Goal: Task Accomplishment & Management: Complete application form

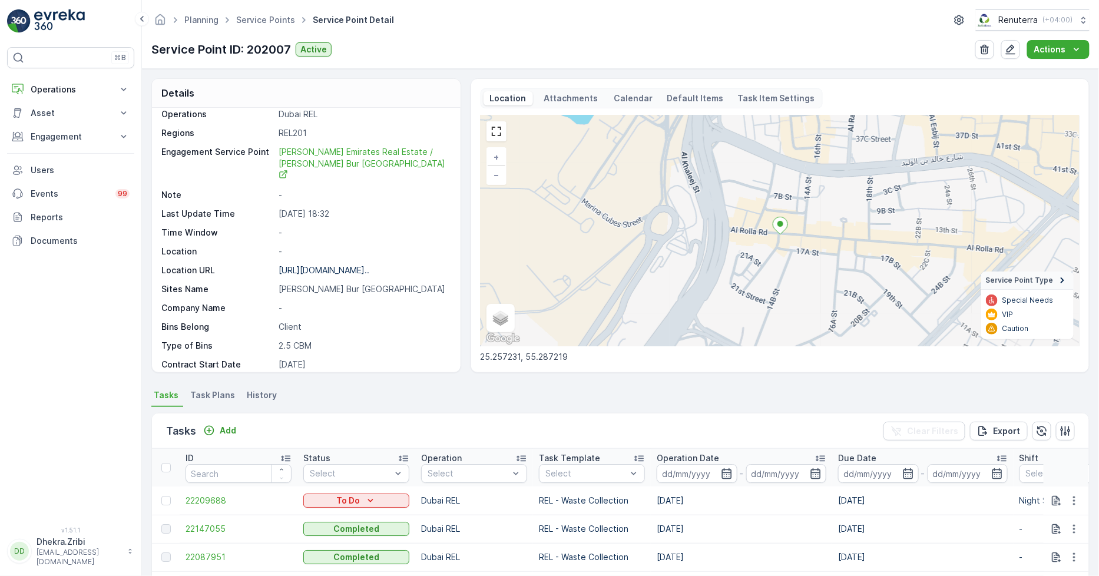
scroll to position [131, 0]
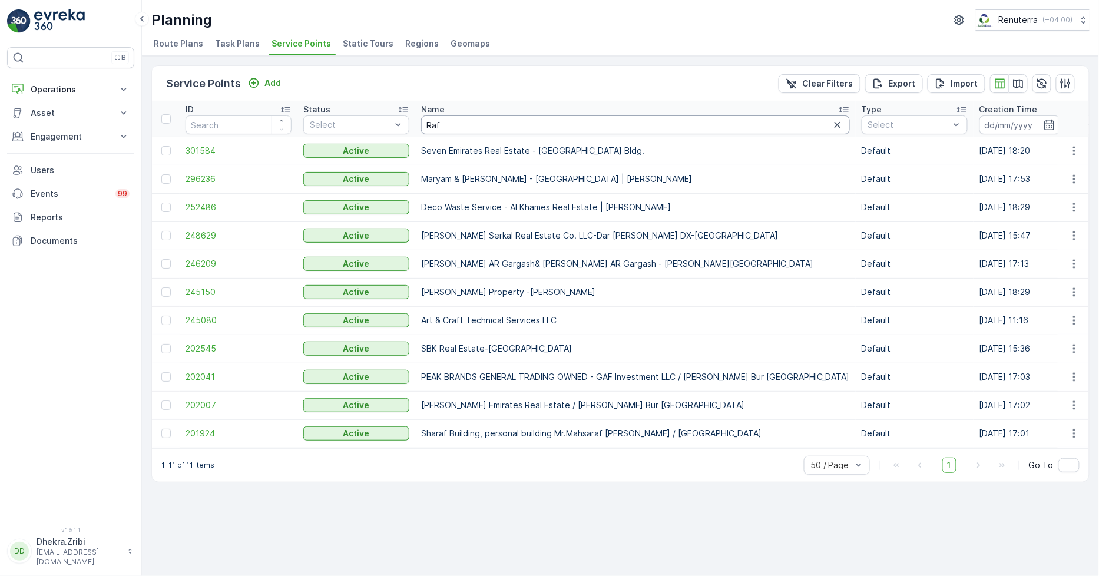
click at [505, 125] on input "Raf" at bounding box center [635, 124] width 429 height 19
click at [540, 120] on input "Raf" at bounding box center [635, 124] width 429 height 19
type input "Rafbark"
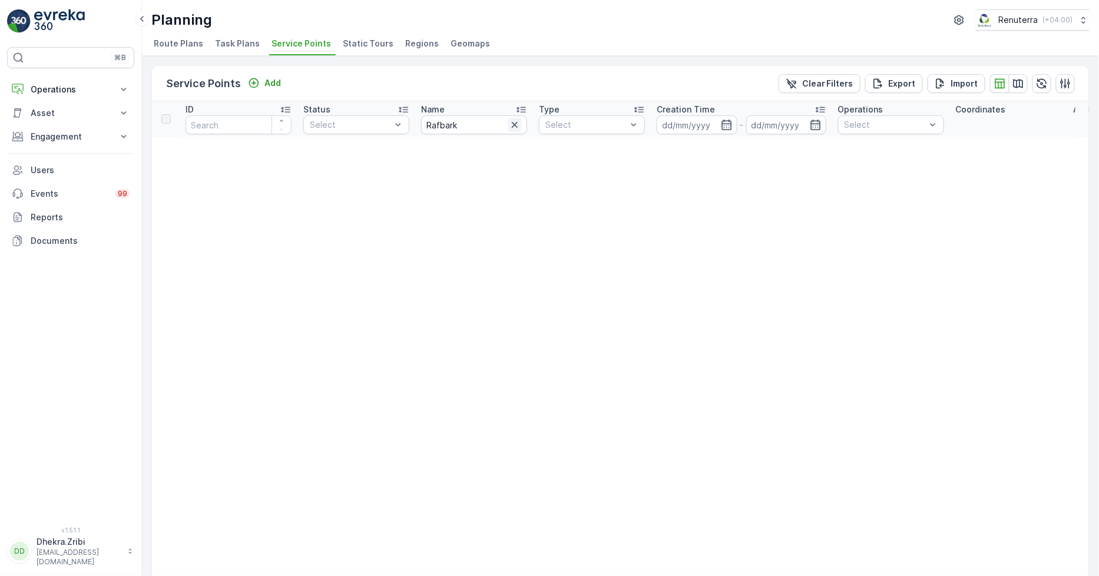
click at [517, 130] on icon "button" at bounding box center [515, 125] width 12 height 12
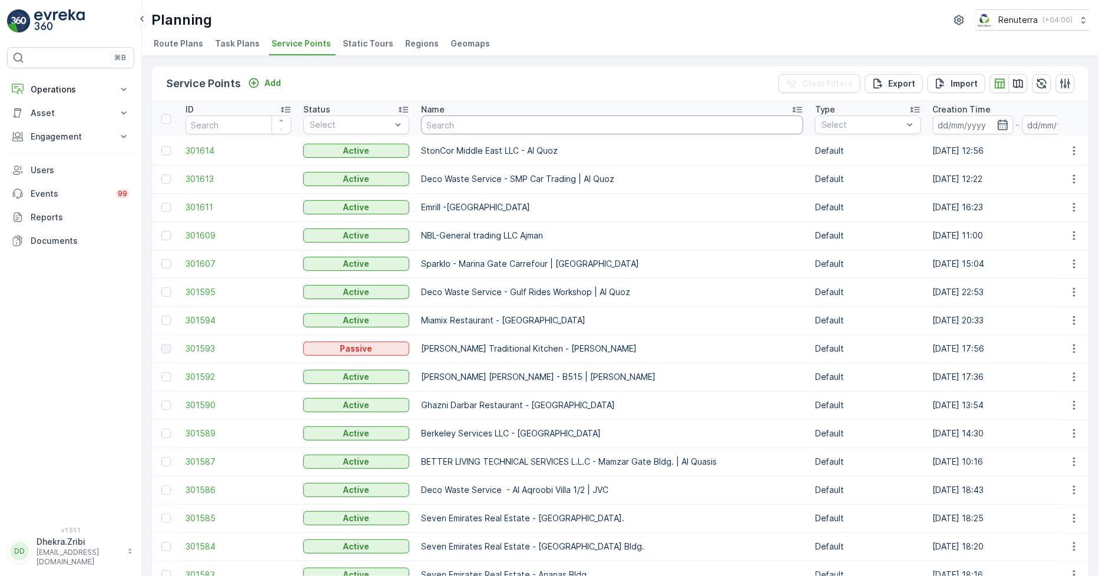
click at [546, 118] on input "text" at bounding box center [612, 124] width 382 height 19
type input "b"
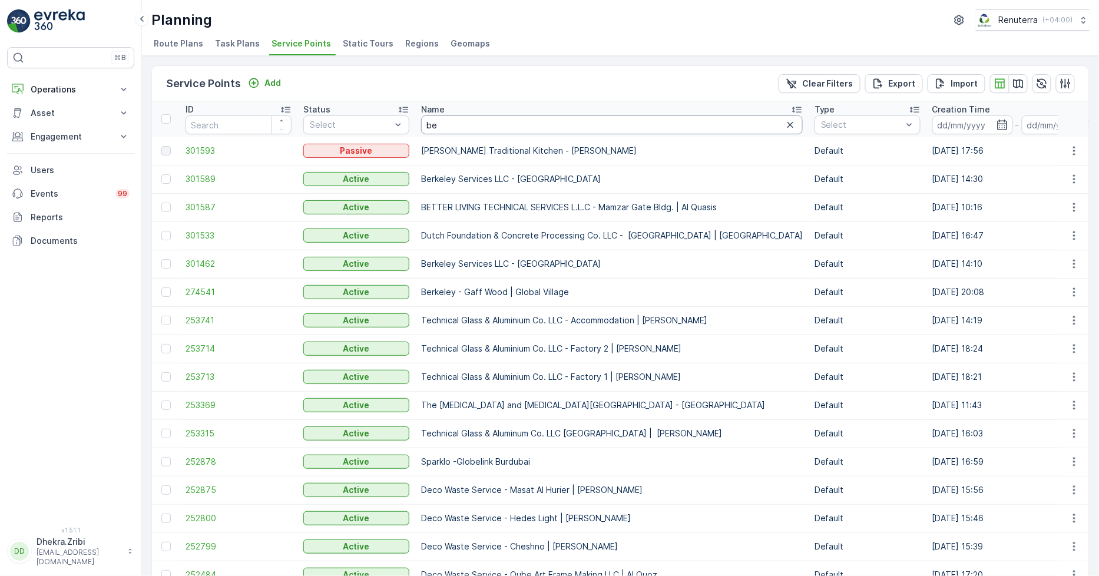
click at [448, 122] on input "be" at bounding box center [612, 124] width 382 height 19
paste input "Berkeley Services LLC - Town Squar"
type input "Berkeley Services LLC - [GEOGRAPHIC_DATA]"
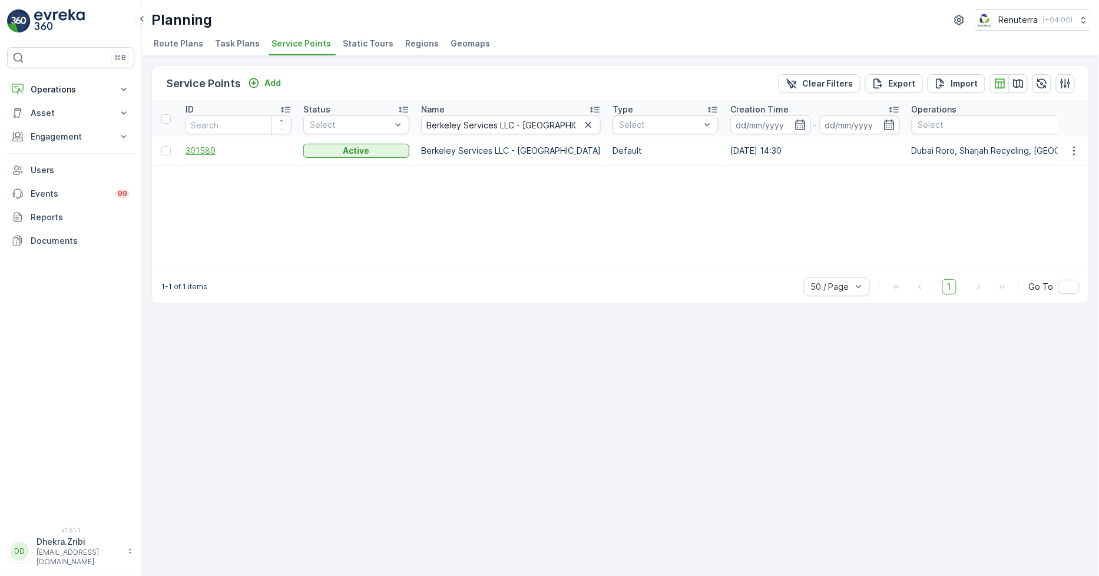
click at [216, 148] on span "301589" at bounding box center [239, 151] width 106 height 12
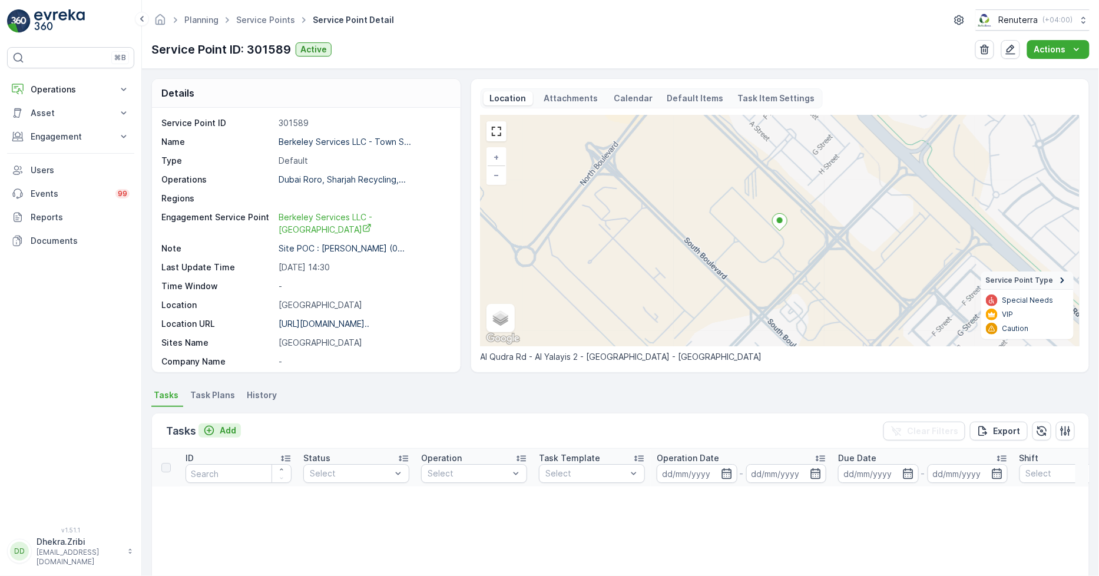
click at [232, 429] on p "Add" at bounding box center [228, 431] width 16 height 12
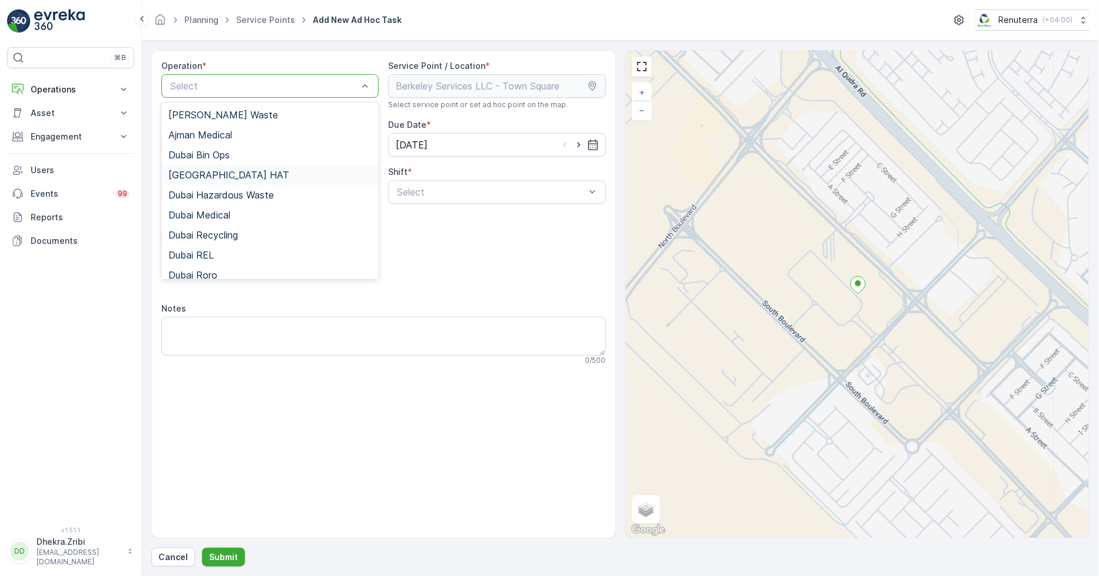
click at [241, 170] on div "[GEOGRAPHIC_DATA] HAT" at bounding box center [269, 175] width 203 height 11
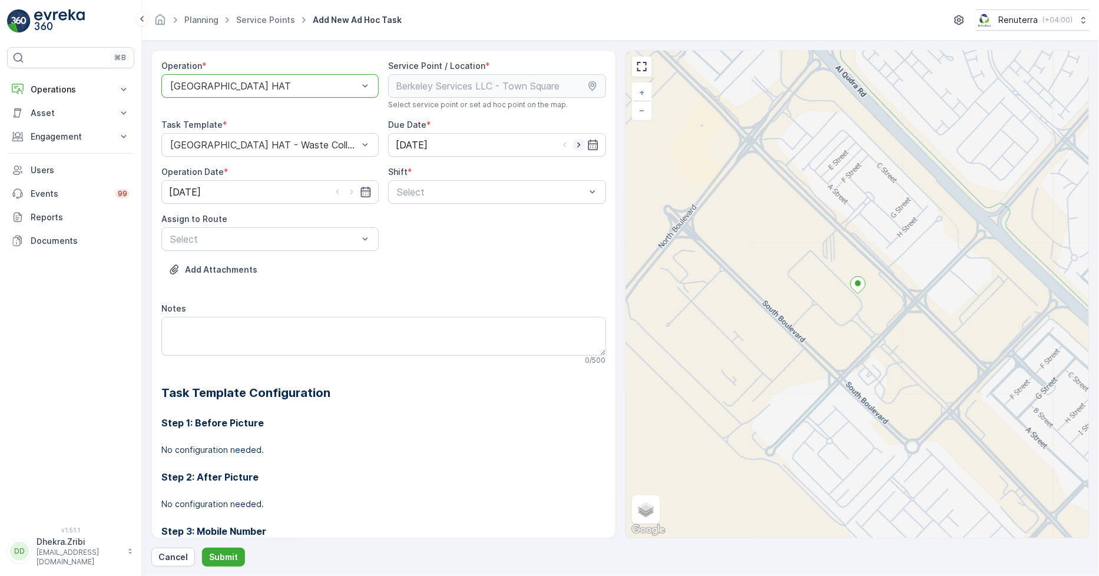
click at [577, 144] on icon "button" at bounding box center [579, 145] width 12 height 12
type input "[DATE]"
click at [356, 85] on div at bounding box center [264, 86] width 190 height 11
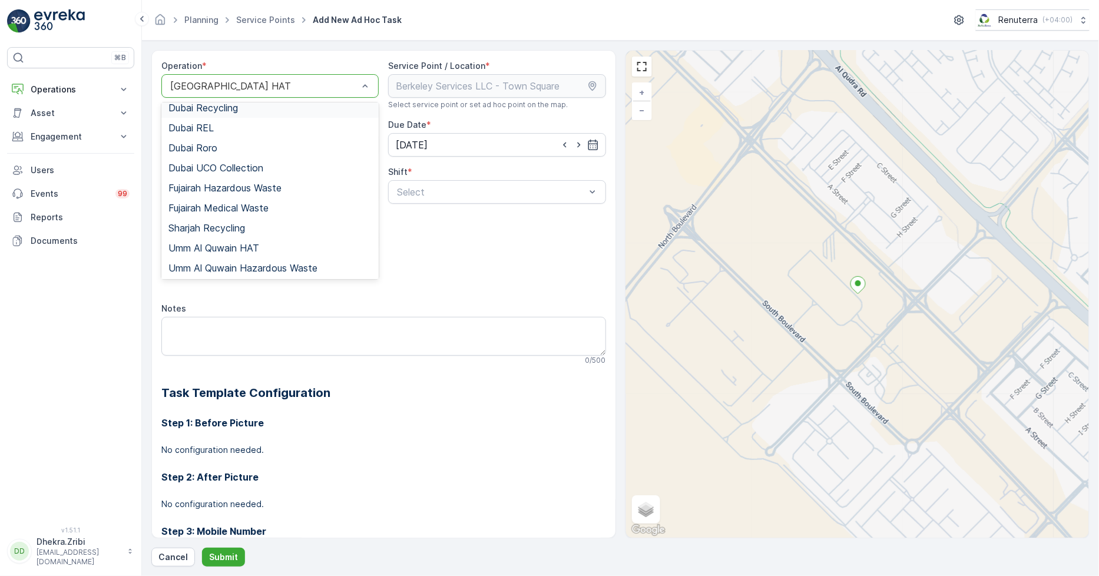
scroll to position [131, 0]
click at [229, 140] on div "Dubai Roro" at bounding box center [269, 144] width 203 height 11
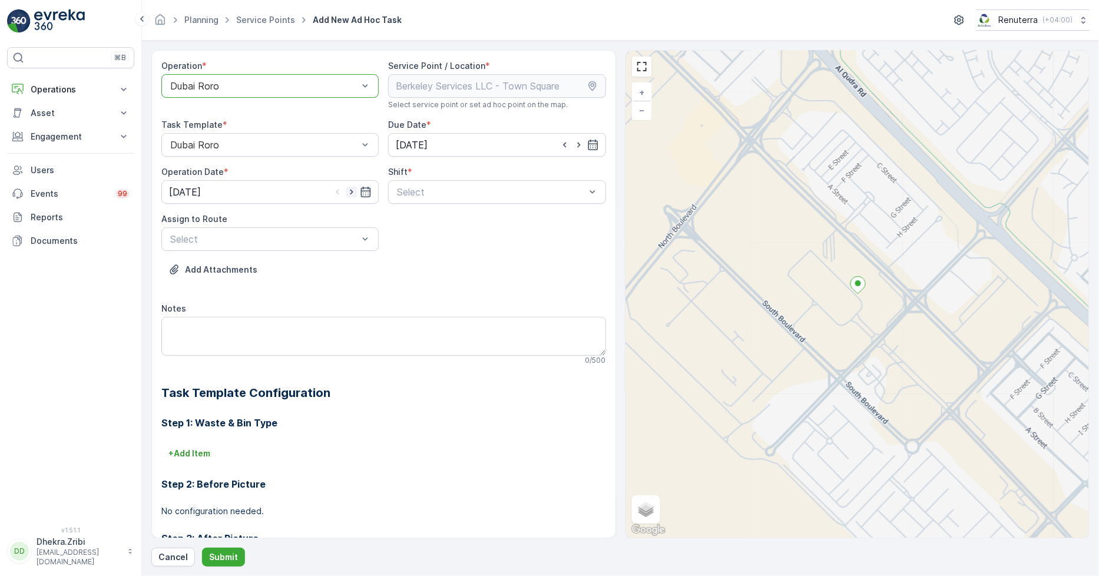
click at [353, 193] on icon "button" at bounding box center [352, 192] width 12 height 12
type input "[DATE]"
click at [451, 221] on div "Day Shift" at bounding box center [496, 221] width 203 height 11
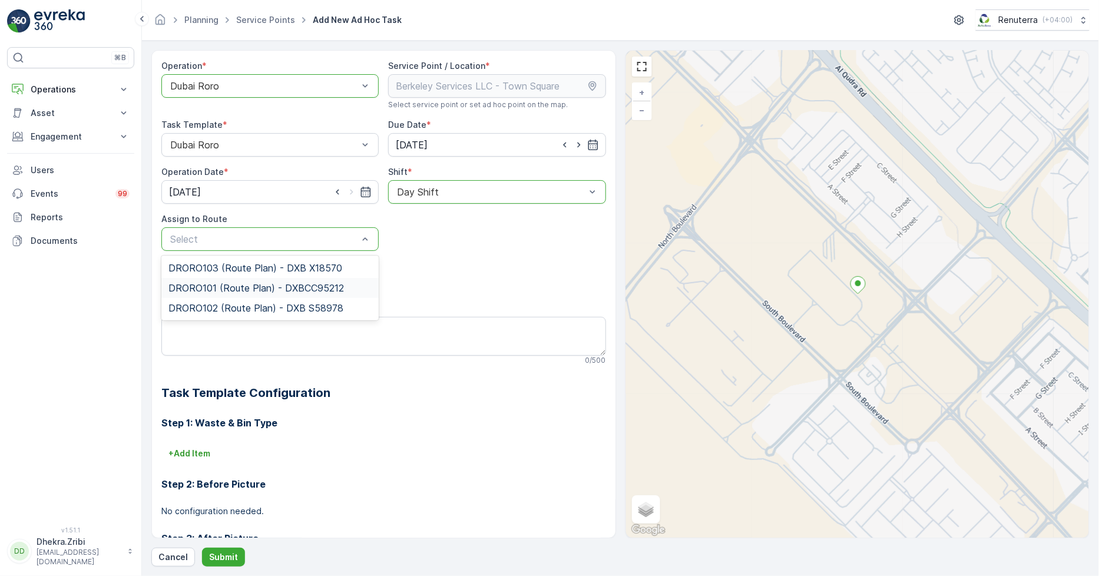
click at [203, 284] on span "DRORO101 (Route Plan) - DXBCC95212" at bounding box center [256, 288] width 176 height 11
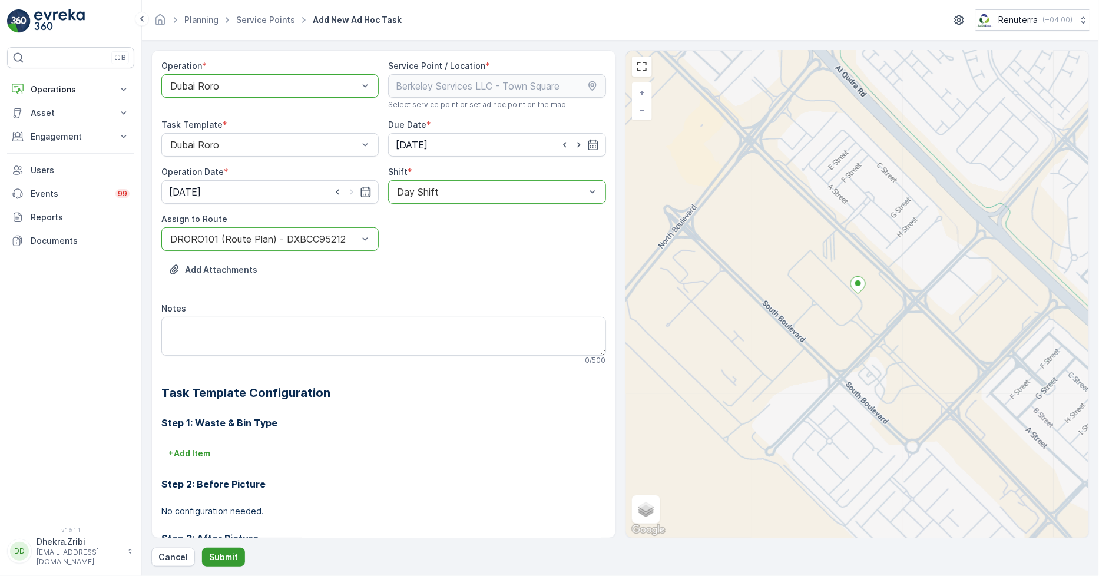
click at [220, 561] on p "Submit" at bounding box center [223, 557] width 29 height 12
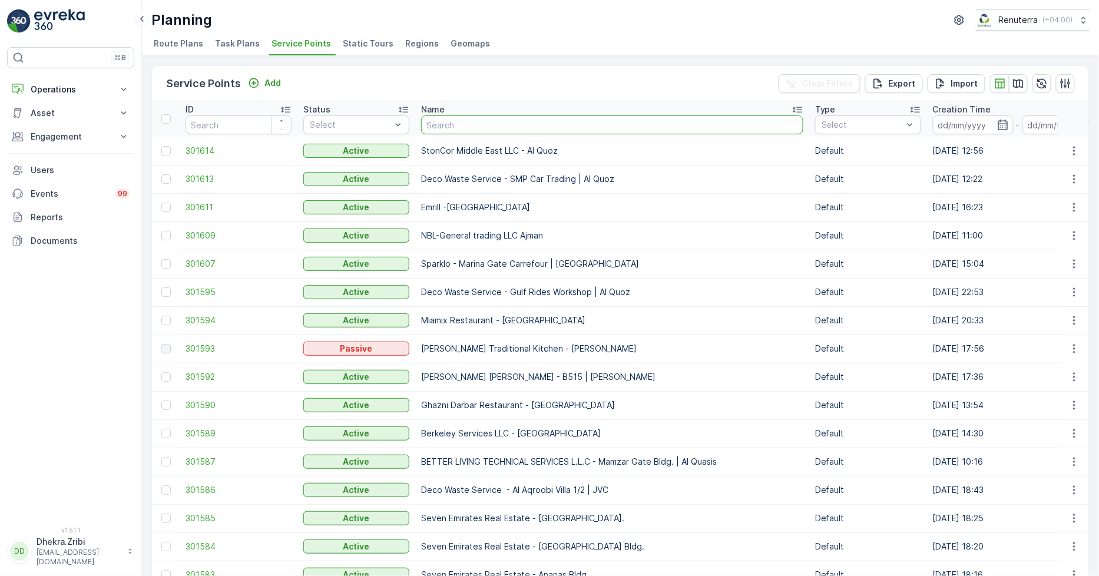
click at [464, 128] on input "text" at bounding box center [612, 124] width 382 height 19
paste input "KTC INTERNATIONAL LANDSCAPING - [GEOGRAPHIC_DATA] - SZR"
type input "KTC INTERNATIONAL LANDSCAPING - [GEOGRAPHIC_DATA] - SZR"
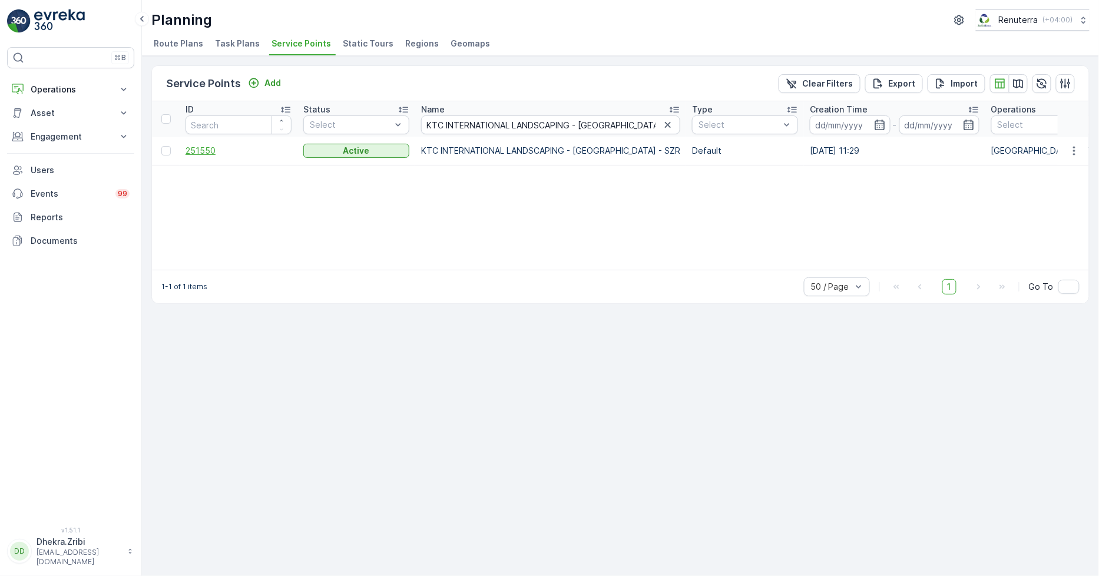
click at [198, 153] on span "251550" at bounding box center [239, 151] width 106 height 12
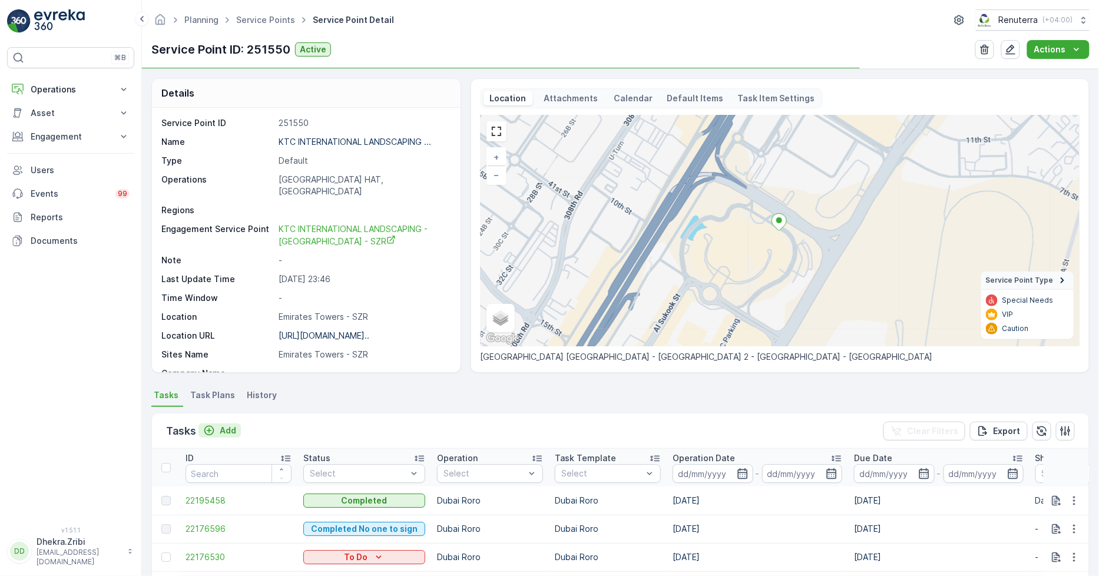
click at [228, 431] on p "Add" at bounding box center [228, 431] width 16 height 12
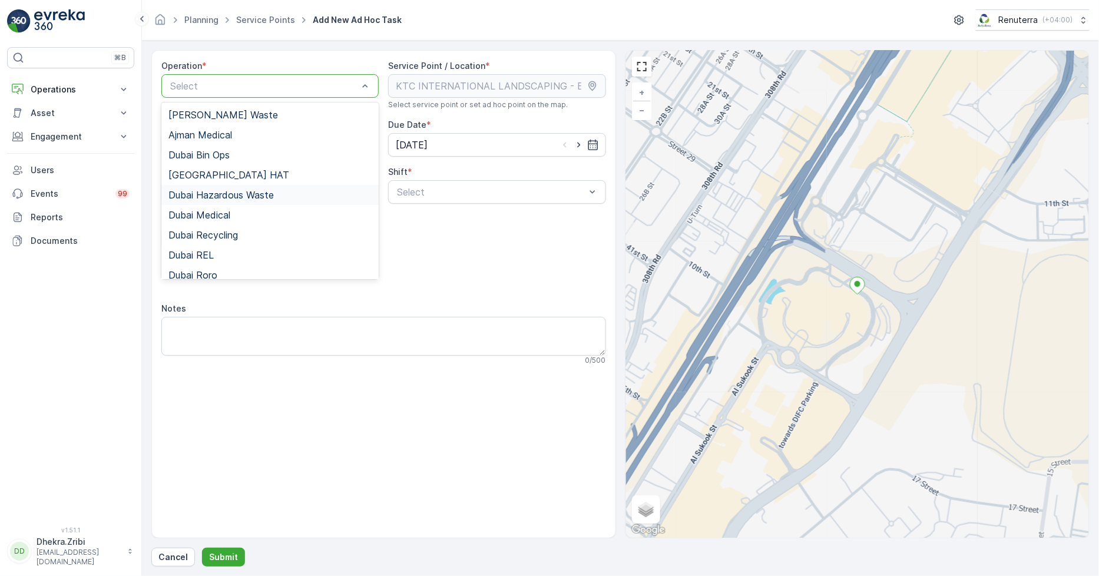
scroll to position [148, 0]
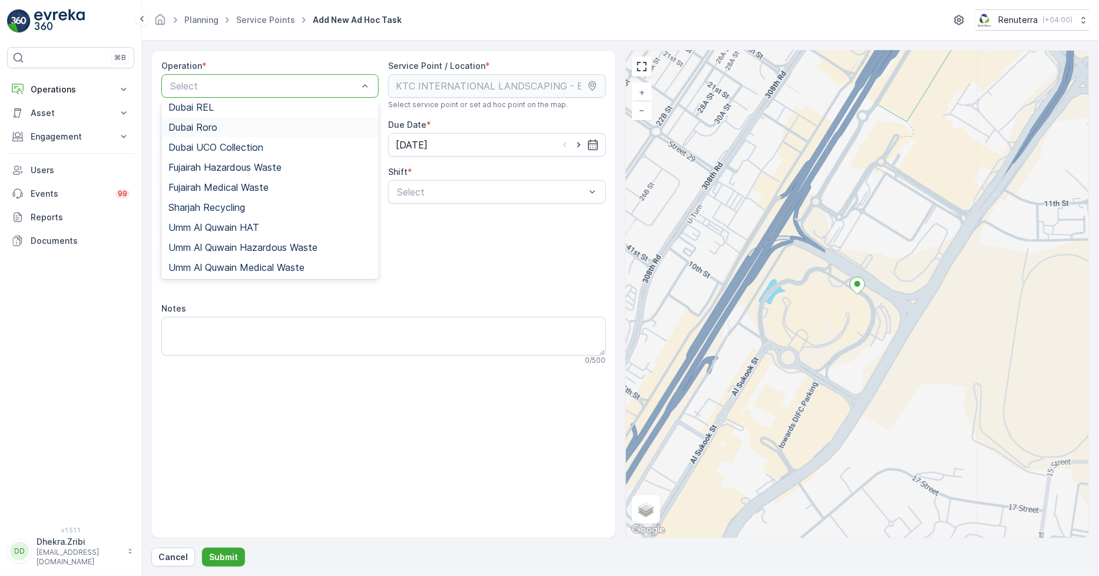
click at [224, 128] on div "Dubai Roro" at bounding box center [269, 127] width 203 height 11
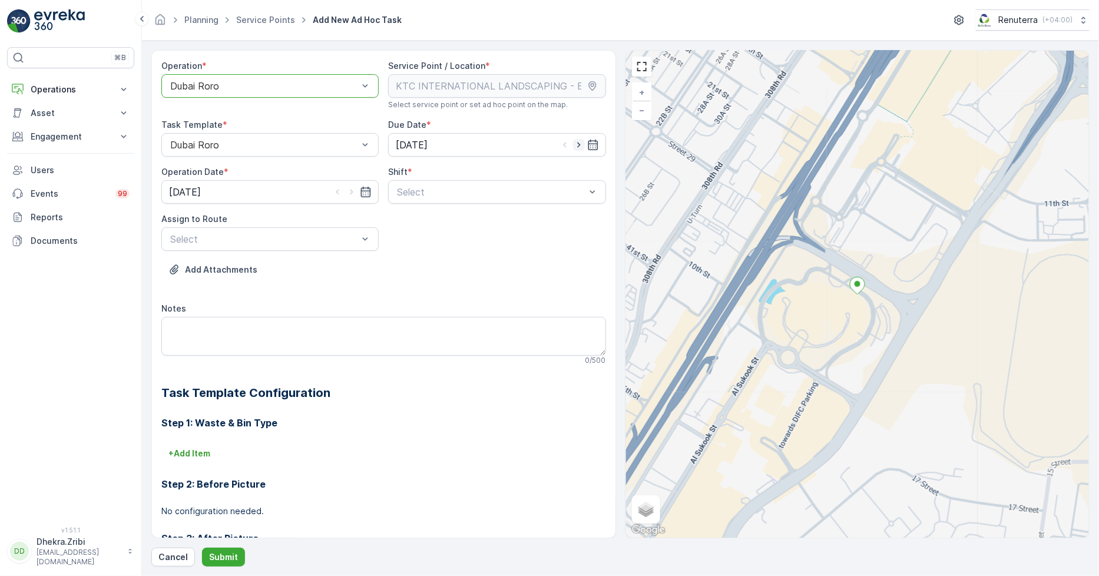
click at [573, 143] on icon "button" at bounding box center [579, 145] width 12 height 12
type input "[DATE]"
click at [354, 191] on icon "button" at bounding box center [352, 192] width 12 height 12
type input "[DATE]"
drag, startPoint x: 437, startPoint y: 219, endPoint x: 378, endPoint y: 243, distance: 64.4
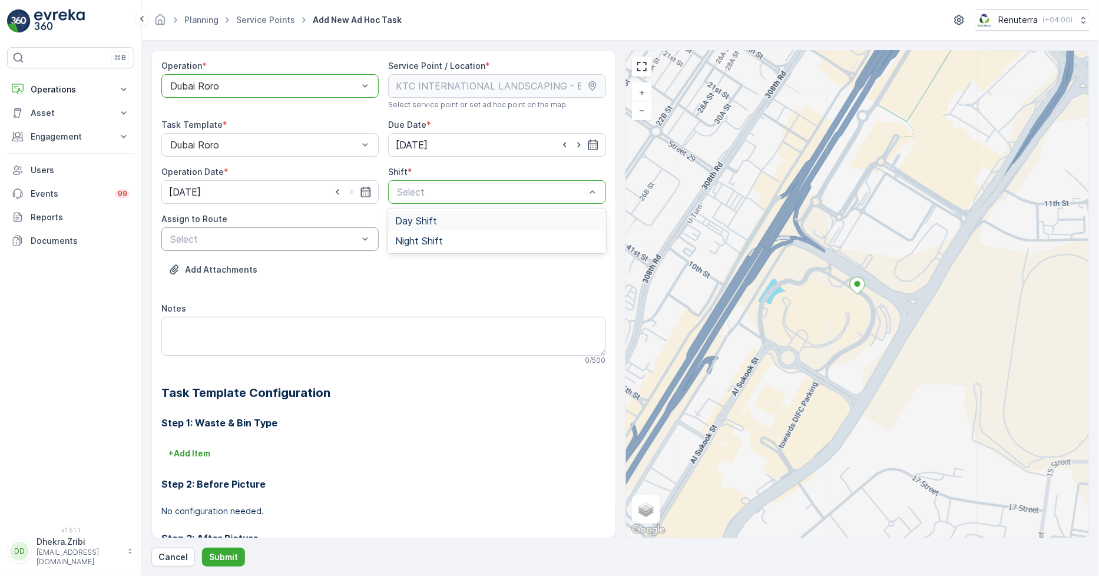
click at [437, 219] on div "Day Shift" at bounding box center [496, 221] width 203 height 11
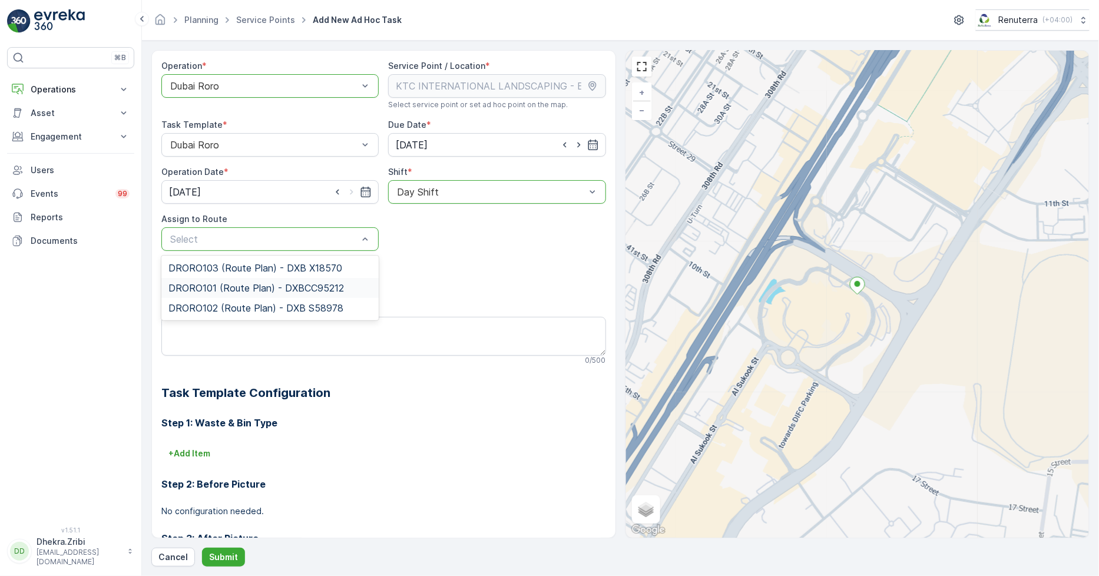
click at [239, 290] on span "DRORO101 (Route Plan) - DXBCC95212" at bounding box center [256, 288] width 176 height 11
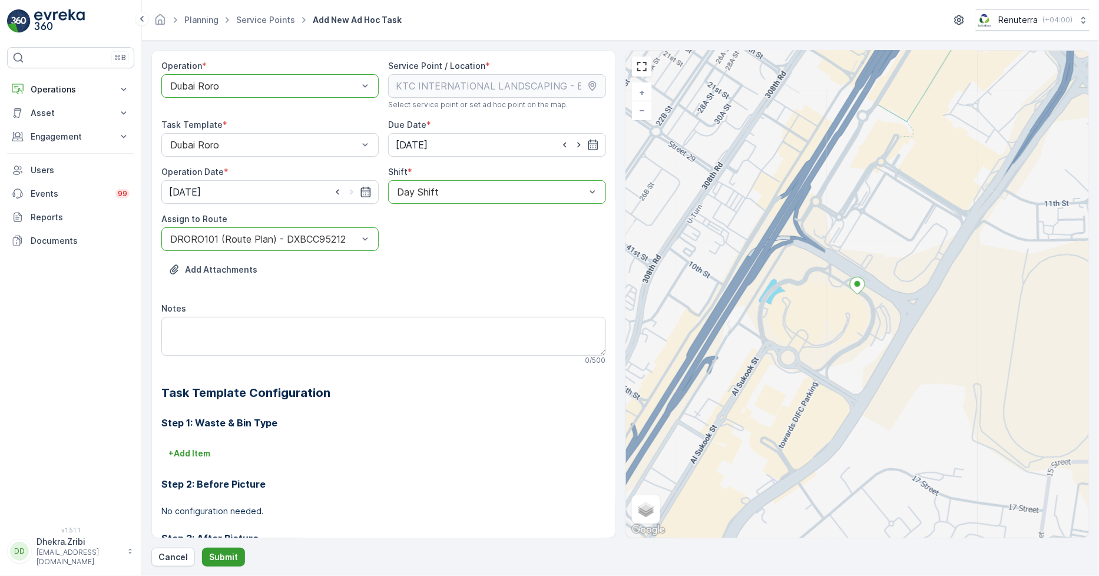
click at [224, 548] on button "Submit" at bounding box center [223, 557] width 43 height 19
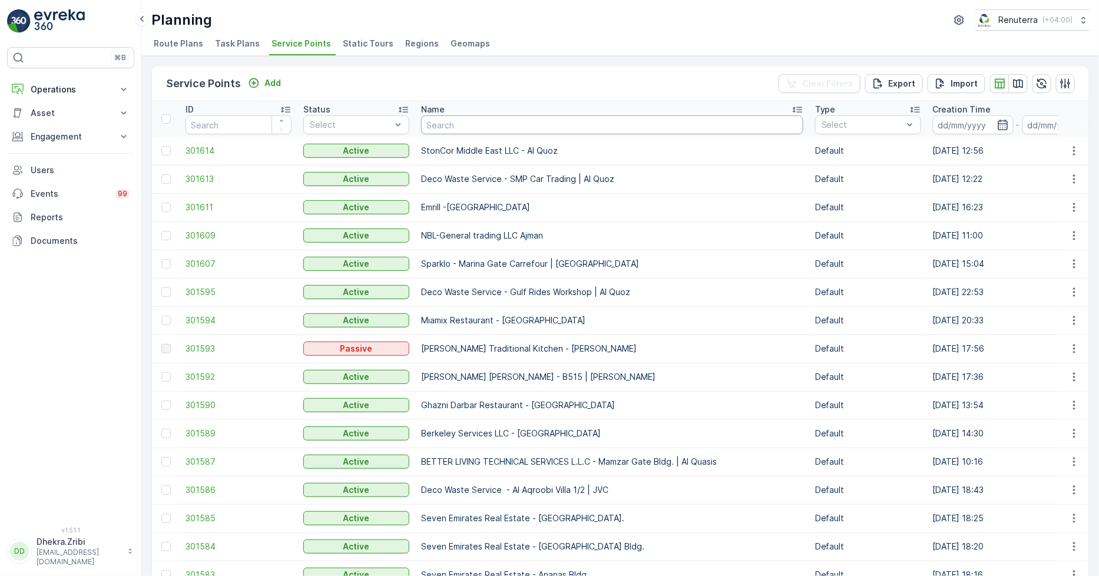
click at [442, 122] on input "text" at bounding box center [612, 124] width 382 height 19
paste input "[PERSON_NAME] Project (EM836) - [PERSON_NAME]"
type input "[PERSON_NAME] Project (EM836) - [PERSON_NAME]"
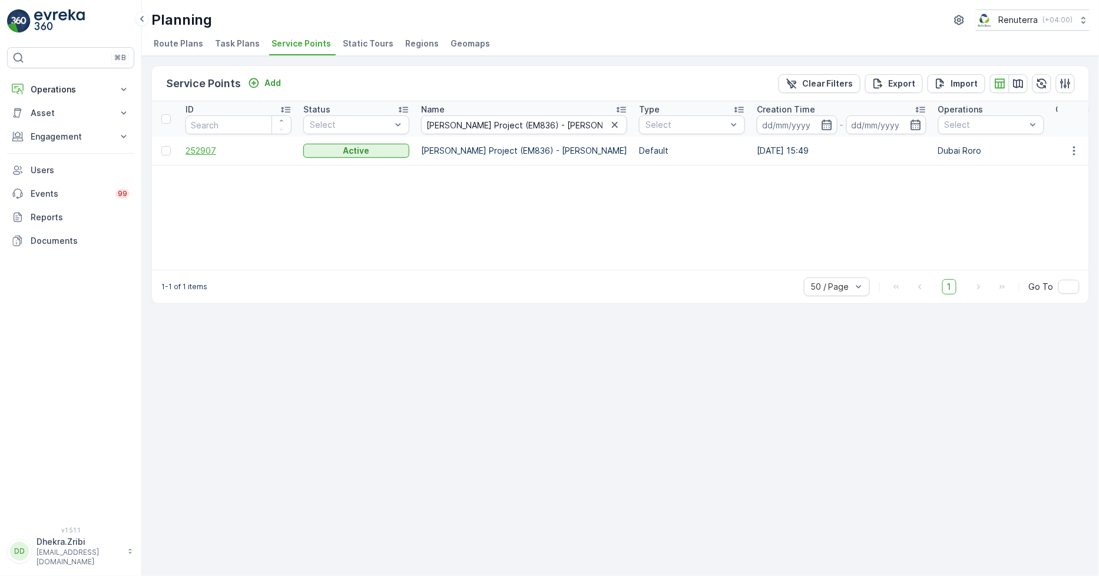
click at [202, 151] on span "252907" at bounding box center [239, 151] width 106 height 12
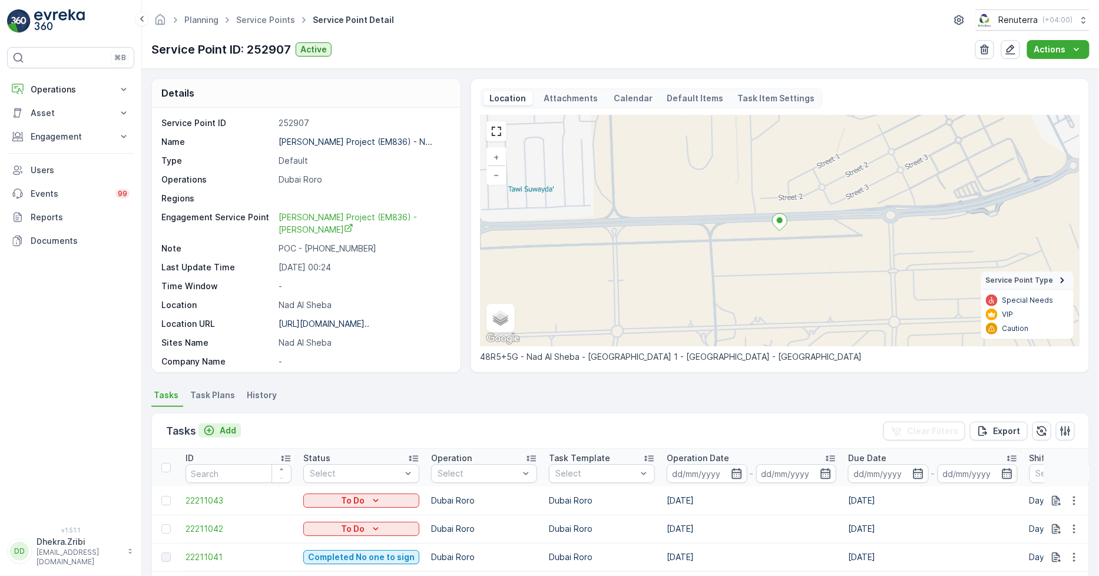
click at [227, 428] on p "Add" at bounding box center [228, 431] width 16 height 12
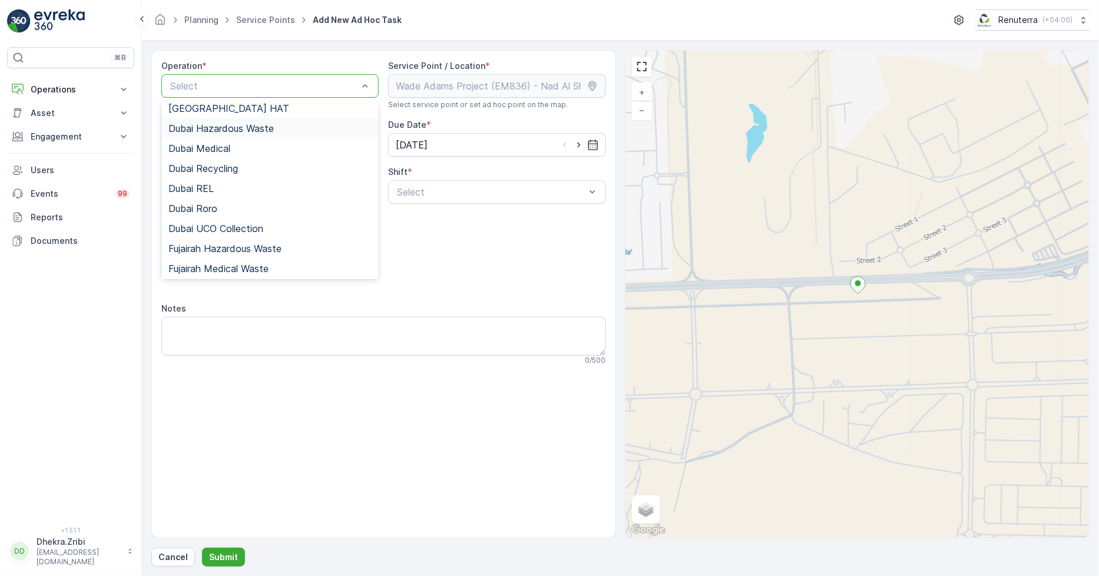
scroll to position [131, 0]
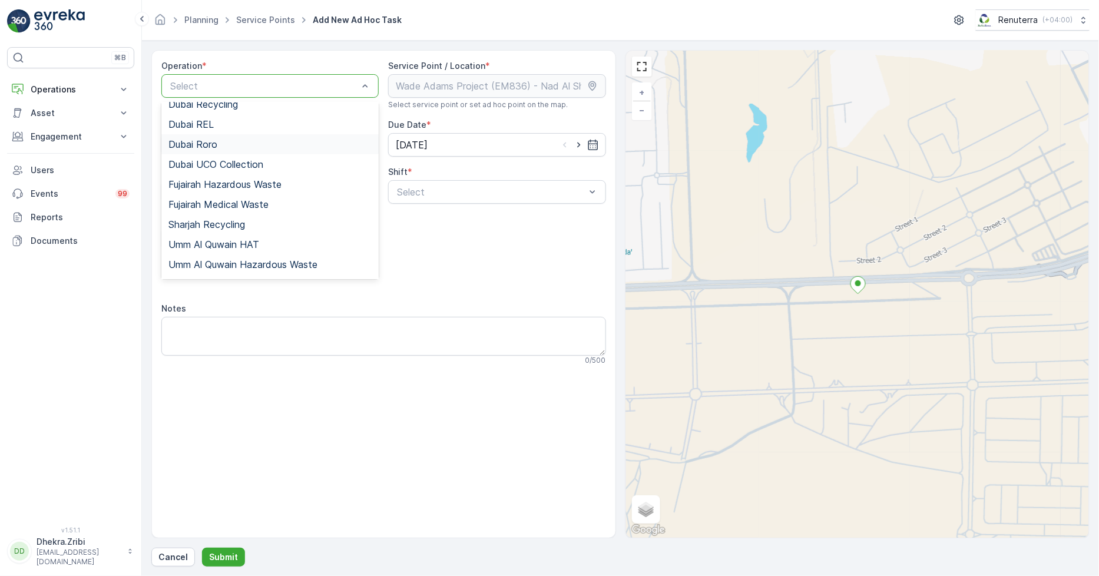
click at [203, 148] on span "Dubai Roro" at bounding box center [192, 144] width 49 height 11
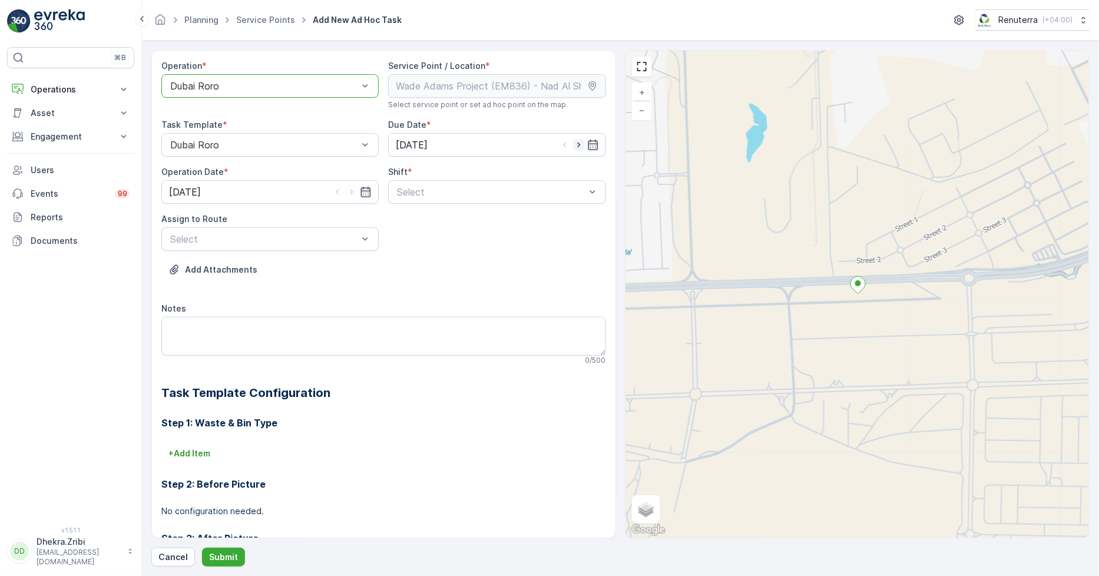
click at [574, 144] on icon "button" at bounding box center [579, 145] width 12 height 12
type input "[DATE]"
click at [348, 188] on icon "button" at bounding box center [352, 192] width 12 height 12
type input "[DATE]"
click at [509, 216] on div "Day Shift" at bounding box center [496, 221] width 203 height 11
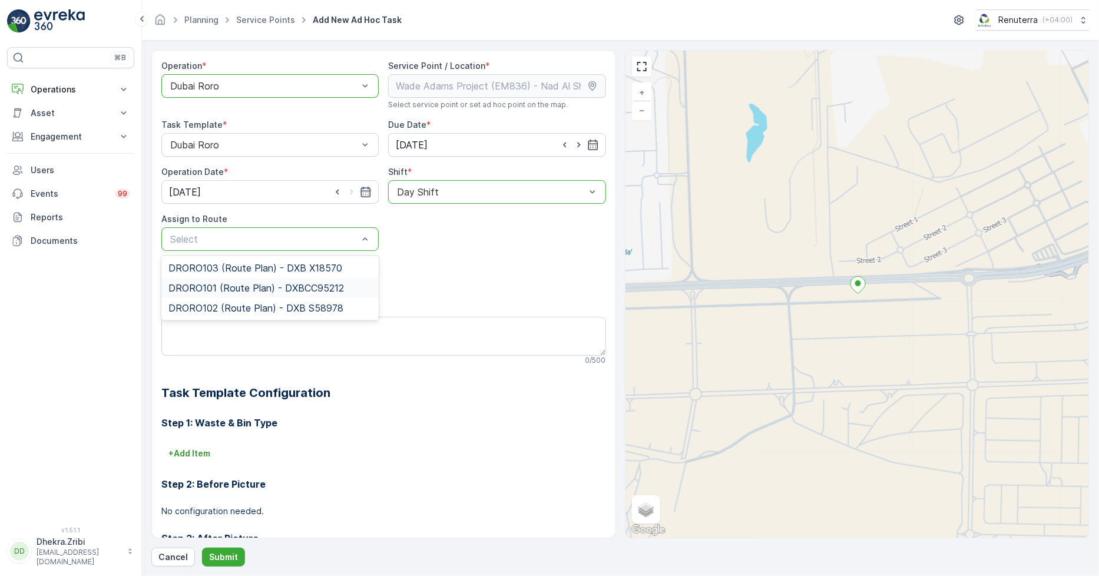
click at [274, 295] on div "DRORO101 (Route Plan) - DXBCC95212" at bounding box center [269, 288] width 217 height 20
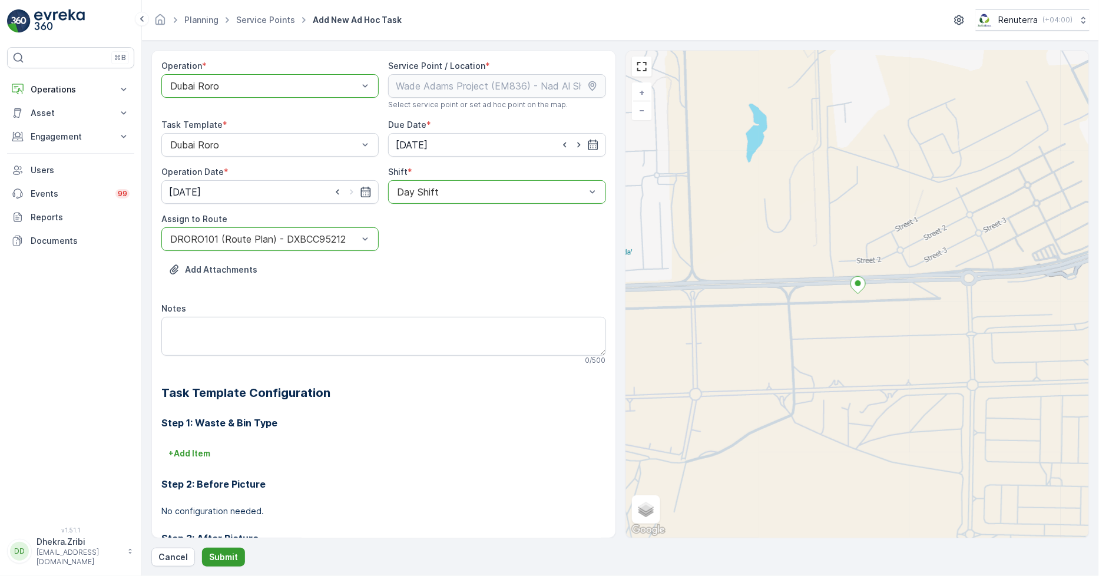
click at [227, 556] on p "Submit" at bounding box center [223, 557] width 29 height 12
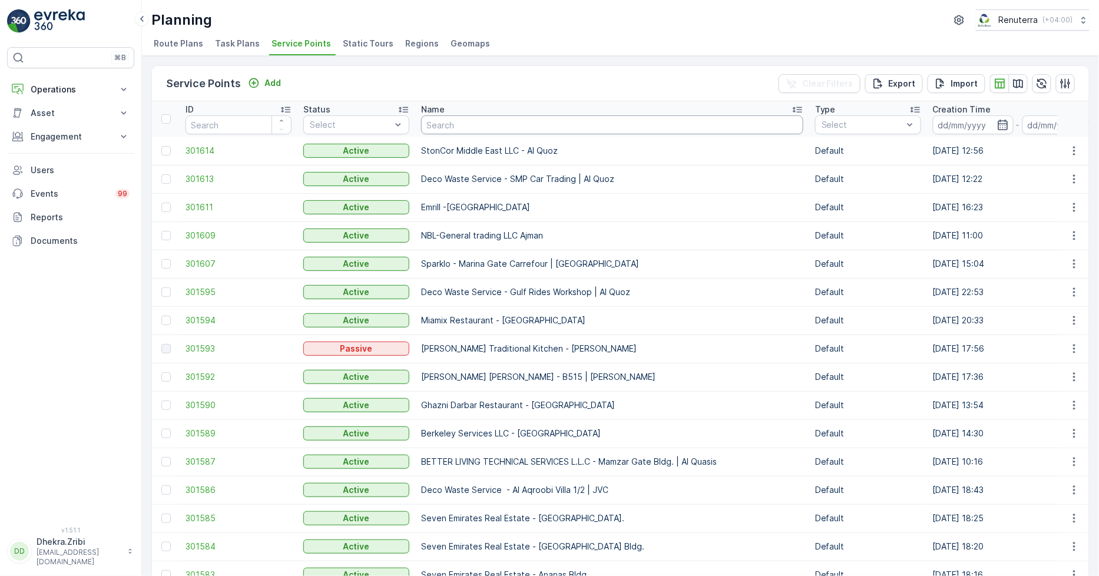
click at [495, 119] on input "text" at bounding box center [612, 124] width 382 height 19
paste input "Berkeley Services LLC - [GEOGRAPHIC_DATA]"
type input "Berkeley Services LLC - [GEOGRAPHIC_DATA]"
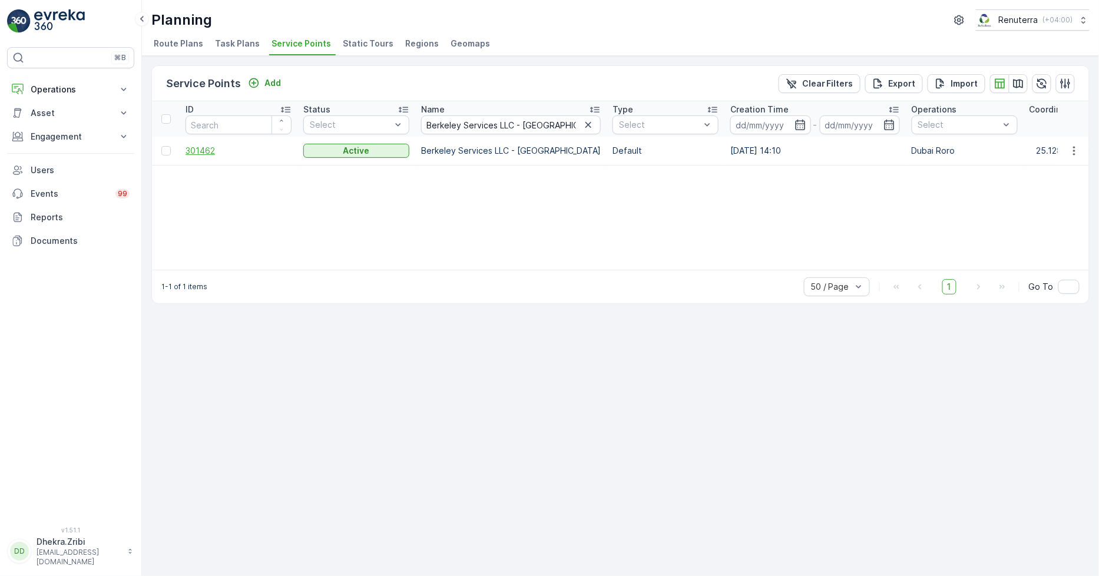
click at [210, 149] on span "301462" at bounding box center [239, 151] width 106 height 12
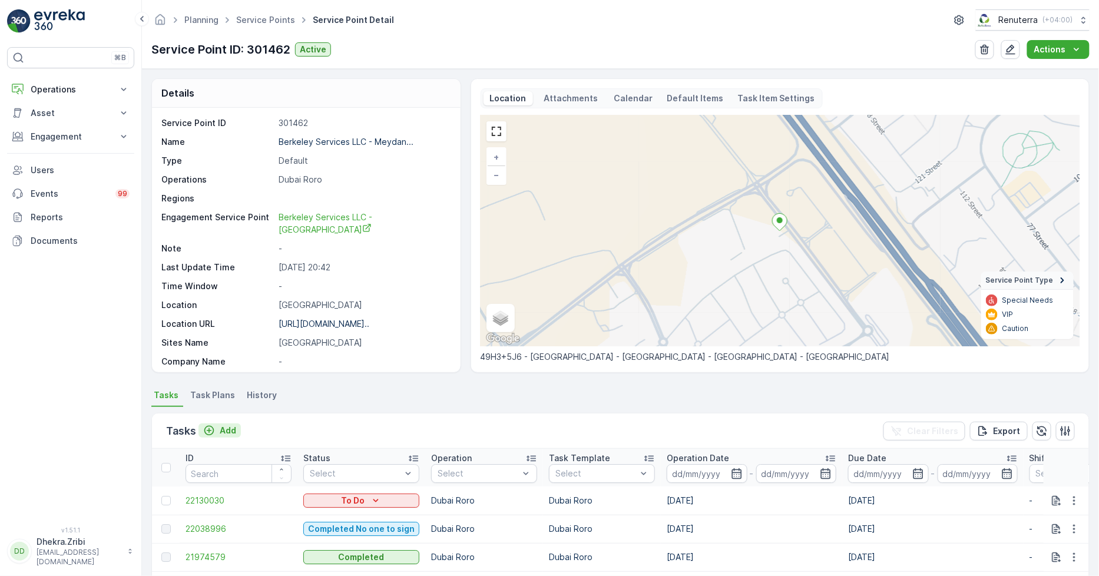
click at [219, 430] on div "Add" at bounding box center [219, 431] width 33 height 12
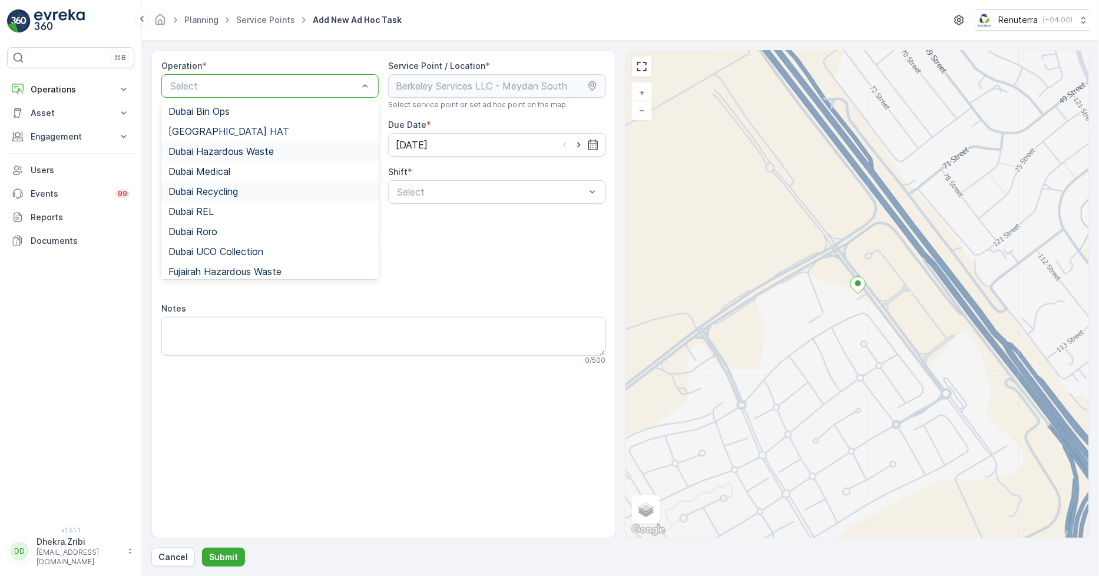
scroll to position [65, 0]
click at [201, 213] on span "Dubai Roro" at bounding box center [192, 209] width 49 height 11
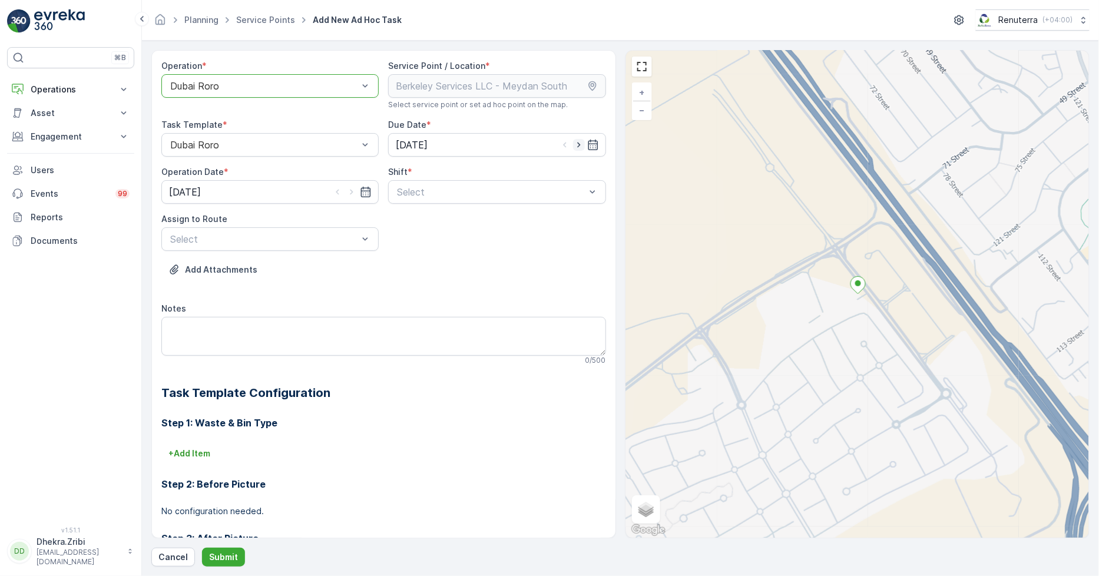
click at [574, 148] on icon "button" at bounding box center [579, 145] width 12 height 12
type input "[DATE]"
click at [354, 191] on icon "button" at bounding box center [352, 192] width 12 height 12
type input "[DATE]"
click at [522, 216] on div "Day Shift" at bounding box center [496, 221] width 203 height 11
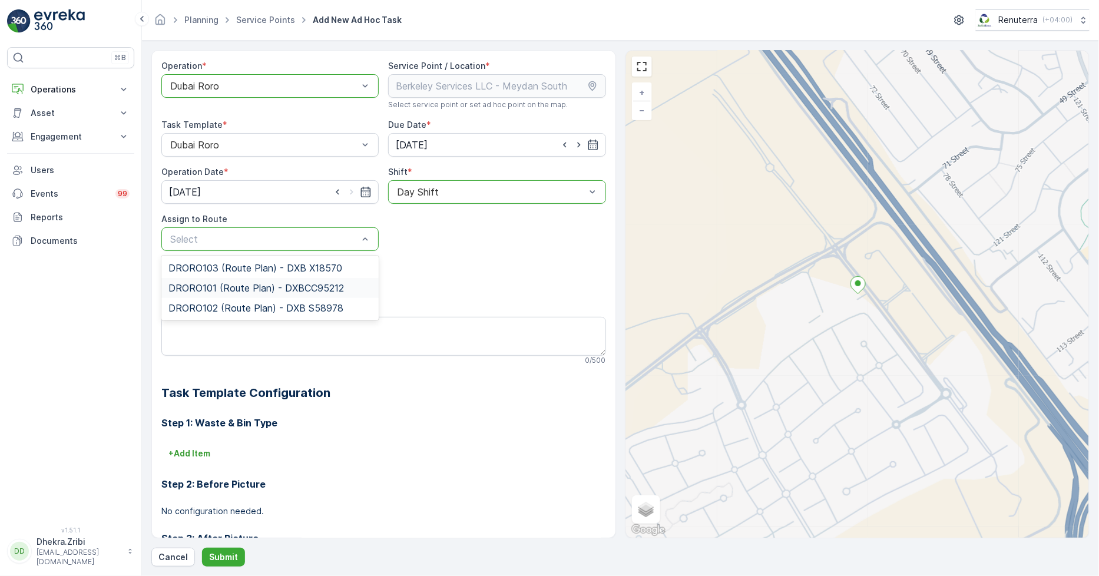
click at [243, 285] on span "DRORO101 (Route Plan) - DXBCC95212" at bounding box center [256, 288] width 176 height 11
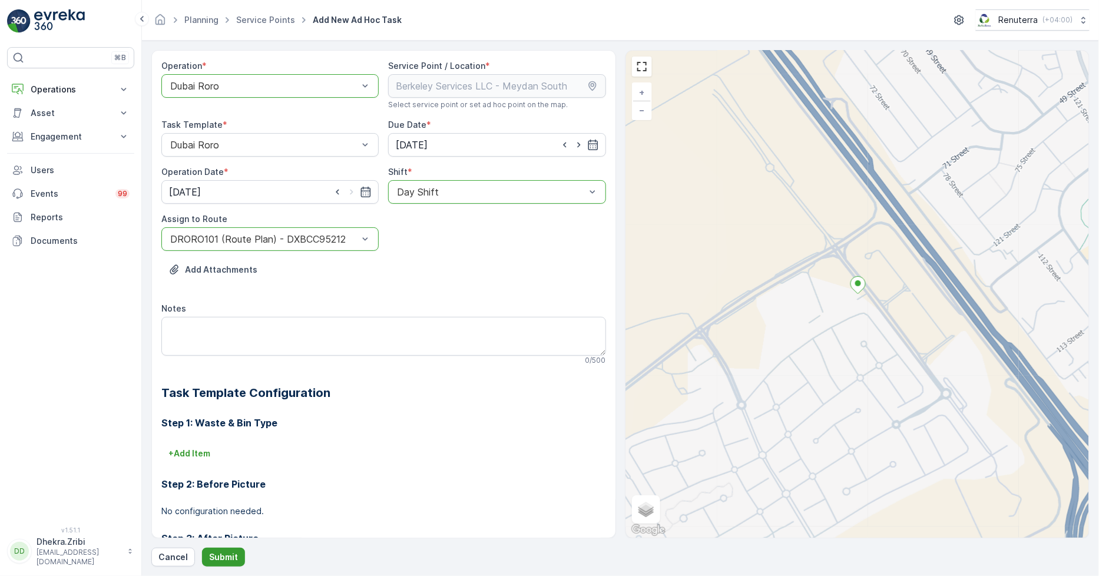
click at [232, 552] on p "Submit" at bounding box center [223, 557] width 29 height 12
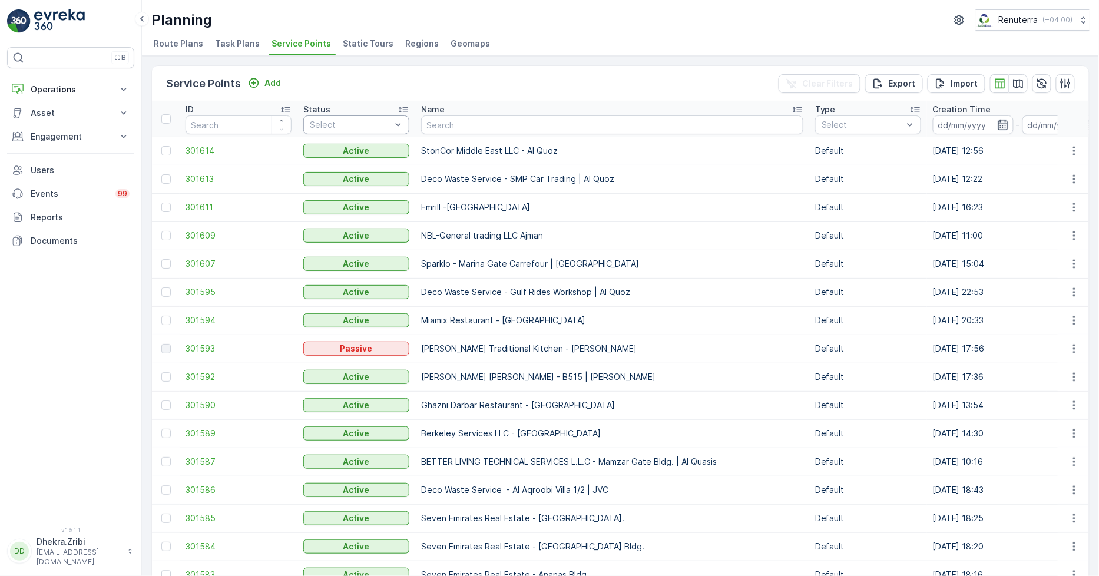
click at [997, 122] on icon "button" at bounding box center [1003, 125] width 12 height 12
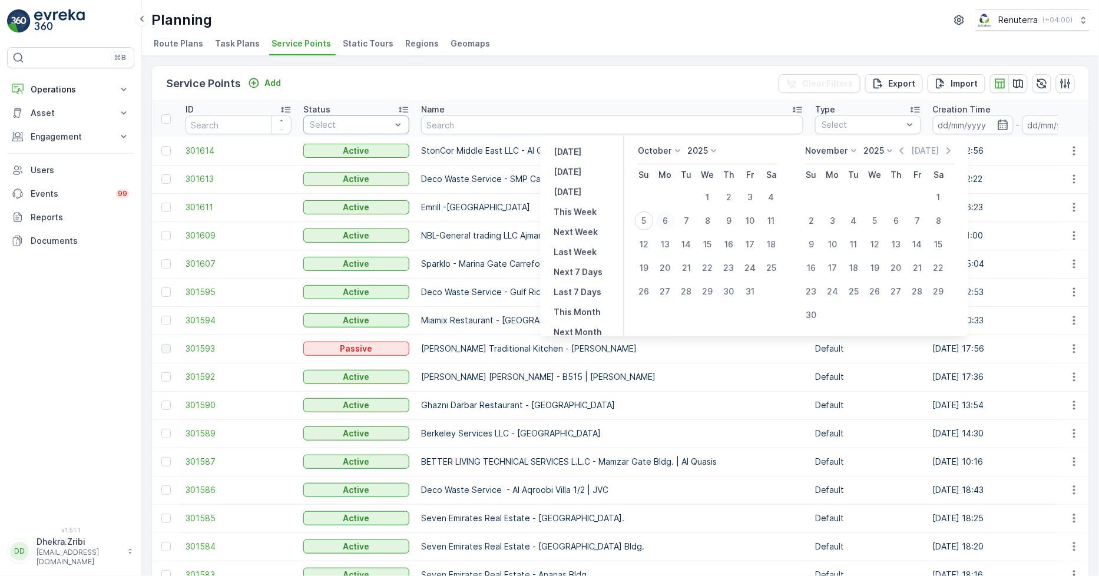
click at [669, 220] on div "6" at bounding box center [665, 220] width 19 height 19
type input "[DATE]"
click at [669, 220] on div "6" at bounding box center [665, 220] width 19 height 19
type input "[DATE]"
click at [669, 221] on div "6" at bounding box center [665, 220] width 19 height 19
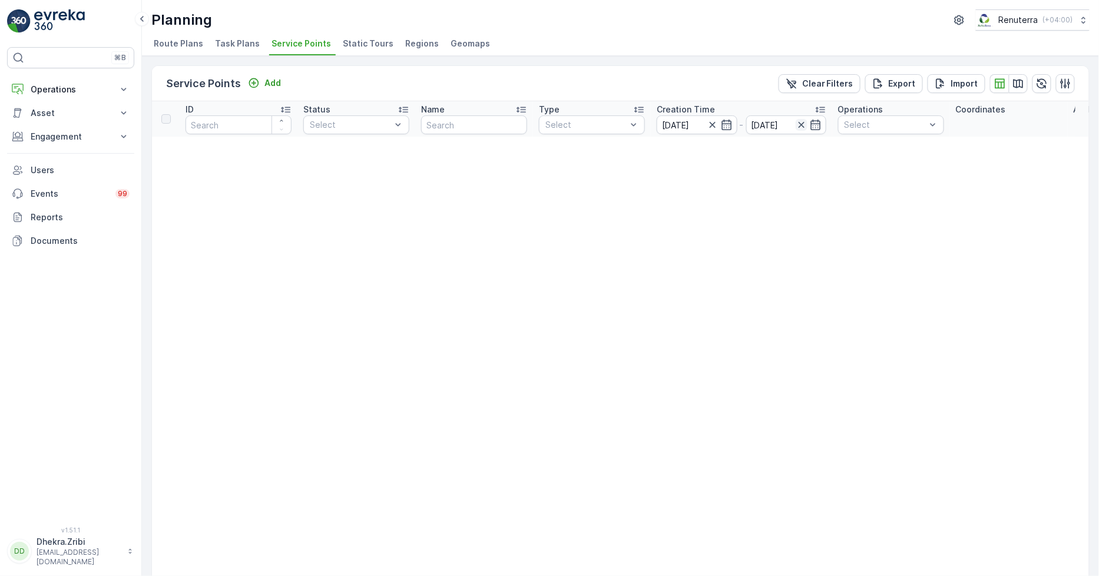
click at [798, 123] on icon "button" at bounding box center [802, 125] width 12 height 12
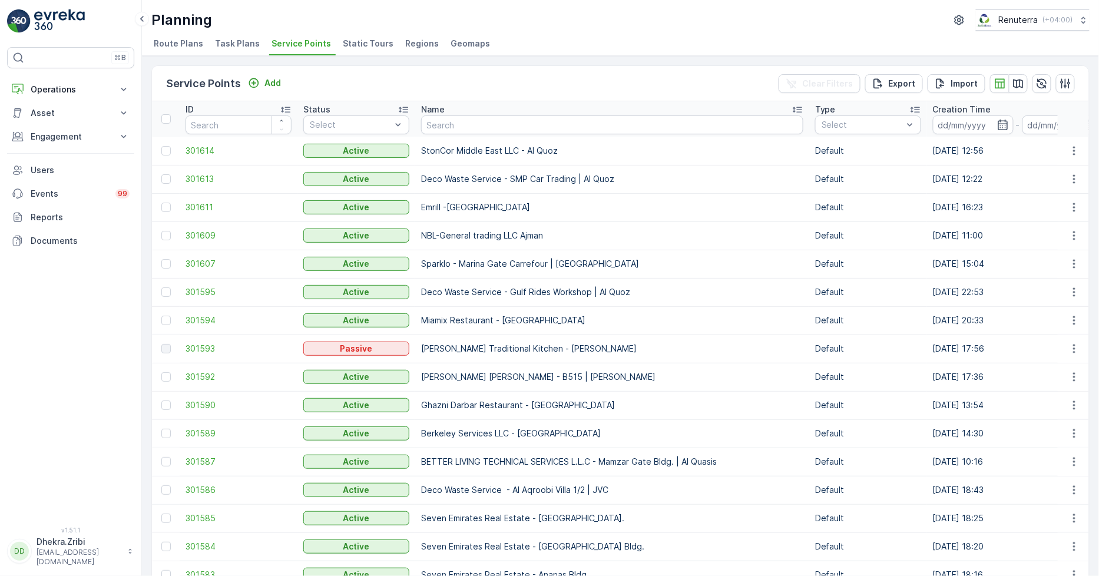
drag, startPoint x: 532, startPoint y: 607, endPoint x: 551, endPoint y: 601, distance: 19.7
drag, startPoint x: 551, startPoint y: 601, endPoint x: 664, endPoint y: 54, distance: 558.7
click at [664, 54] on ul "Route Plans Task Plans Service Points Static Tours Regions Geomaps" at bounding box center [615, 45] width 929 height 20
click at [603, 132] on input "text" at bounding box center [612, 124] width 382 height 19
paste input "Berkely Al marooj Furjan"
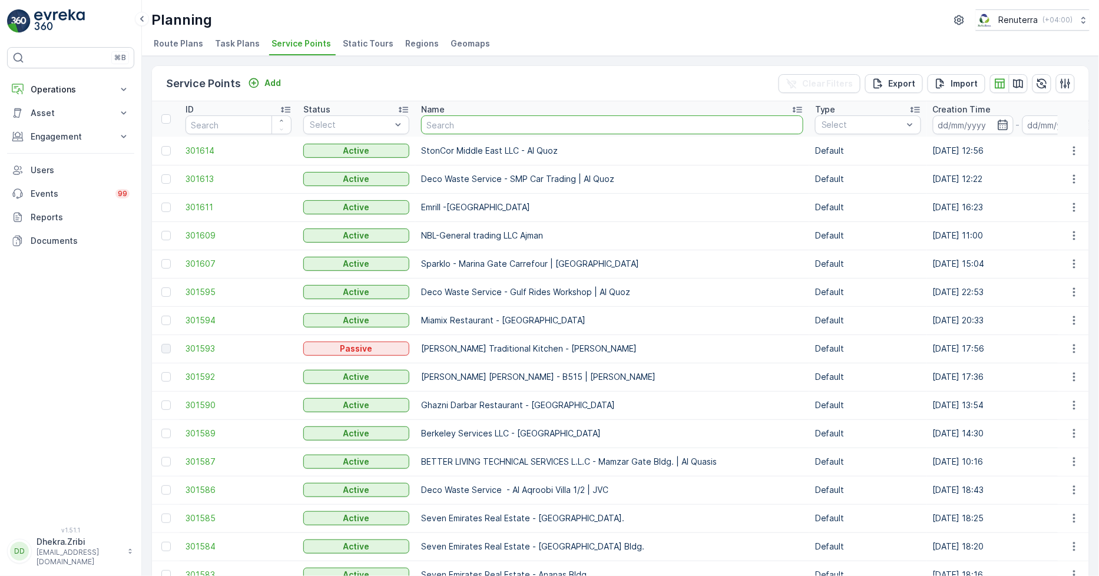
type input "Berkely Al marooj Furjan"
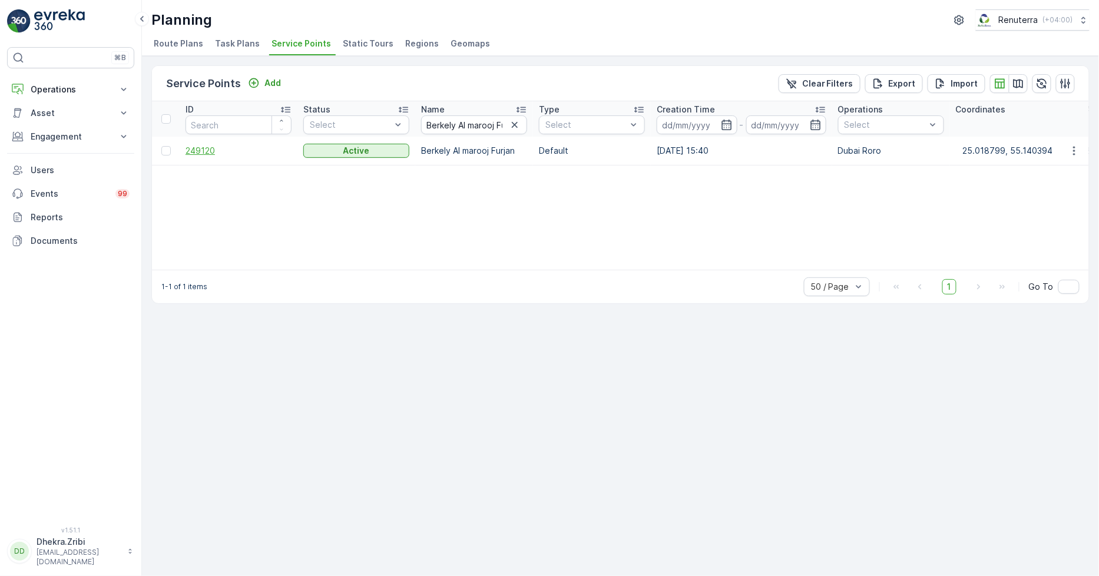
click at [195, 150] on span "249120" at bounding box center [239, 151] width 106 height 12
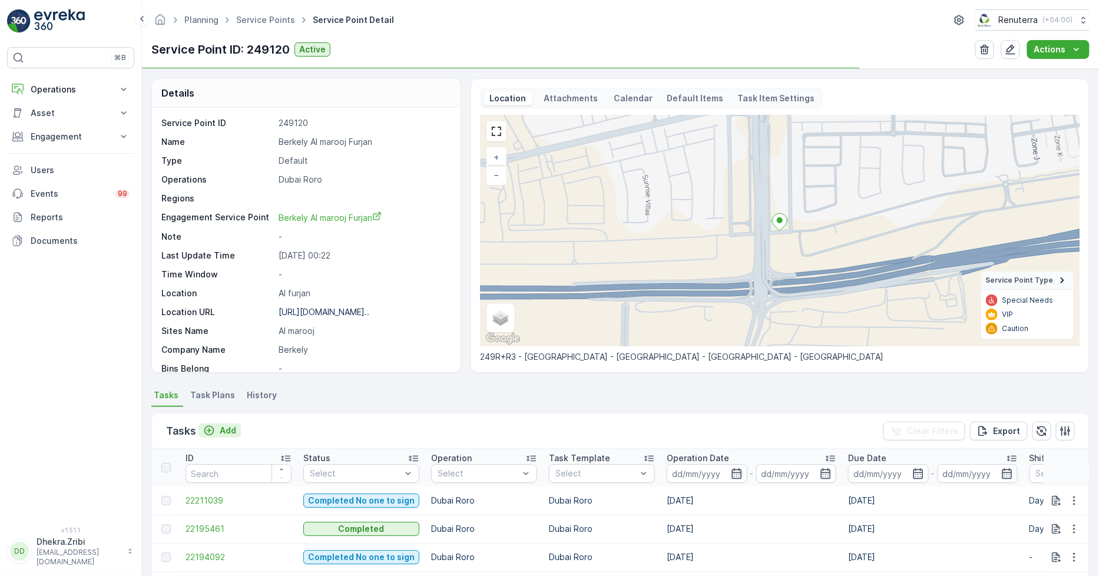
click at [230, 431] on p "Add" at bounding box center [228, 431] width 16 height 12
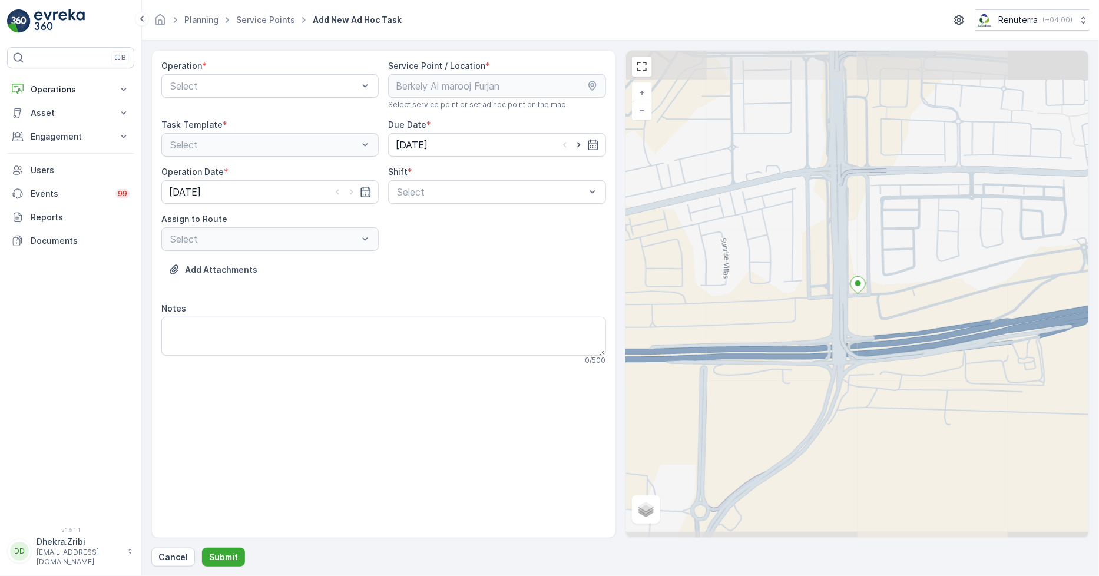
click at [252, 73] on div "Operation * Select" at bounding box center [269, 84] width 217 height 49
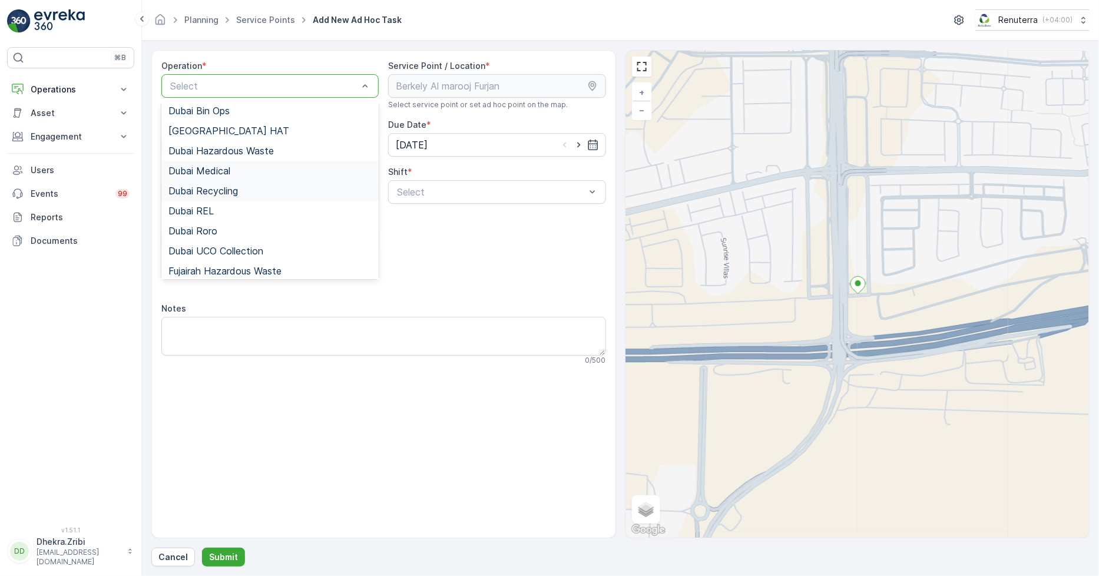
scroll to position [65, 0]
click at [208, 209] on span "Dubai Roro" at bounding box center [192, 209] width 49 height 11
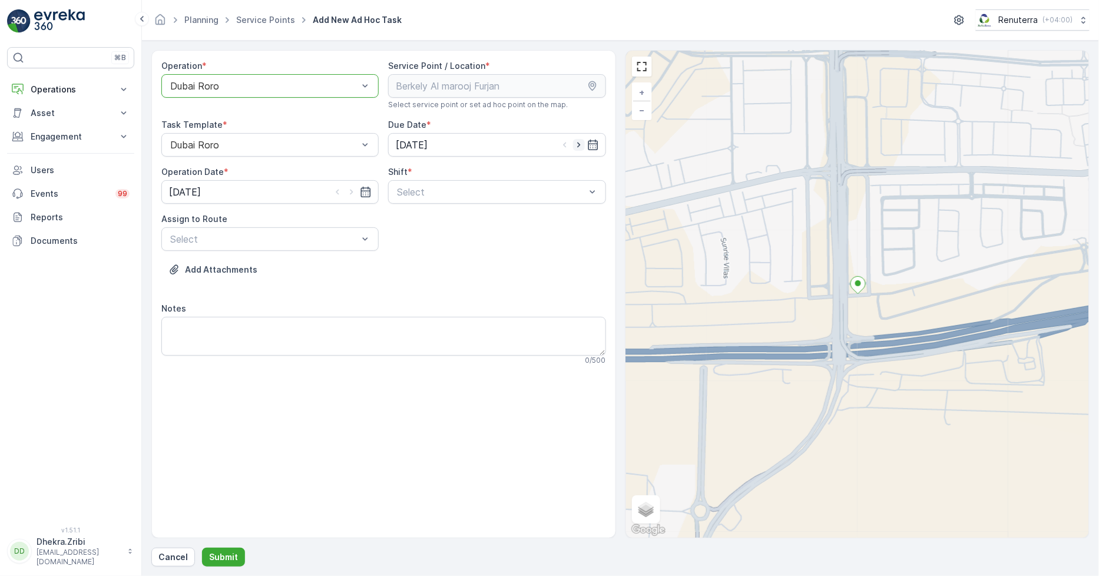
click at [583, 144] on icon "button" at bounding box center [579, 145] width 12 height 12
type input "[DATE]"
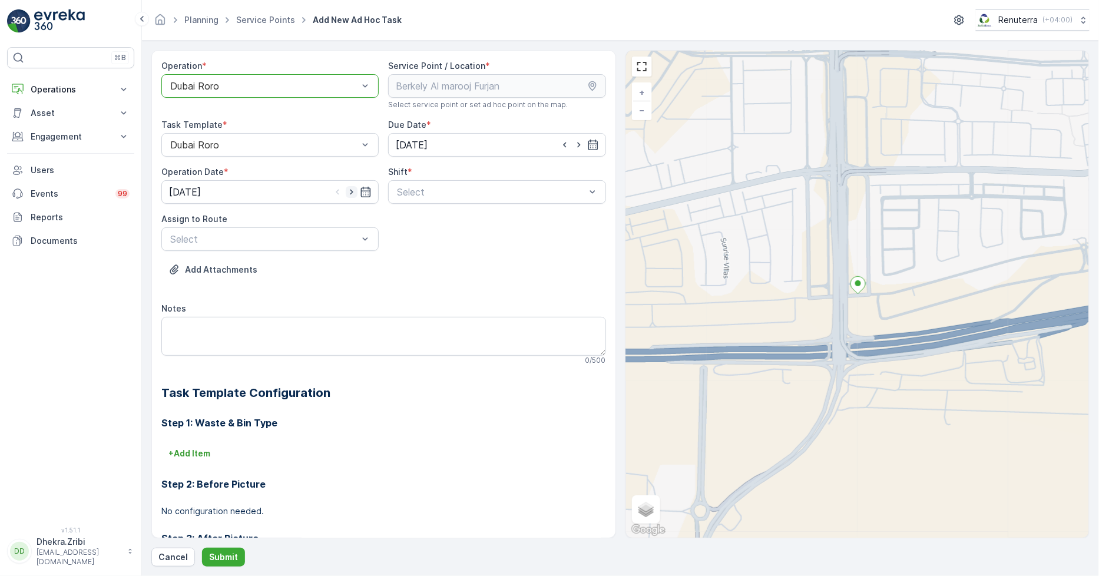
click at [355, 188] on icon "button" at bounding box center [352, 192] width 12 height 12
type input "[DATE]"
click at [491, 216] on div "Day Shift" at bounding box center [496, 221] width 203 height 11
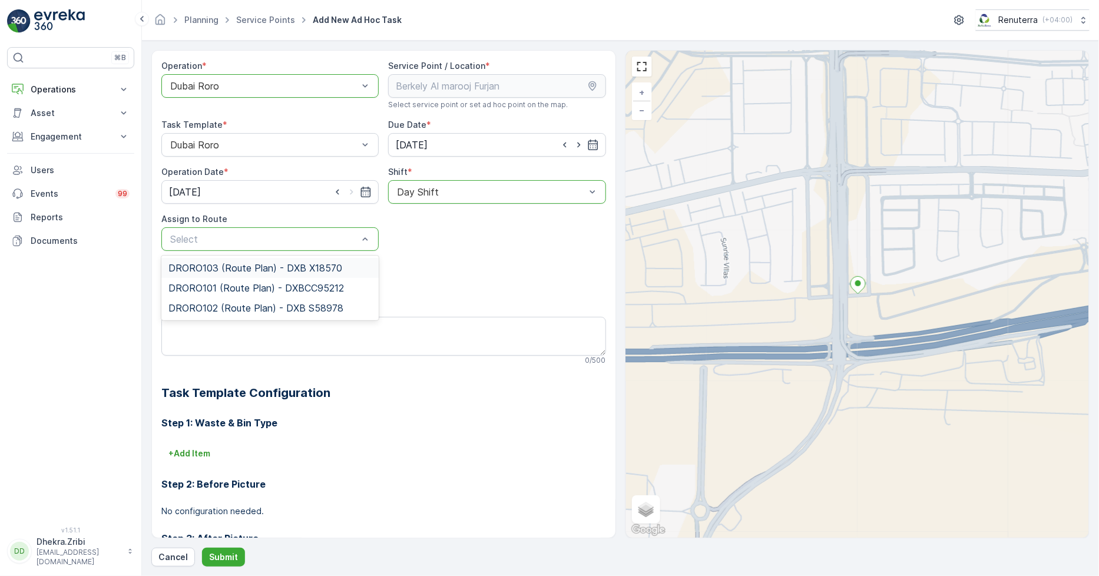
click at [286, 271] on span "DRORO103 (Route Plan) - DXB X18570" at bounding box center [255, 268] width 174 height 11
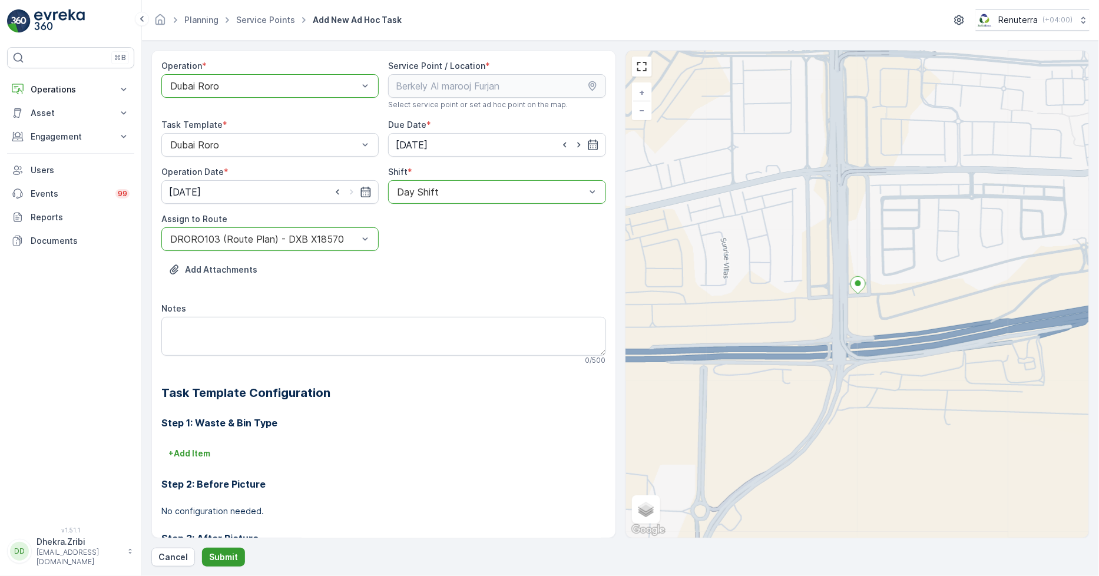
click at [228, 558] on p "Submit" at bounding box center [223, 557] width 29 height 12
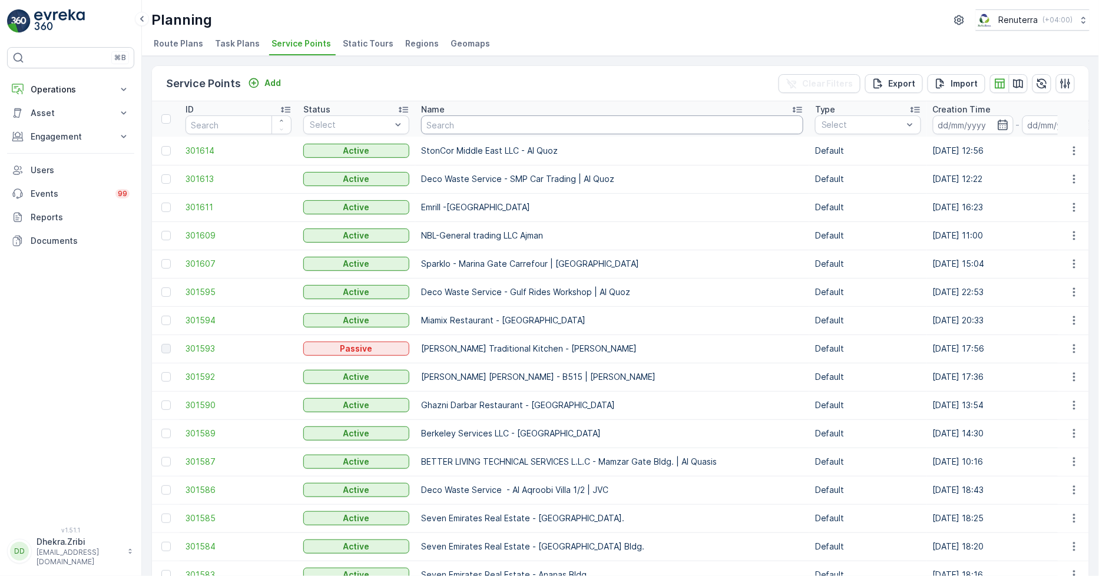
click at [515, 130] on input "text" at bounding box center [612, 124] width 382 height 19
paste input "[PERSON_NAME] Project (EM836) - [PERSON_NAME]"
type input "[PERSON_NAME] Project (EM836) - [PERSON_NAME]"
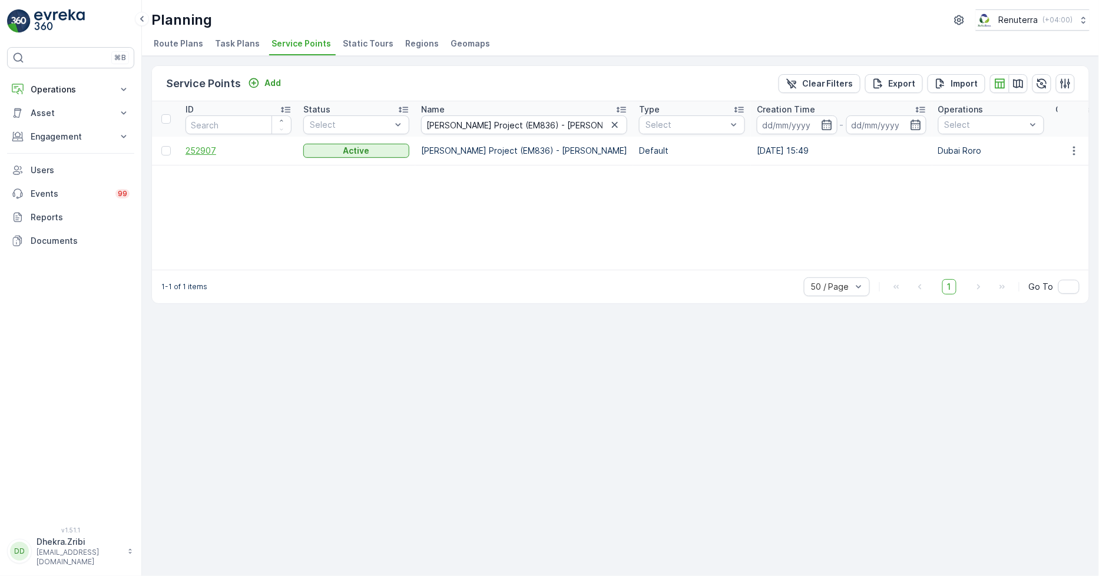
click at [209, 145] on span "252907" at bounding box center [239, 151] width 106 height 12
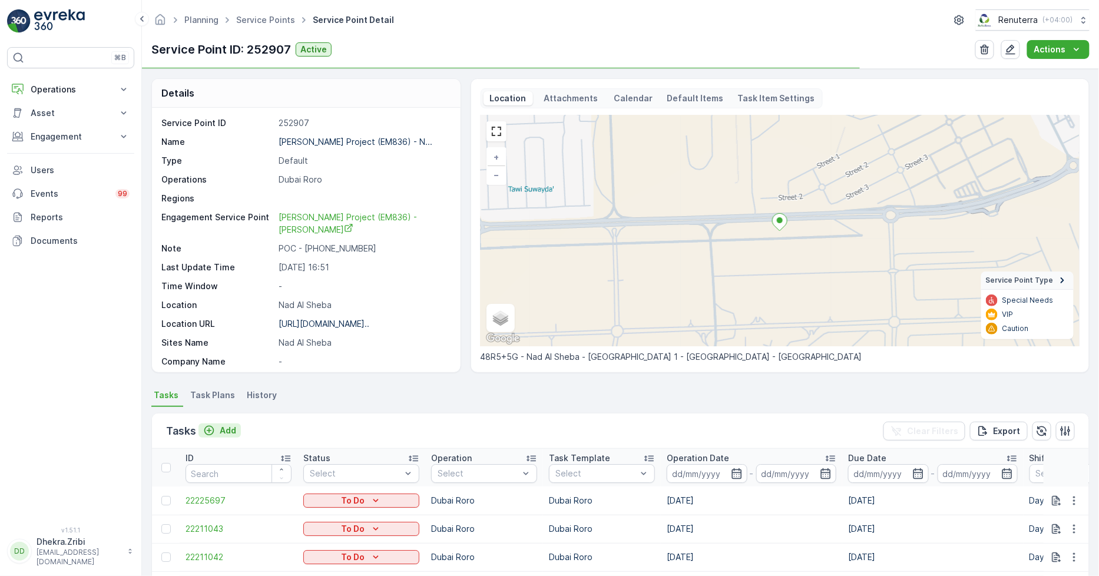
click at [220, 433] on p "Add" at bounding box center [228, 431] width 16 height 12
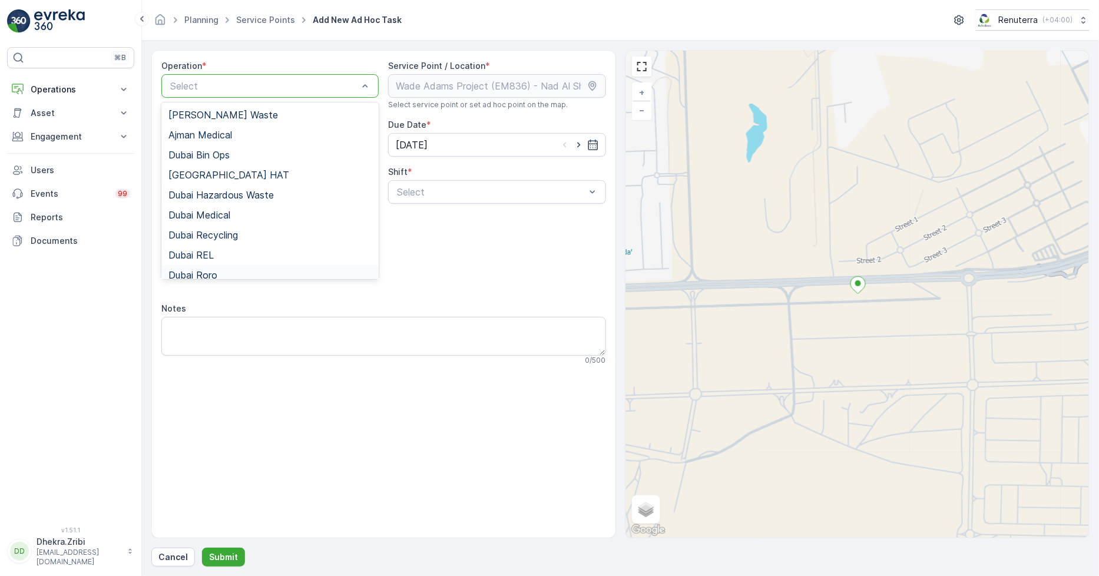
click at [220, 268] on div "Dubai Roro" at bounding box center [269, 275] width 217 height 20
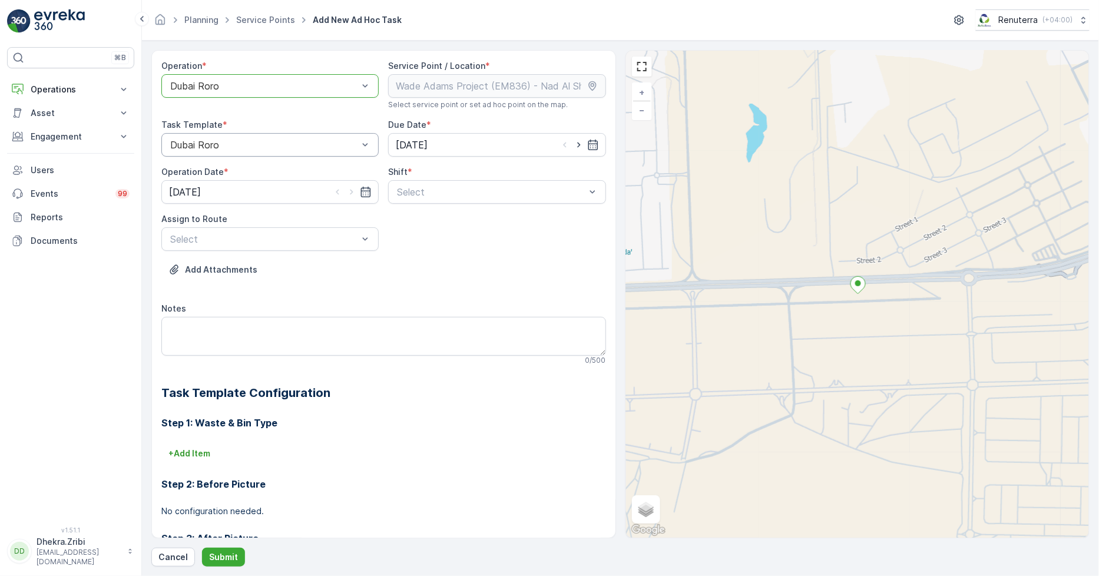
click at [370, 141] on div "Dubai Roro" at bounding box center [269, 145] width 217 height 24
click at [574, 148] on icon "button" at bounding box center [579, 145] width 12 height 12
type input "[DATE]"
click at [352, 193] on icon "button" at bounding box center [352, 192] width 12 height 12
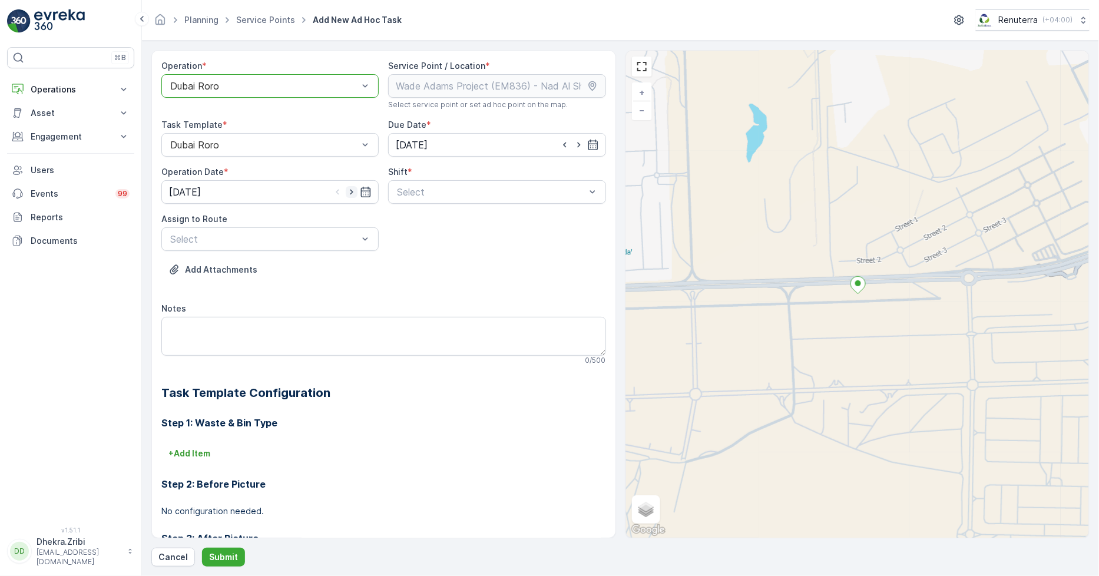
type input "[DATE]"
click at [531, 222] on div "Day Shift" at bounding box center [496, 221] width 203 height 11
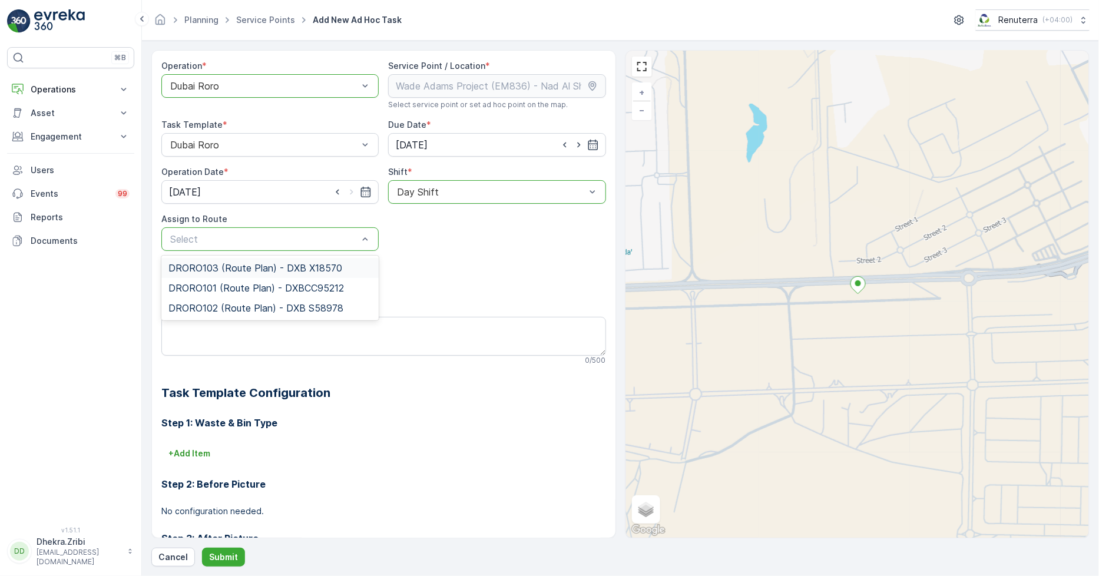
drag, startPoint x: 348, startPoint y: 247, endPoint x: 345, endPoint y: 239, distance: 8.8
click at [346, 242] on div "Select" at bounding box center [269, 239] width 217 height 24
click at [259, 271] on span "DRORO103 (Route Plan) - DXB X18570" at bounding box center [255, 268] width 174 height 11
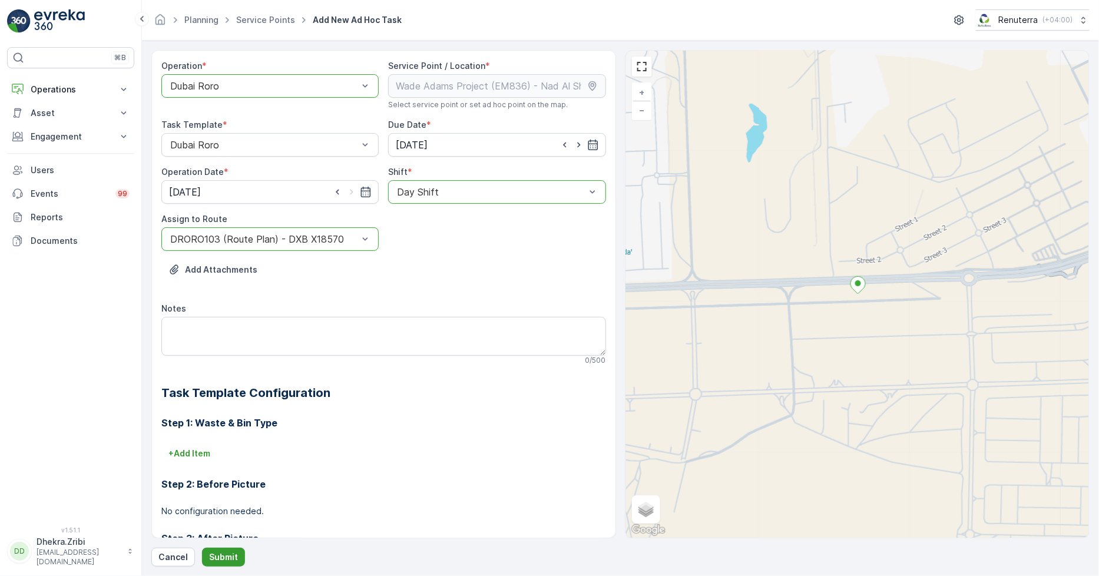
click at [226, 557] on p "Submit" at bounding box center [223, 557] width 29 height 12
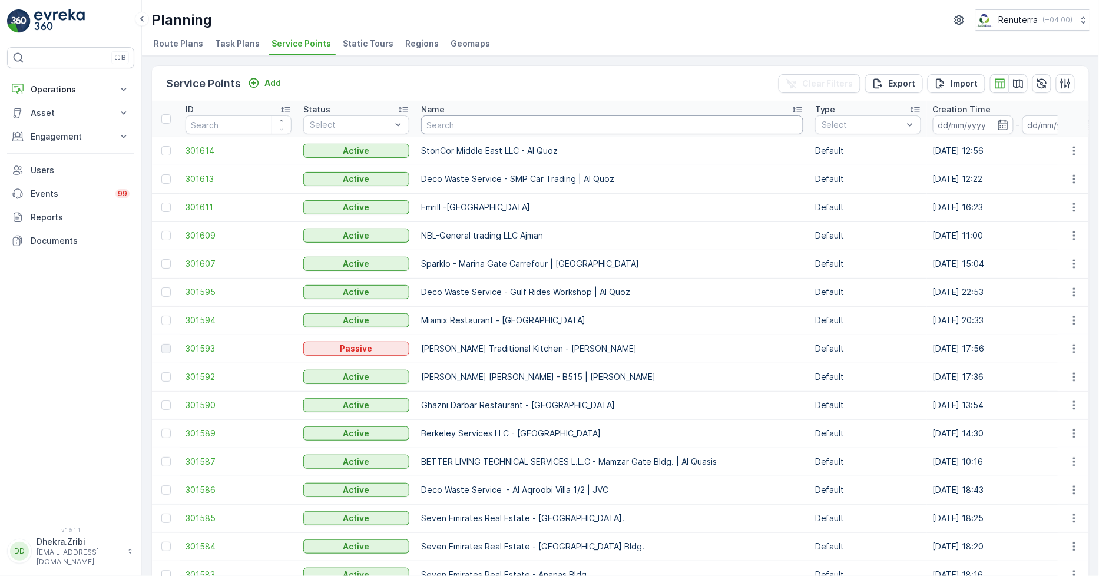
click at [580, 128] on input "text" at bounding box center [612, 124] width 382 height 19
paste input "[PERSON_NAME] Project (EM836) - [PERSON_NAME]"
type input "[PERSON_NAME] Project (EM836) - [PERSON_NAME]"
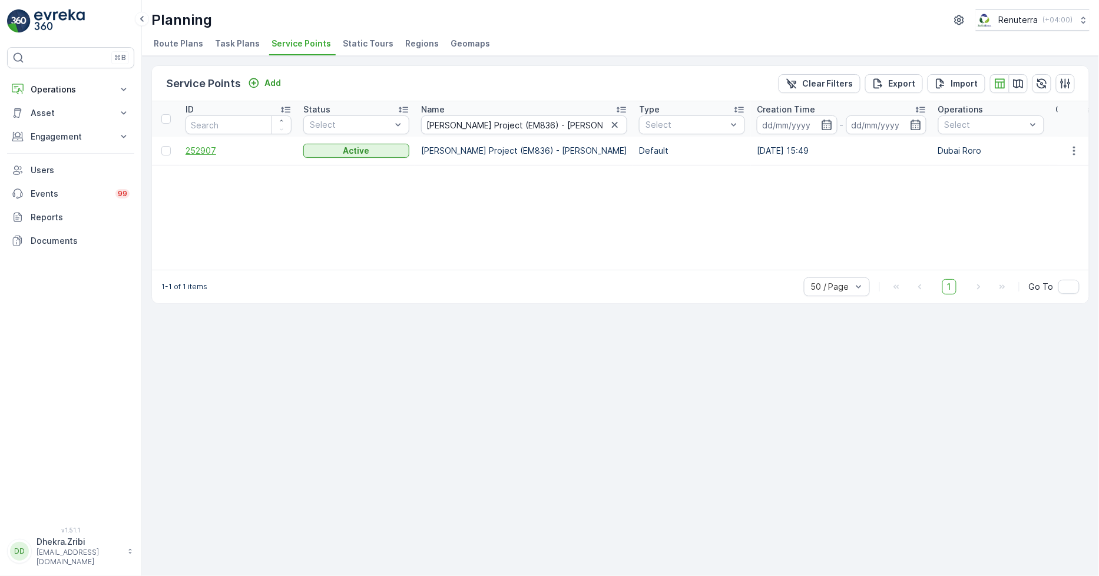
click at [209, 153] on span "252907" at bounding box center [239, 151] width 106 height 12
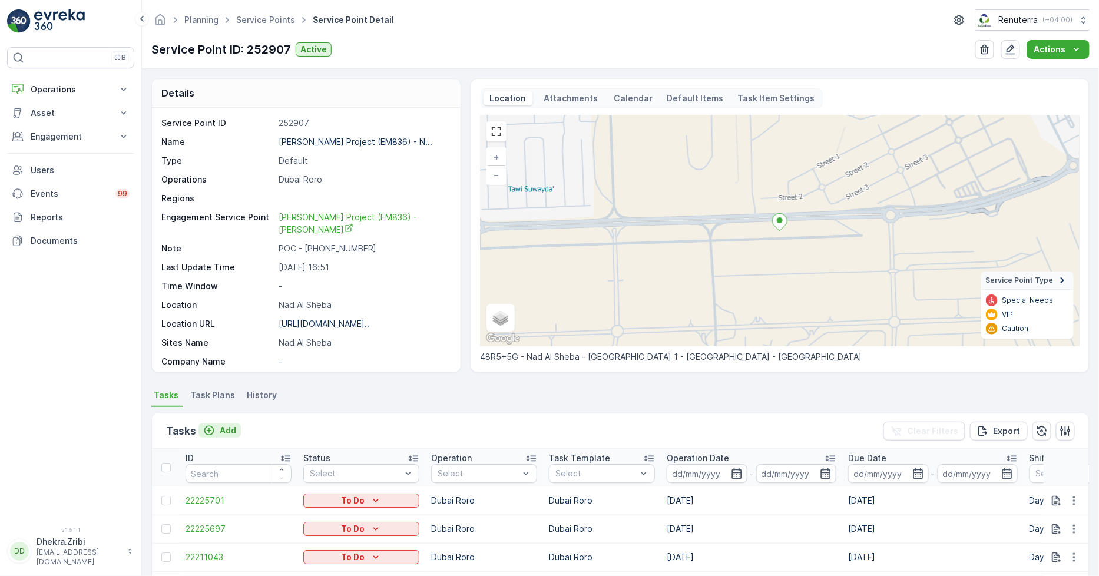
click at [227, 428] on p "Add" at bounding box center [228, 431] width 16 height 12
click at [214, 432] on icon "Add" at bounding box center [209, 431] width 12 height 12
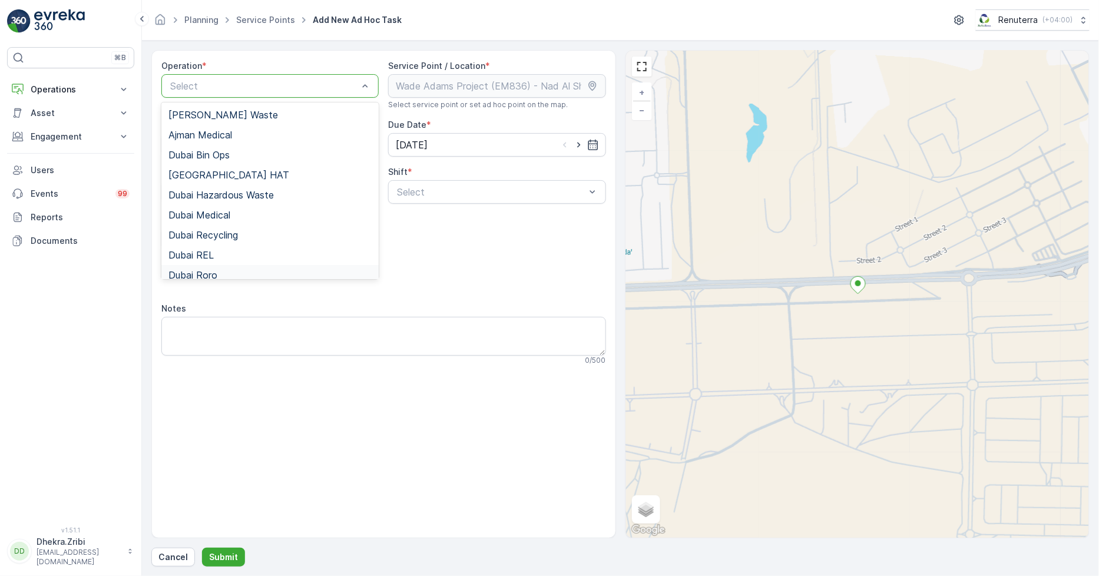
click at [219, 277] on div "Dubai Roro" at bounding box center [269, 275] width 203 height 11
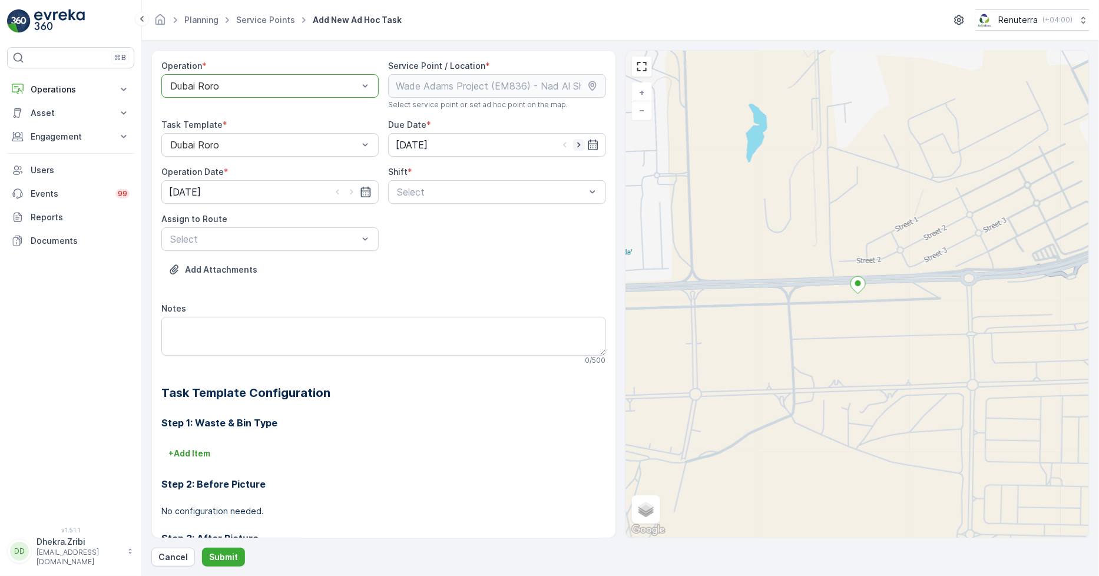
click at [579, 144] on icon "button" at bounding box center [579, 145] width 12 height 12
type input "[DATE]"
click at [350, 191] on icon "button" at bounding box center [351, 192] width 3 height 5
type input "[DATE]"
click at [520, 217] on div "Day Shift" at bounding box center [496, 221] width 203 height 11
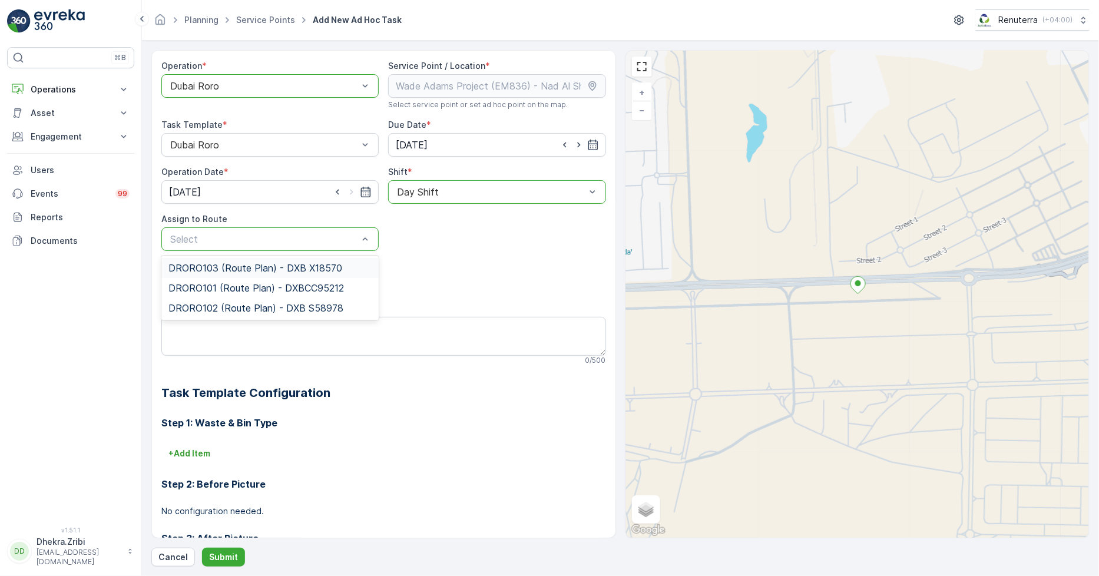
click at [268, 271] on span "DRORO103 (Route Plan) - DXB X18570" at bounding box center [255, 268] width 174 height 11
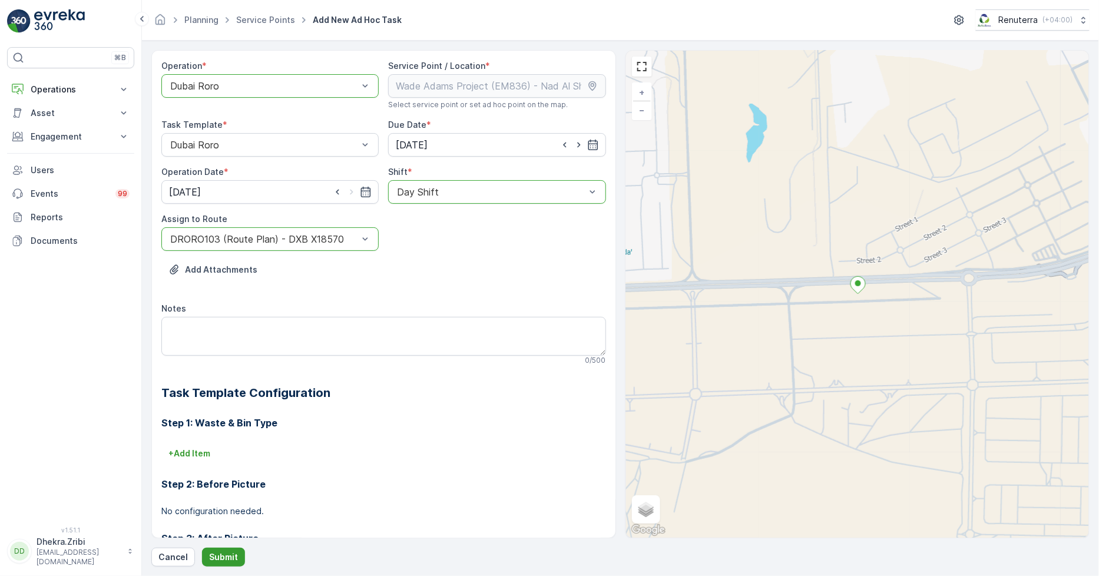
click at [237, 556] on button "Submit" at bounding box center [223, 557] width 43 height 19
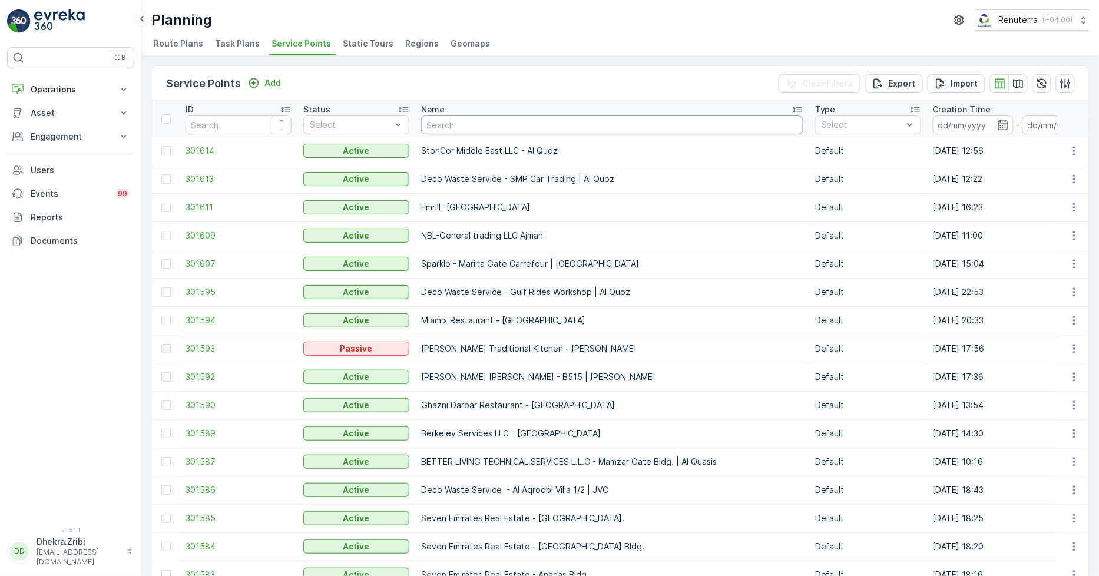
click at [554, 120] on input "text" at bounding box center [612, 124] width 382 height 19
paste input "[PERSON_NAME] Project (EM836) - [PERSON_NAME]"
type input "[PERSON_NAME] Project (EM836) - [PERSON_NAME]"
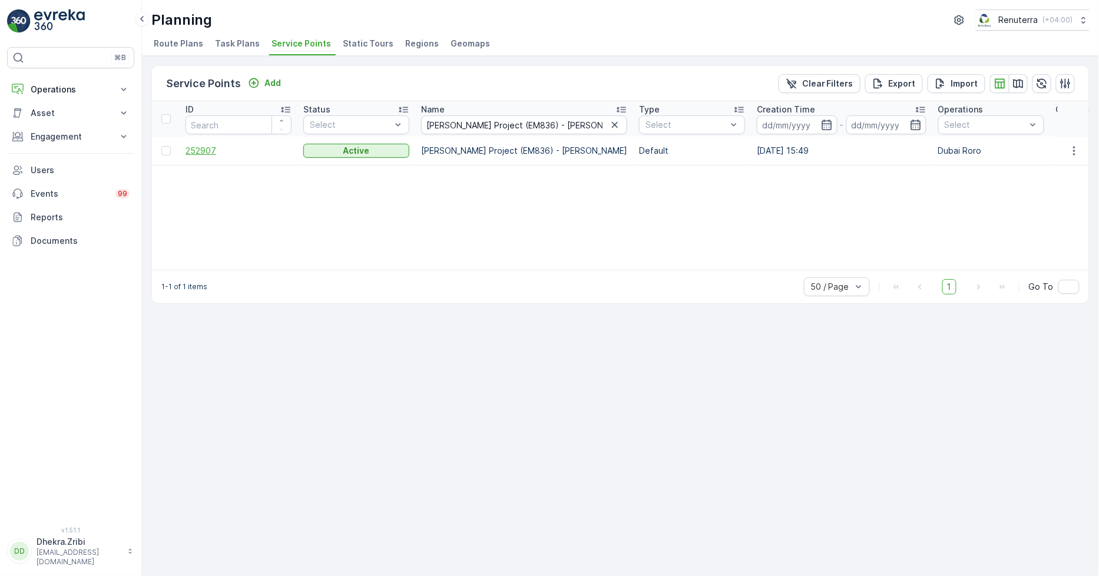
click at [203, 146] on span "252907" at bounding box center [239, 151] width 106 height 12
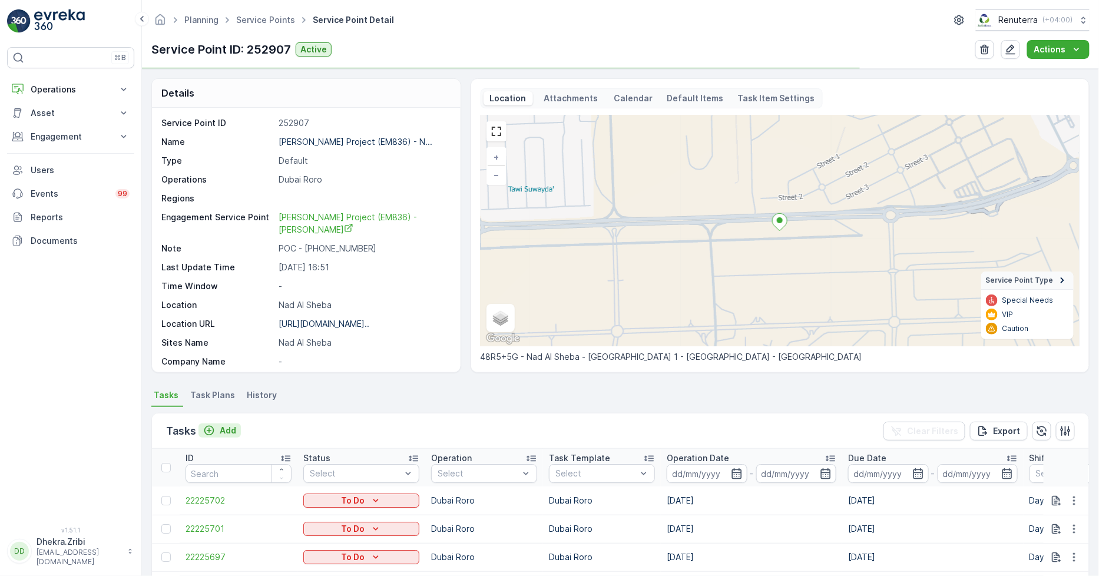
click at [214, 428] on icon "Add" at bounding box center [209, 431] width 12 height 12
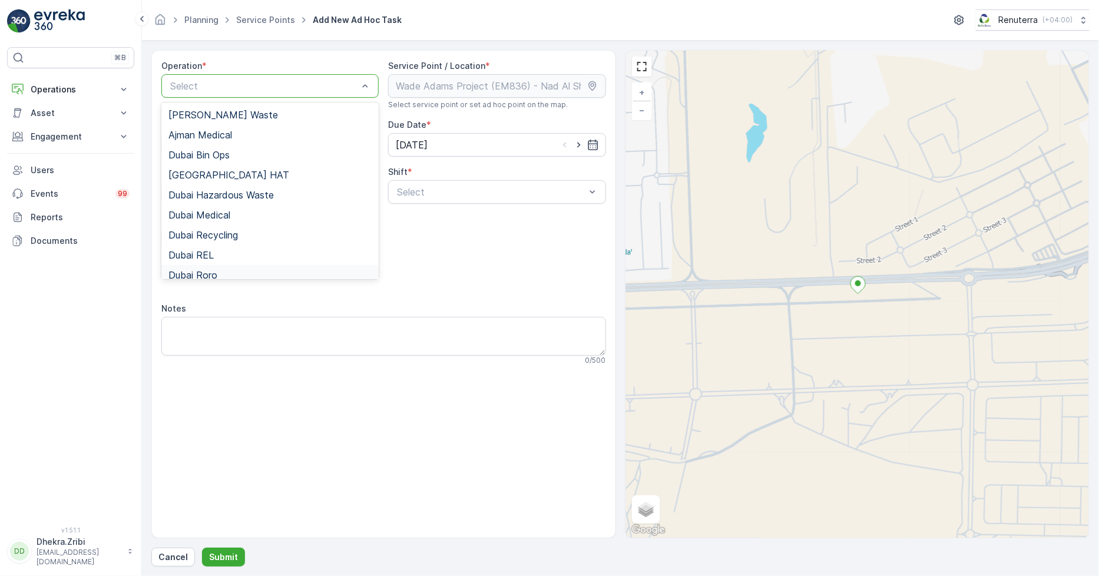
click at [195, 270] on span "Dubai Roro" at bounding box center [192, 275] width 49 height 11
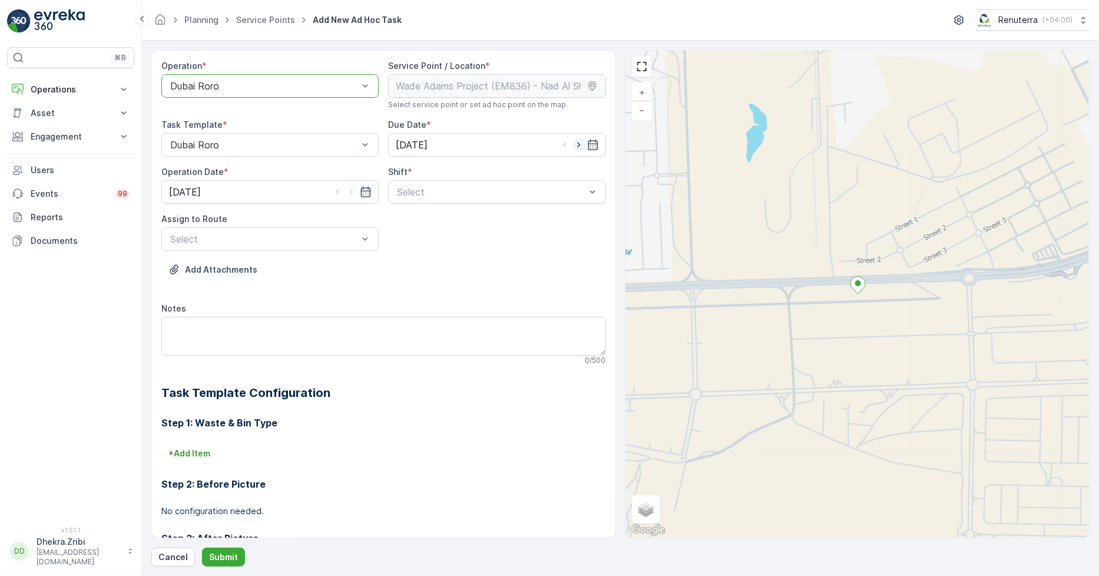
click at [573, 144] on icon "button" at bounding box center [579, 145] width 12 height 12
type input "[DATE]"
click at [353, 191] on icon "button" at bounding box center [352, 192] width 12 height 12
type input "[DATE]"
click at [531, 219] on div "Day Shift" at bounding box center [496, 221] width 203 height 11
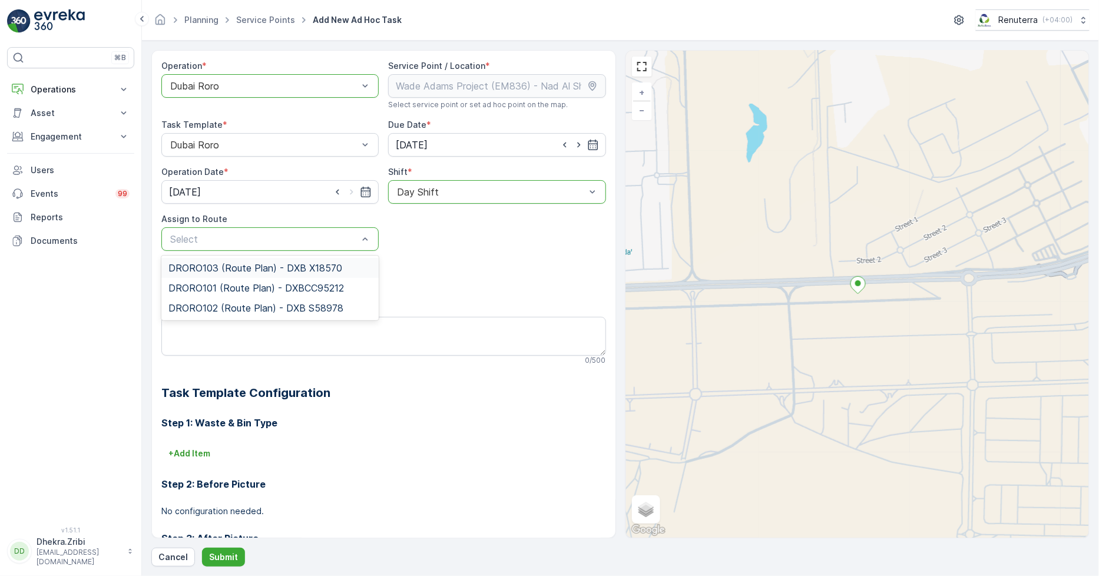
click at [306, 273] on div "DRORO103 (Route Plan) - DXB X18570" at bounding box center [269, 268] width 217 height 20
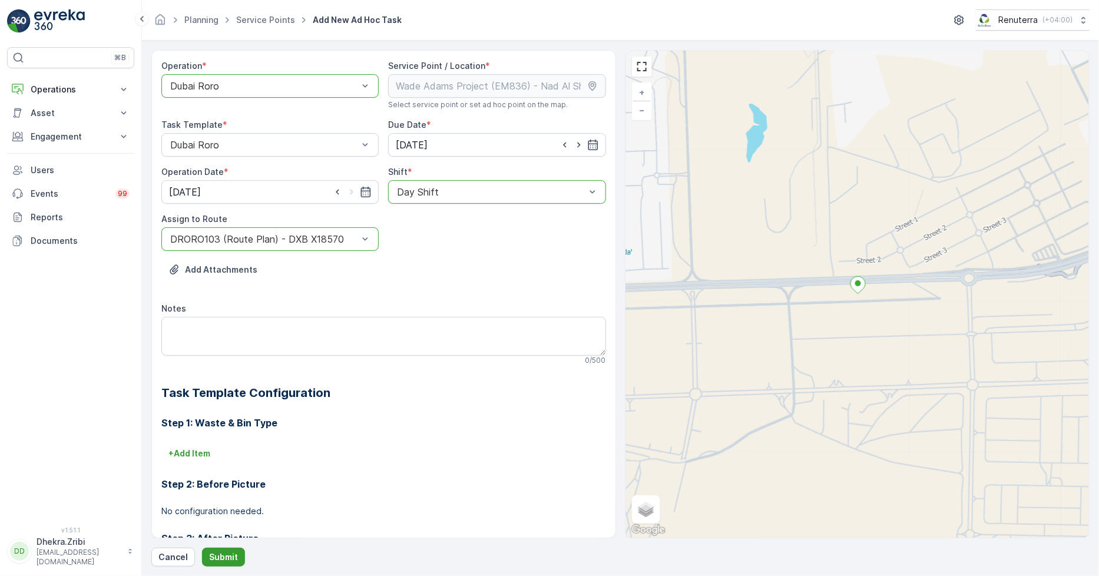
click at [223, 558] on p "Submit" at bounding box center [223, 557] width 29 height 12
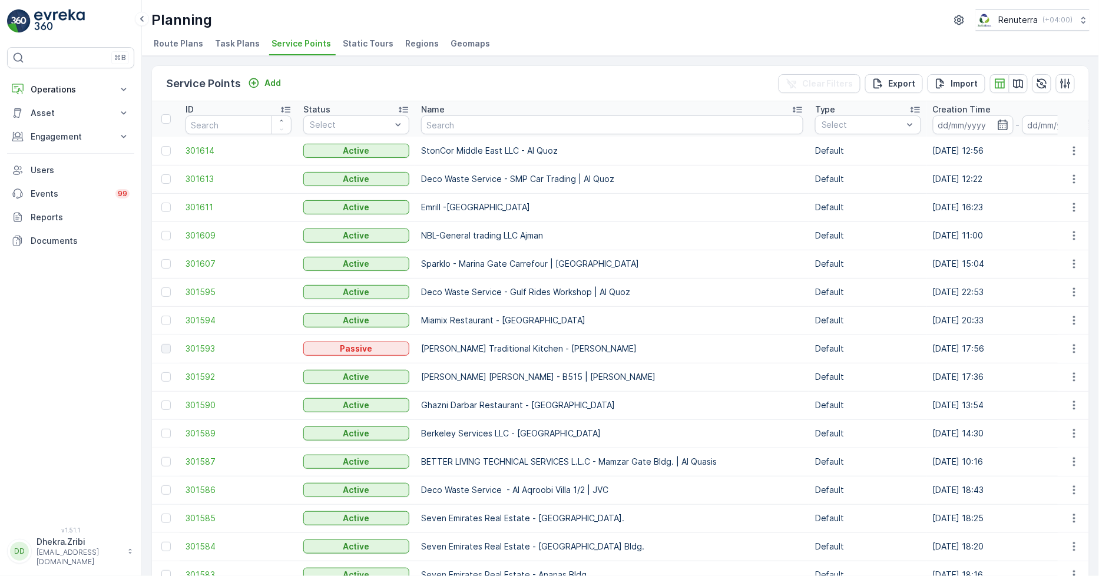
click at [171, 39] on span "Route Plans" at bounding box center [178, 44] width 49 height 12
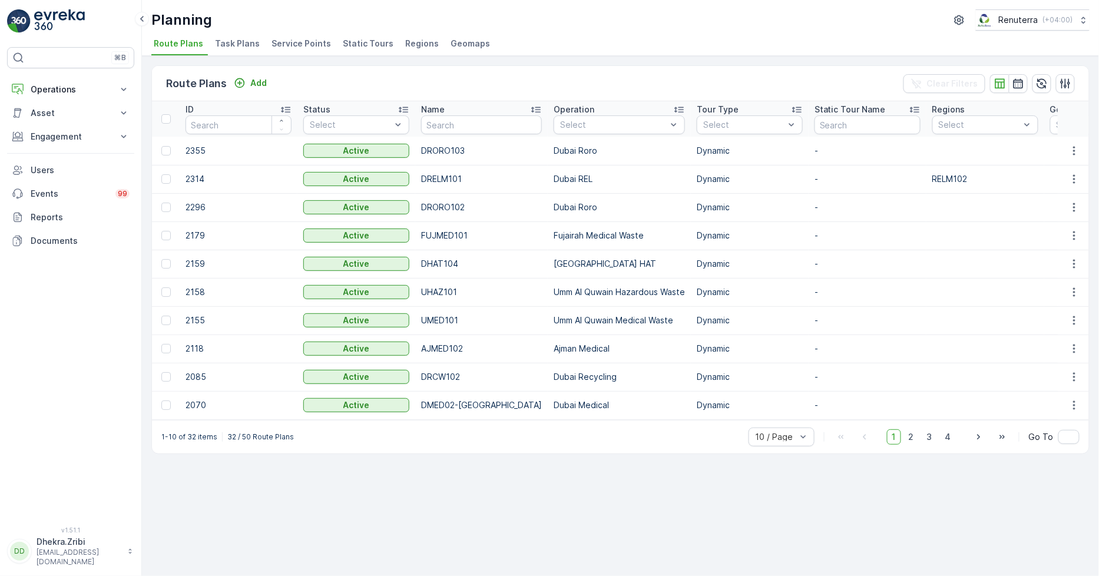
click at [227, 49] on span "Task Plans" at bounding box center [237, 44] width 45 height 12
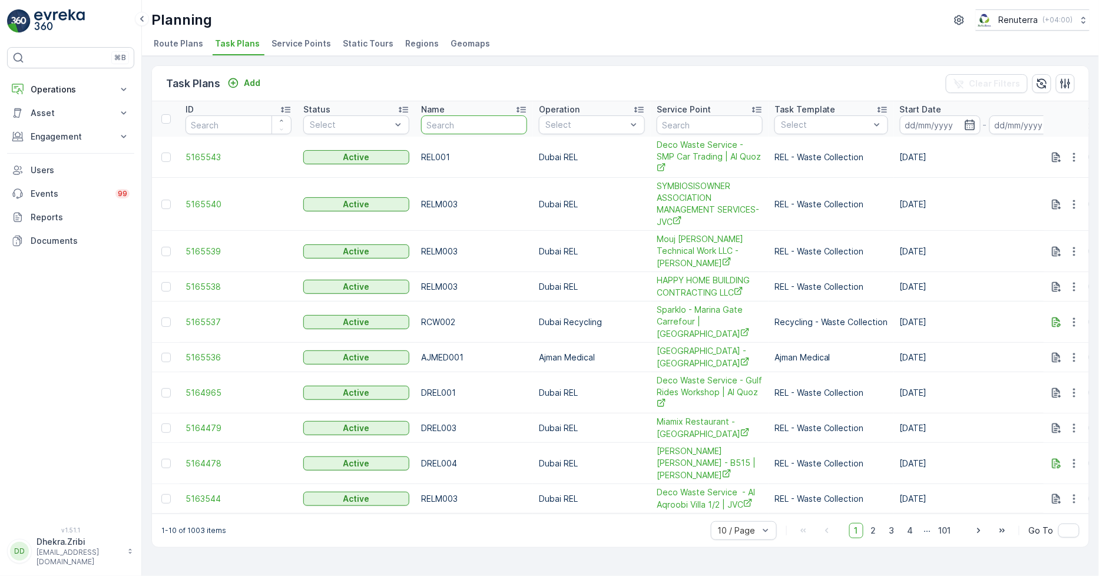
click at [461, 124] on input "text" at bounding box center [474, 124] width 106 height 19
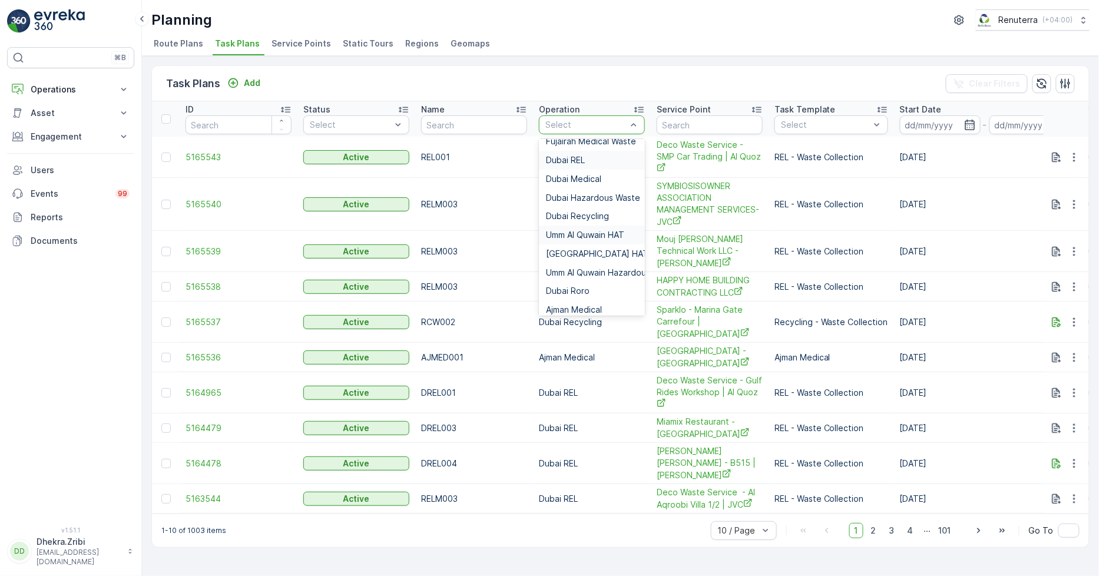
scroll to position [131, 0]
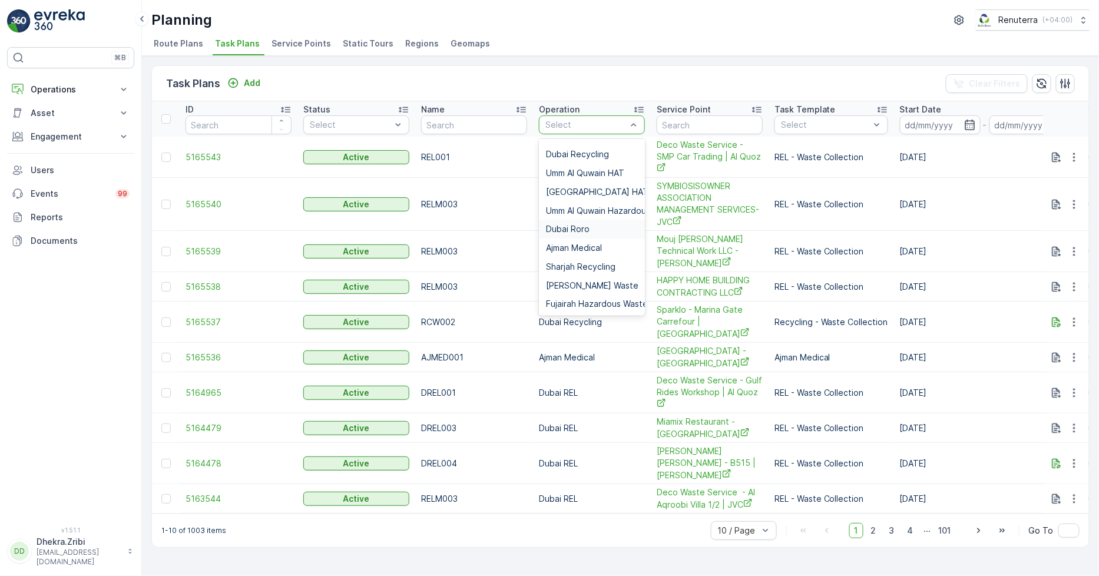
click at [596, 227] on div "Dubai Roro" at bounding box center [592, 228] width 92 height 9
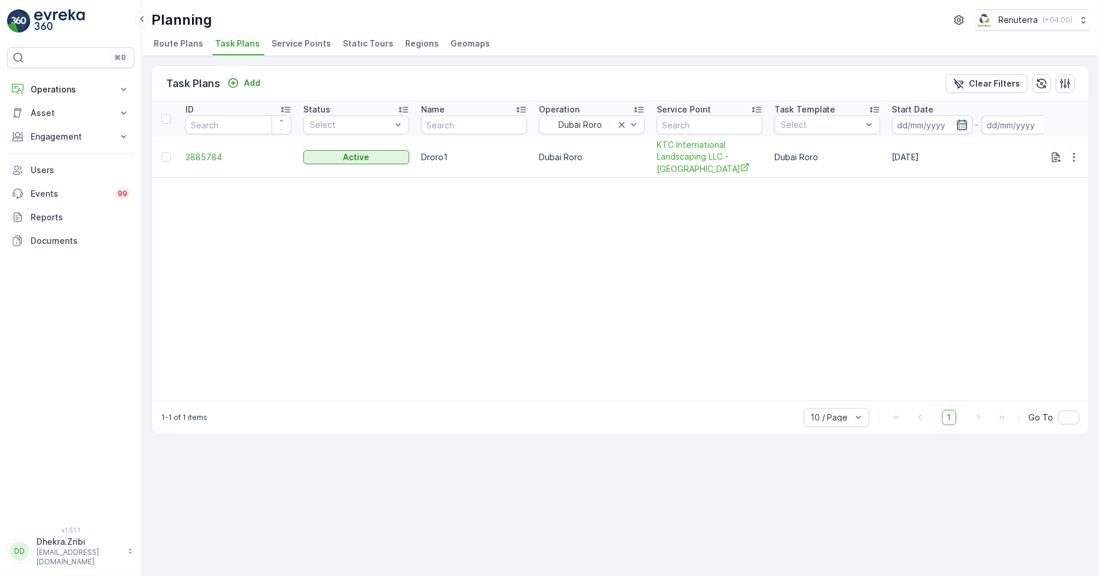
click at [963, 119] on icon "button" at bounding box center [963, 125] width 12 height 12
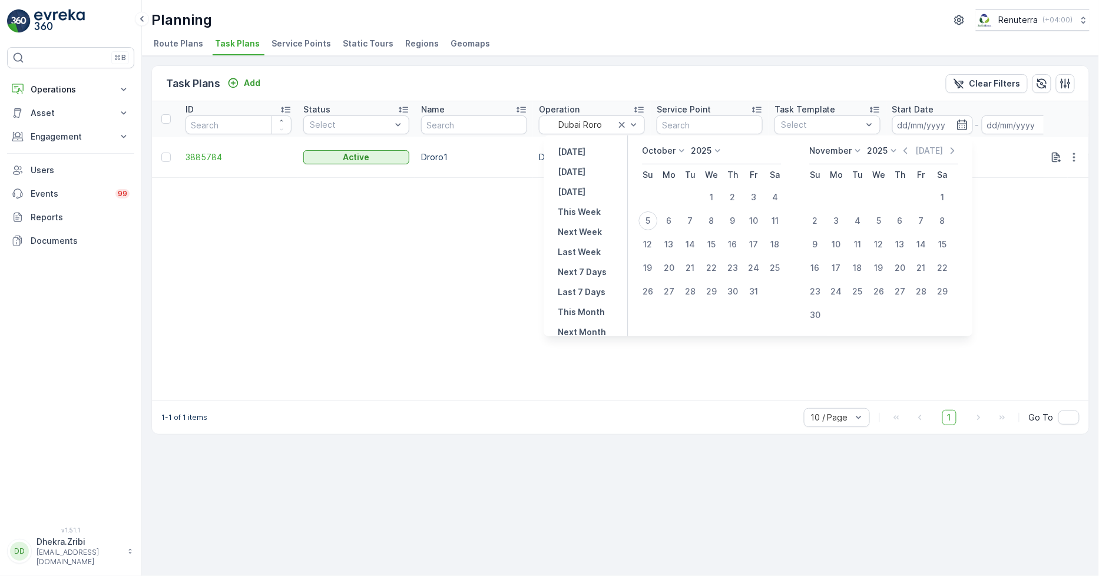
drag, startPoint x: 676, startPoint y: 224, endPoint x: 680, endPoint y: 135, distance: 88.5
click at [674, 220] on div "6" at bounding box center [669, 220] width 19 height 19
type input "[DATE]"
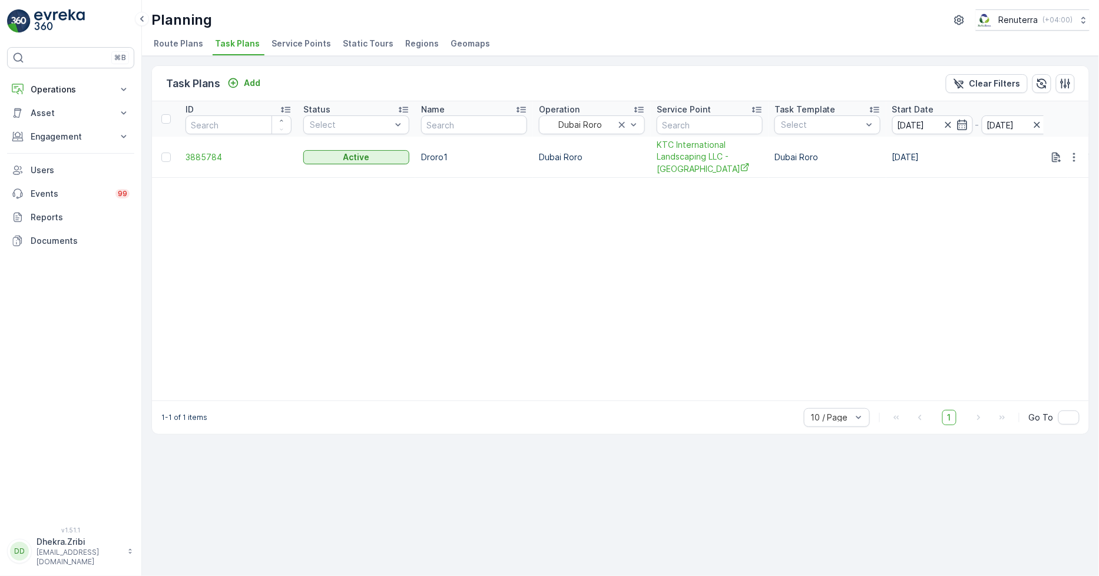
click at [699, 72] on div "Task Plans Add Clear Filters" at bounding box center [620, 83] width 937 height 35
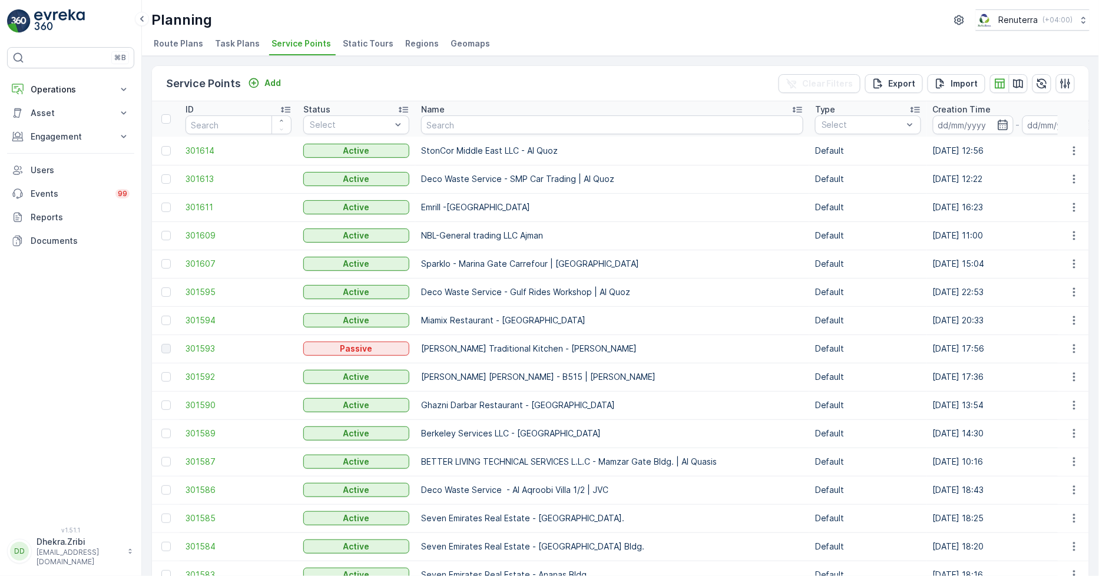
click at [240, 45] on span "Task Plans" at bounding box center [237, 44] width 45 height 12
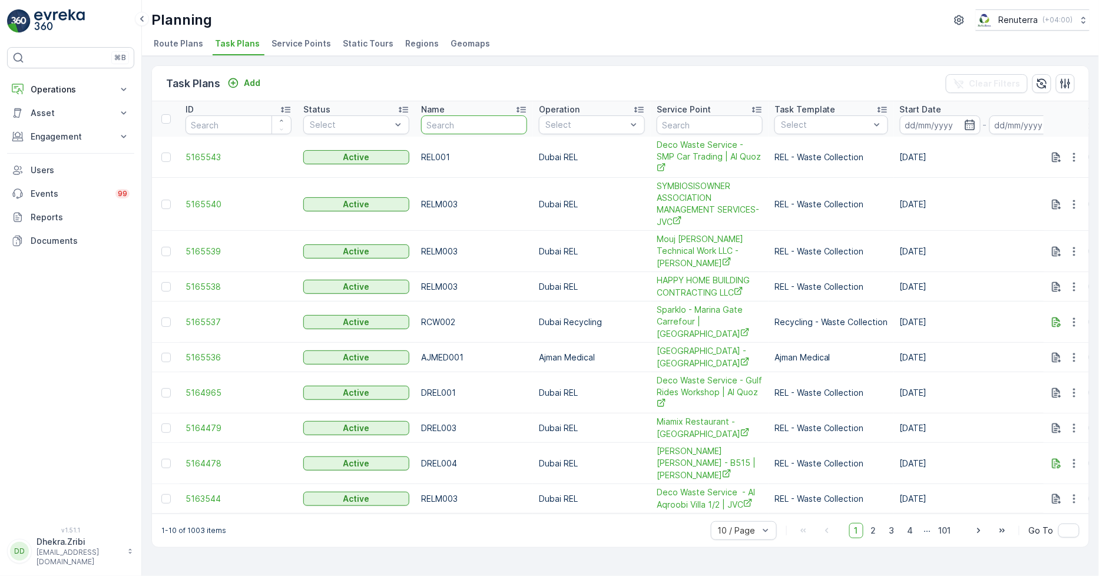
click at [495, 128] on input "text" at bounding box center [474, 124] width 106 height 19
click at [188, 43] on span "Route Plans" at bounding box center [178, 44] width 49 height 12
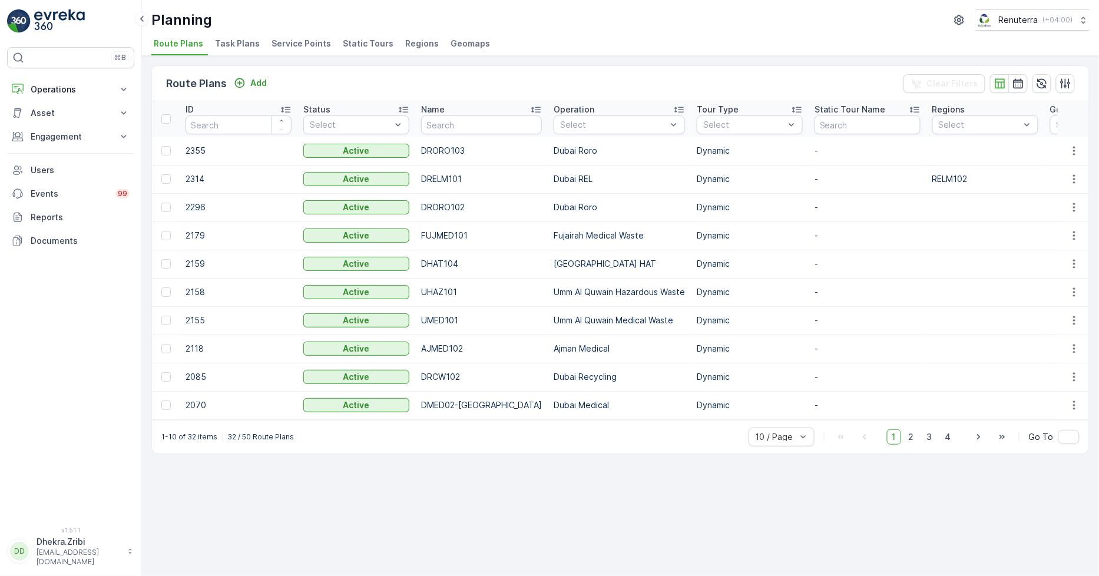
click at [454, 147] on p "DRORO103" at bounding box center [481, 151] width 121 height 12
click at [448, 151] on p "DRORO103" at bounding box center [481, 151] width 121 height 12
click at [568, 155] on p "Dubai Roro" at bounding box center [619, 151] width 131 height 12
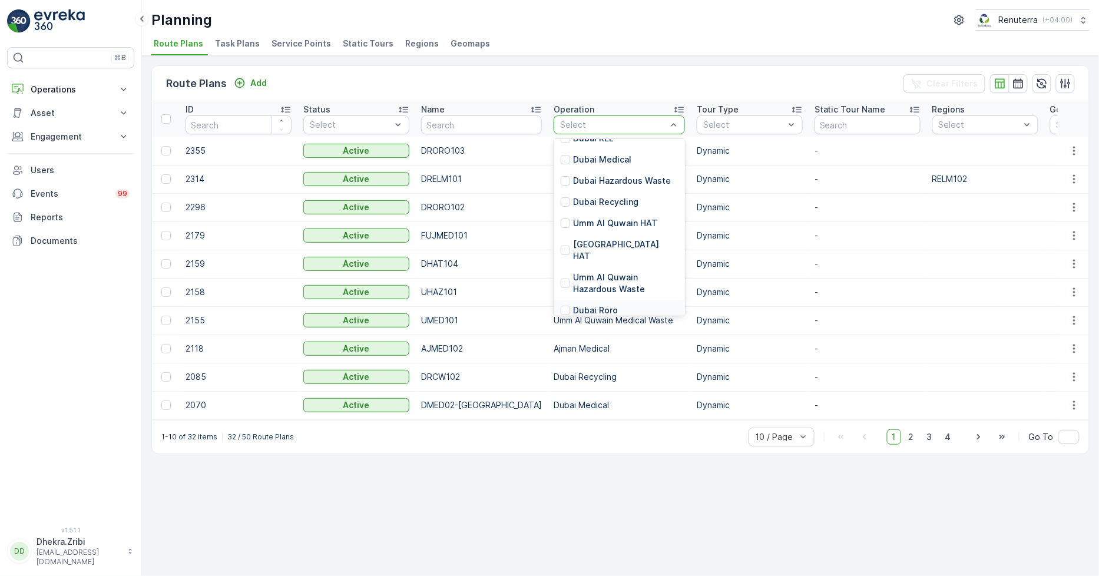
scroll to position [131, 0]
click at [595, 284] on p "Dubai Roro" at bounding box center [595, 290] width 45 height 12
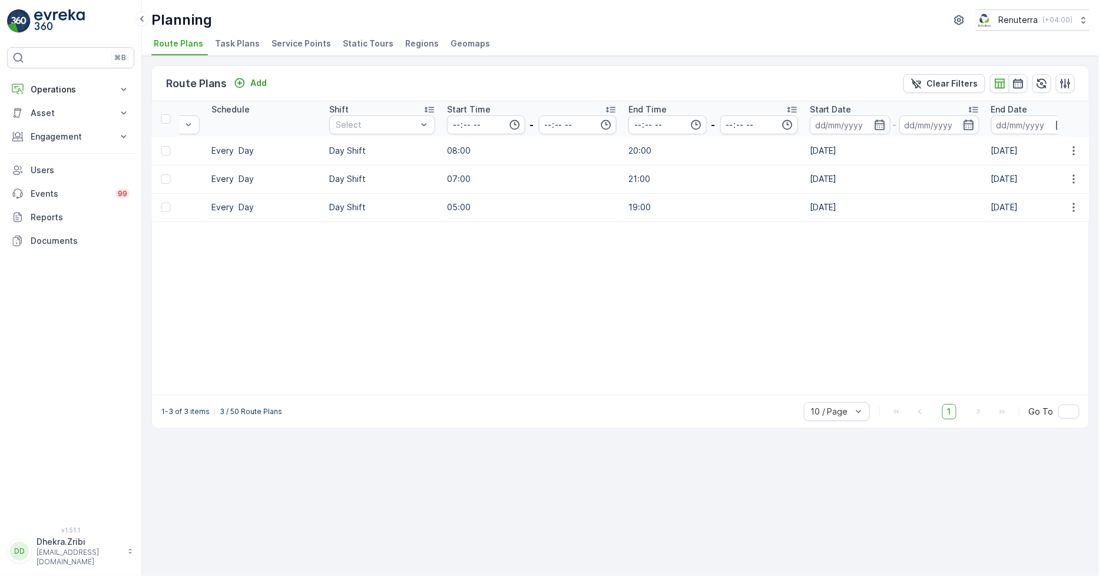
scroll to position [0, 968]
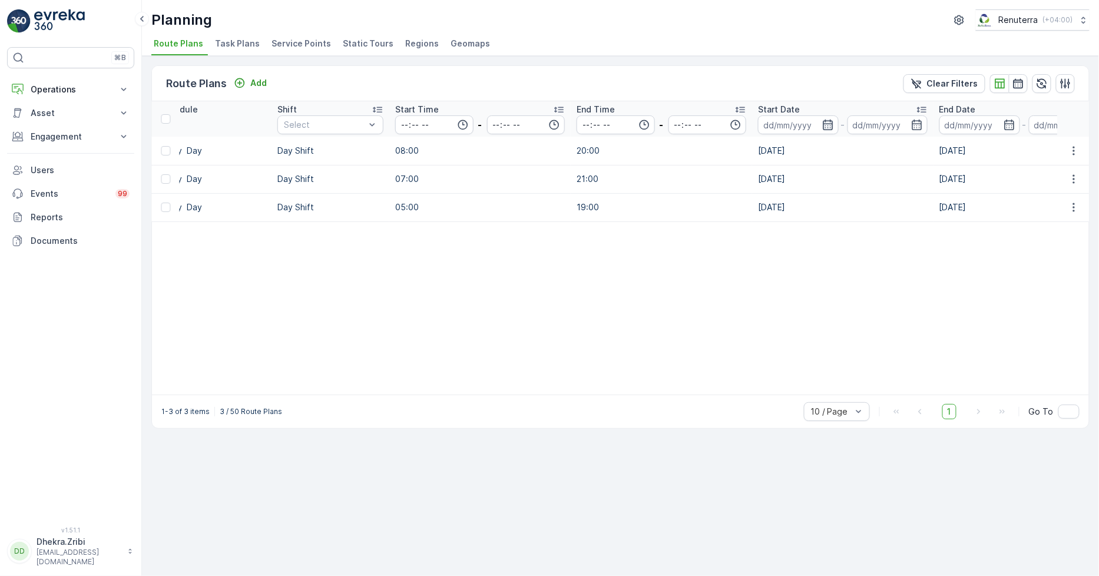
click at [832, 125] on div at bounding box center [798, 124] width 81 height 19
click at [823, 123] on icon "button" at bounding box center [828, 125] width 12 height 12
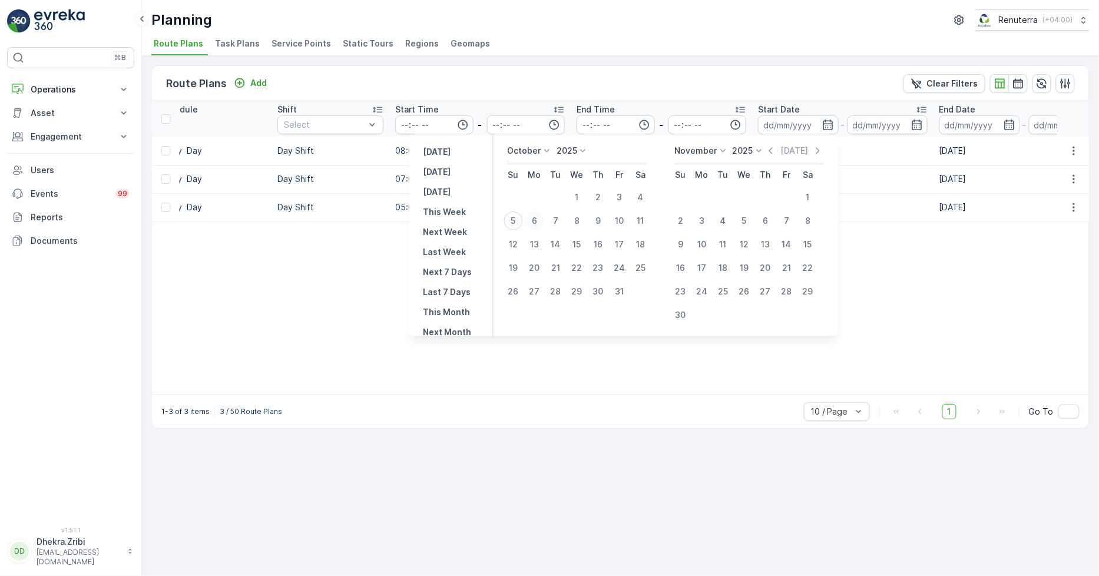
click at [537, 223] on div "6" at bounding box center [534, 220] width 19 height 19
type input "[DATE]"
click at [672, 35] on ul "Route Plans Task Plans Service Points Static Tours Regions Geomaps" at bounding box center [615, 45] width 929 height 20
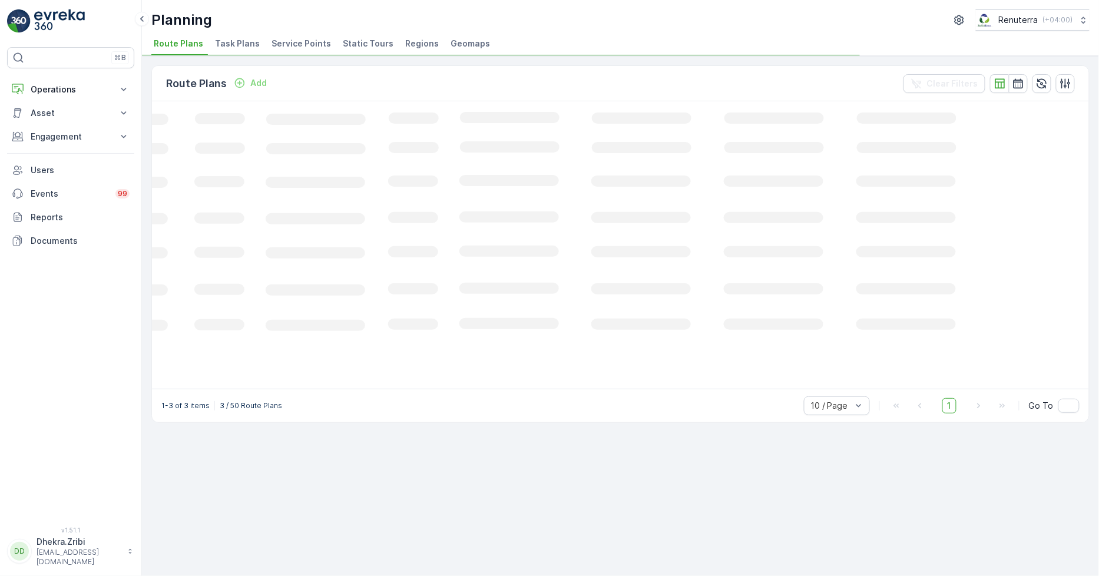
scroll to position [0, 193]
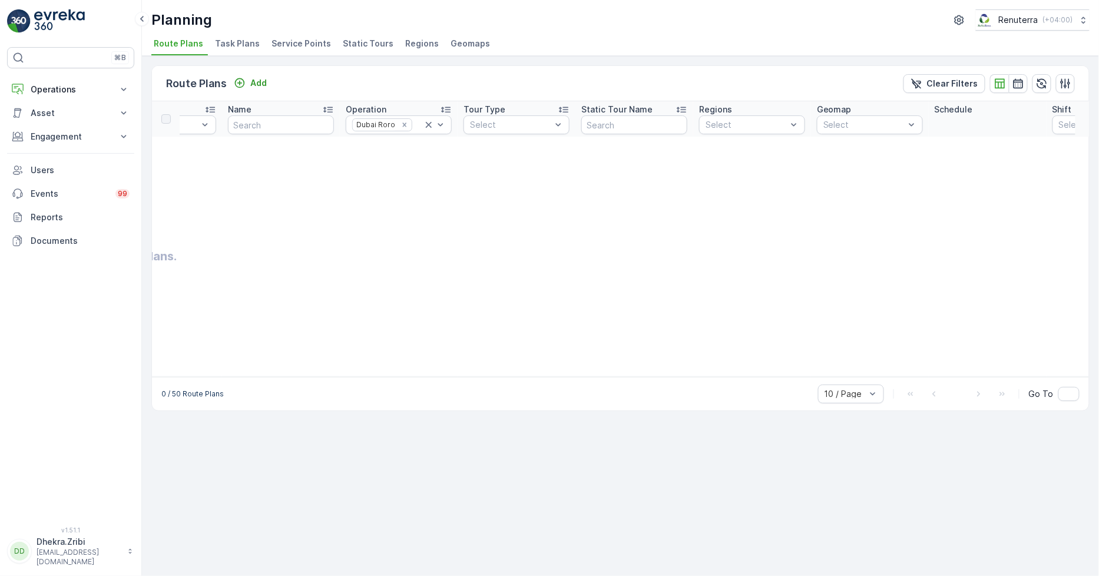
click at [909, 144] on td "There are no route plans." at bounding box center [503, 257] width 1088 height 240
click at [881, 120] on icon "button" at bounding box center [882, 125] width 12 height 12
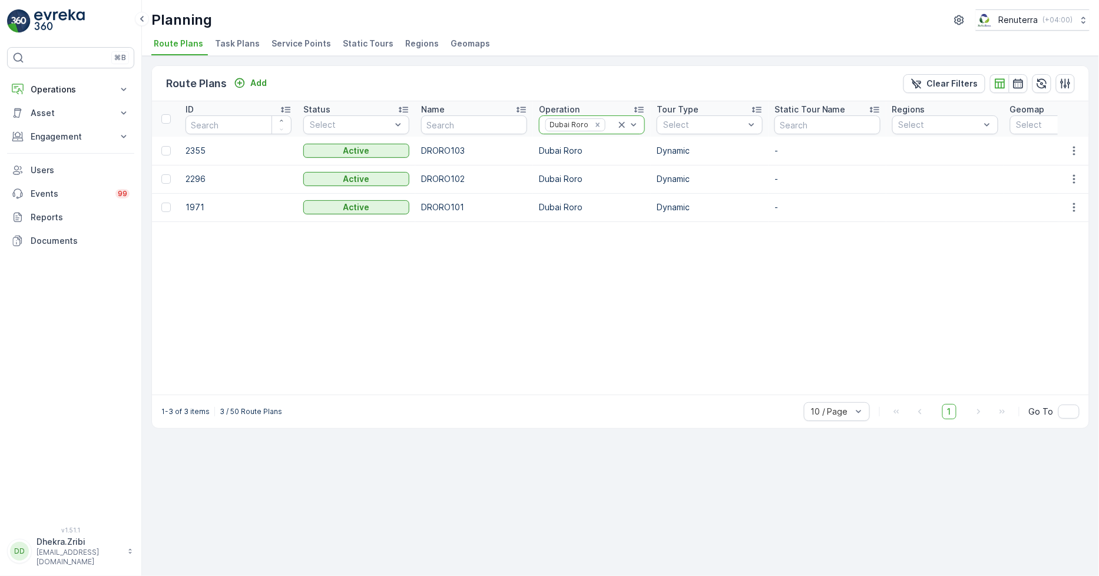
click at [620, 125] on icon at bounding box center [622, 125] width 12 height 12
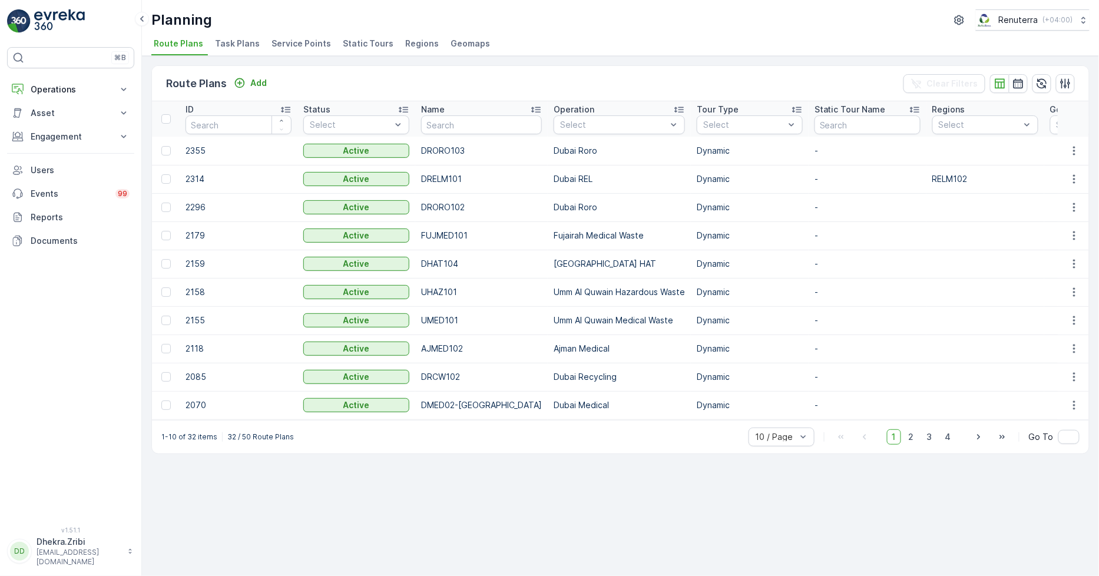
click at [238, 44] on span "Task Plans" at bounding box center [237, 44] width 45 height 12
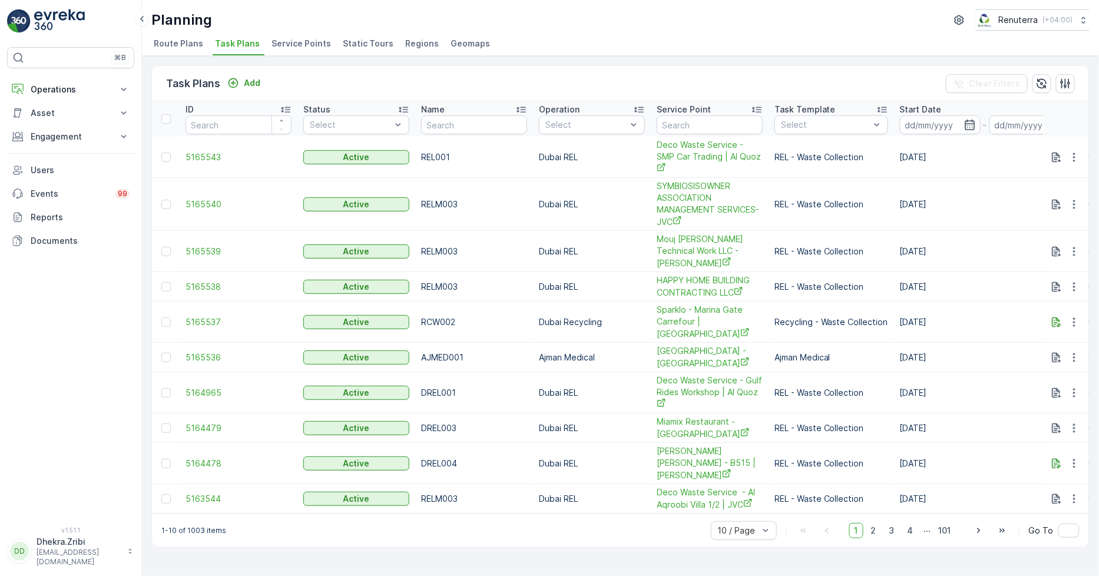
click at [296, 44] on span "Service Points" at bounding box center [301, 44] width 59 height 12
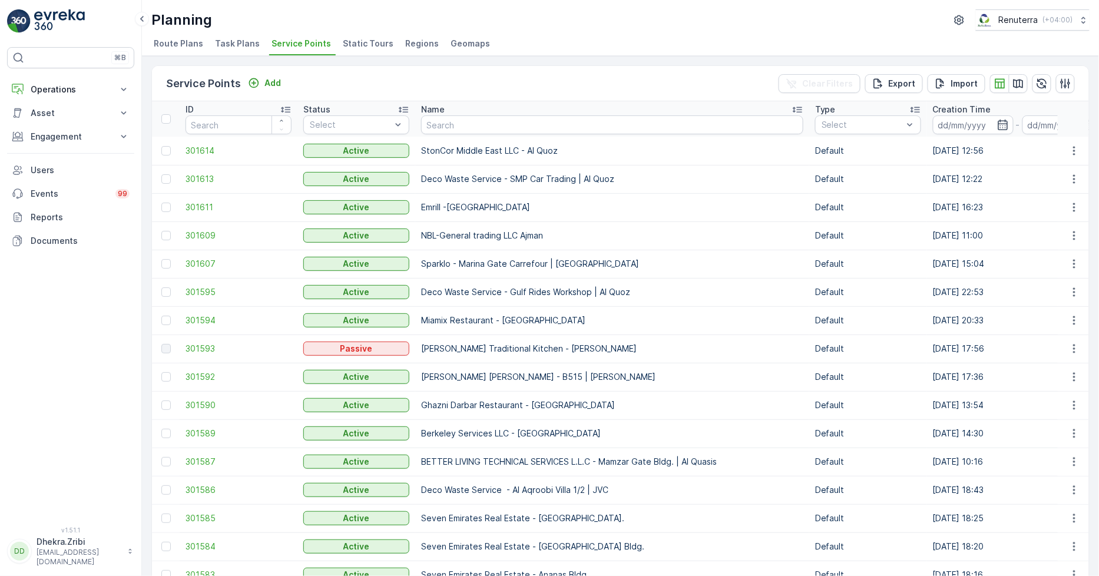
click at [231, 49] on span "Task Plans" at bounding box center [237, 44] width 45 height 12
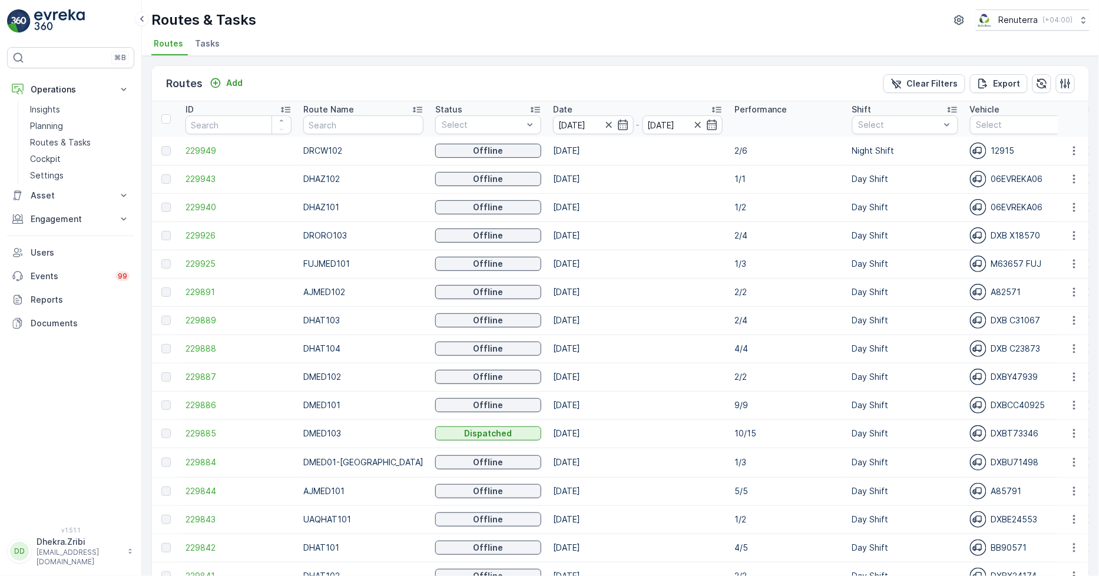
click at [209, 45] on span "Tasks" at bounding box center [207, 44] width 25 height 12
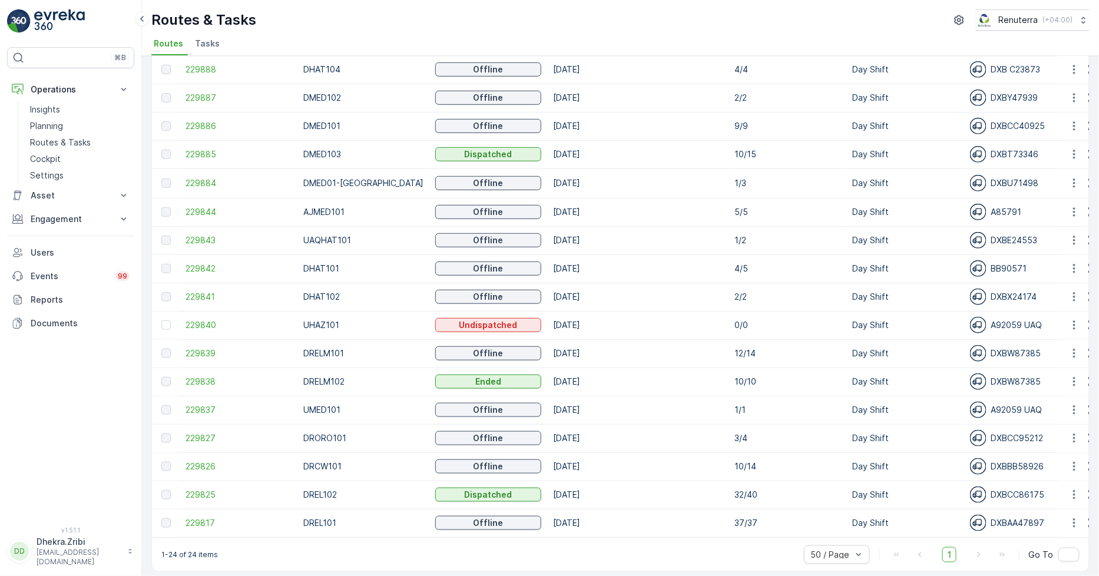
scroll to position [289, 0]
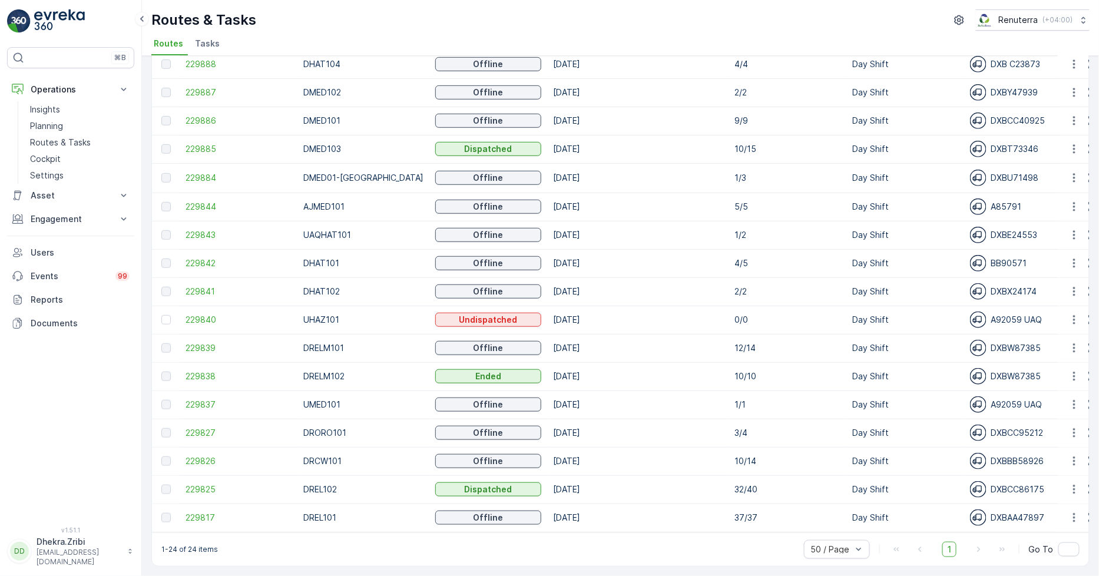
click at [198, 45] on span "Tasks" at bounding box center [207, 44] width 25 height 12
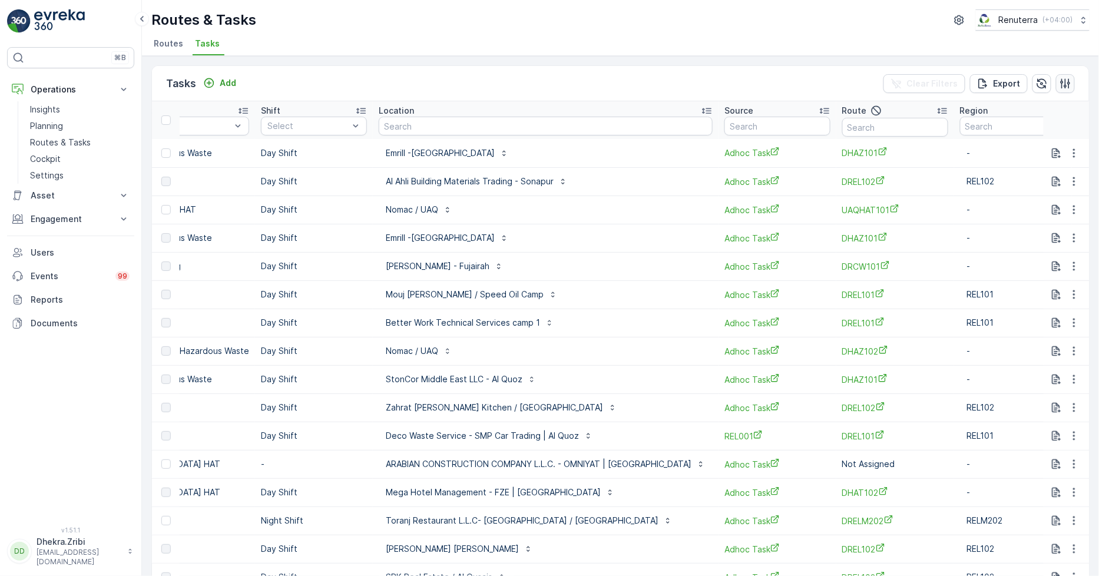
click at [1067, 85] on icon "button" at bounding box center [1066, 84] width 12 height 12
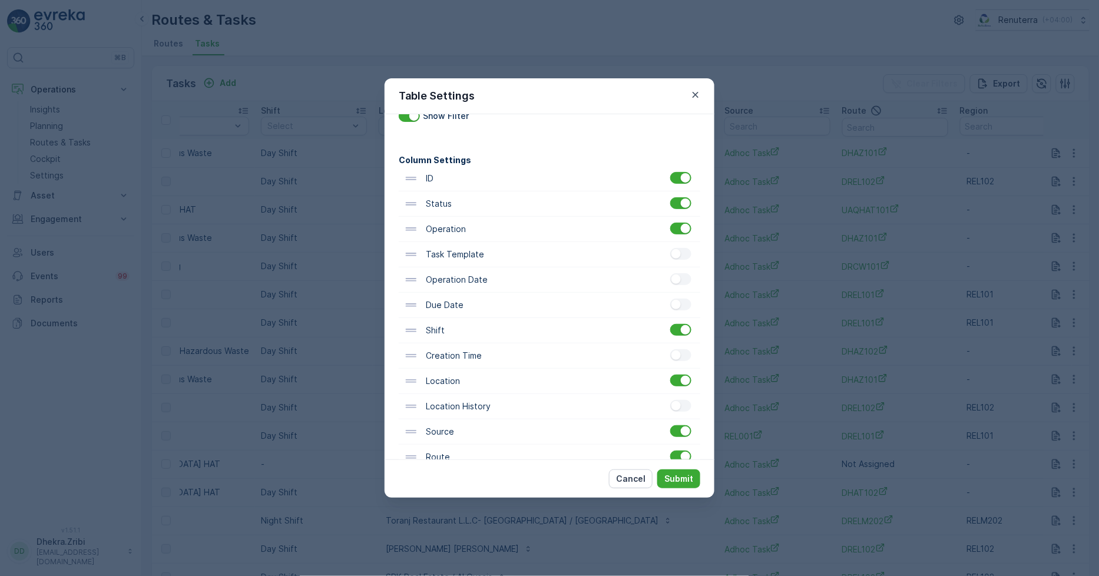
scroll to position [65, 0]
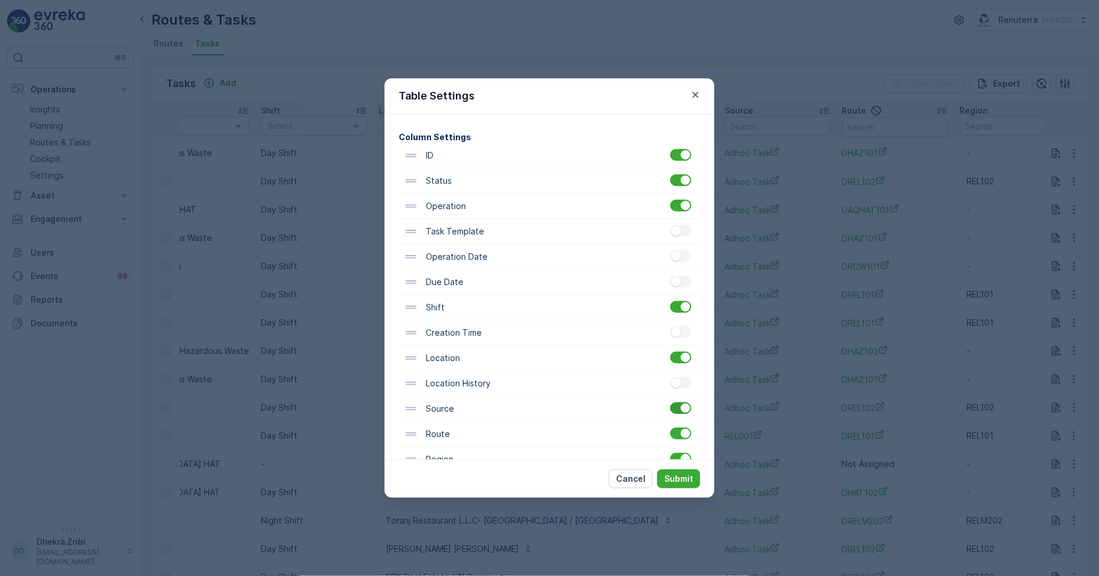
click at [674, 413] on div at bounding box center [680, 408] width 21 height 12
click at [670, 402] on input "checkbox" at bounding box center [670, 402] width 0 height 0
click at [676, 479] on p "Submit" at bounding box center [678, 479] width 29 height 12
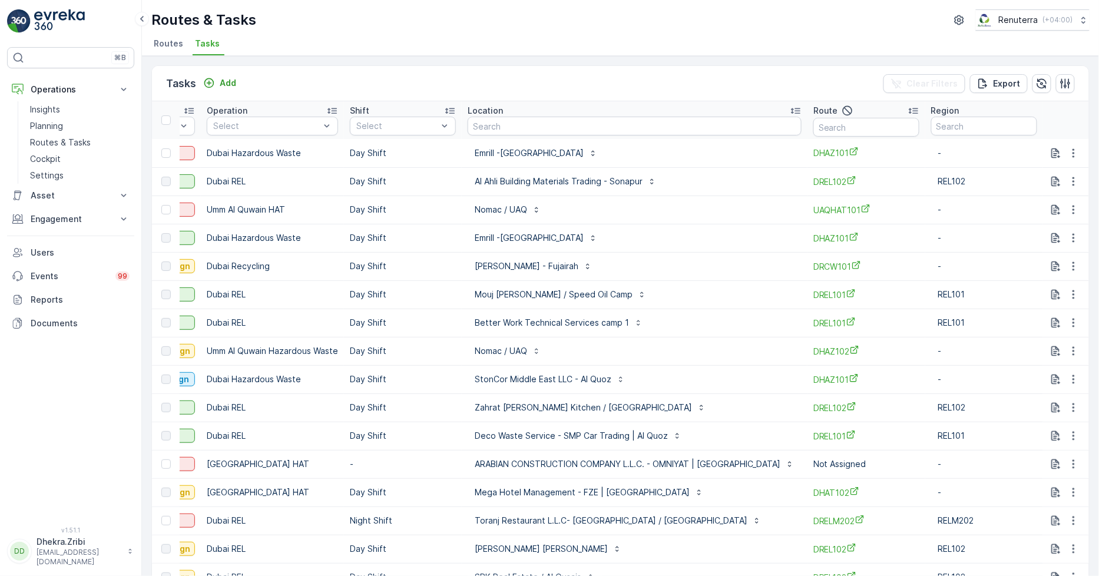
scroll to position [0, 198]
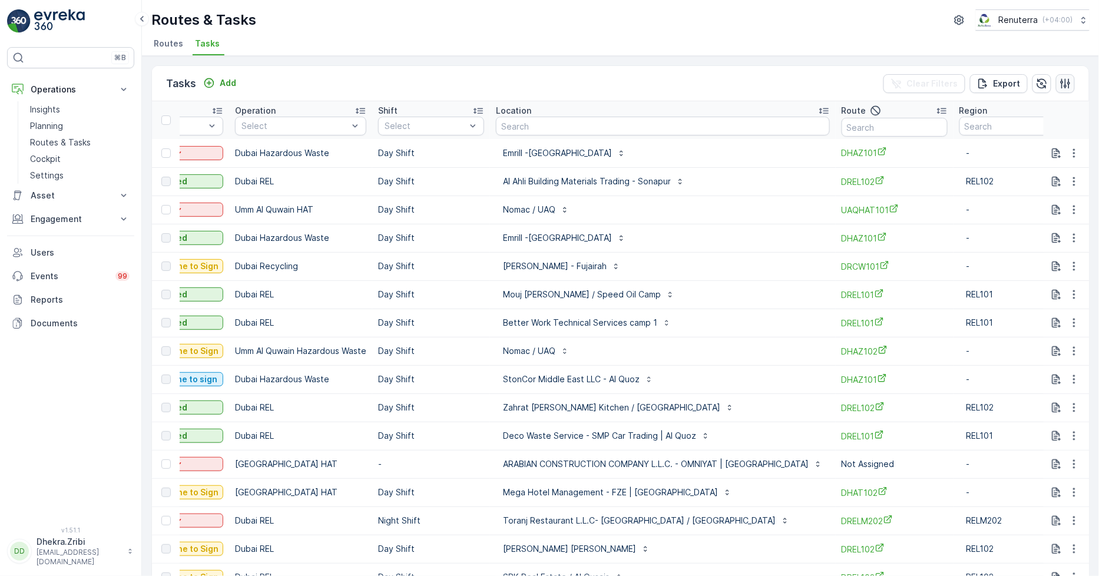
click at [1062, 78] on icon "button" at bounding box center [1066, 84] width 12 height 12
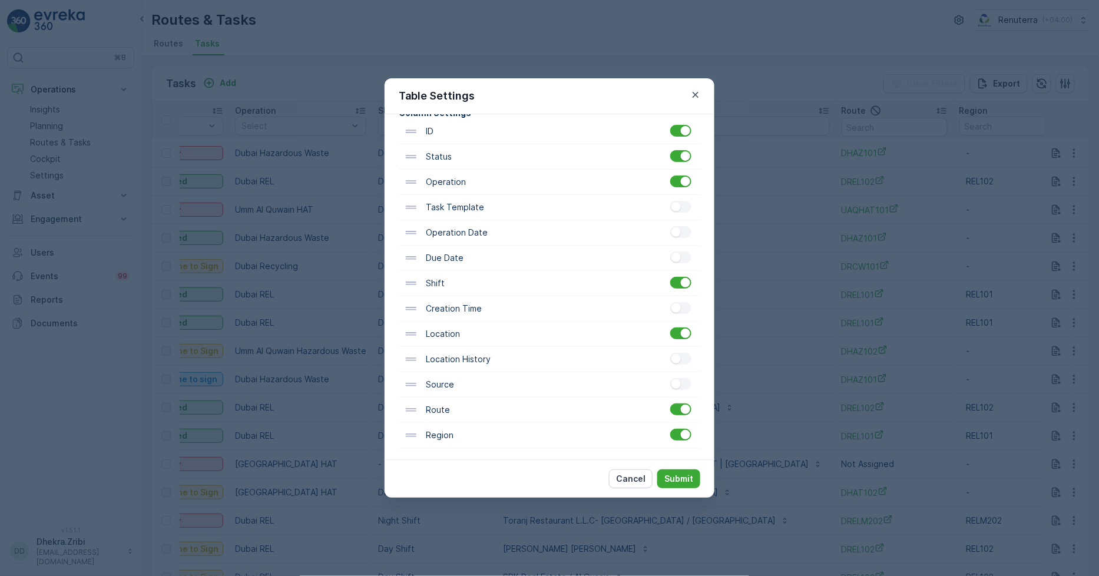
scroll to position [92, 0]
click at [676, 434] on div at bounding box center [680, 432] width 21 height 12
click at [670, 426] on input "checkbox" at bounding box center [670, 426] width 0 height 0
click at [682, 476] on p "Submit" at bounding box center [678, 479] width 29 height 12
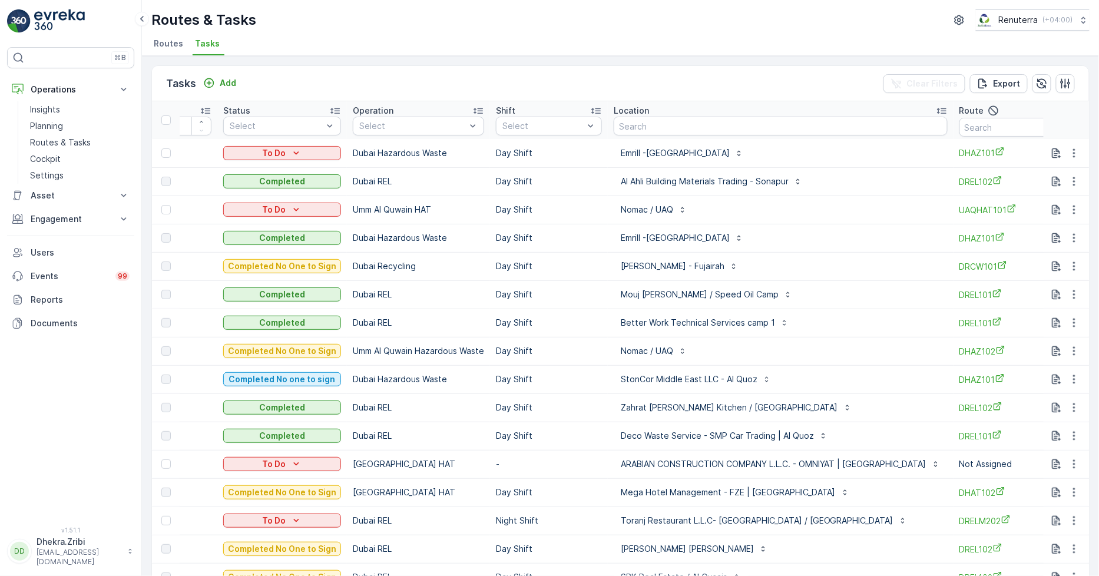
scroll to position [0, 80]
click at [1060, 78] on icon "button" at bounding box center [1066, 84] width 12 height 12
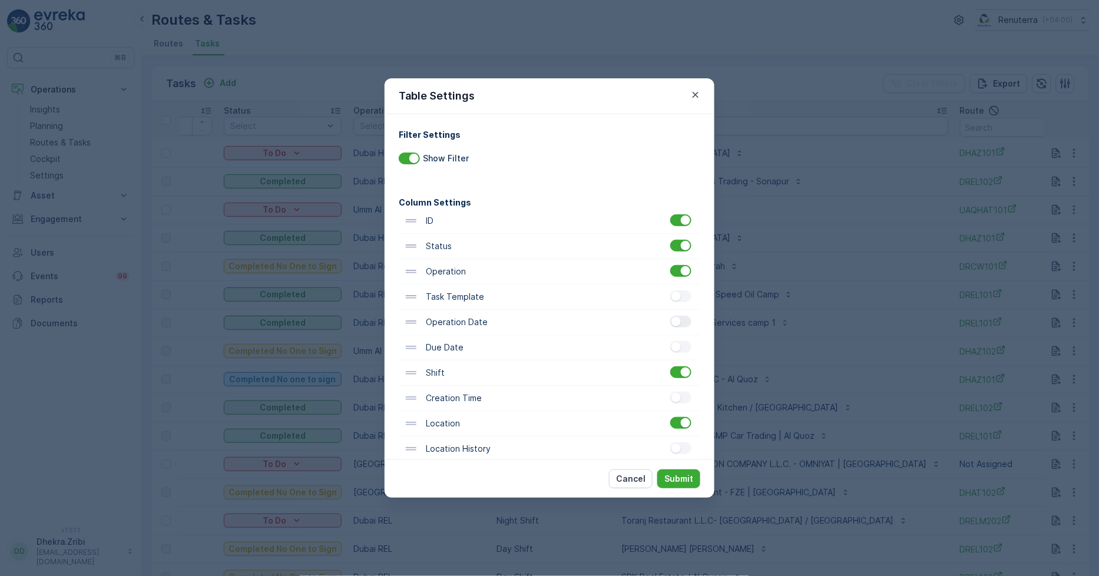
click at [676, 325] on div at bounding box center [675, 321] width 9 height 9
click at [670, 316] on input "checkbox" at bounding box center [670, 316] width 0 height 0
click at [686, 475] on p "Submit" at bounding box center [678, 479] width 29 height 12
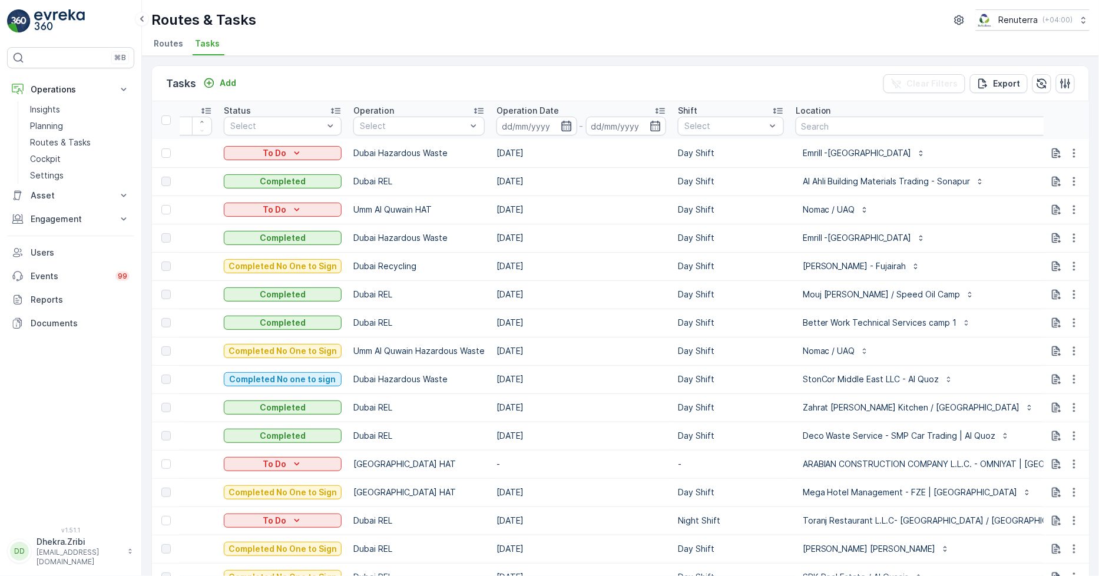
click at [561, 128] on icon "button" at bounding box center [566, 126] width 10 height 11
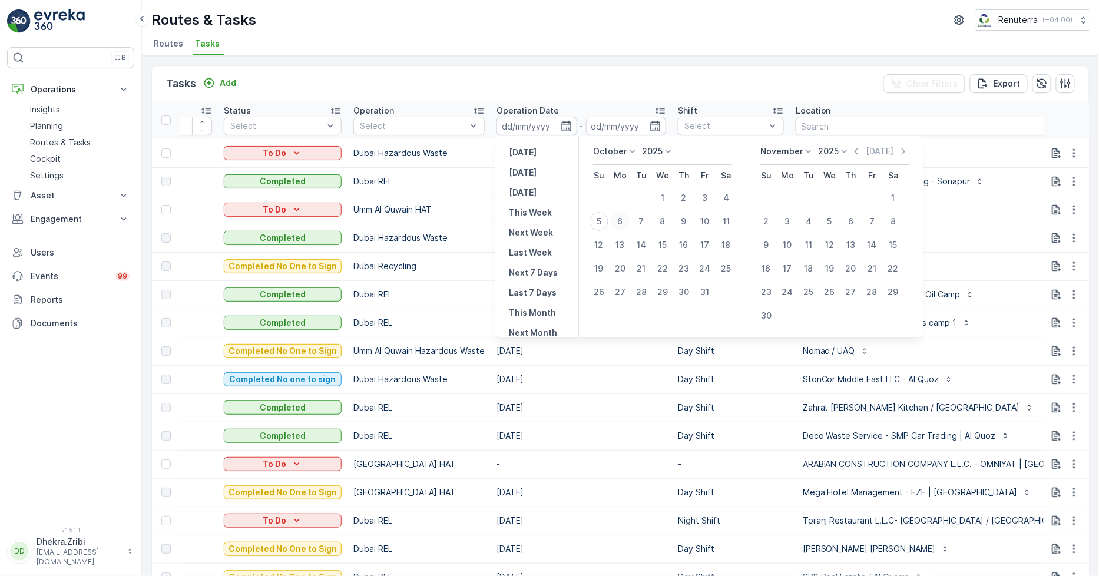
click at [623, 219] on div "6" at bounding box center [620, 221] width 19 height 19
type input "[DATE]"
click at [623, 219] on div "6" at bounding box center [620, 221] width 19 height 19
type input "[DATE]"
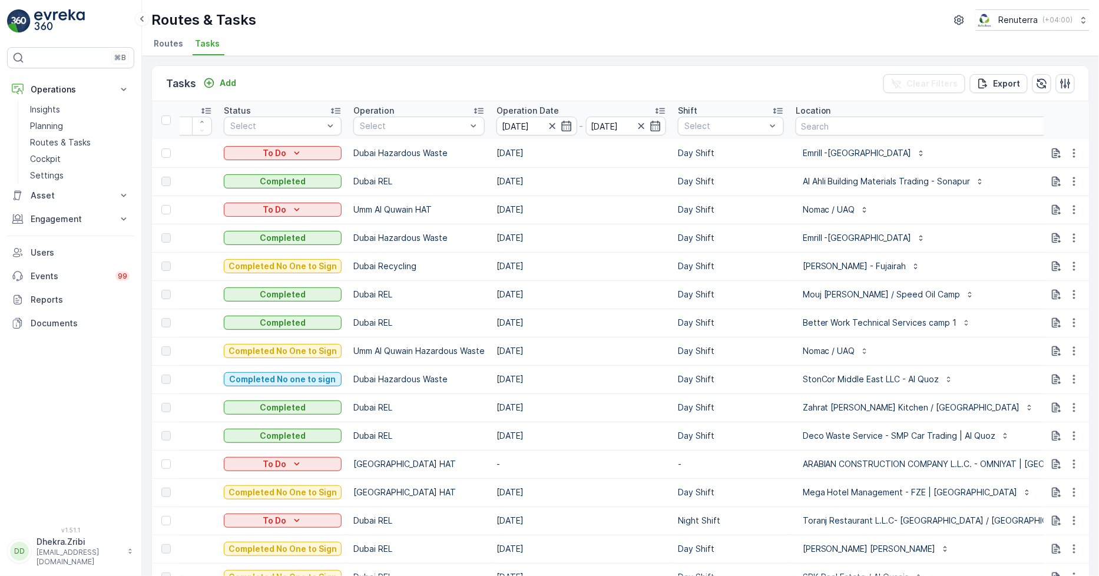
click at [562, 28] on div "Routes & Tasks Renuterra ( +04:00 )" at bounding box center [620, 19] width 938 height 21
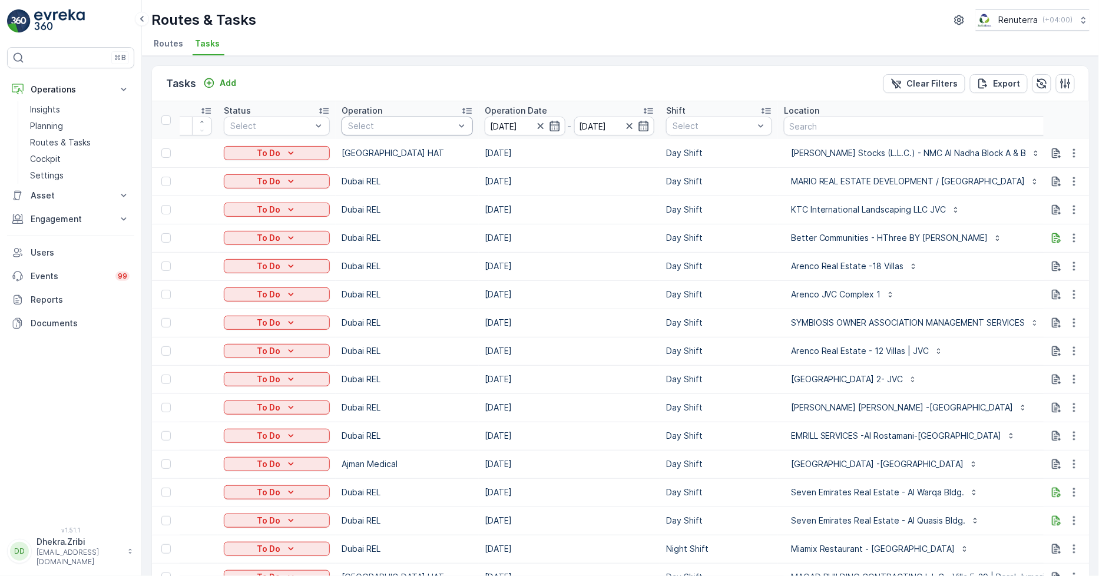
click at [385, 117] on div "Select" at bounding box center [407, 126] width 131 height 19
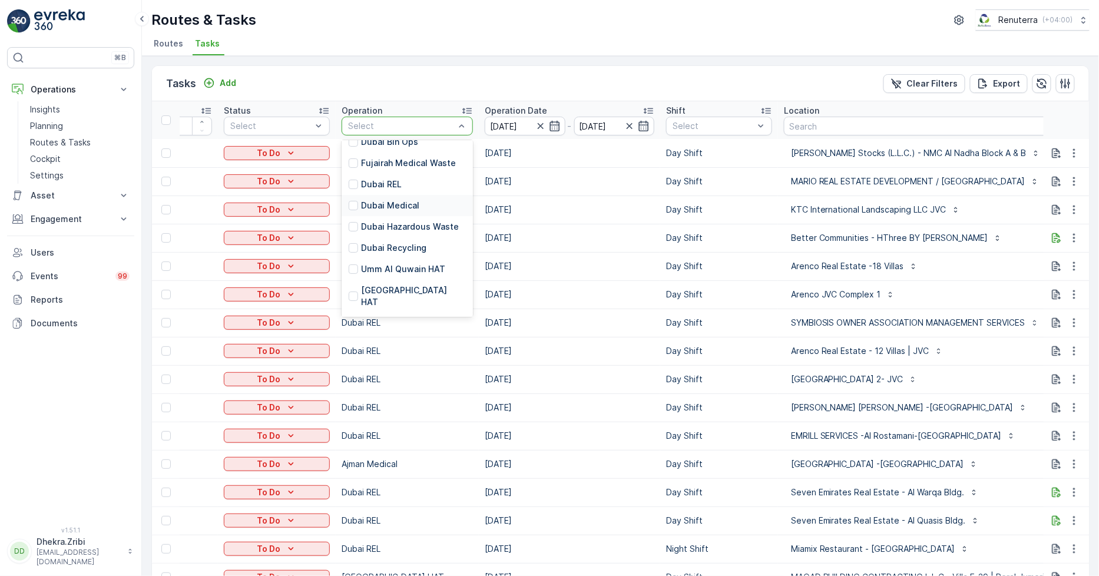
scroll to position [190, 0]
click at [356, 227] on div at bounding box center [353, 231] width 9 height 9
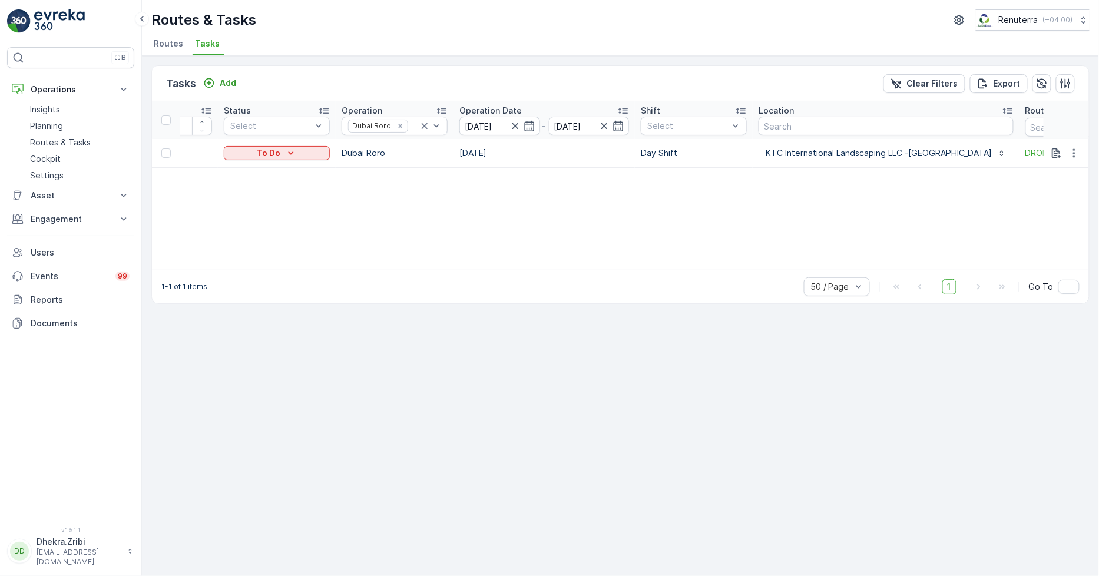
click at [168, 157] on div at bounding box center [167, 152] width 12 height 9
click at [161, 148] on input "checkbox" at bounding box center [161, 148] width 0 height 0
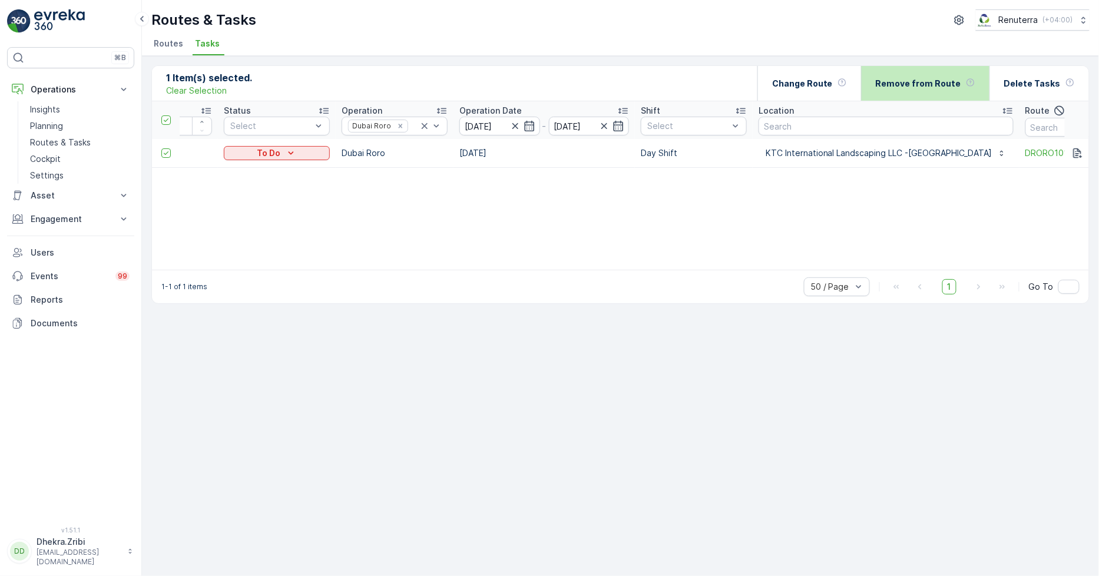
click at [942, 82] on p "Remove from Route" at bounding box center [918, 84] width 85 height 12
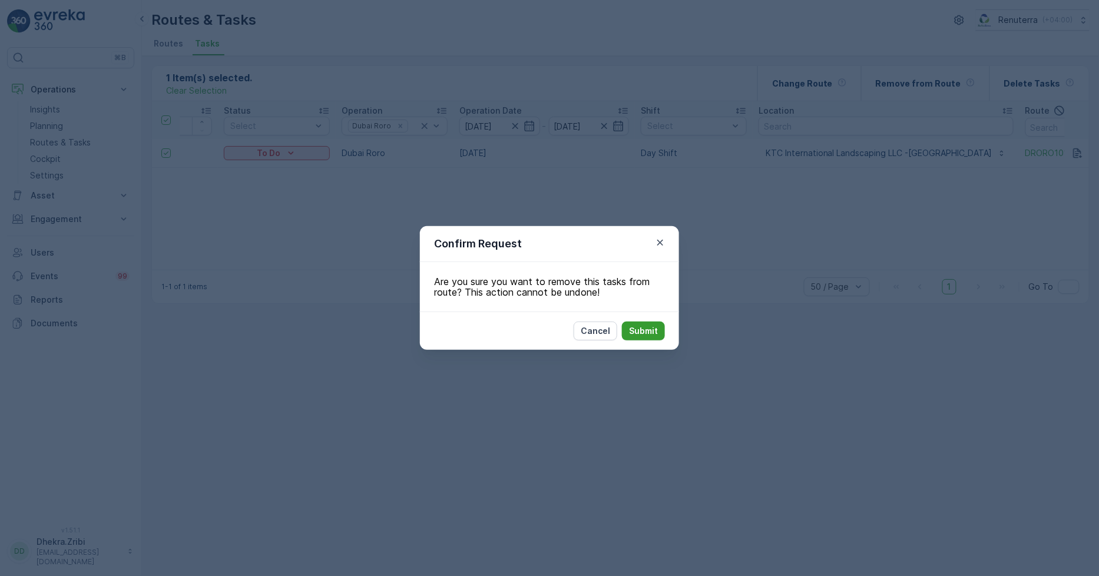
click at [641, 333] on p "Submit" at bounding box center [643, 331] width 29 height 12
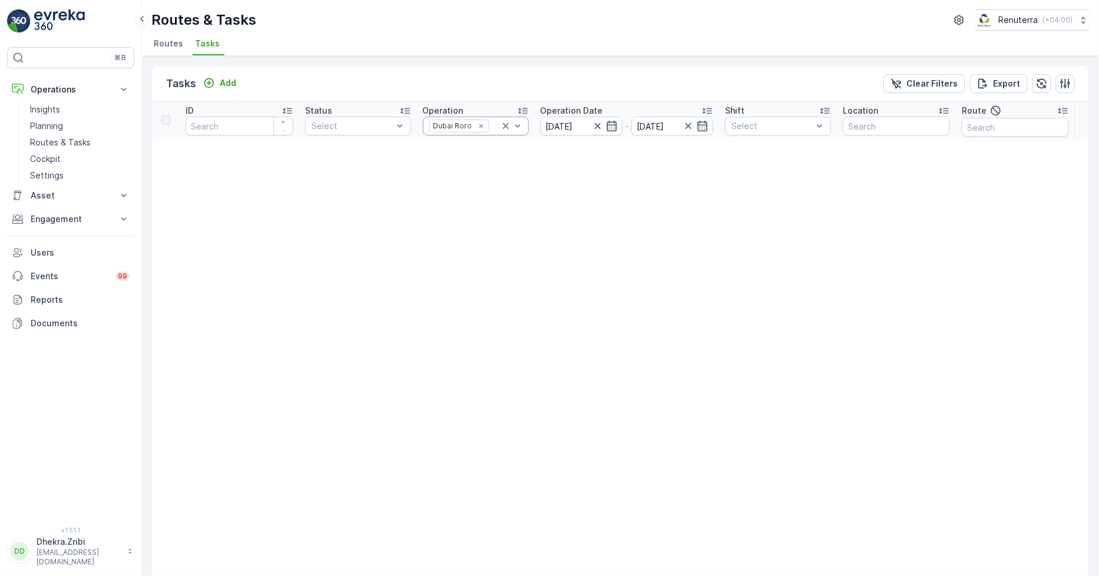
click at [502, 125] on icon at bounding box center [506, 126] width 12 height 12
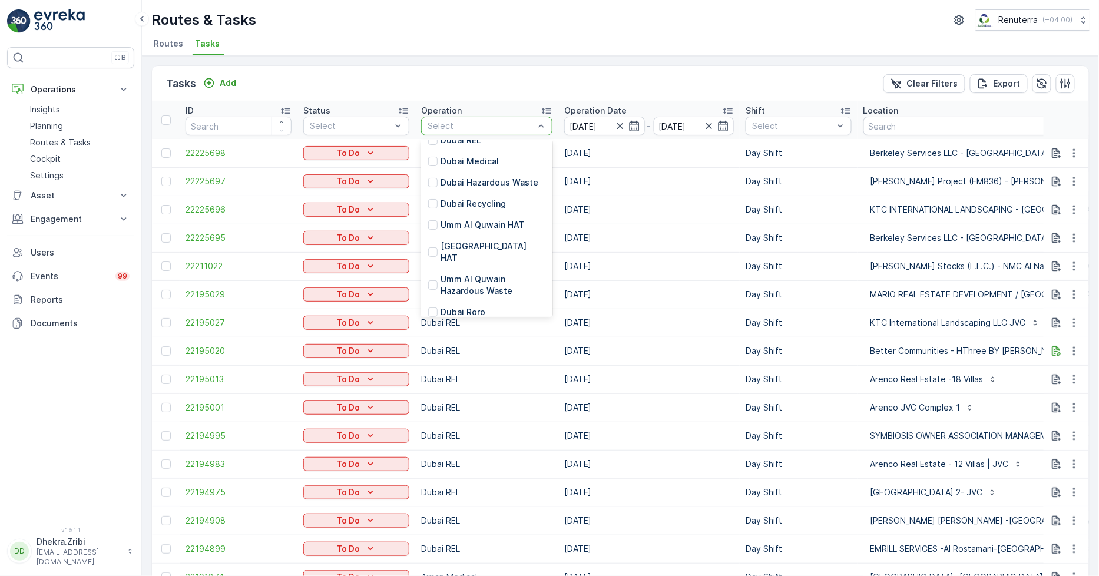
scroll to position [131, 0]
click at [468, 285] on p "Dubai Roro" at bounding box center [463, 291] width 45 height 12
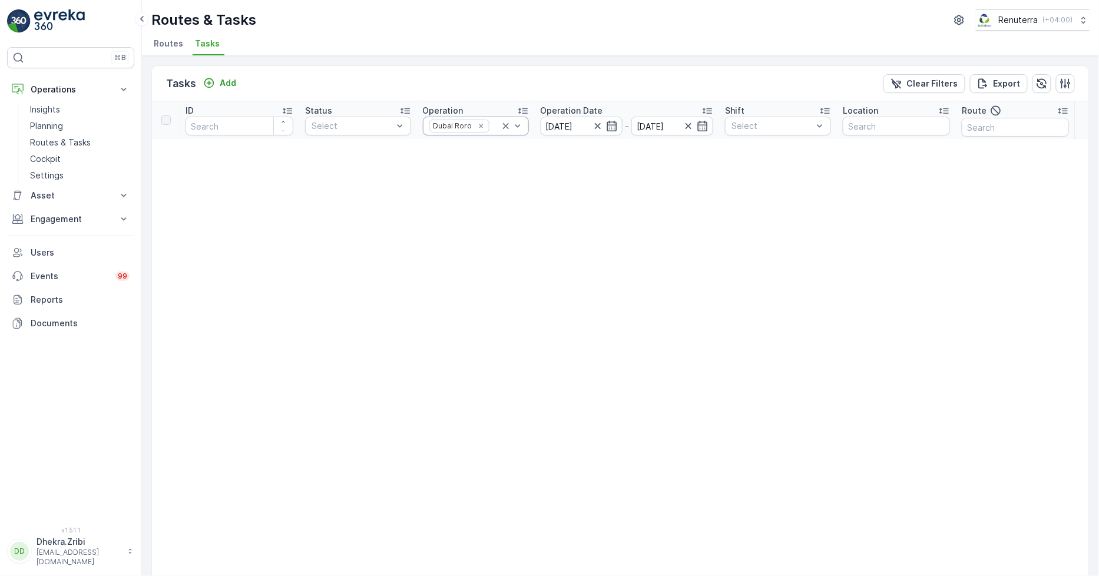
click at [507, 124] on icon at bounding box center [506, 126] width 6 height 6
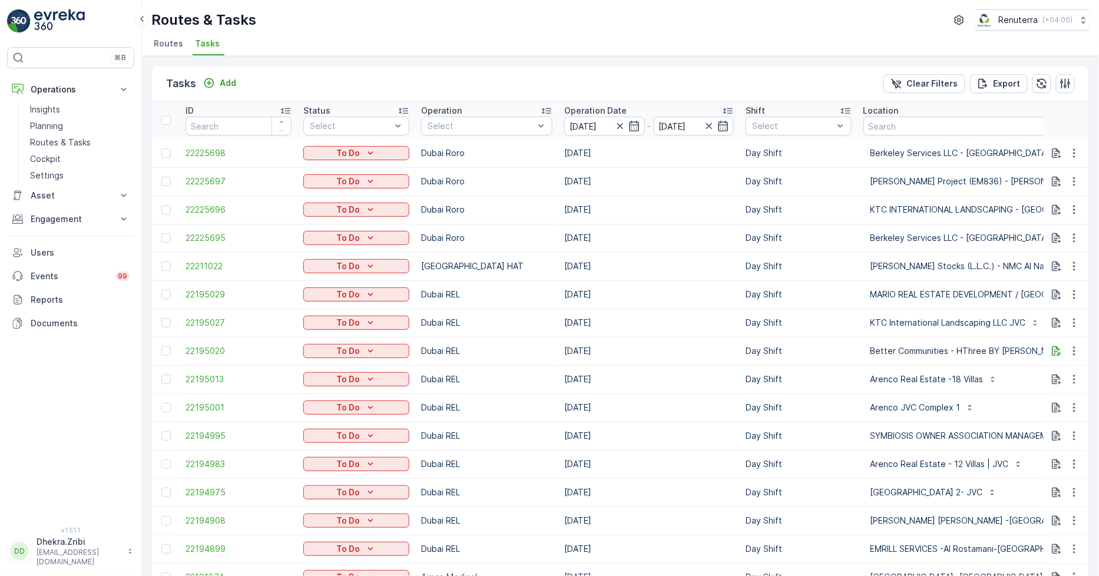
click at [177, 39] on span "Routes" at bounding box center [168, 44] width 29 height 12
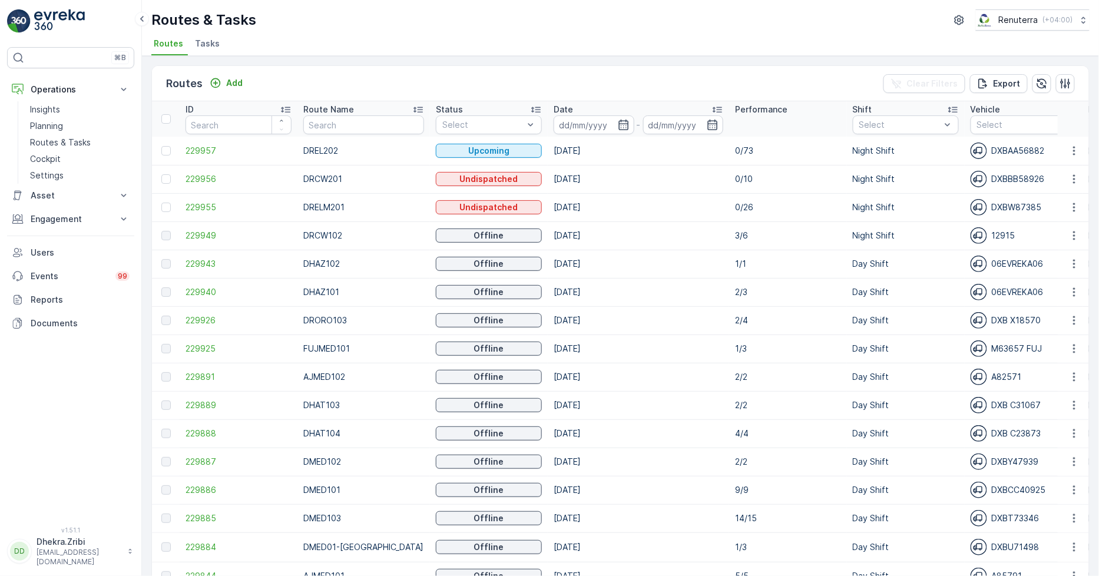
drag, startPoint x: 210, startPoint y: 39, endPoint x: 210, endPoint y: 55, distance: 15.9
click at [210, 39] on span "Tasks" at bounding box center [207, 44] width 25 height 12
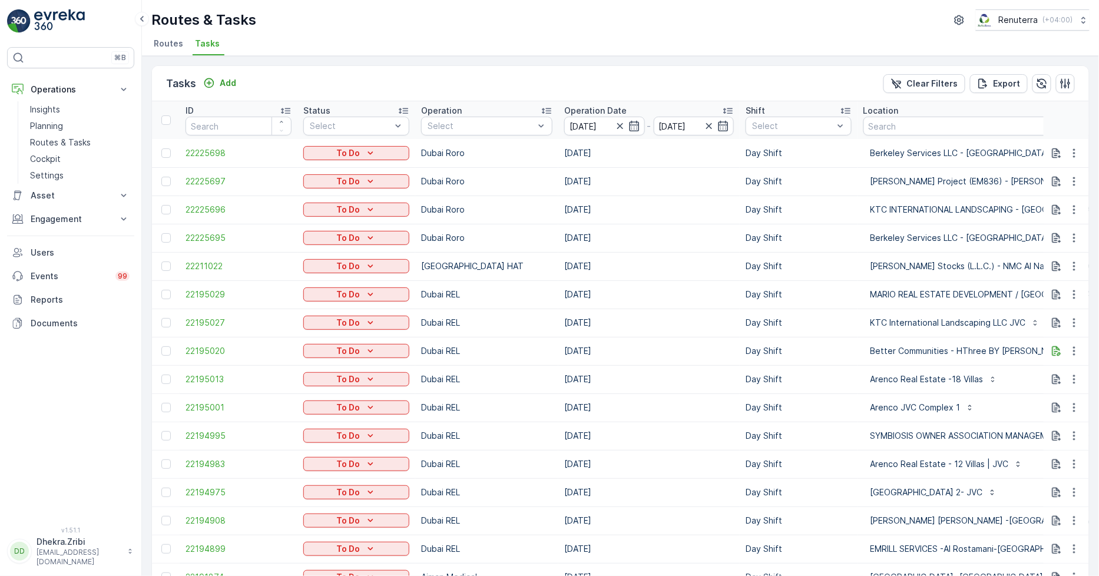
click at [151, 44] on li "Routes" at bounding box center [169, 45] width 37 height 20
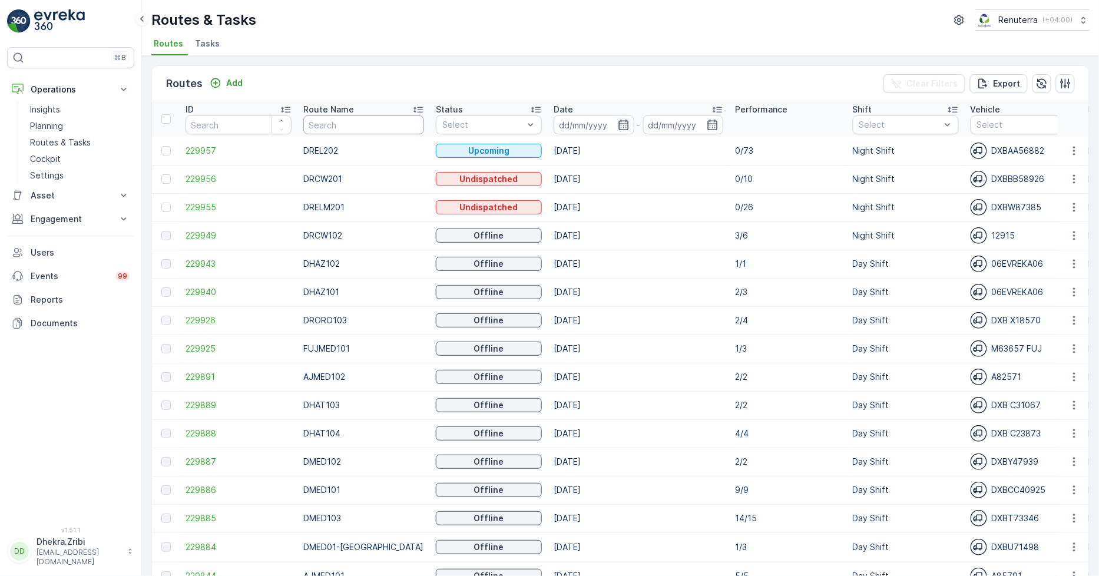
click at [362, 120] on input "text" at bounding box center [363, 124] width 121 height 19
type input "roro"
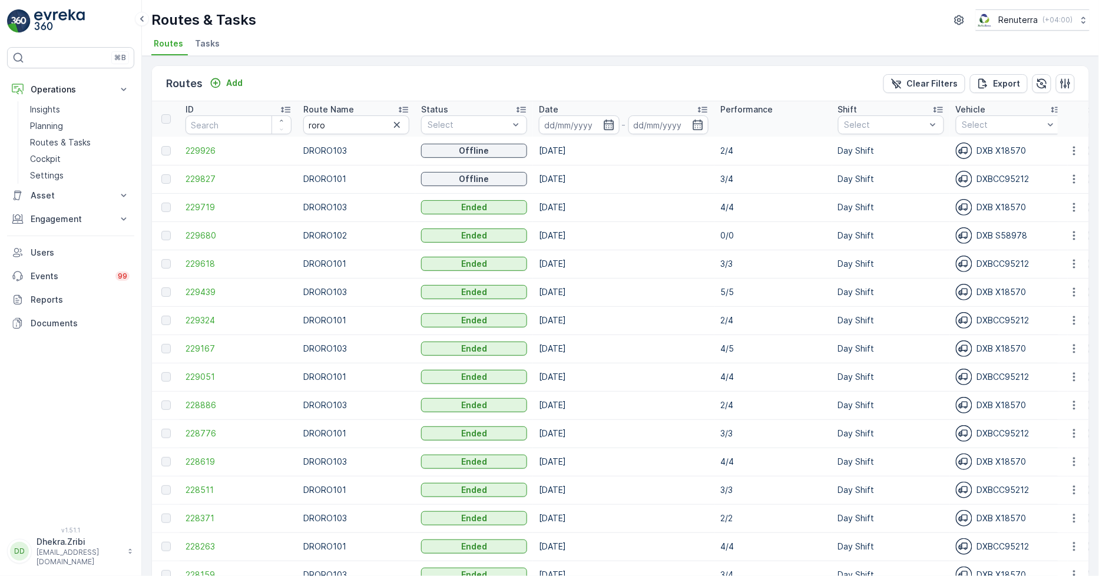
click at [607, 119] on icon "button" at bounding box center [609, 125] width 12 height 12
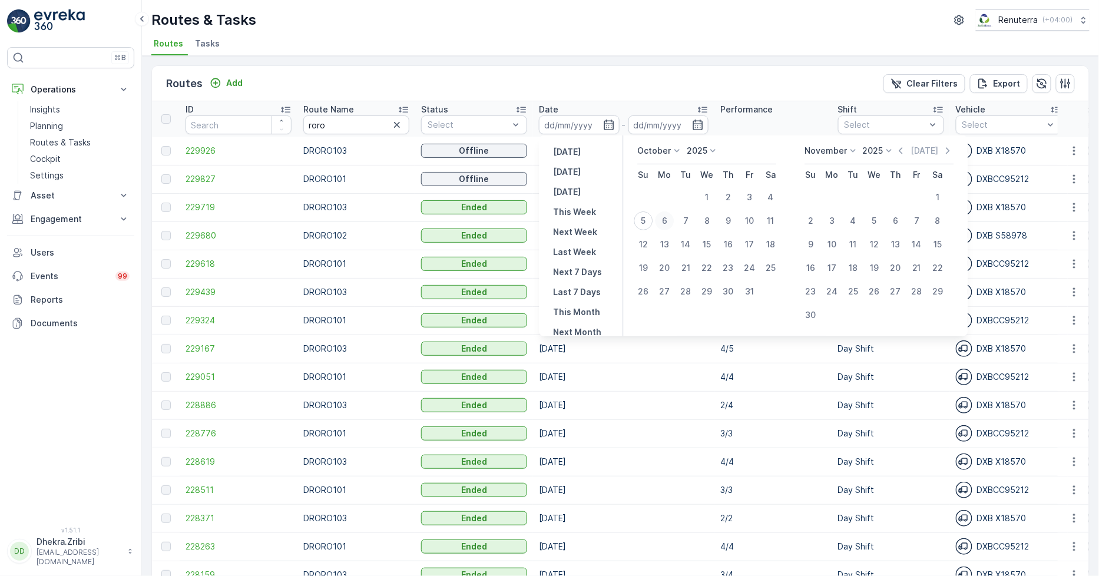
click at [663, 221] on div "6" at bounding box center [665, 220] width 19 height 19
type input "[DATE]"
click at [663, 221] on div "6" at bounding box center [665, 220] width 19 height 19
type input "[DATE]"
click at [663, 221] on div "6" at bounding box center [665, 220] width 19 height 19
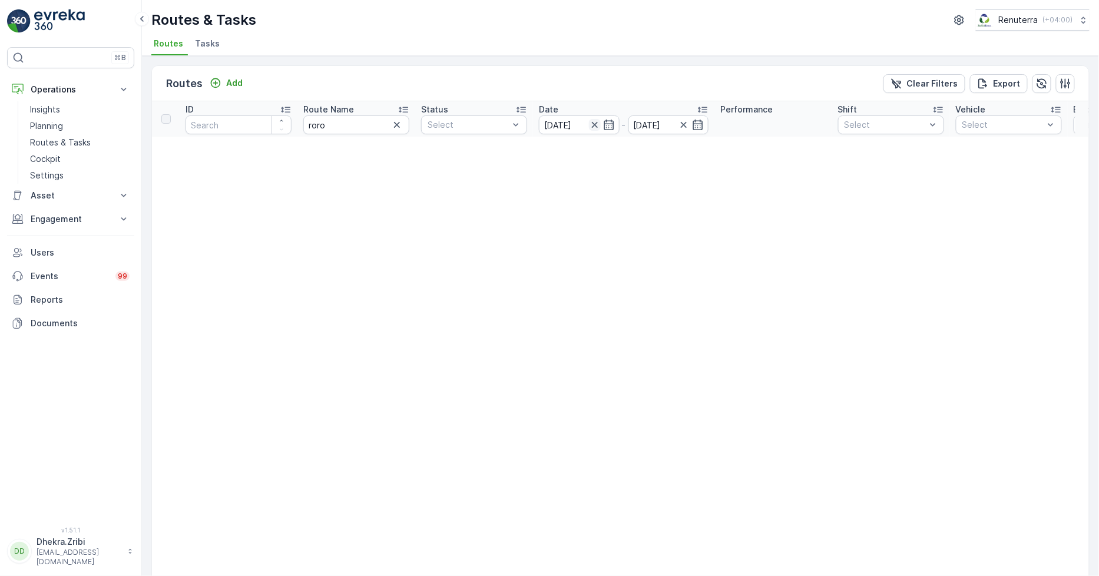
click at [593, 123] on icon "button" at bounding box center [594, 125] width 6 height 6
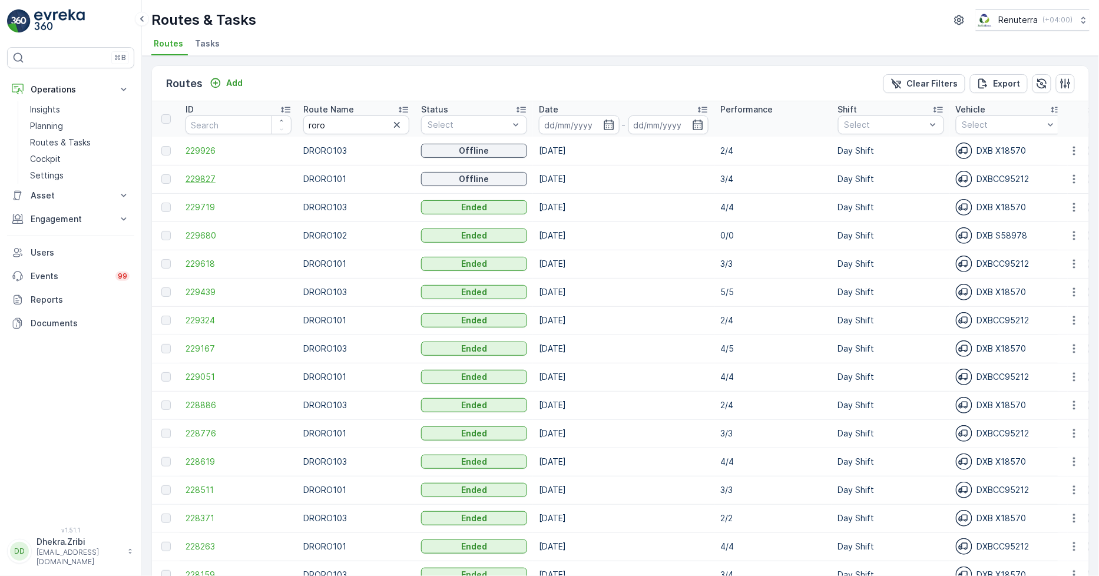
click at [191, 179] on span "229827" at bounding box center [239, 179] width 106 height 12
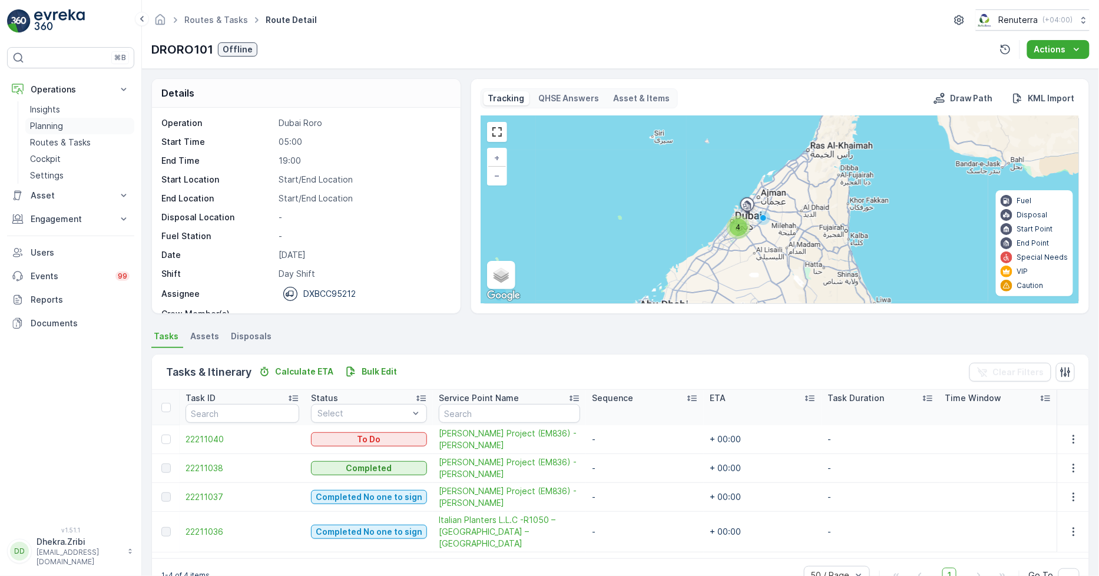
click at [37, 128] on p "Planning" at bounding box center [46, 126] width 33 height 12
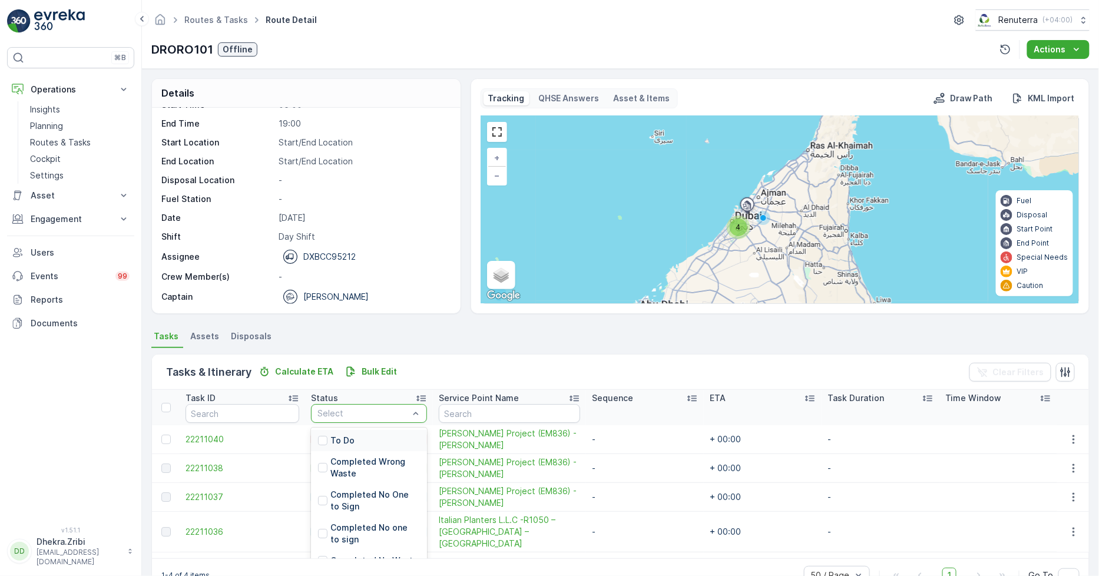
click at [396, 412] on div at bounding box center [363, 413] width 94 height 9
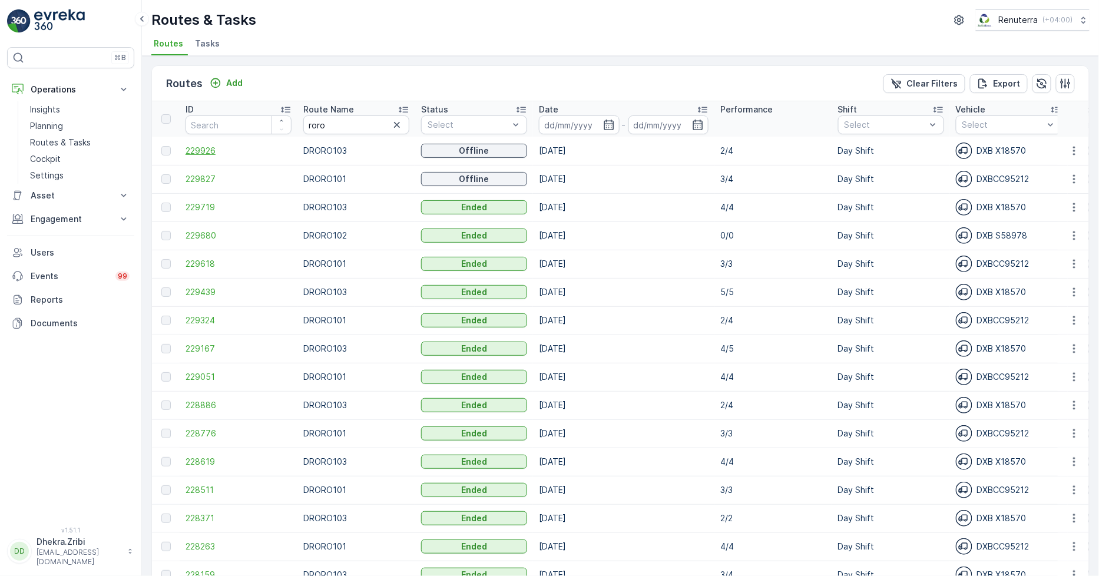
click at [202, 148] on span "229926" at bounding box center [239, 151] width 106 height 12
click at [610, 127] on icon "button" at bounding box center [609, 125] width 12 height 12
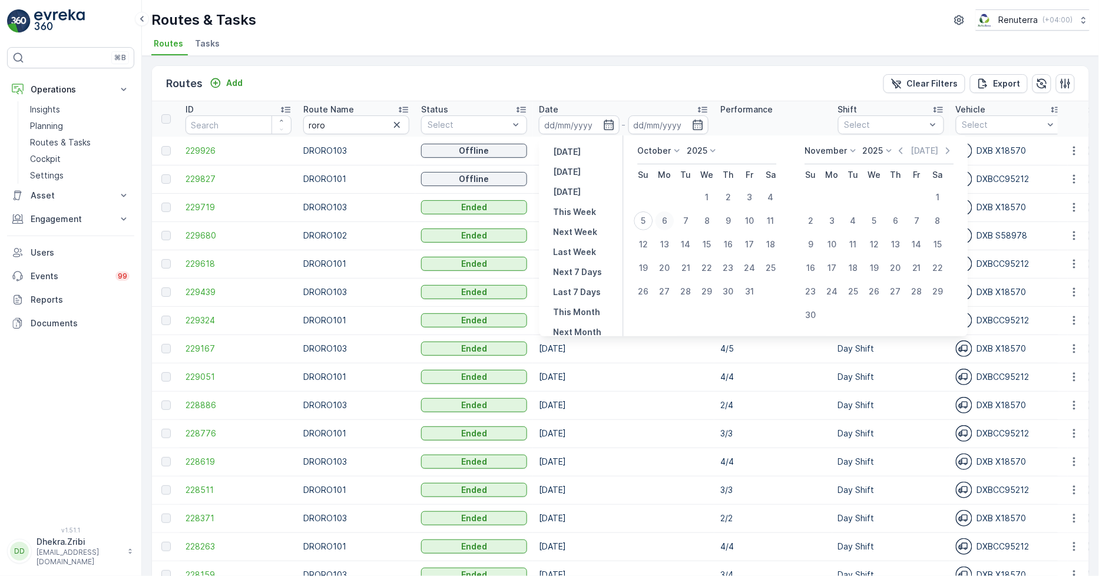
click at [669, 226] on div "6" at bounding box center [665, 220] width 19 height 19
type input "[DATE]"
click at [669, 226] on div "6" at bounding box center [665, 220] width 19 height 19
type input "[DATE]"
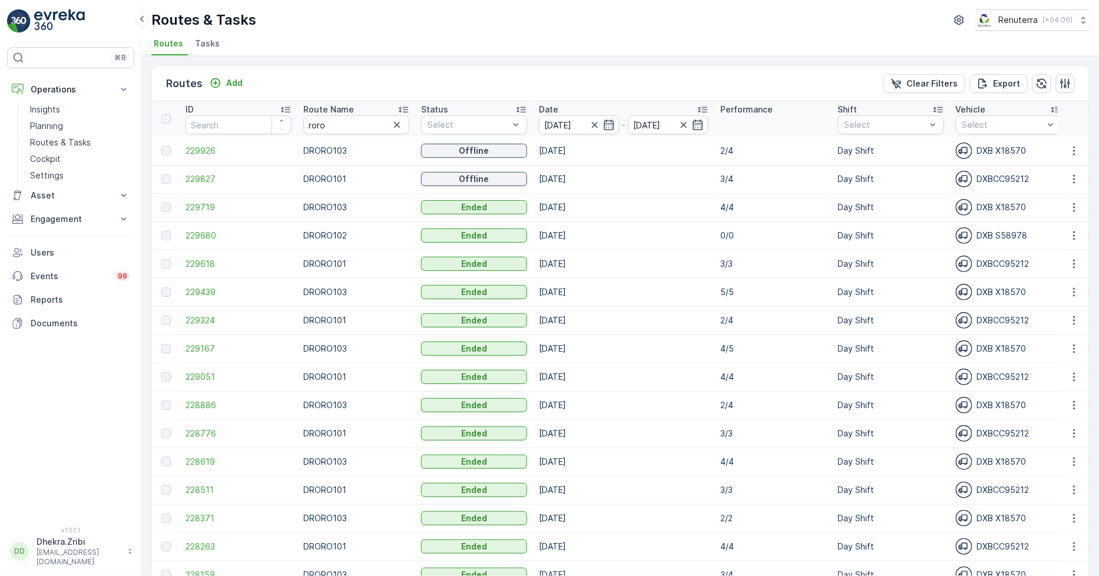
click at [697, 81] on div "Routes Add Clear Filters Export" at bounding box center [620, 83] width 937 height 35
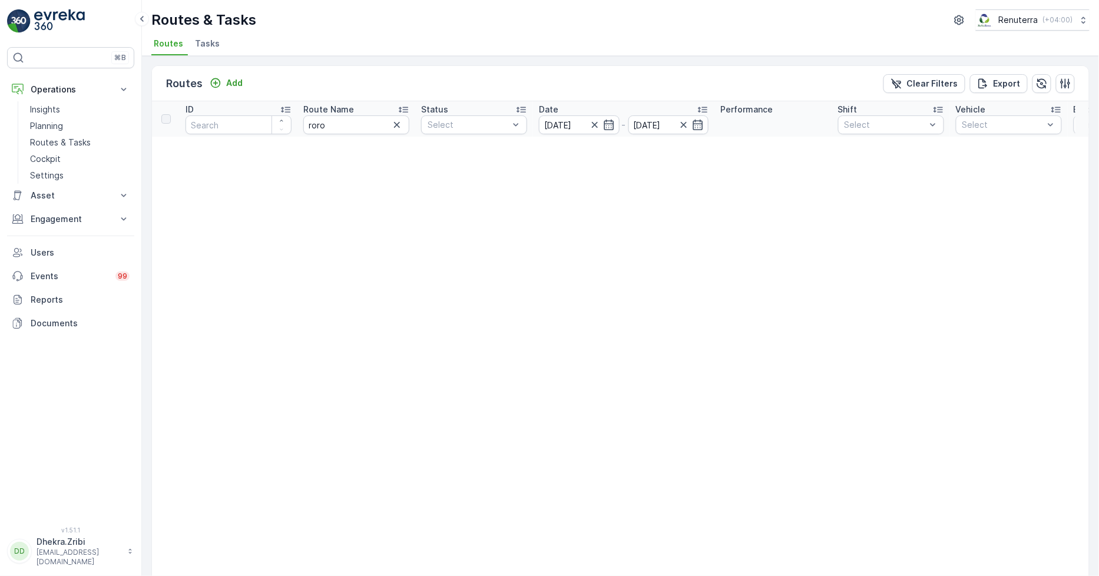
click at [396, 124] on icon "button" at bounding box center [397, 125] width 12 height 12
click at [595, 121] on icon "button" at bounding box center [595, 125] width 12 height 12
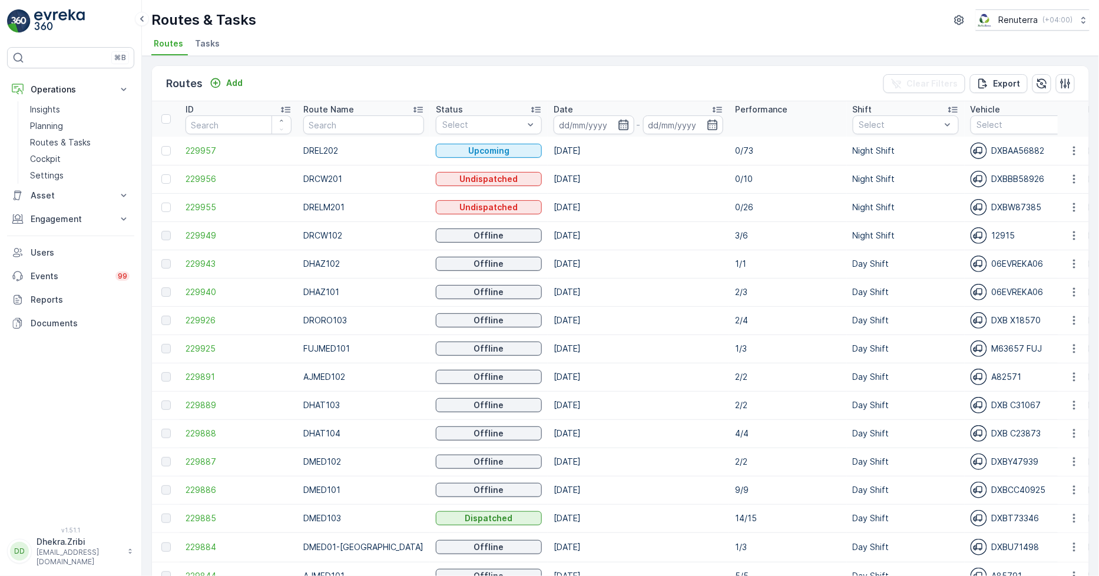
click at [618, 128] on icon "button" at bounding box center [623, 125] width 10 height 11
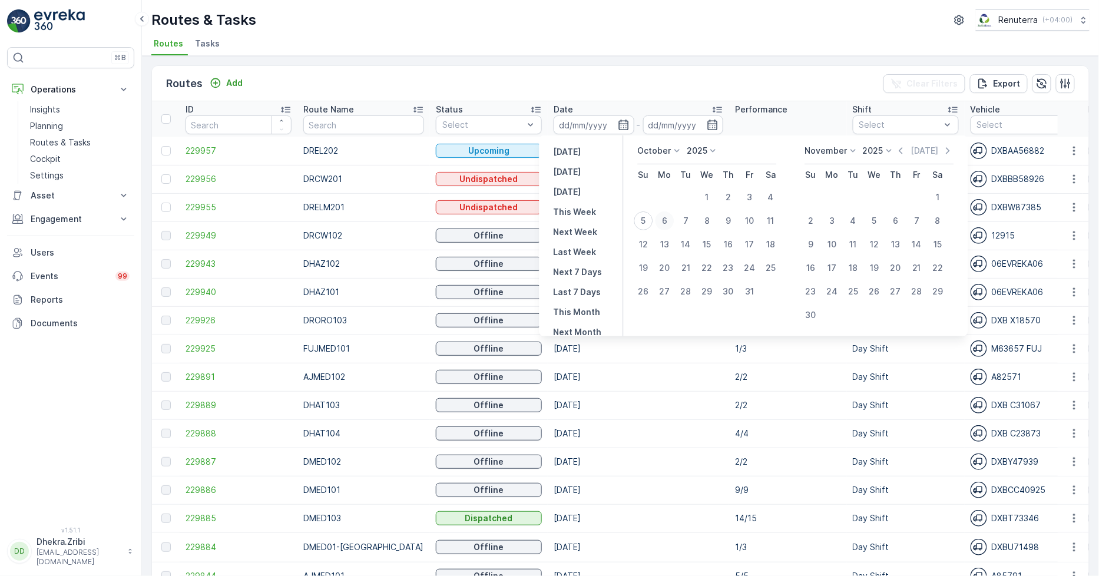
click at [660, 212] on button "6" at bounding box center [664, 220] width 21 height 21
type input "[DATE]"
click at [648, 24] on div "Routes & Tasks Renuterra ( +04:00 )" at bounding box center [620, 19] width 938 height 21
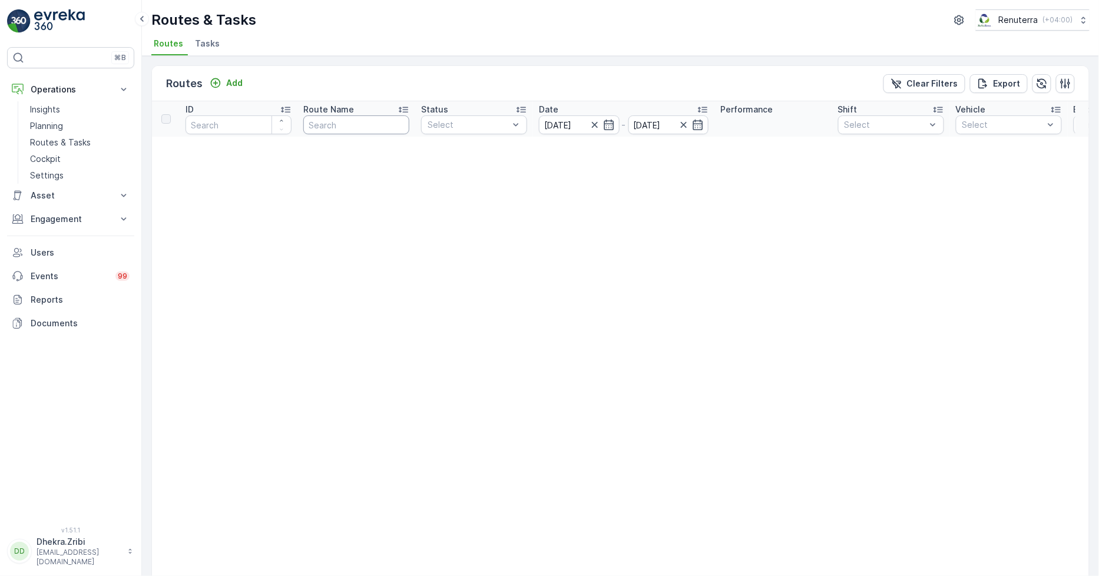
click at [340, 120] on input "text" at bounding box center [356, 124] width 106 height 19
type input "roro"
click at [399, 124] on icon "button" at bounding box center [397, 125] width 12 height 12
drag, startPoint x: 391, startPoint y: 128, endPoint x: 379, endPoint y: 127, distance: 11.8
click at [391, 128] on input "text" at bounding box center [356, 124] width 106 height 19
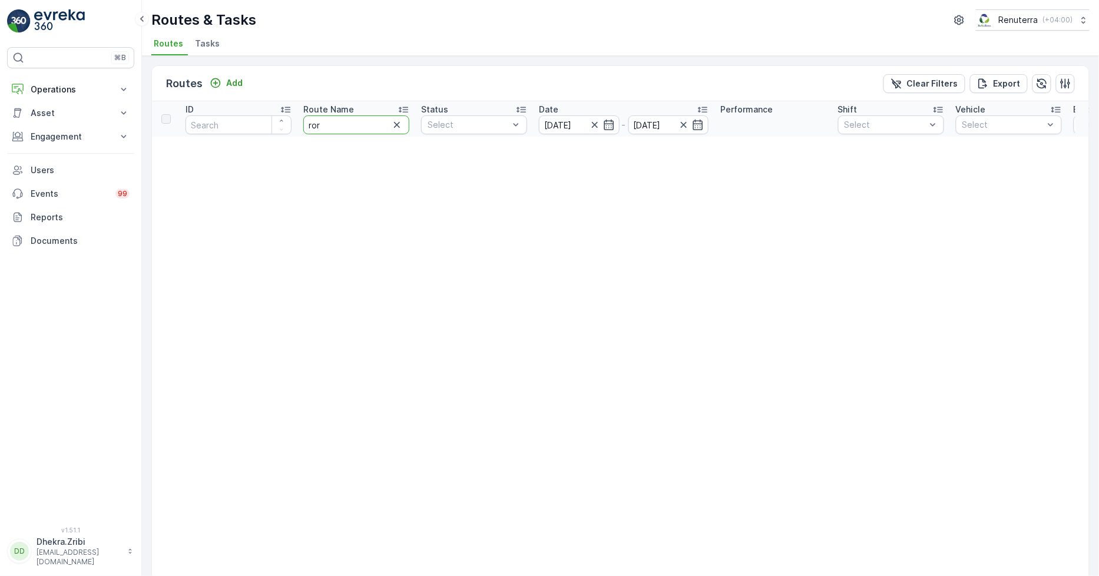
type input "roro"
click at [399, 122] on icon "button" at bounding box center [397, 125] width 6 height 6
drag, startPoint x: 591, startPoint y: 121, endPoint x: 581, endPoint y: 138, distance: 20.1
click at [590, 121] on icon "button" at bounding box center [595, 125] width 12 height 12
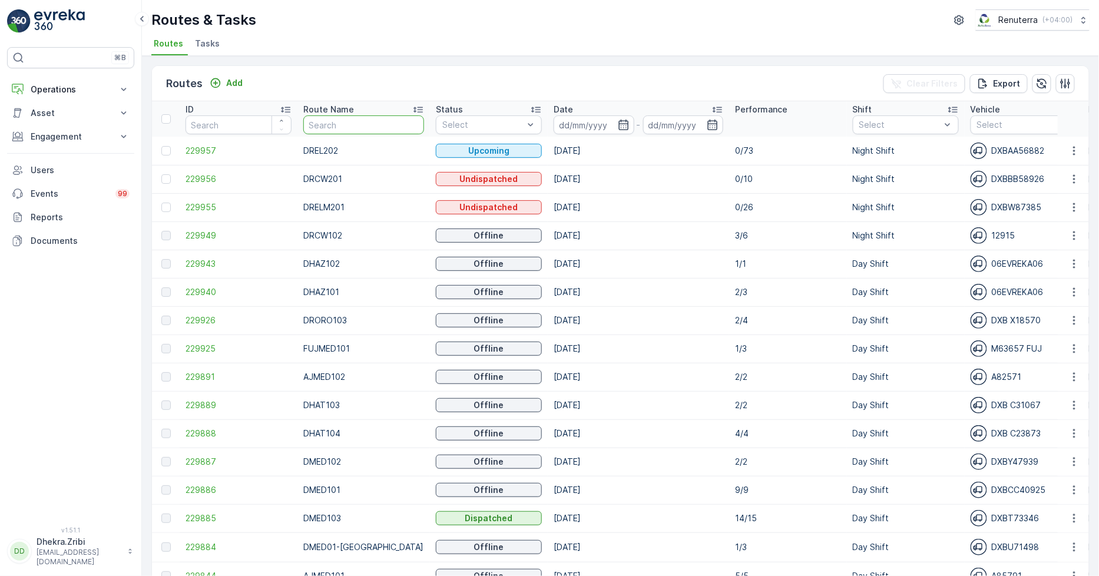
click at [337, 125] on input "text" at bounding box center [363, 124] width 121 height 19
click at [198, 41] on span "Tasks" at bounding box center [207, 44] width 25 height 12
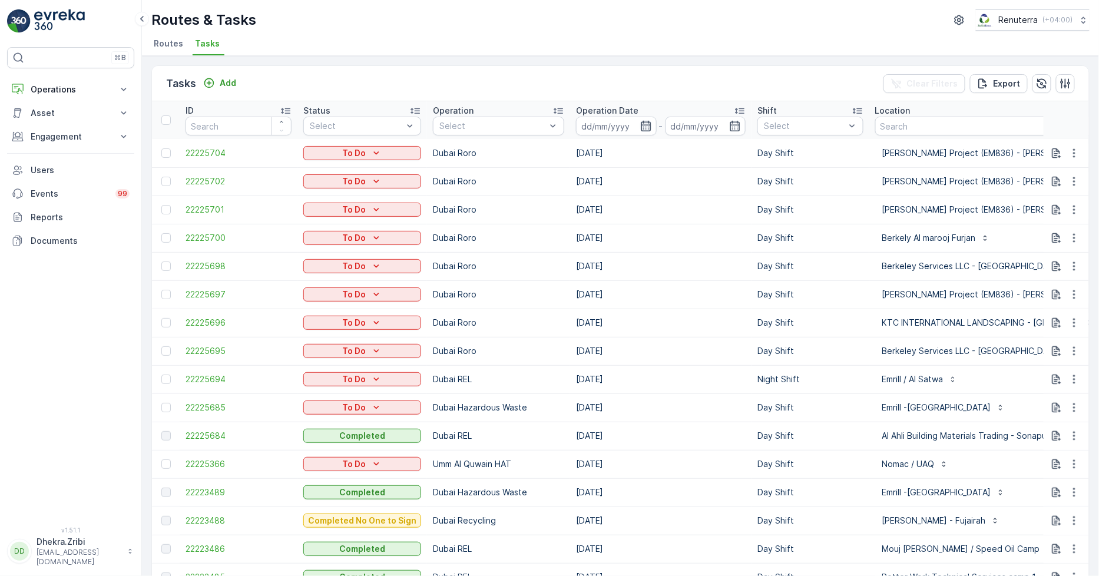
click at [640, 128] on icon "button" at bounding box center [646, 126] width 12 height 12
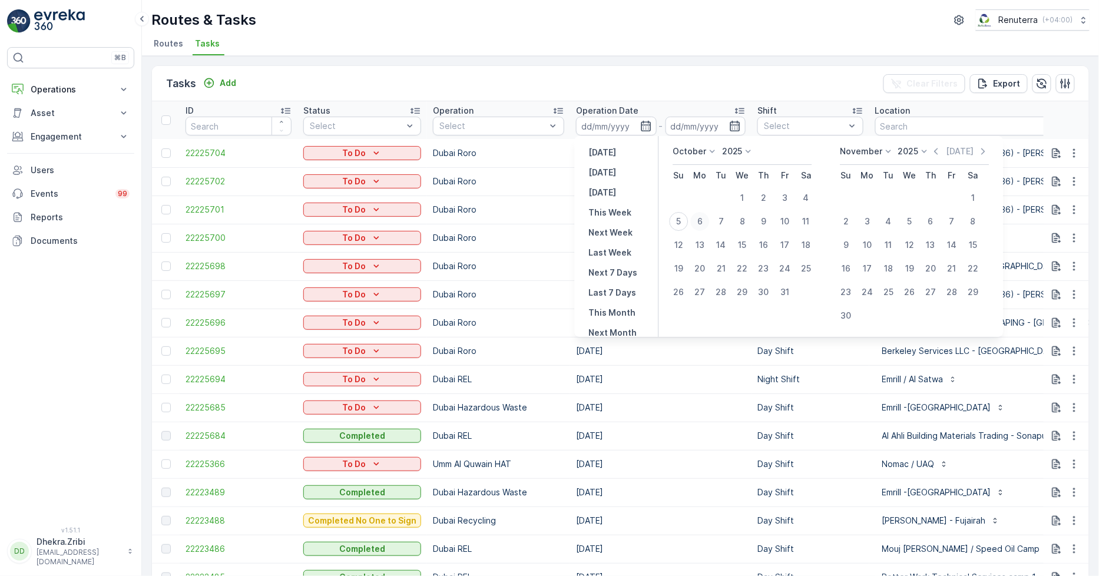
click at [700, 221] on div "6" at bounding box center [700, 221] width 19 height 19
type input "[DATE]"
click at [684, 75] on div "Tasks Add Clear Filters Export" at bounding box center [620, 83] width 937 height 35
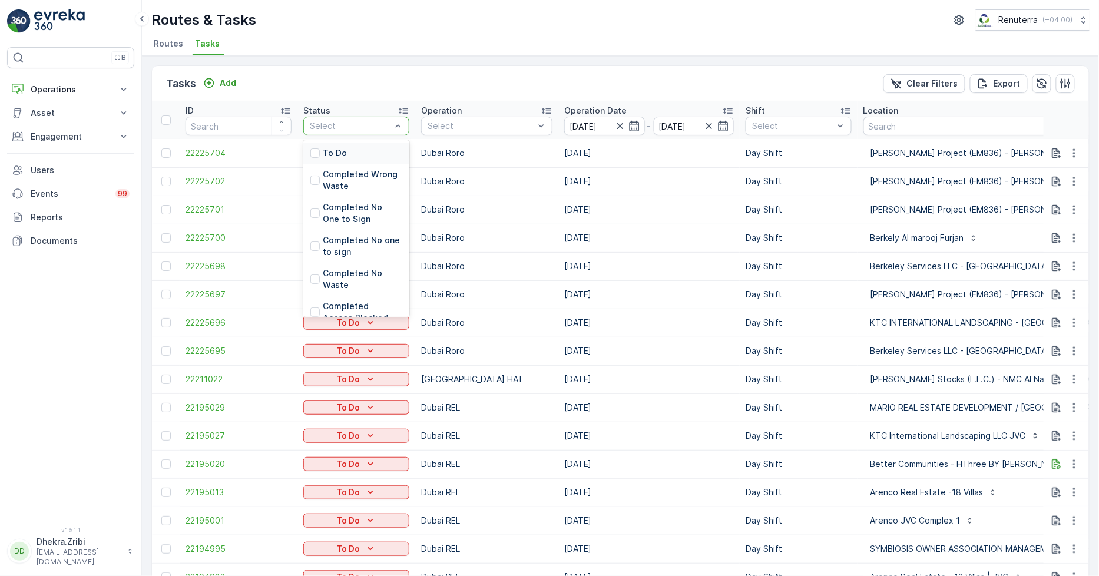
click at [338, 124] on div at bounding box center [351, 125] width 84 height 9
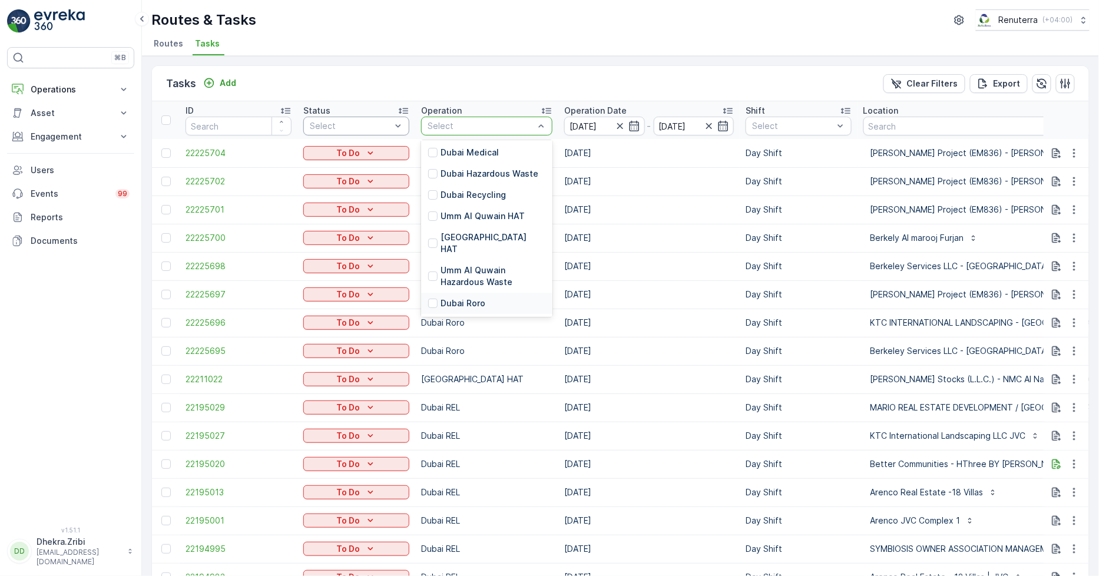
scroll to position [131, 0]
click at [473, 285] on p "Dubai Roro" at bounding box center [463, 291] width 45 height 12
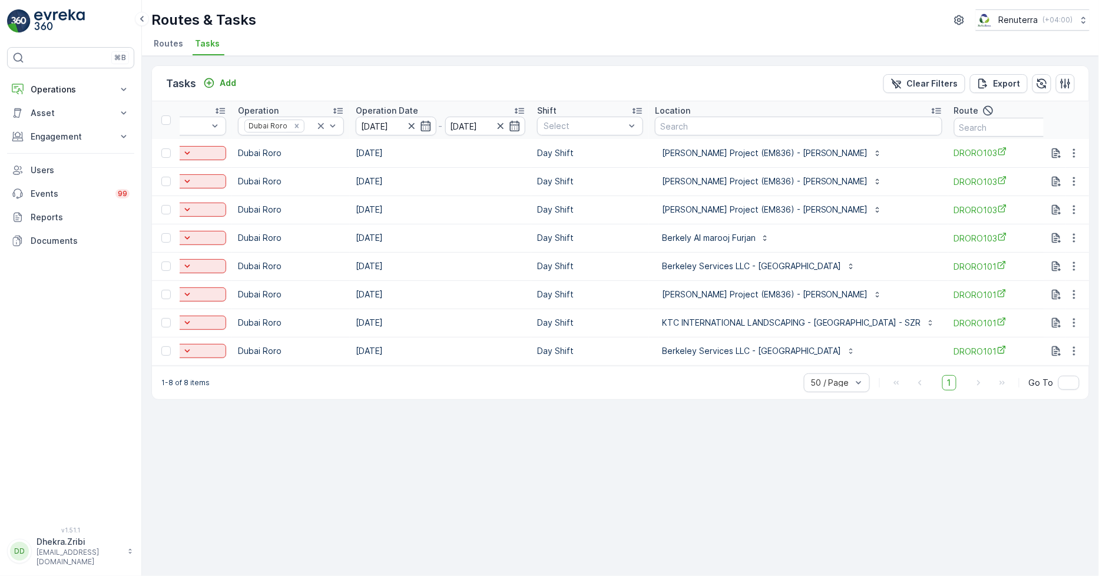
scroll to position [0, 188]
click at [969, 125] on input "text" at bounding box center [1002, 127] width 106 height 19
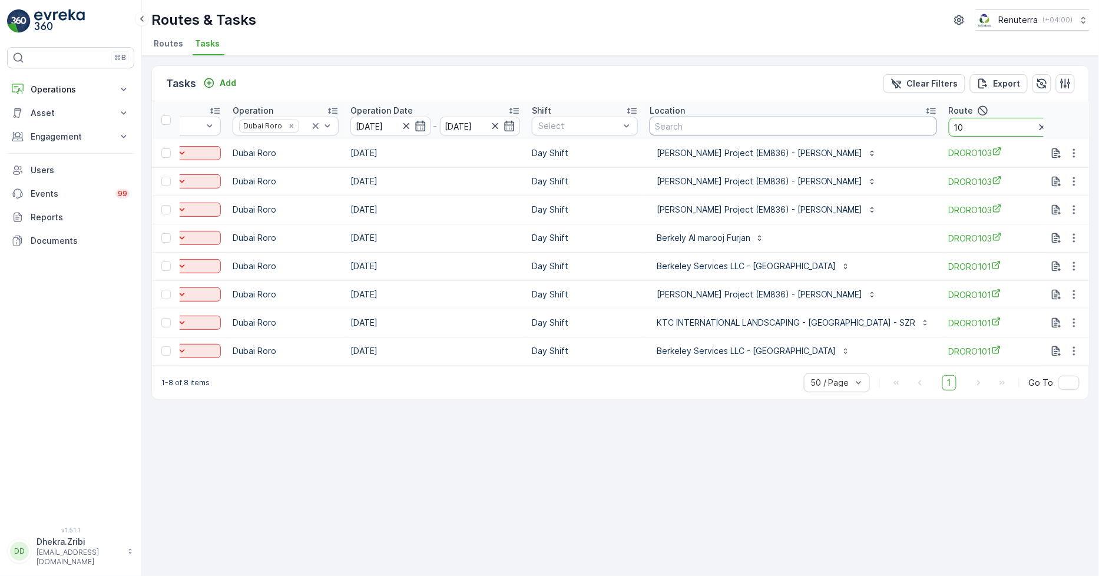
type input "101"
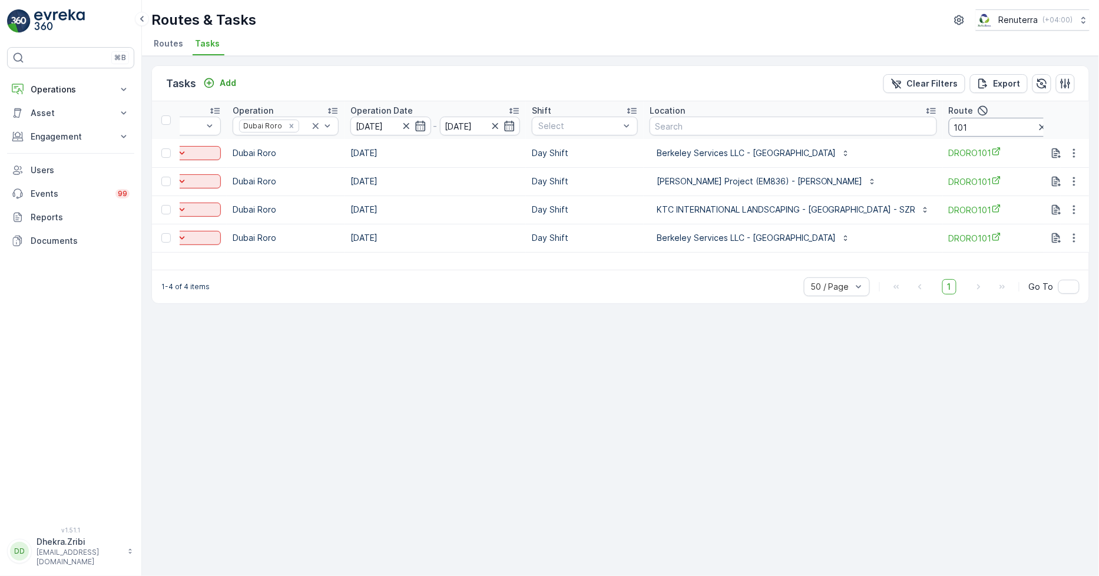
click at [962, 127] on input "101" at bounding box center [1002, 127] width 106 height 19
type input "103"
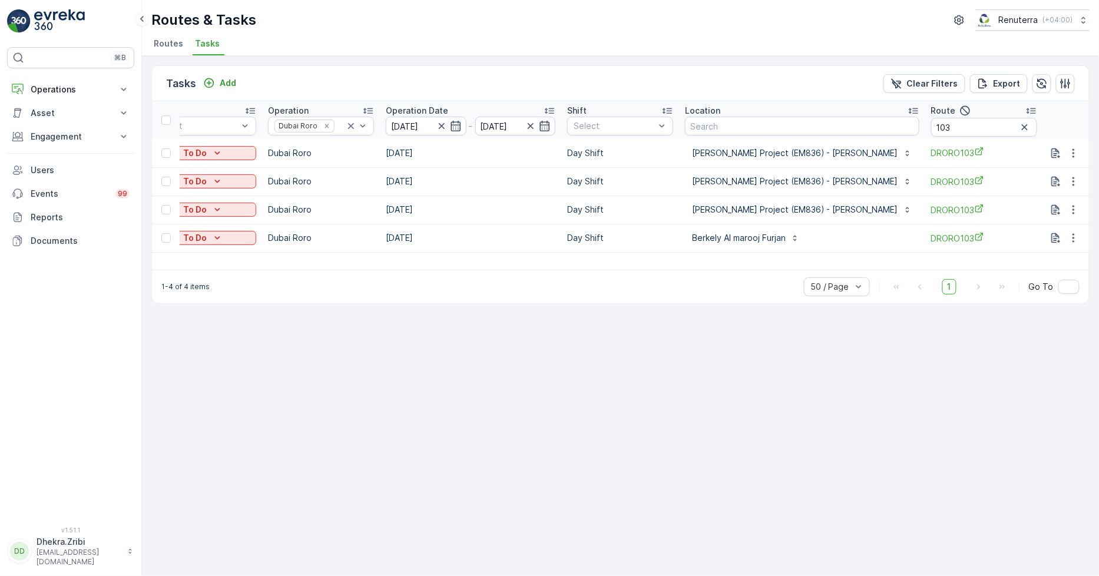
scroll to position [0, 125]
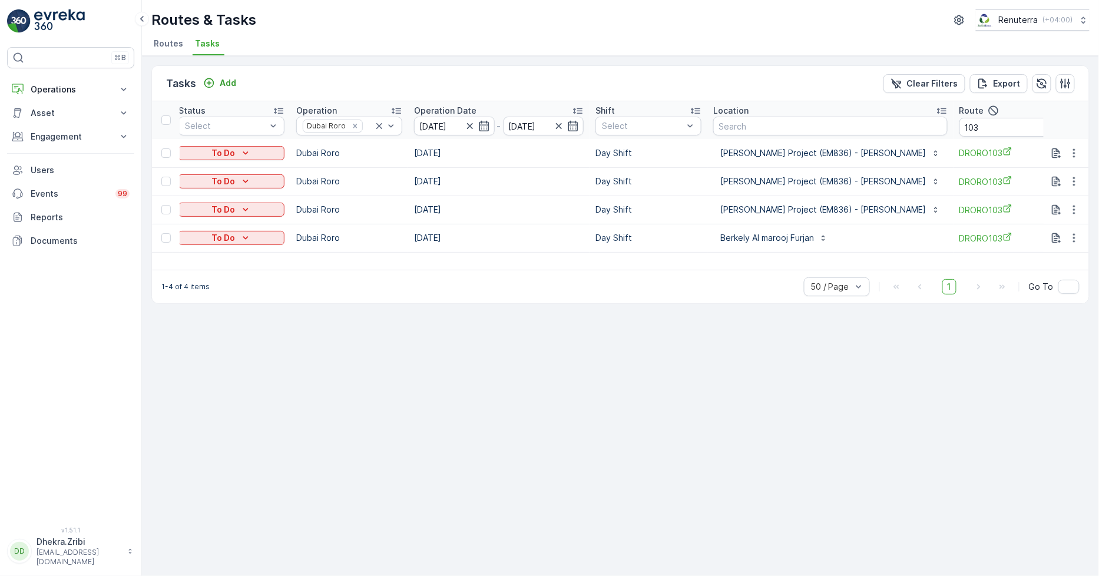
click at [1050, 125] on icon "button" at bounding box center [1053, 127] width 6 height 6
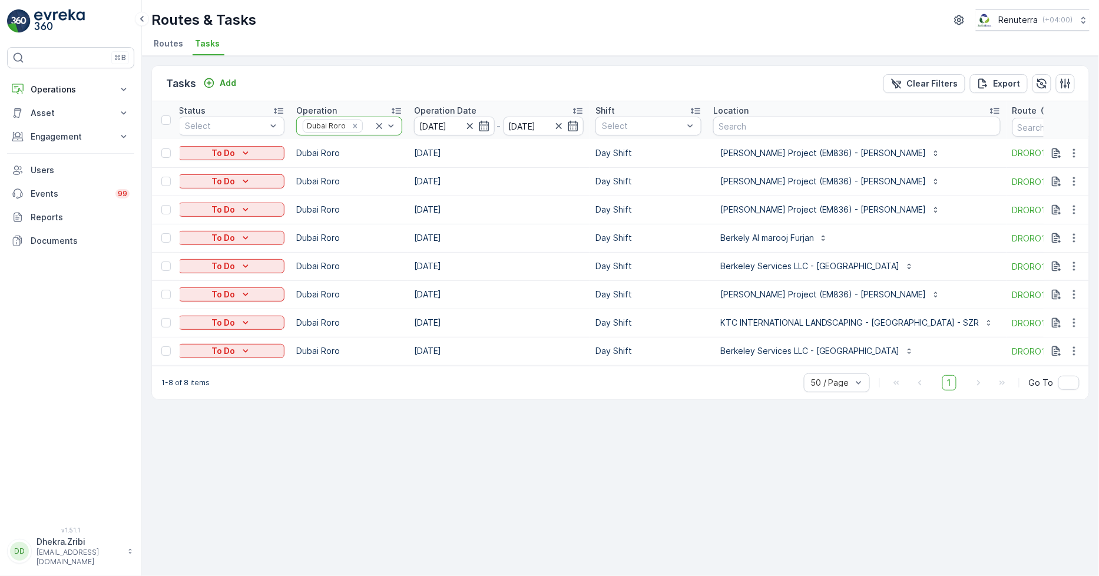
click at [378, 125] on icon at bounding box center [379, 126] width 12 height 12
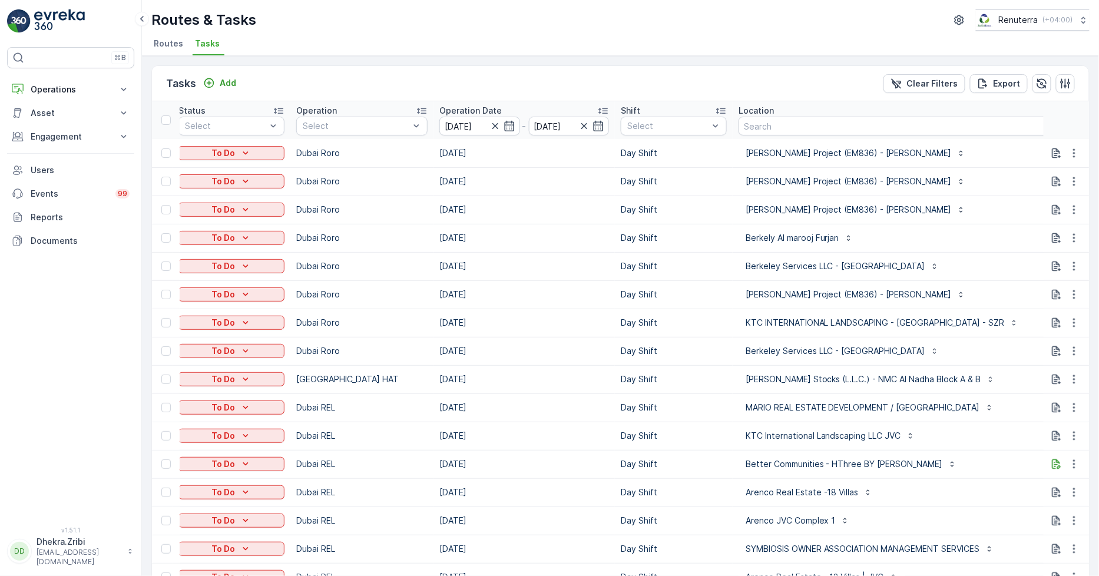
click at [177, 44] on span "Routes" at bounding box center [168, 44] width 29 height 12
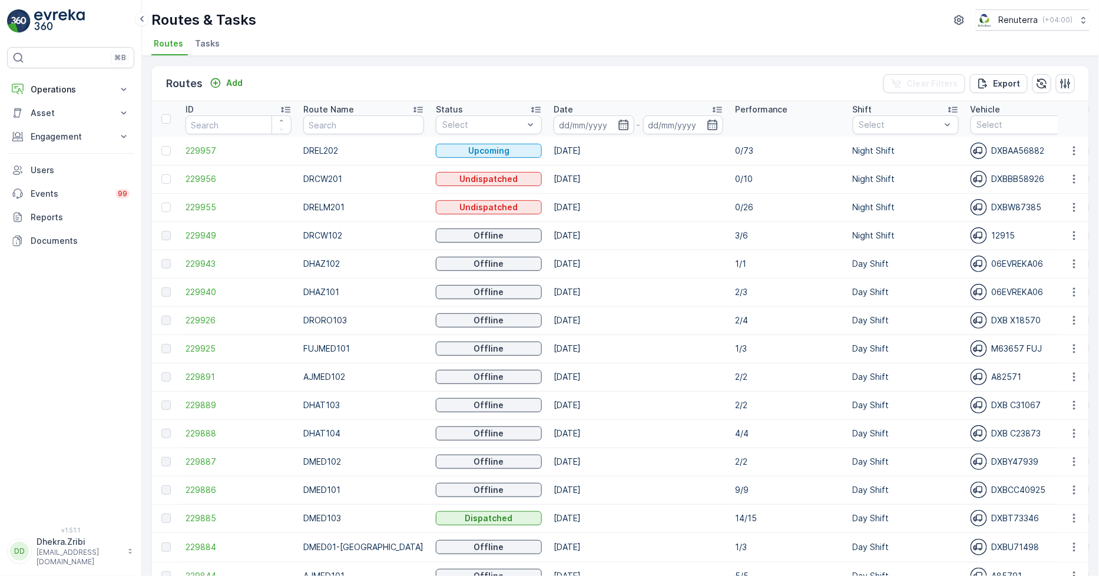
click at [203, 44] on span "Tasks" at bounding box center [207, 44] width 25 height 12
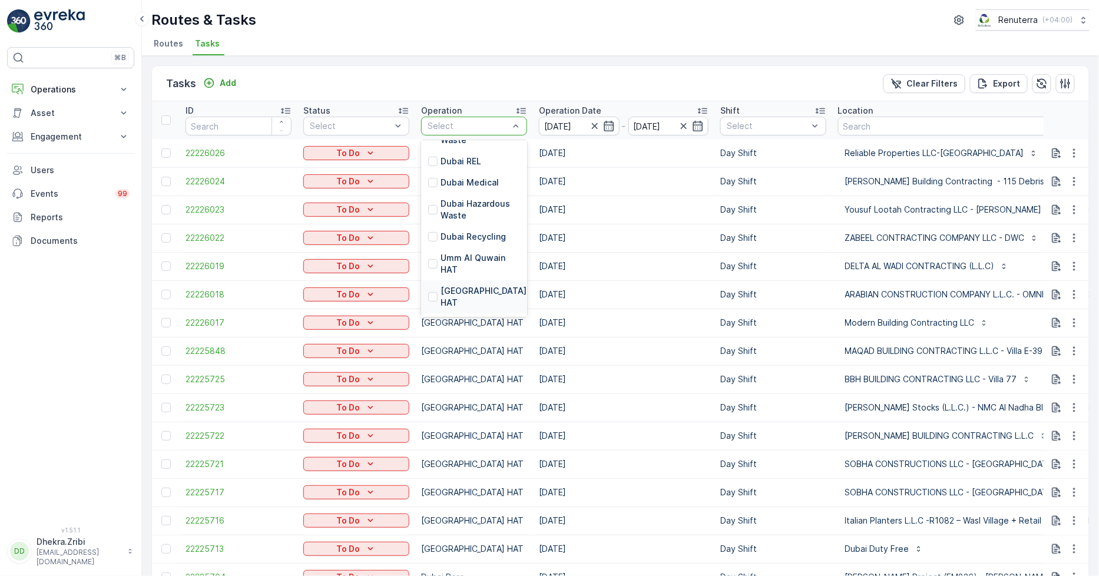
scroll to position [131, 0]
click at [454, 270] on p "[GEOGRAPHIC_DATA] HAT" at bounding box center [485, 278] width 88 height 24
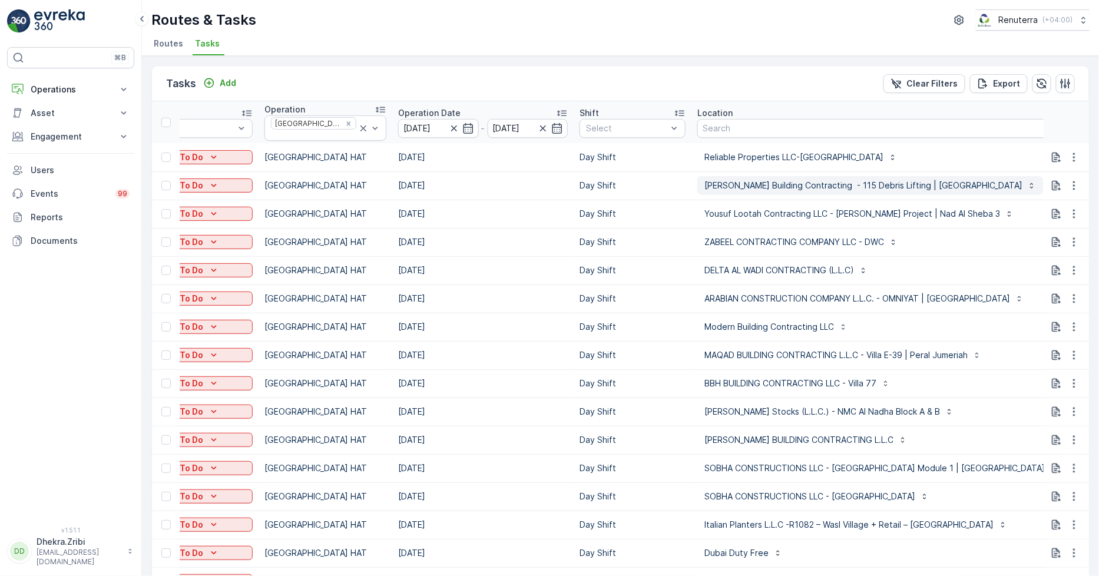
scroll to position [0, 254]
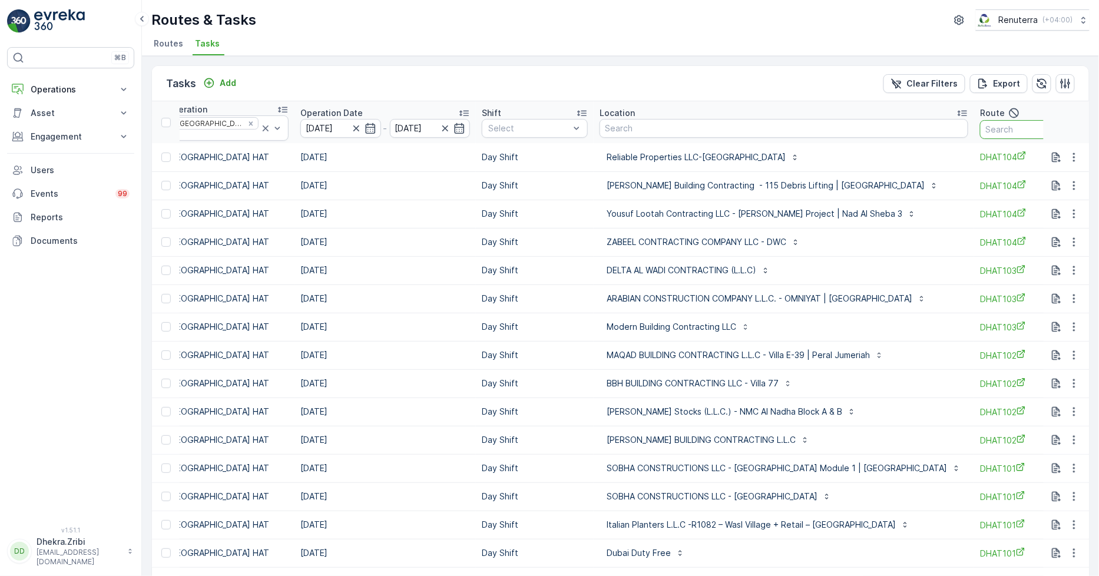
click at [980, 130] on input "text" at bounding box center [1033, 129] width 106 height 19
type input "hat"
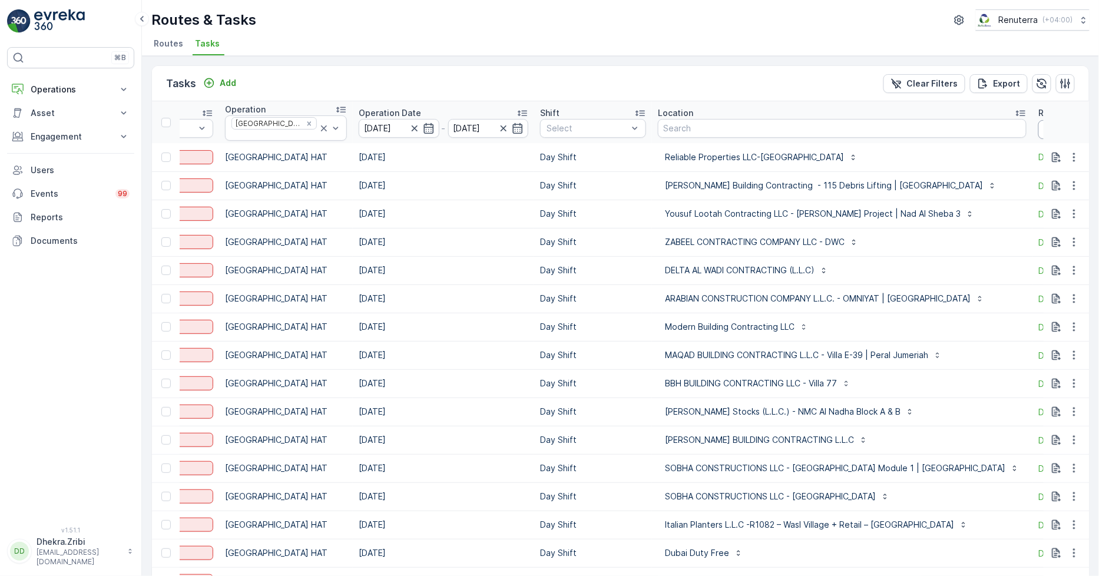
click at [1038, 130] on input "hat" at bounding box center [1091, 129] width 106 height 19
type input "hat101"
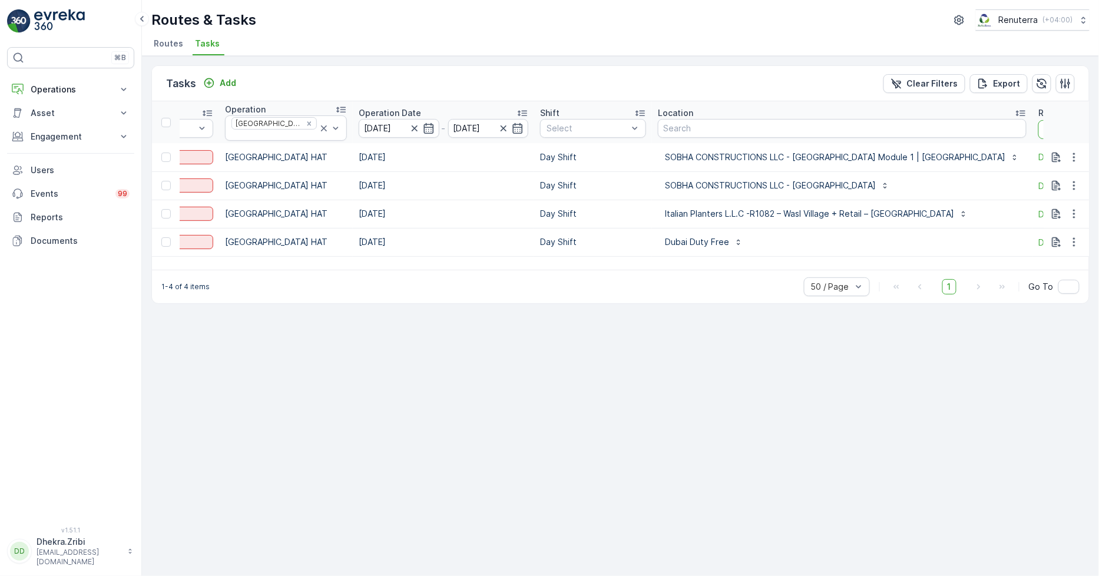
click at [1038, 121] on input "hat101" at bounding box center [1091, 129] width 106 height 19
type input "hat102"
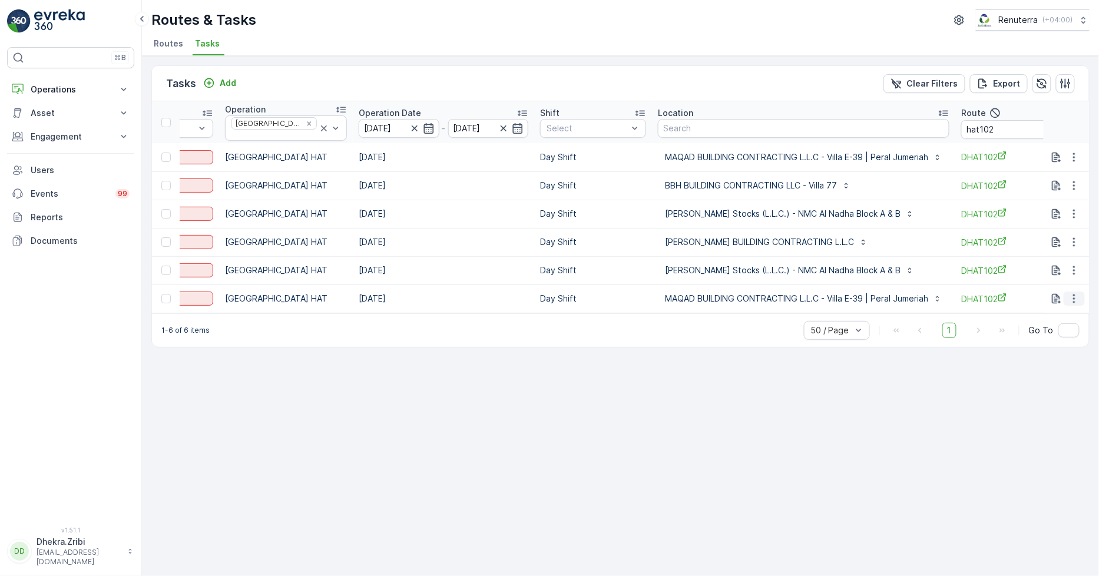
click at [1070, 293] on icon "button" at bounding box center [1074, 299] width 12 height 12
click at [1031, 377] on span "Delete" at bounding box center [1028, 382] width 27 height 12
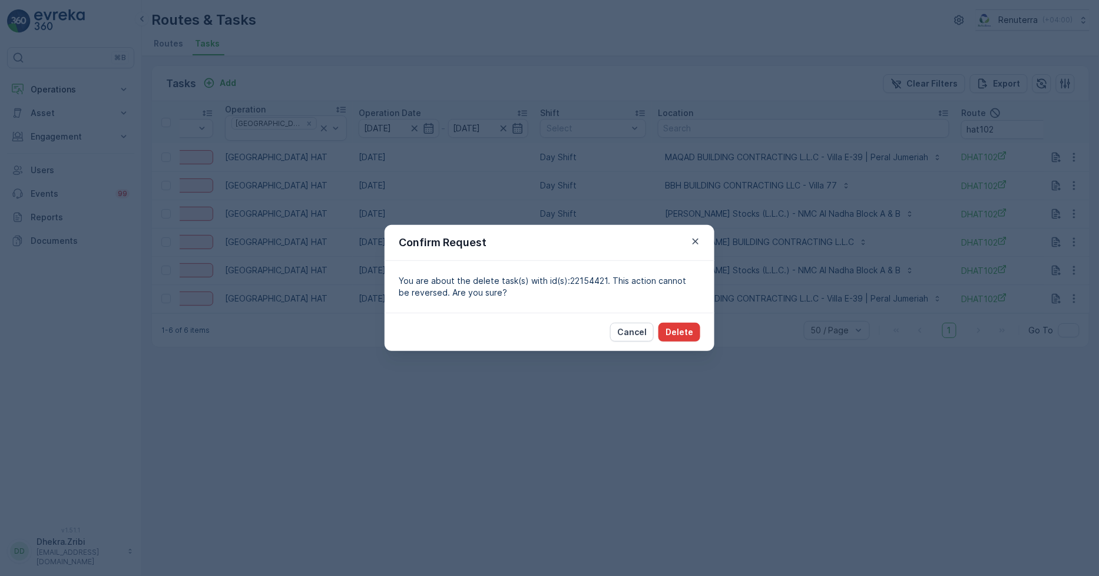
click at [692, 332] on p "Delete" at bounding box center [680, 332] width 28 height 12
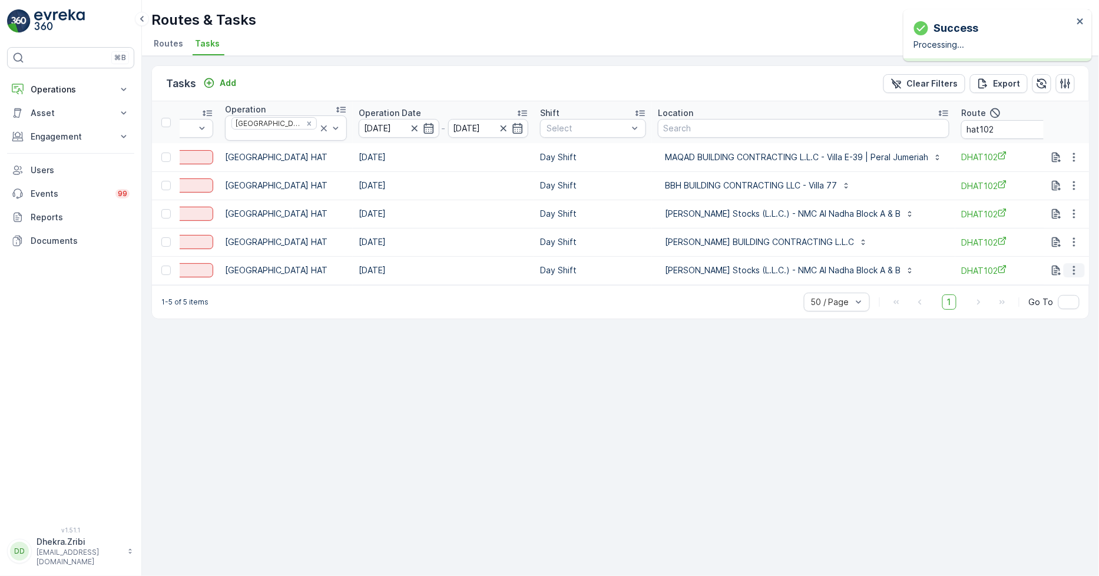
click at [1074, 264] on icon "button" at bounding box center [1074, 270] width 12 height 12
click at [1031, 353] on span "Delete" at bounding box center [1028, 355] width 27 height 12
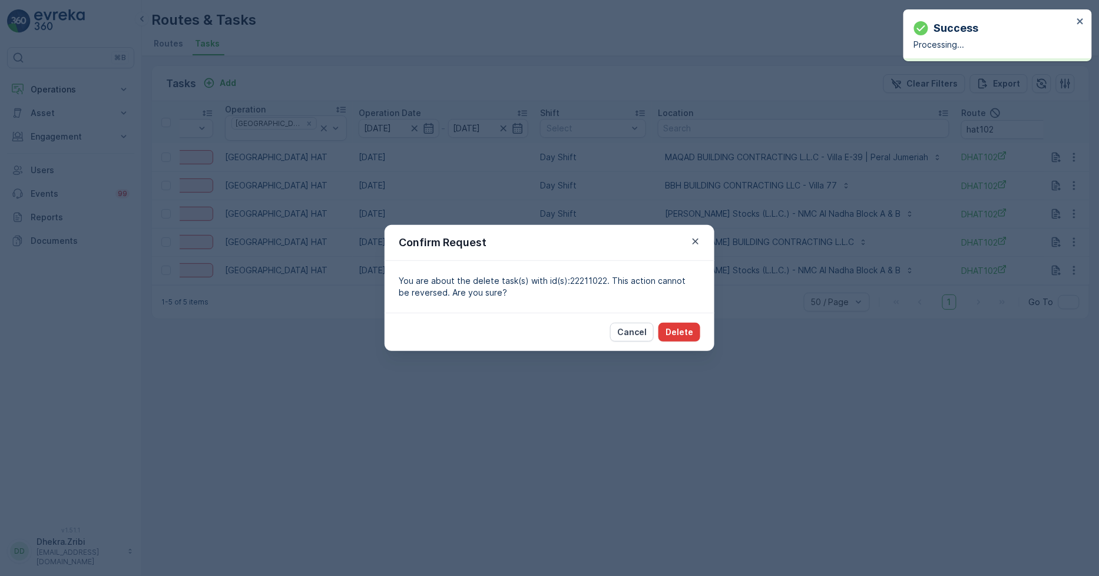
click at [678, 334] on p "Delete" at bounding box center [680, 332] width 28 height 12
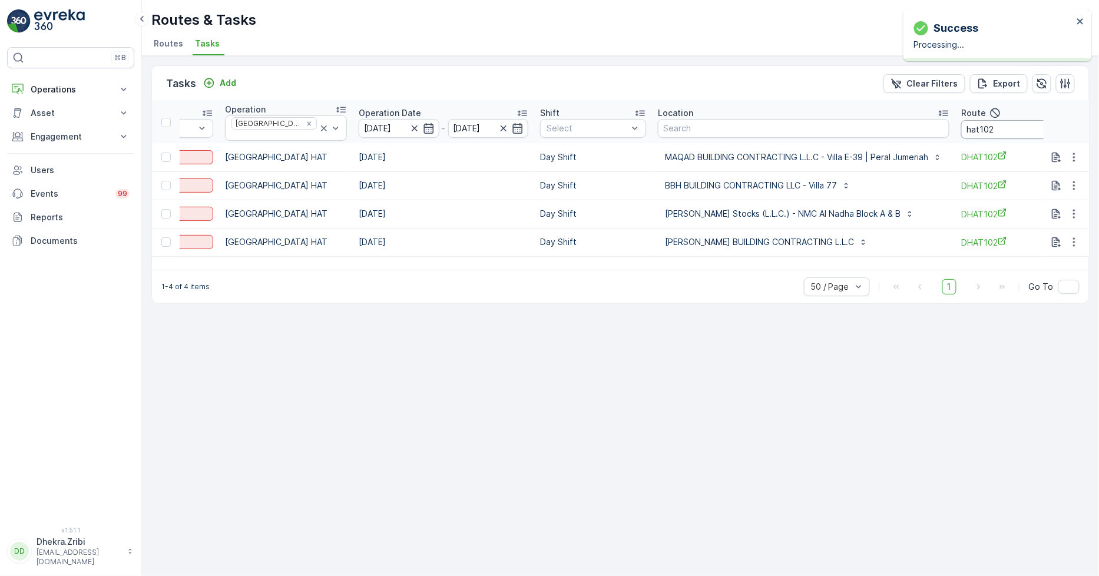
click at [987, 126] on input "hat102" at bounding box center [1014, 129] width 106 height 19
type input "hat103"
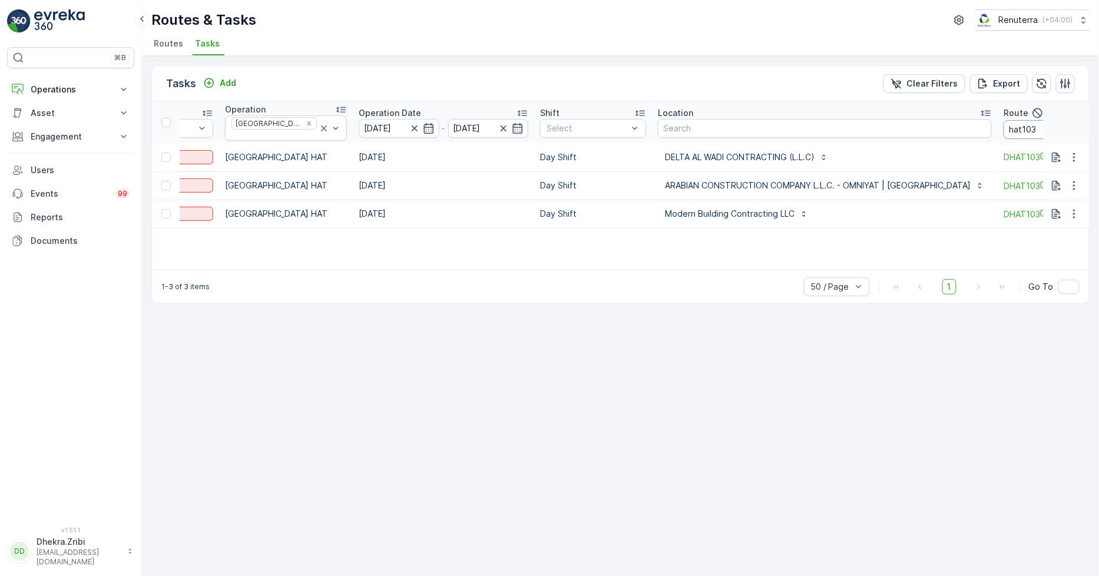
click at [1022, 124] on input "hat103" at bounding box center [1057, 129] width 106 height 19
type input "hat104"
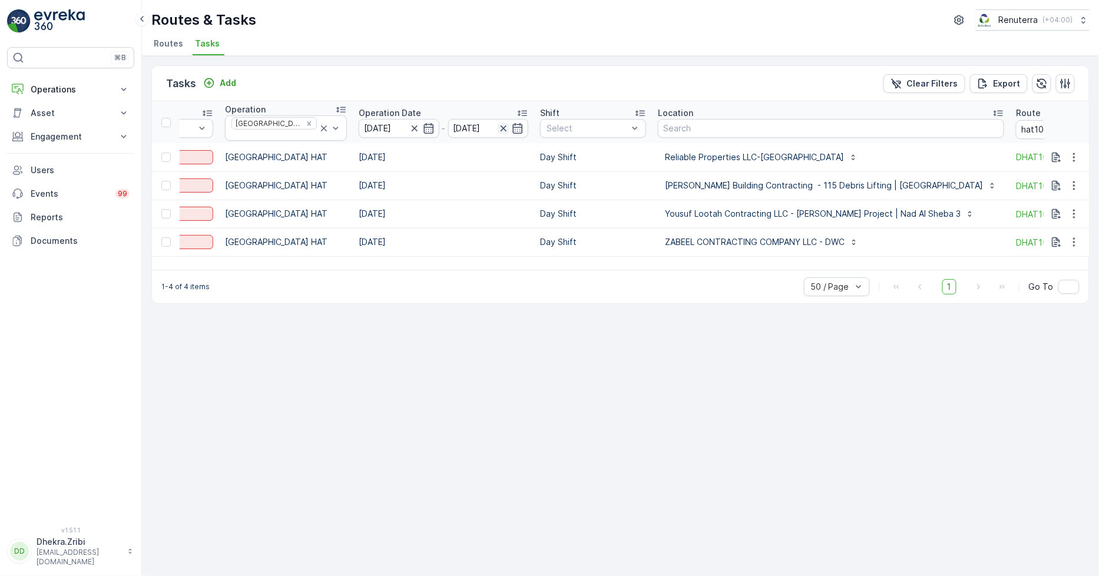
click at [498, 123] on icon "button" at bounding box center [504, 129] width 12 height 12
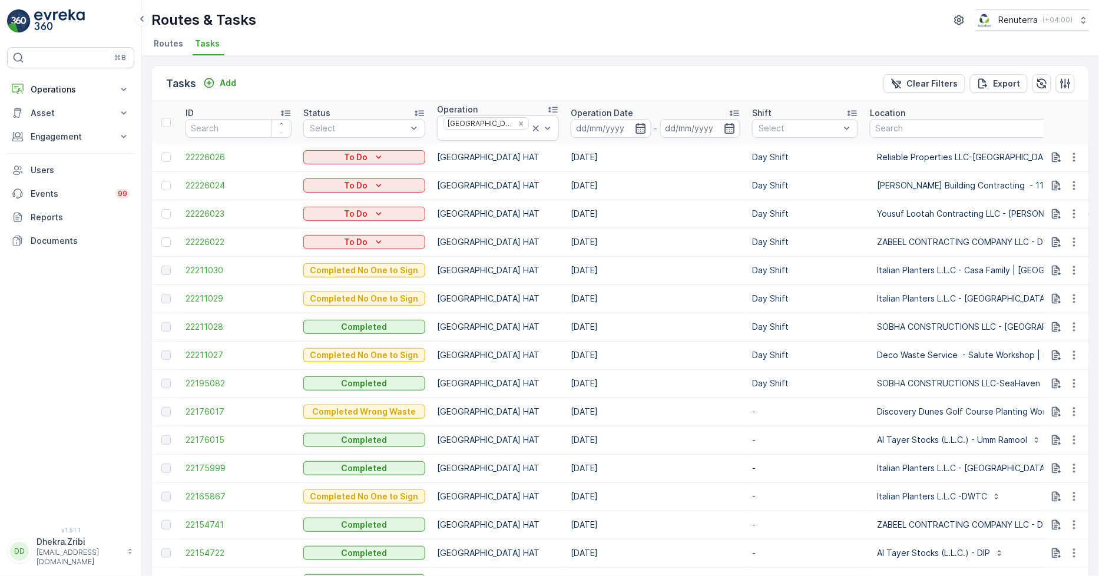
click at [159, 41] on span "Routes" at bounding box center [168, 44] width 29 height 12
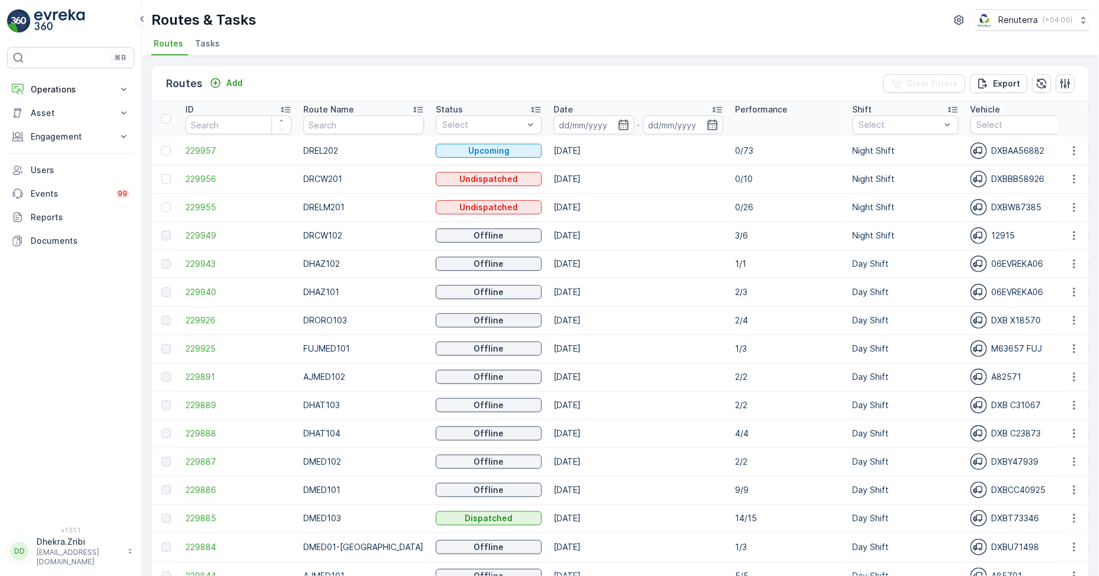
click at [216, 41] on li "Tasks" at bounding box center [209, 45] width 32 height 20
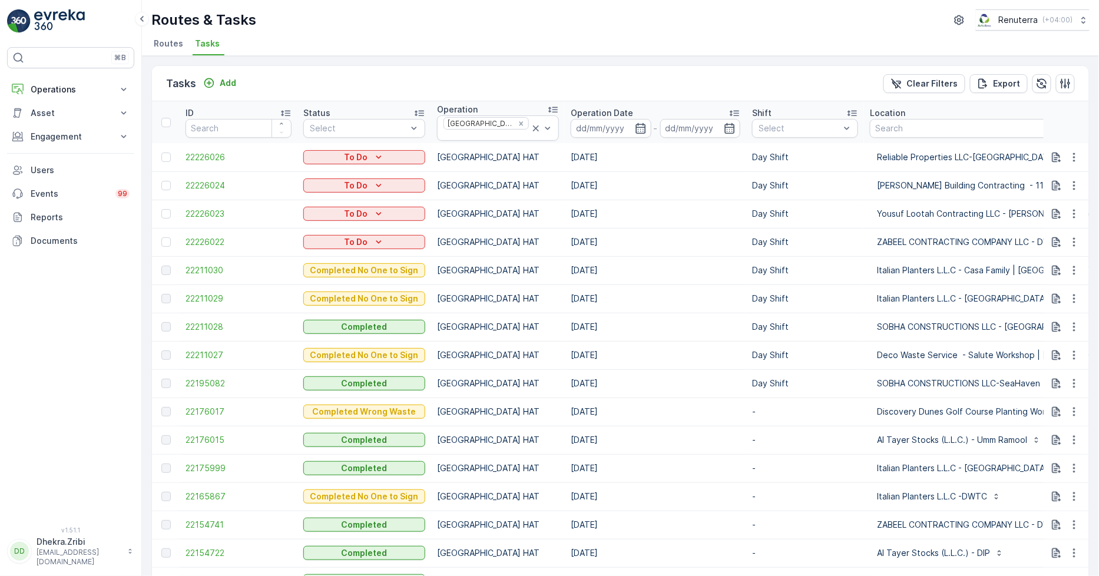
click at [479, 72] on div "Tasks Add Clear Filters Export" at bounding box center [620, 83] width 937 height 35
click at [777, 77] on div "Tasks Add Clear Filters Export" at bounding box center [620, 83] width 937 height 35
drag, startPoint x: 641, startPoint y: 269, endPoint x: 547, endPoint y: 273, distance: 94.3
click at [565, 273] on td "[DATE]" at bounding box center [655, 270] width 181 height 28
click at [662, 358] on td "[DATE]" at bounding box center [655, 355] width 181 height 28
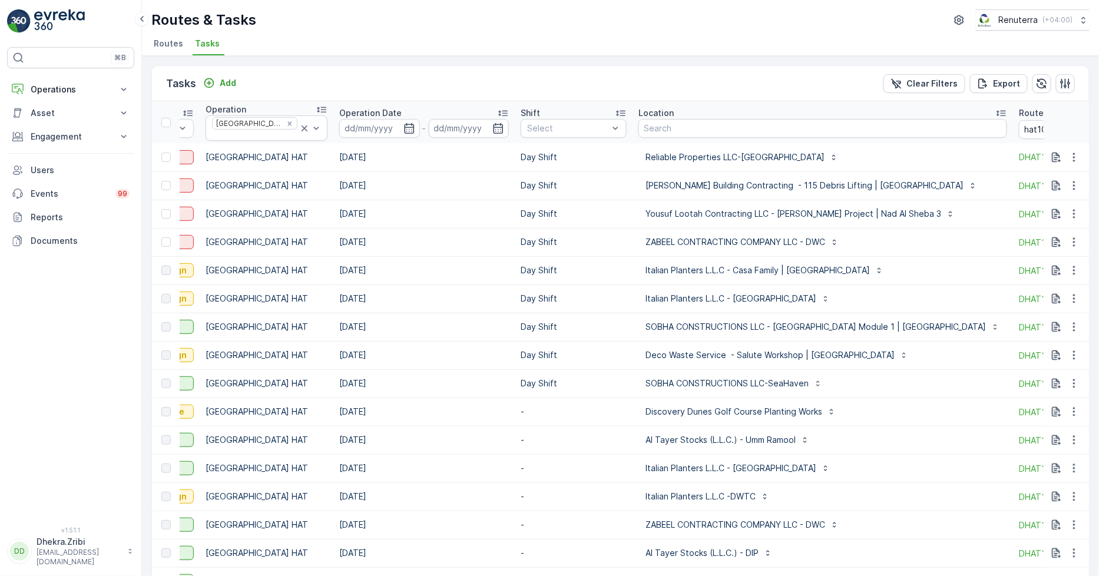
scroll to position [0, 275]
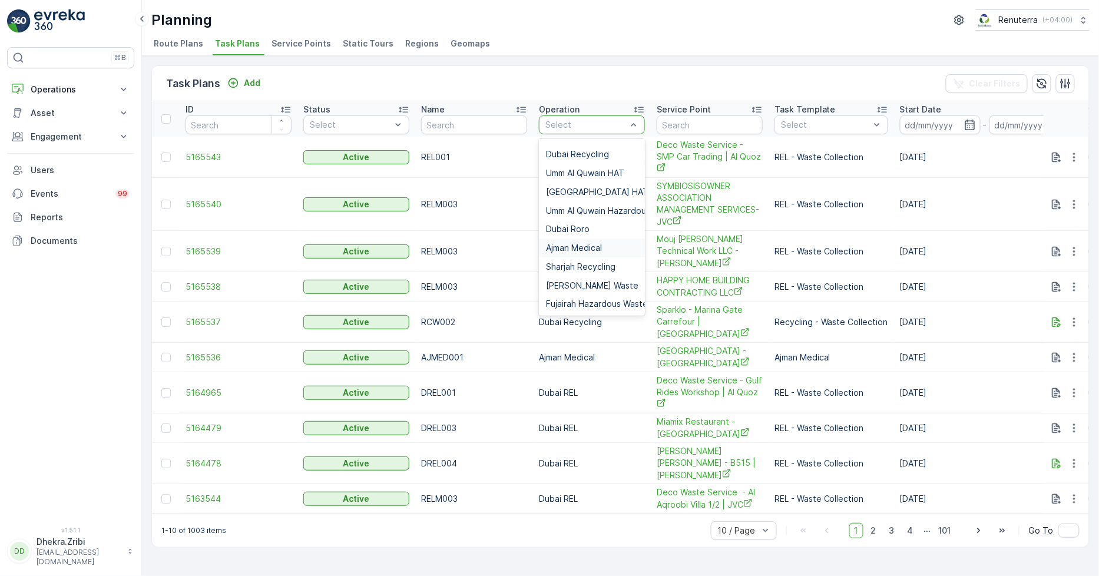
scroll to position [131, 0]
click at [584, 227] on span "Dubai Roro" at bounding box center [568, 228] width 44 height 9
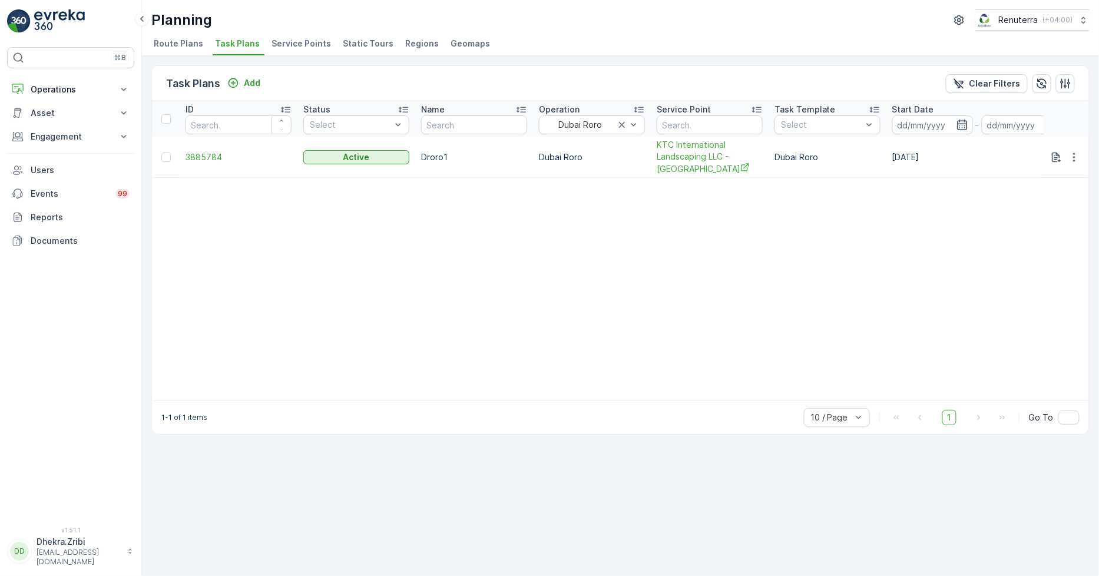
click at [957, 122] on icon "button" at bounding box center [963, 125] width 12 height 12
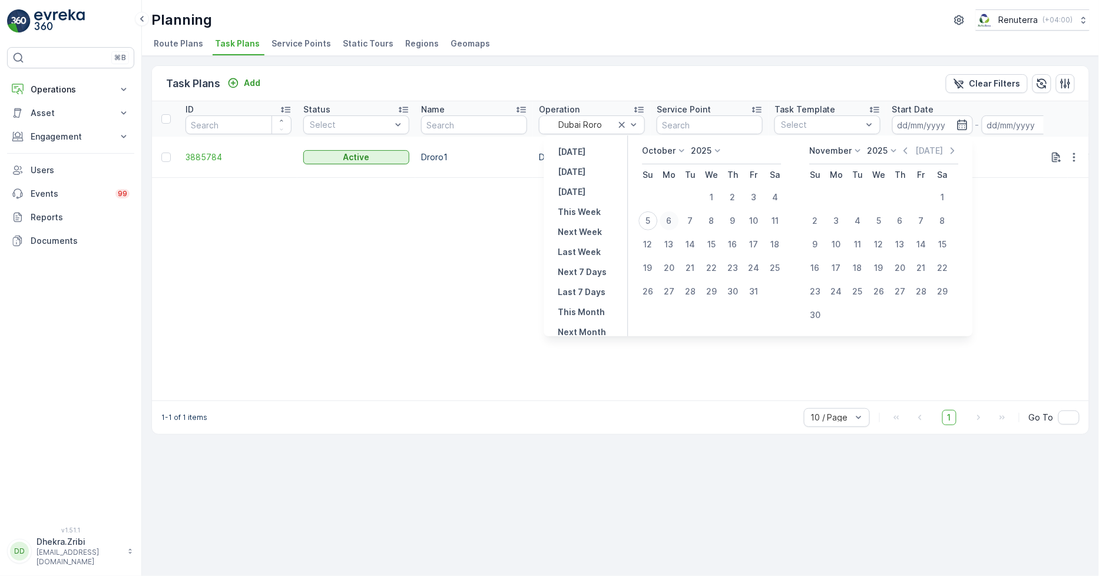
click at [676, 217] on div "6" at bounding box center [669, 220] width 19 height 19
type input "[DATE]"
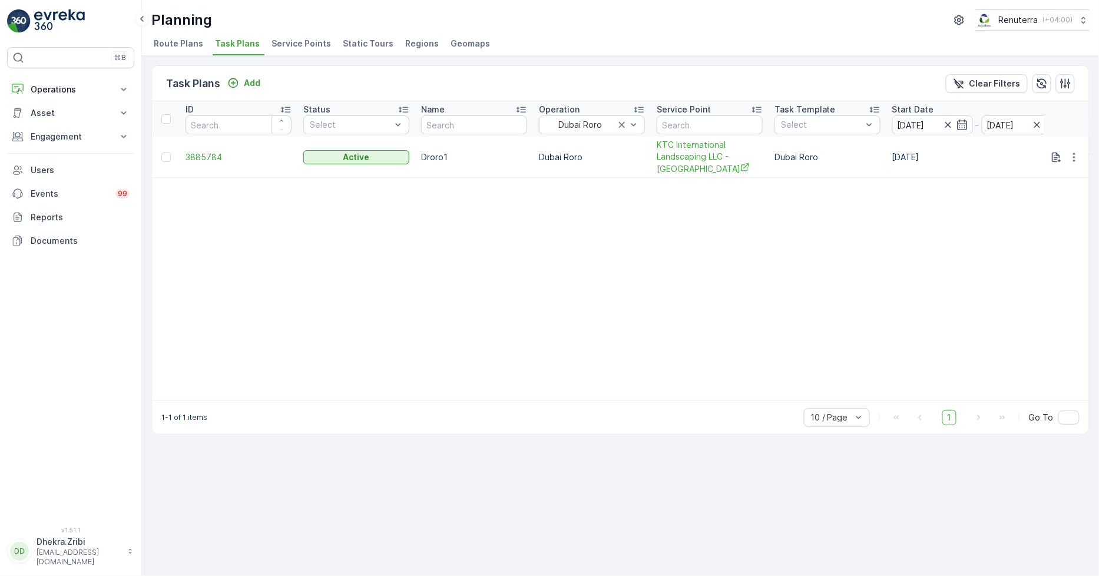
click at [687, 78] on div "Task Plans Add Clear Filters" at bounding box center [620, 83] width 937 height 35
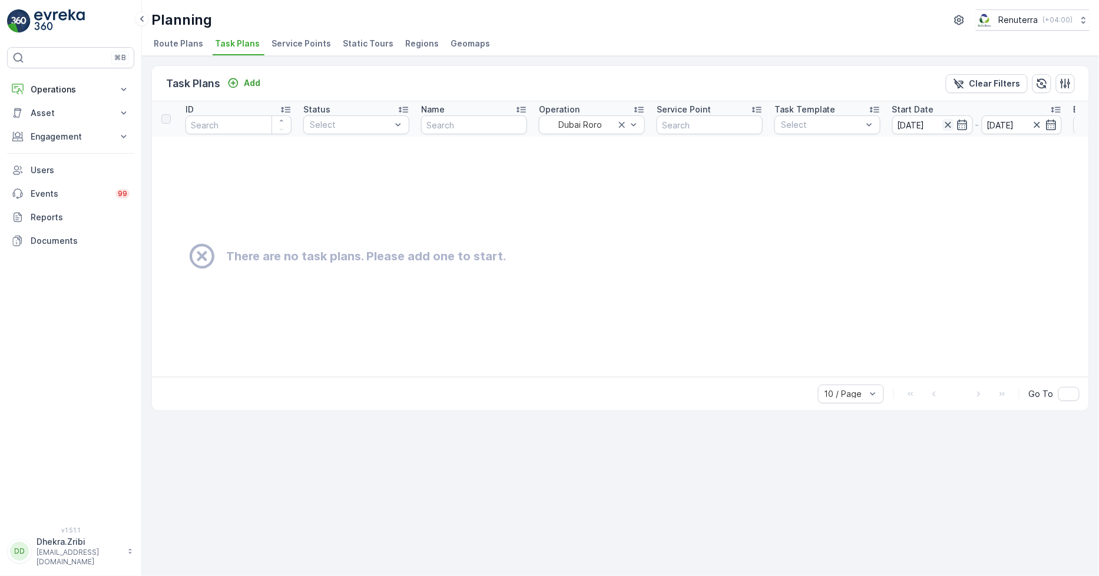
click at [951, 125] on icon "button" at bounding box center [948, 125] width 12 height 12
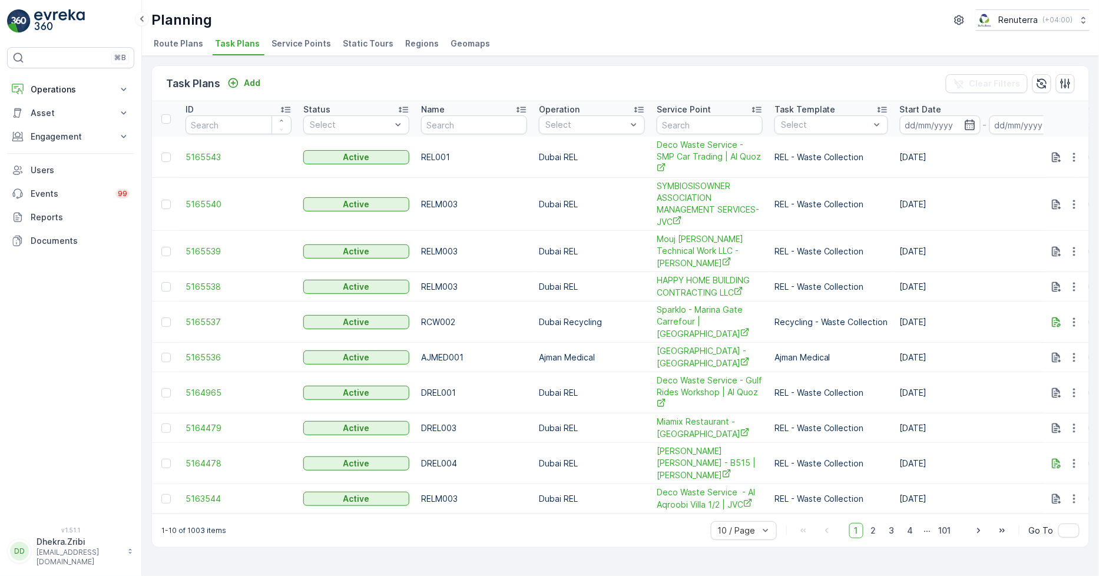
click at [298, 42] on span "Service Points" at bounding box center [301, 44] width 59 height 12
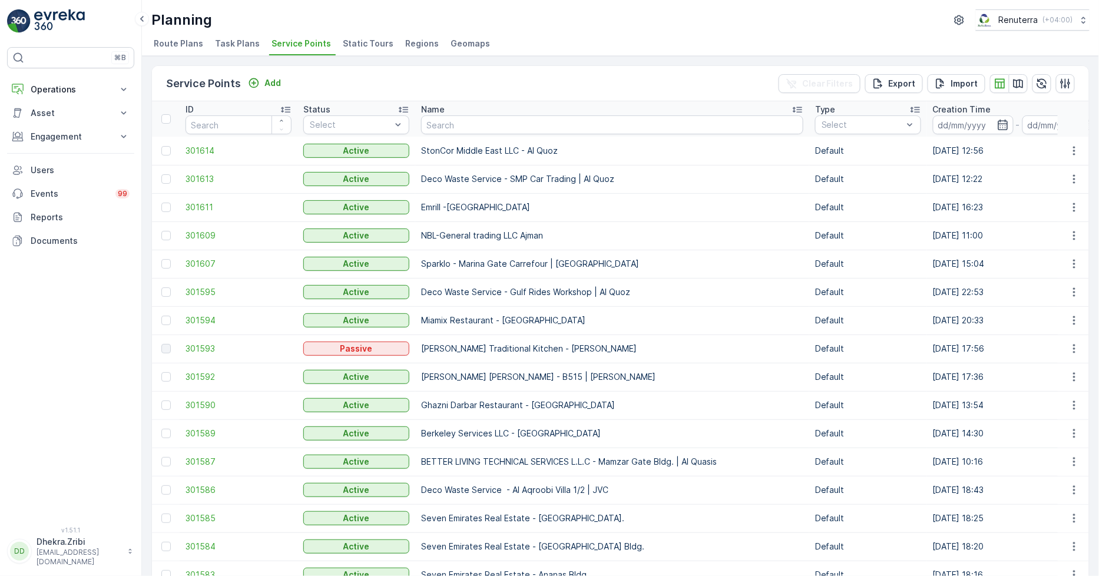
click at [196, 47] on span "Route Plans" at bounding box center [178, 44] width 49 height 12
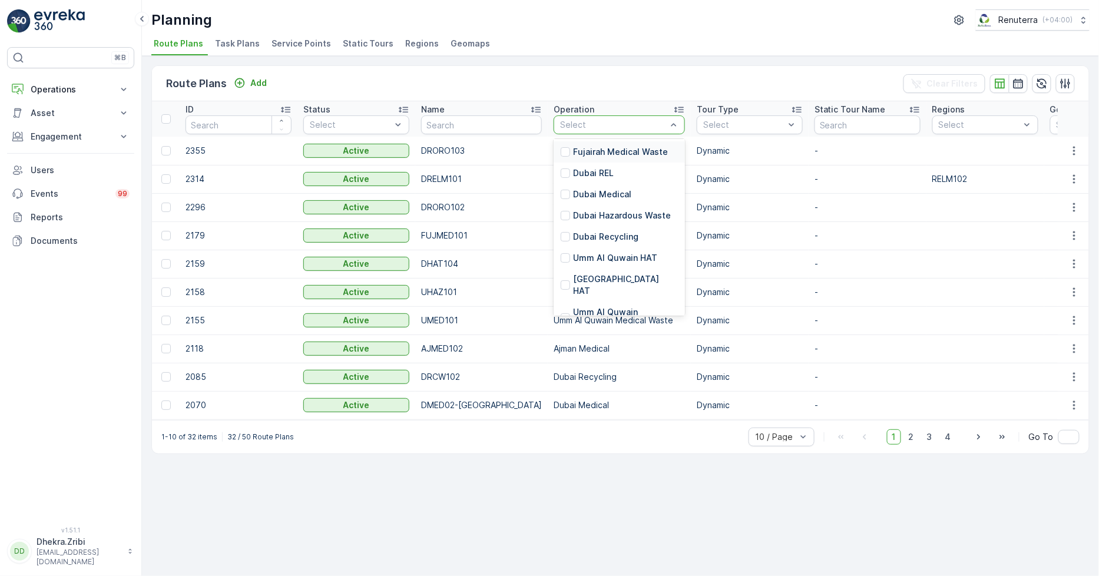
scroll to position [190, 0]
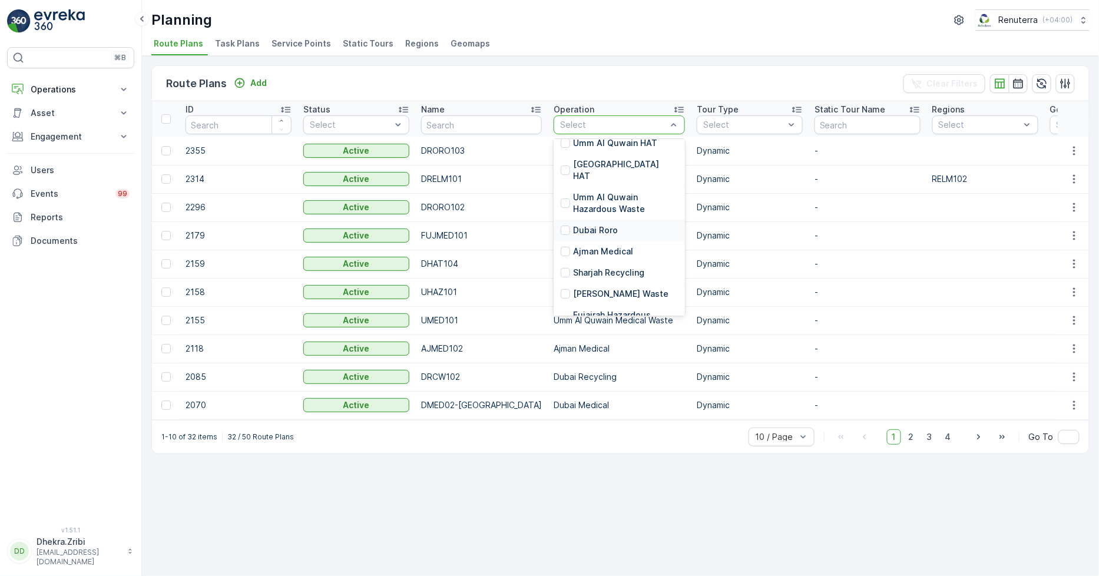
click at [600, 224] on p "Dubai Roro" at bounding box center [595, 230] width 45 height 12
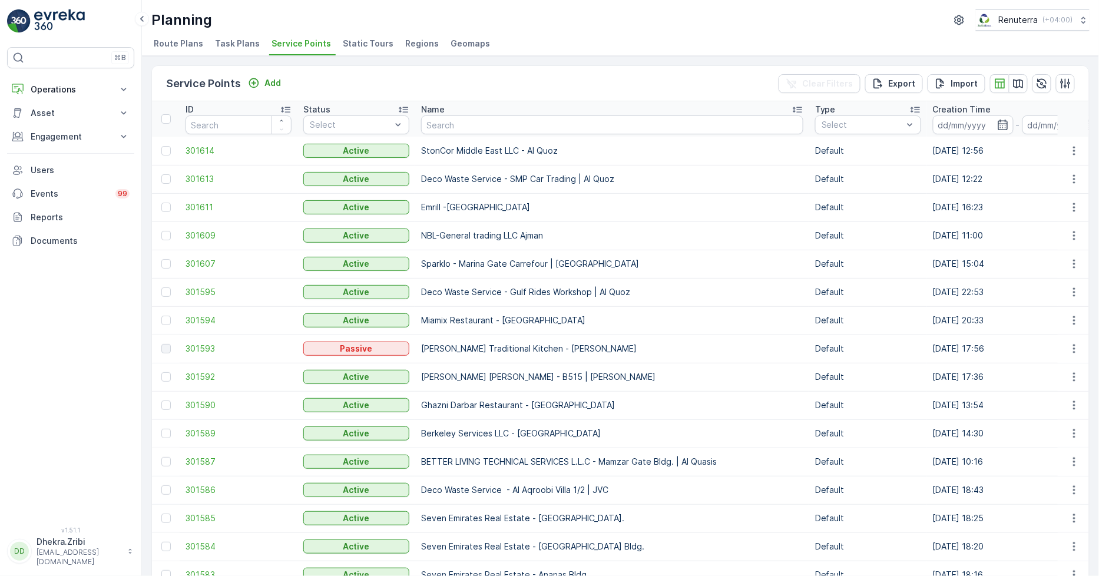
click at [573, 53] on ul "Route Plans Task Plans Service Points Static Tours Regions Geomaps" at bounding box center [615, 45] width 929 height 20
click at [106, 86] on p "Operations" at bounding box center [71, 90] width 80 height 12
click at [62, 130] on p "Planning" at bounding box center [46, 126] width 33 height 12
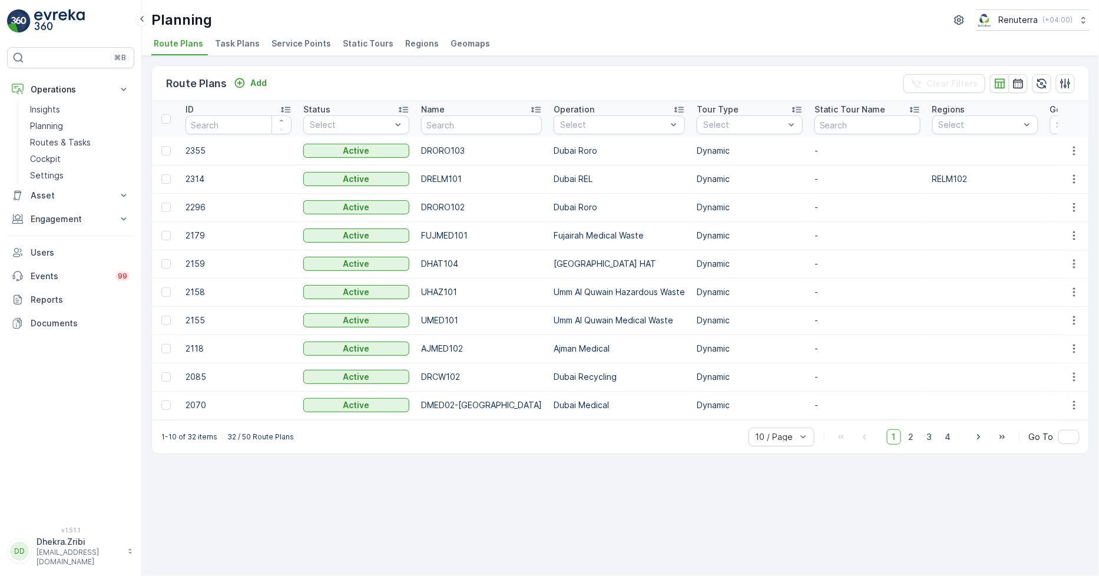
click at [302, 44] on span "Service Points" at bounding box center [301, 44] width 59 height 12
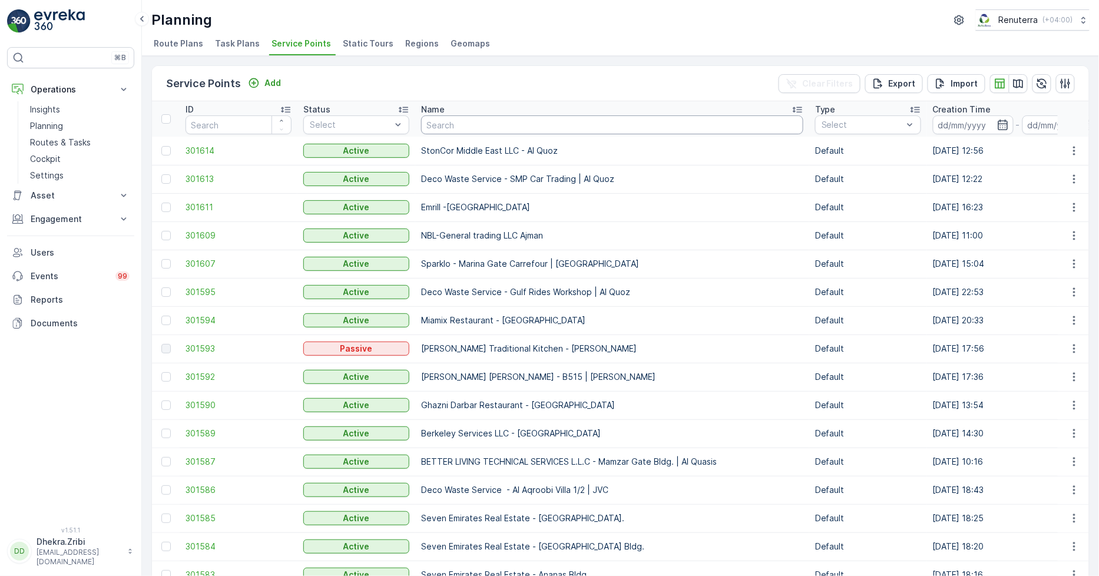
click at [504, 125] on input "text" at bounding box center [612, 124] width 382 height 19
paste input "Dubai Duty Free"
type input "Dubai Duty Free"
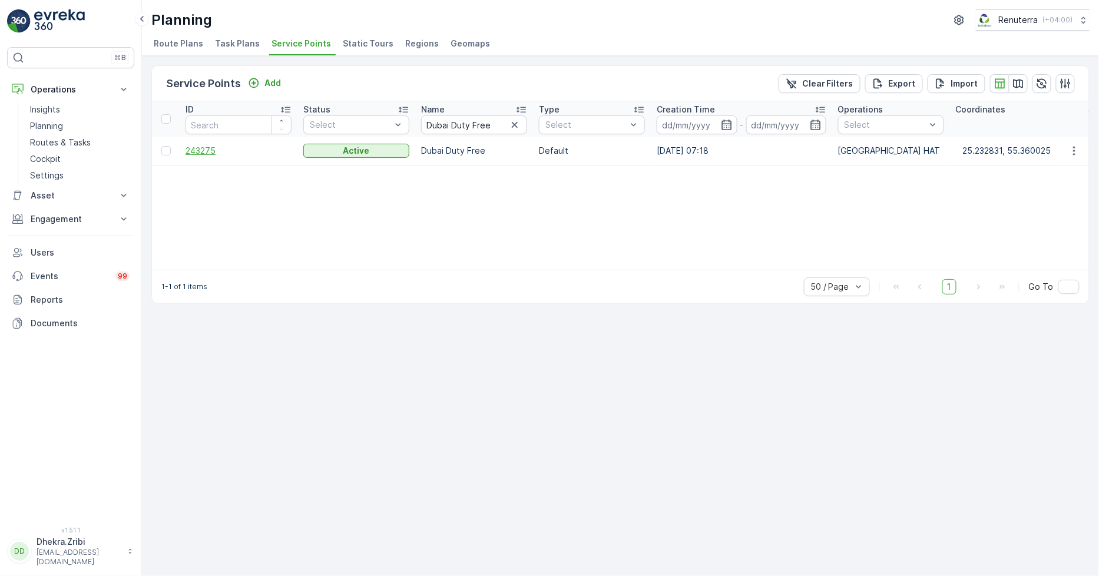
click at [209, 151] on span "243275" at bounding box center [239, 151] width 106 height 12
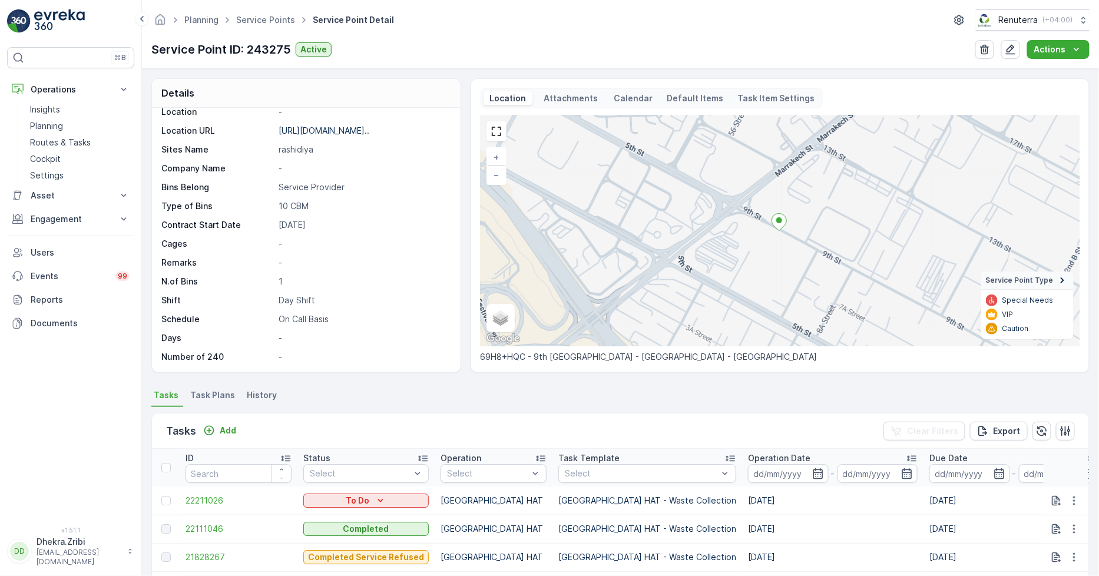
scroll to position [196, 0]
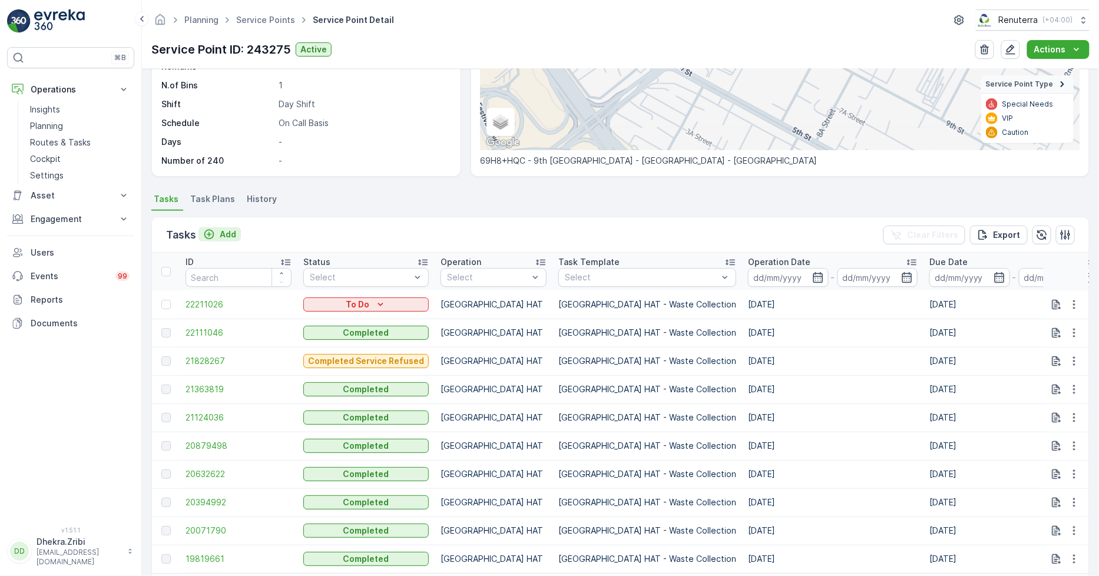
click at [226, 236] on p "Add" at bounding box center [228, 235] width 16 height 12
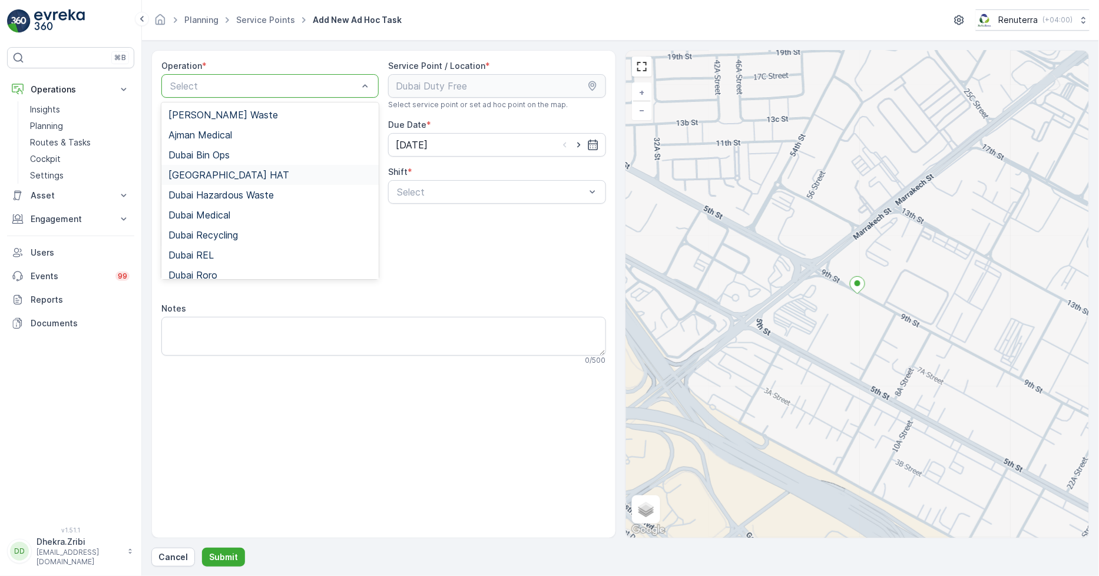
click at [218, 171] on div "[GEOGRAPHIC_DATA] HAT" at bounding box center [269, 175] width 203 height 11
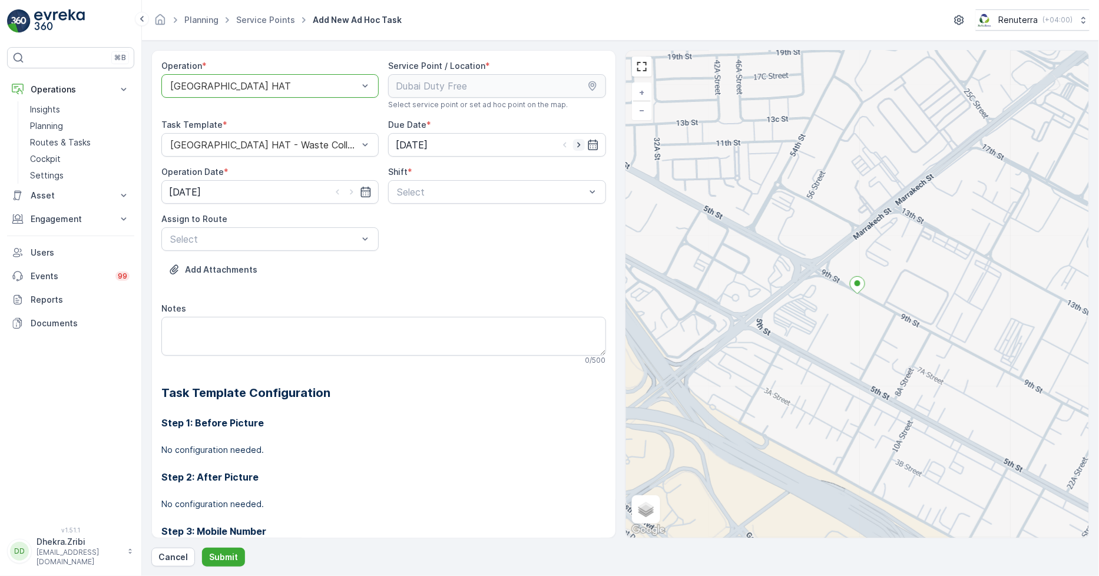
click at [573, 146] on icon "button" at bounding box center [579, 145] width 12 height 12
type input "[DATE]"
click at [346, 196] on icon "button" at bounding box center [352, 192] width 12 height 12
type input "[DATE]"
click at [456, 198] on div "Select" at bounding box center [496, 192] width 217 height 24
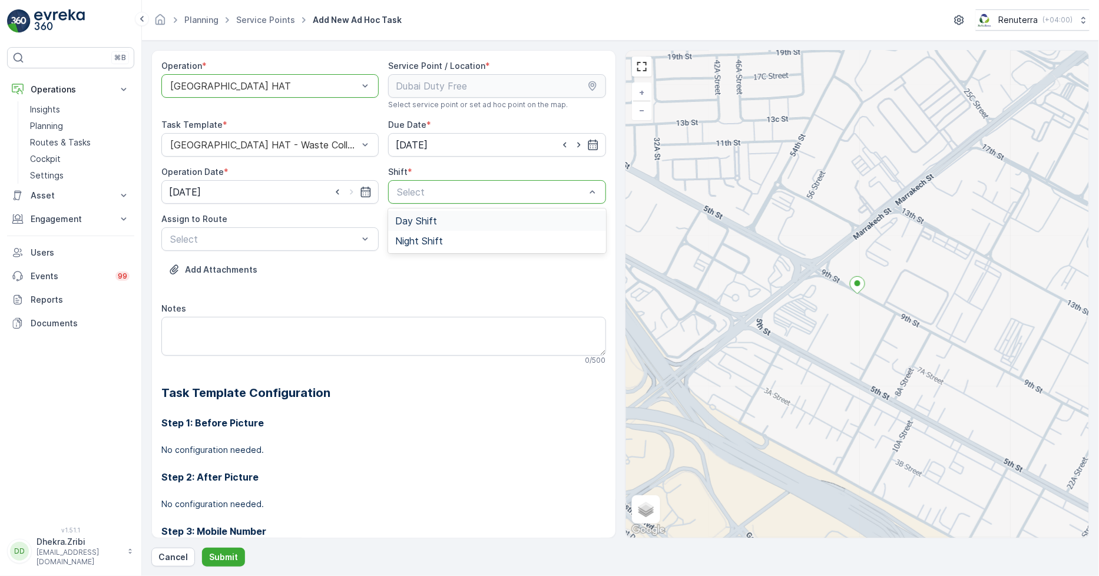
click at [454, 220] on div "Day Shift" at bounding box center [496, 221] width 203 height 11
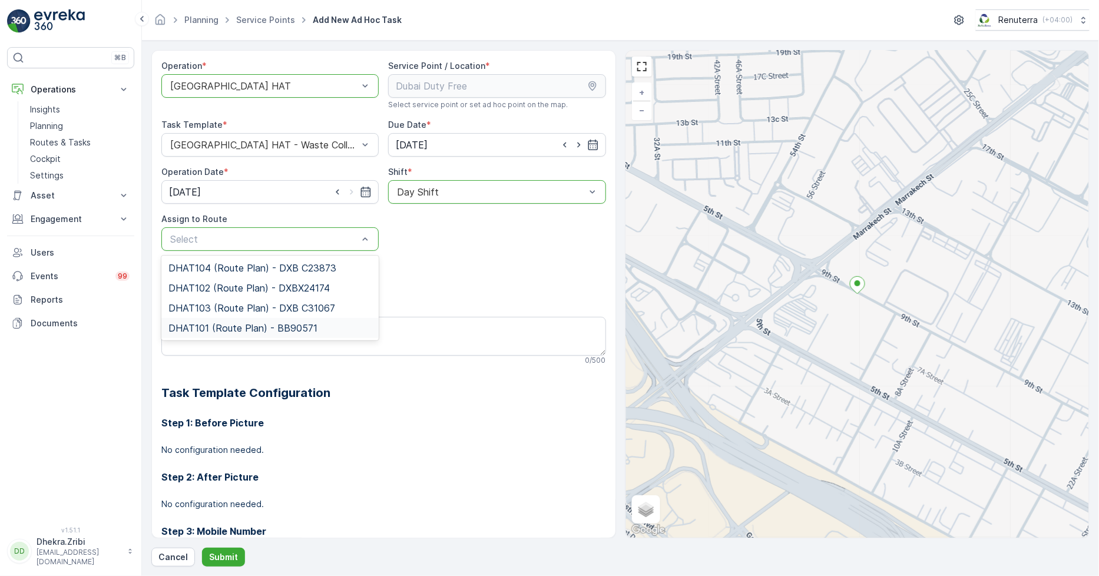
click at [270, 325] on span "DHAT101 (Route Plan) - BB90571" at bounding box center [242, 328] width 149 height 11
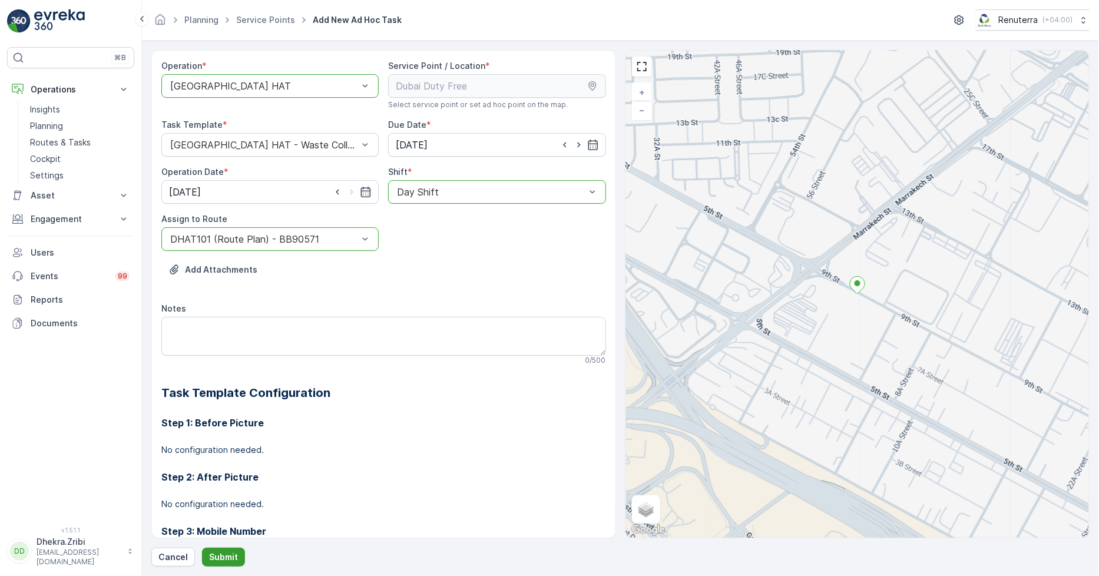
click at [232, 551] on p "Submit" at bounding box center [223, 557] width 29 height 12
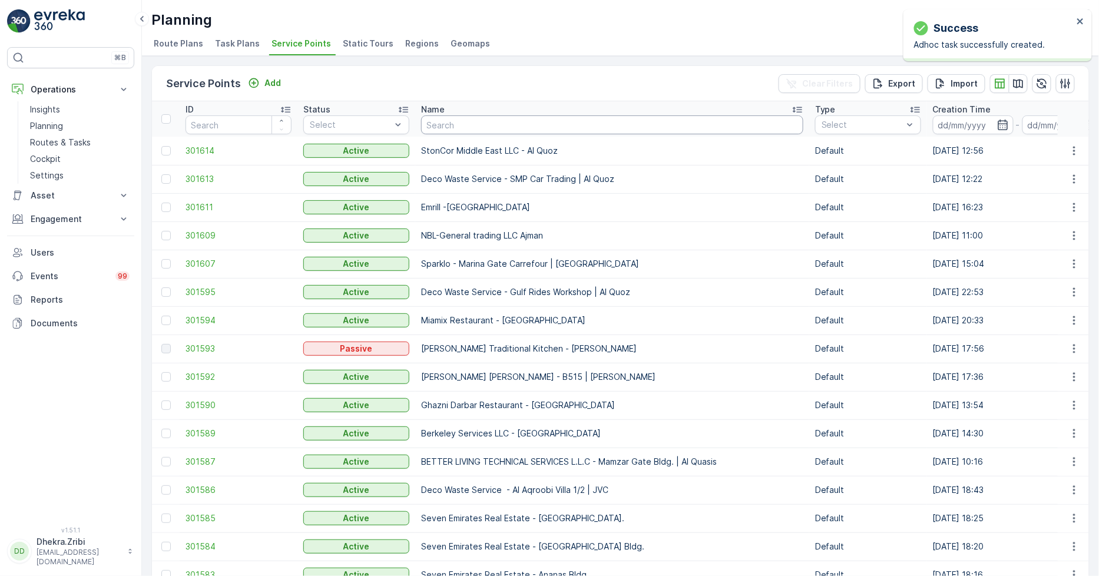
click at [707, 124] on input "text" at bounding box center [612, 124] width 382 height 19
click at [543, 131] on input "text" at bounding box center [612, 124] width 382 height 19
paste input "Italian Planters L.L.C -R1082 – Wasl Village + Retail – Al Qusais"
type input "Italian Planters L.L.C -R1082 – Wasl Village + Retail – Al Qusais"
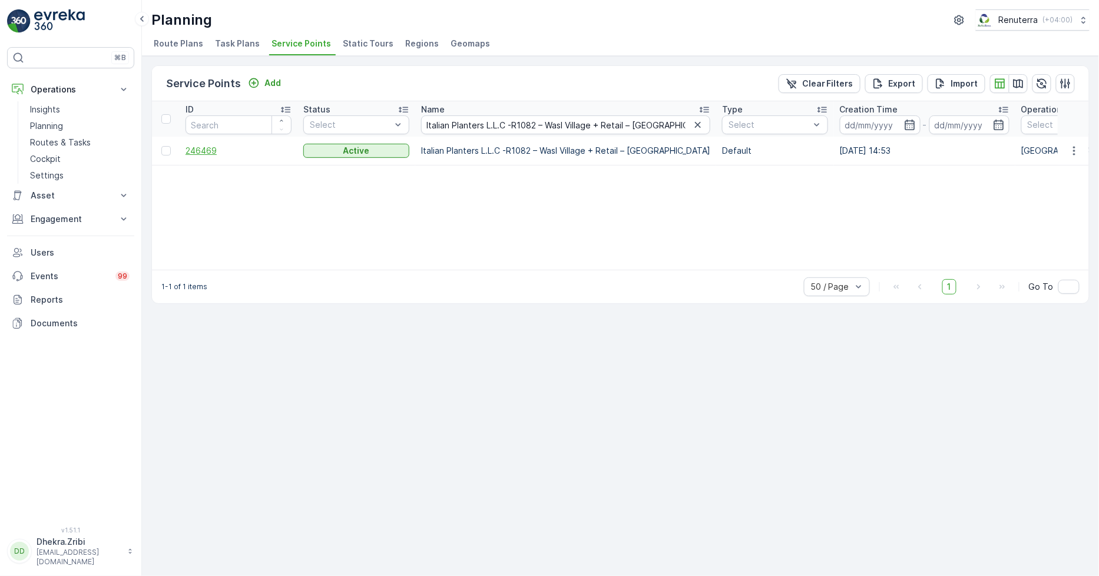
click at [212, 145] on span "246469" at bounding box center [239, 151] width 106 height 12
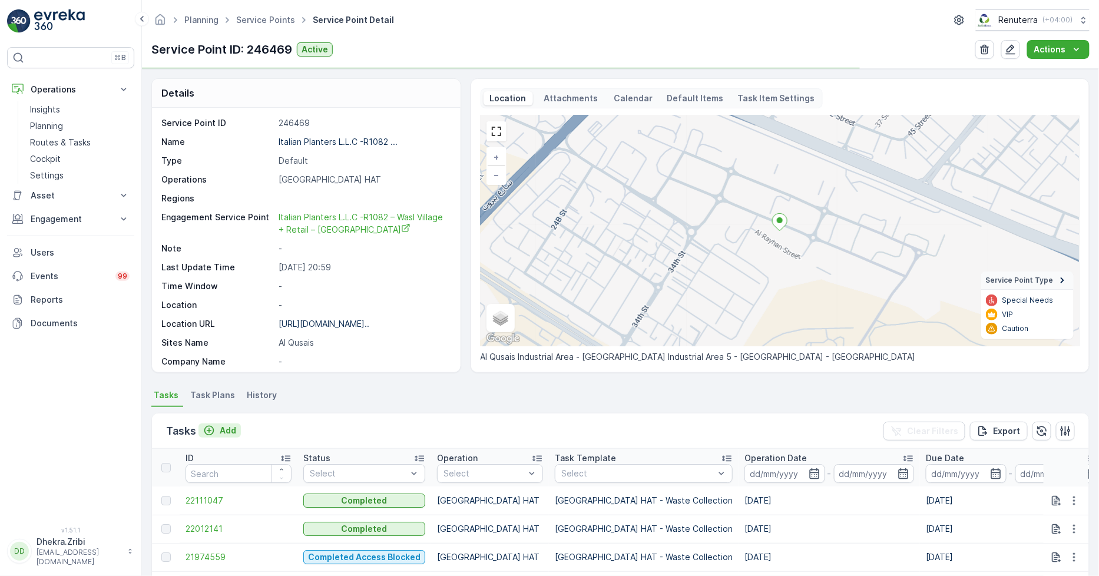
click at [220, 428] on p "Add" at bounding box center [228, 431] width 16 height 12
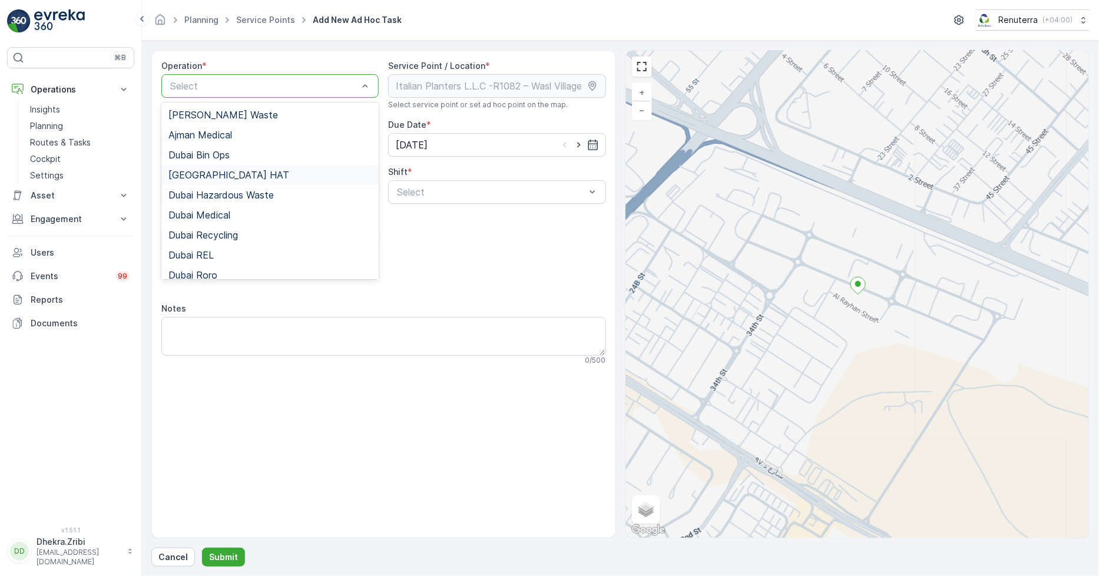
click at [212, 173] on span "[GEOGRAPHIC_DATA] HAT" at bounding box center [228, 175] width 121 height 11
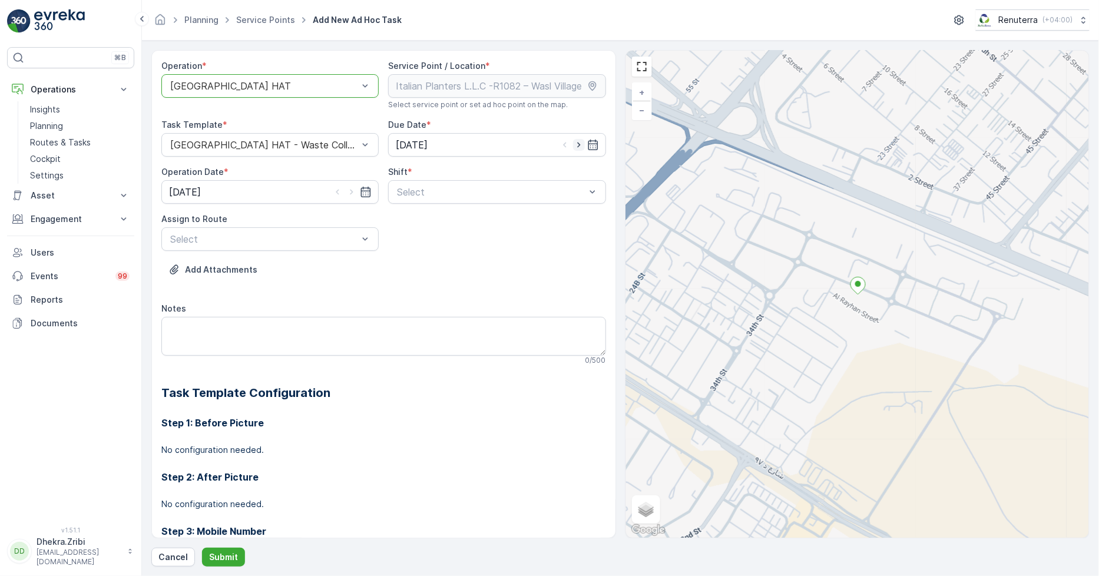
click at [573, 145] on icon "button" at bounding box center [579, 145] width 12 height 12
type input "[DATE]"
click at [350, 193] on icon "button" at bounding box center [351, 192] width 3 height 5
type input "[DATE]"
drag, startPoint x: 501, startPoint y: 216, endPoint x: 489, endPoint y: 220, distance: 12.9
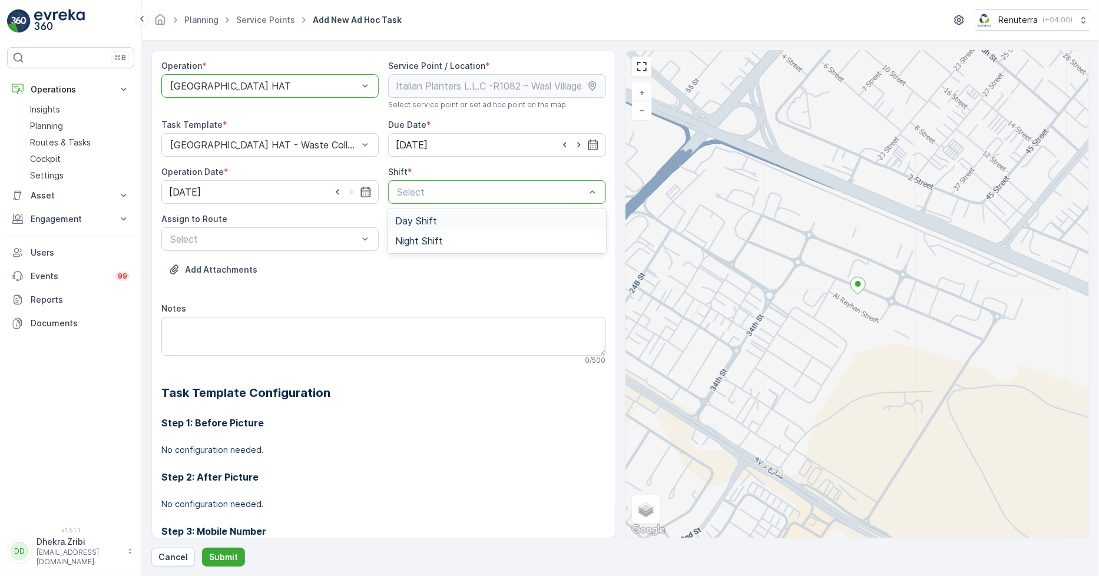
click at [498, 218] on div "Day Shift" at bounding box center [496, 221] width 203 height 11
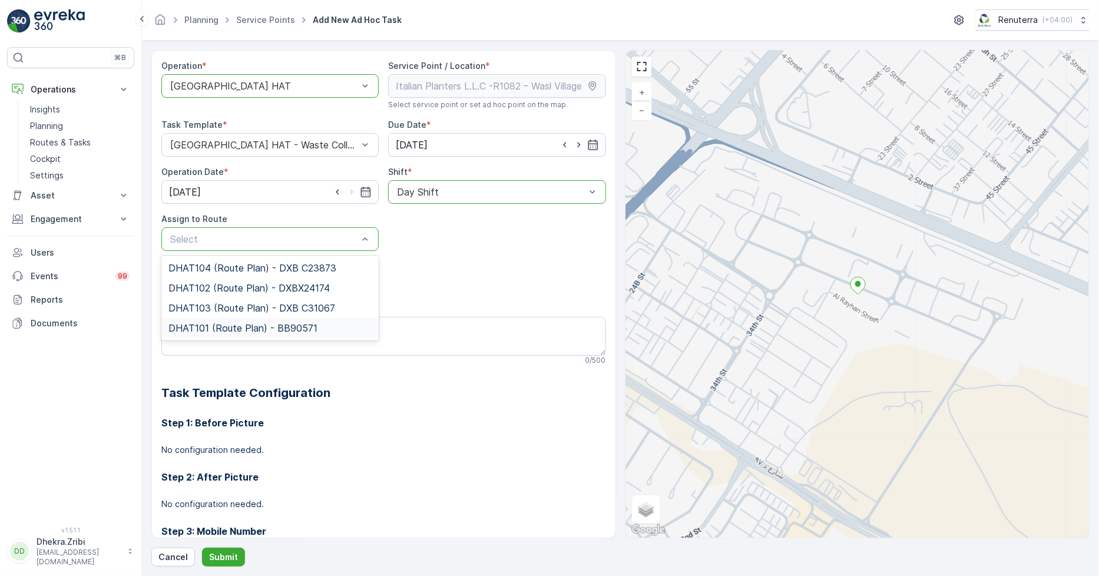
click at [218, 328] on span "DHAT101 (Route Plan) - BB90571" at bounding box center [242, 328] width 149 height 11
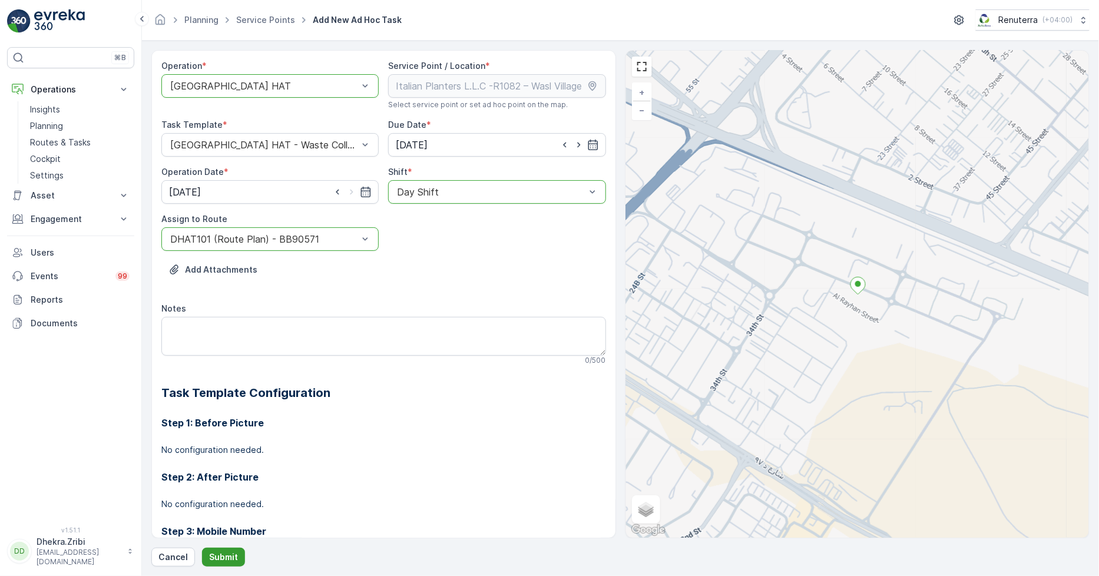
click at [227, 550] on button "Submit" at bounding box center [223, 557] width 43 height 19
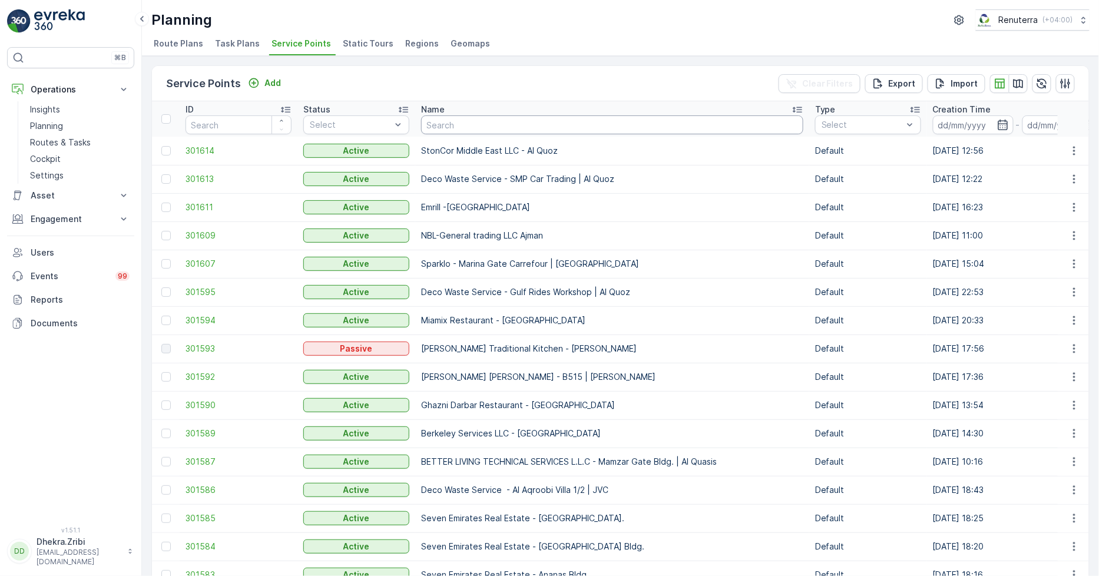
click at [458, 130] on input "text" at bounding box center [612, 124] width 382 height 19
paste input "SOBHA CONSTRUCTIONS LLC - Jumeirah Lakes Towers"
type input "SOBHA CONSTRUCTIONS LLC - Jumeirah Lakes Towers"
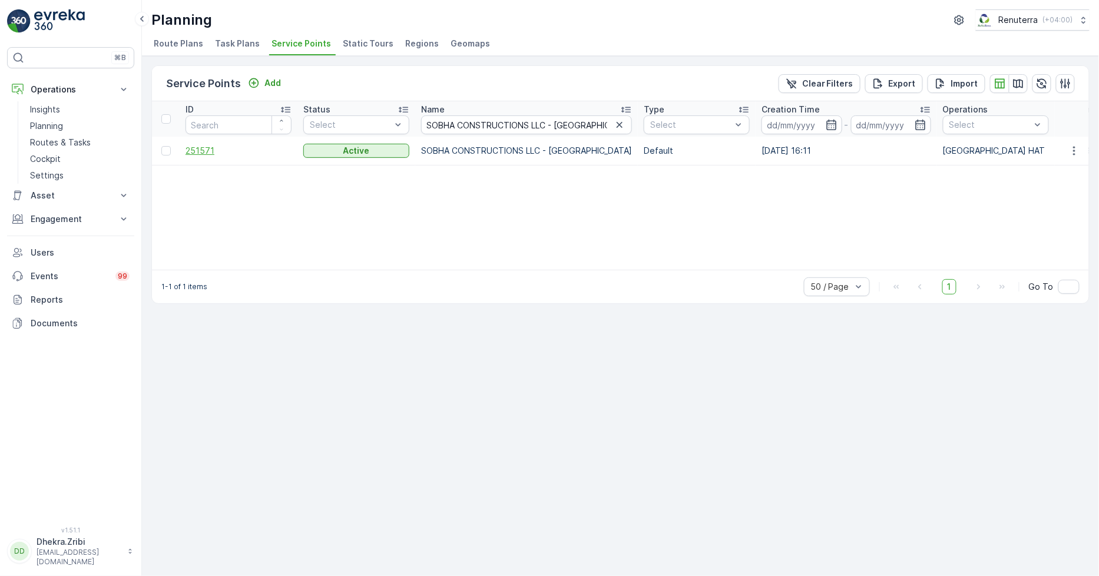
click at [199, 150] on span "251571" at bounding box center [239, 151] width 106 height 12
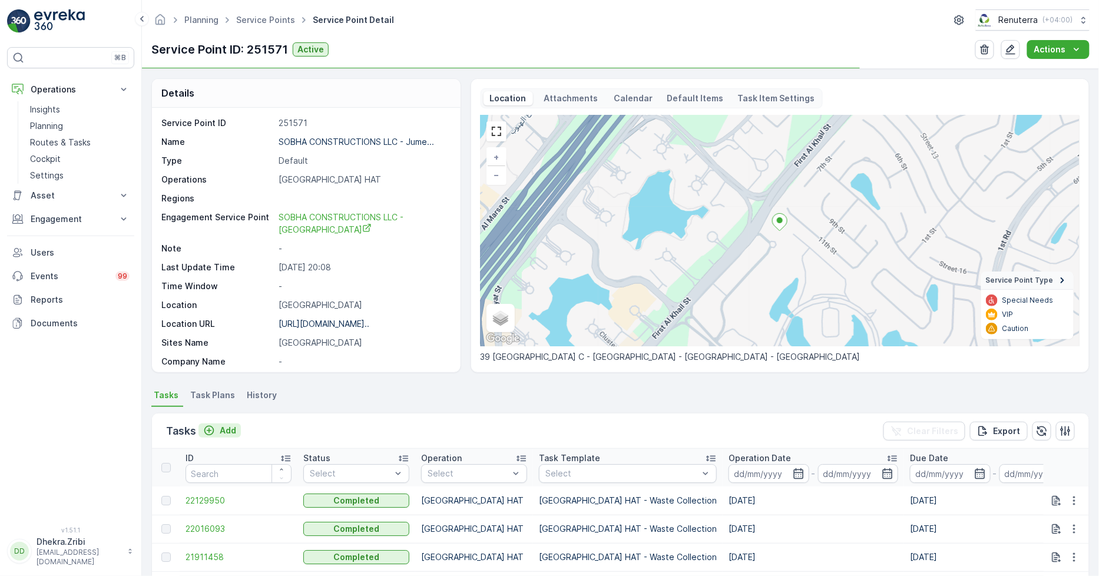
click at [233, 428] on p "Add" at bounding box center [228, 431] width 16 height 12
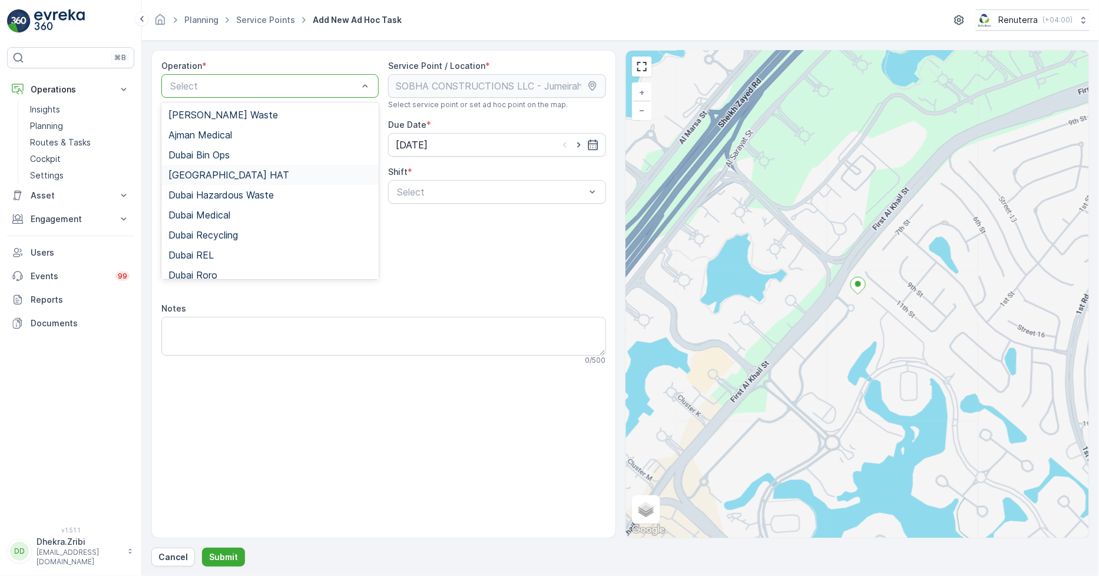
click at [219, 170] on div "[GEOGRAPHIC_DATA] HAT" at bounding box center [269, 175] width 203 height 11
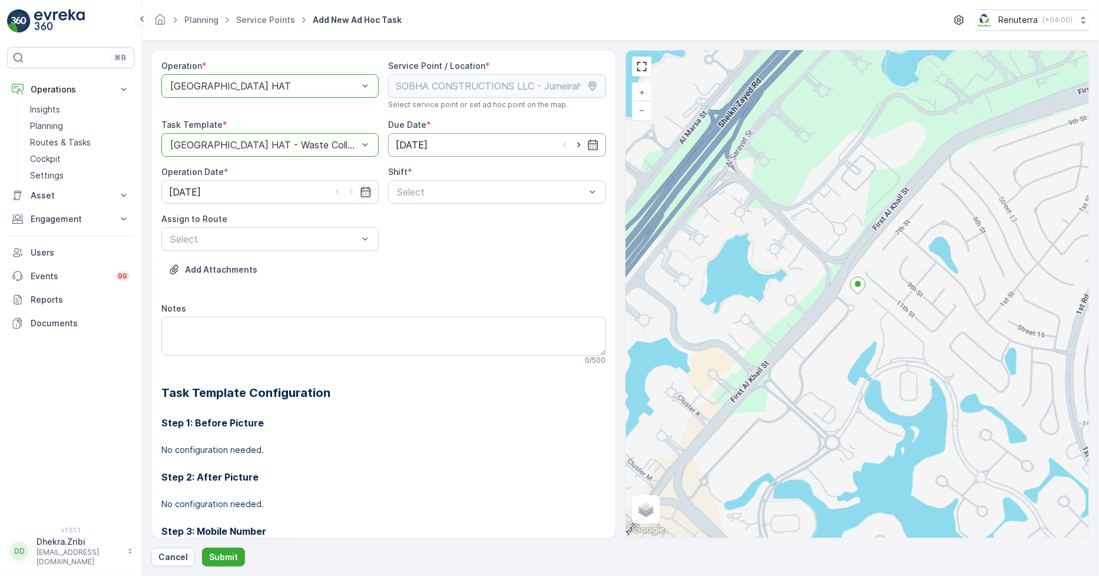
drag, startPoint x: 578, startPoint y: 144, endPoint x: 544, endPoint y: 148, distance: 35.1
click at [574, 144] on icon "button" at bounding box center [579, 145] width 12 height 12
type input "[DATE]"
click at [351, 192] on icon "button" at bounding box center [351, 192] width 3 height 5
type input "[DATE]"
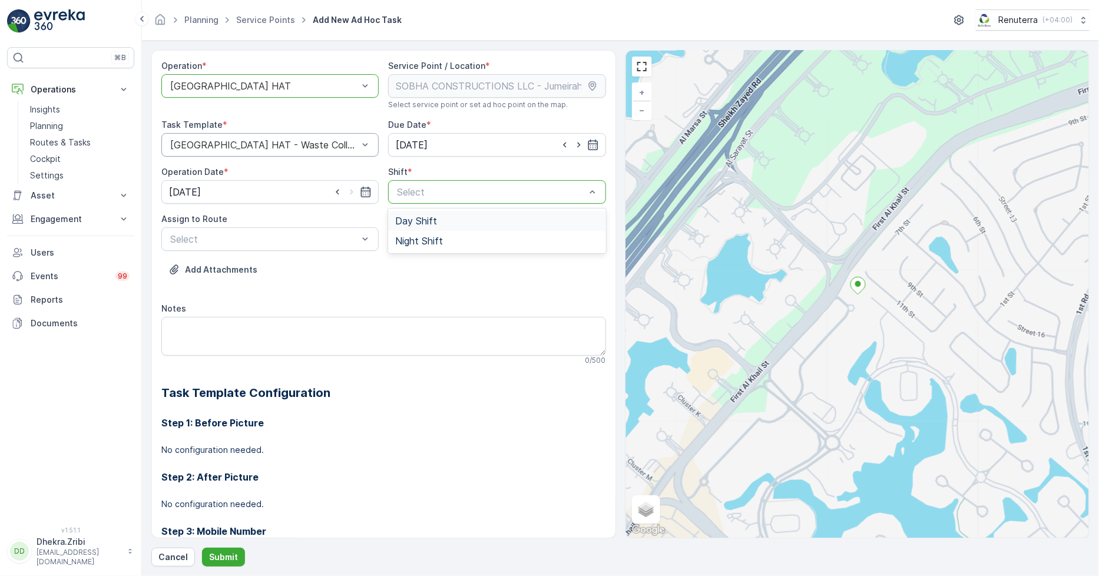
click at [451, 216] on div "Day Shift" at bounding box center [496, 221] width 203 height 11
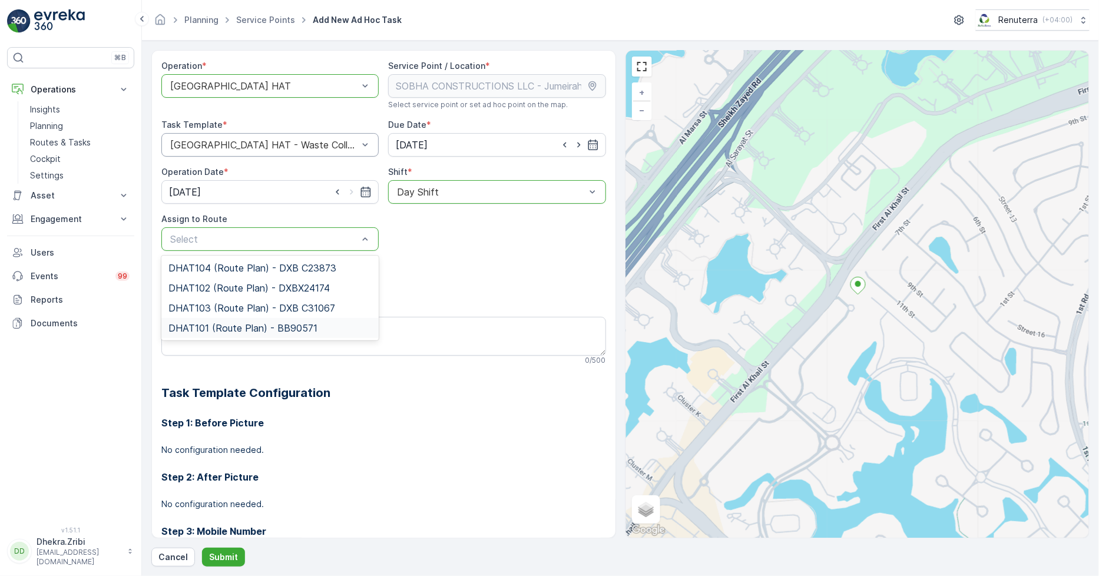
click at [223, 320] on div "DHAT101 (Route Plan) - BB90571" at bounding box center [269, 328] width 217 height 20
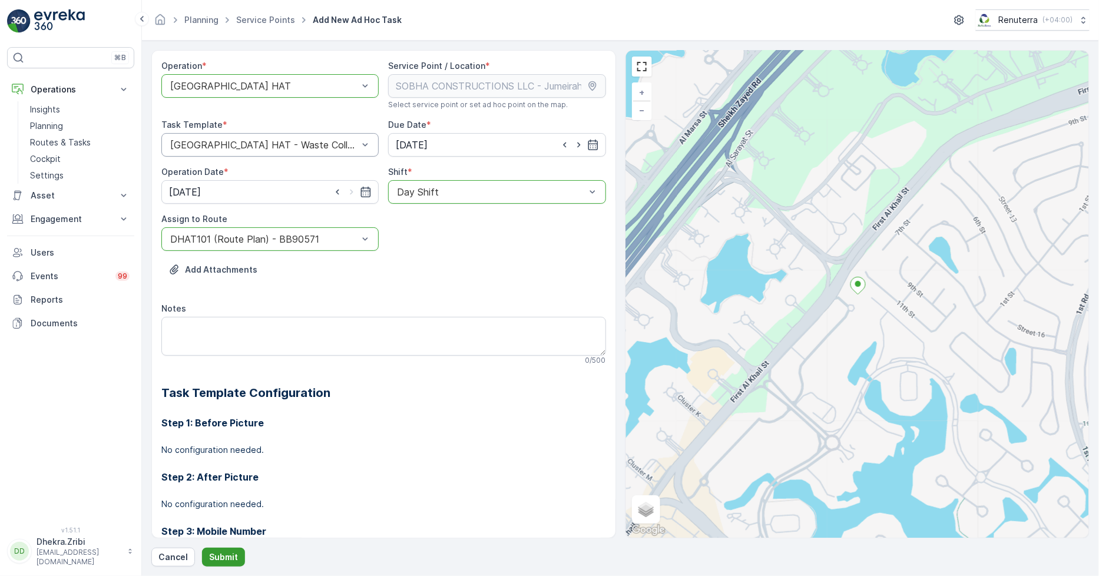
click at [239, 554] on button "Submit" at bounding box center [223, 557] width 43 height 19
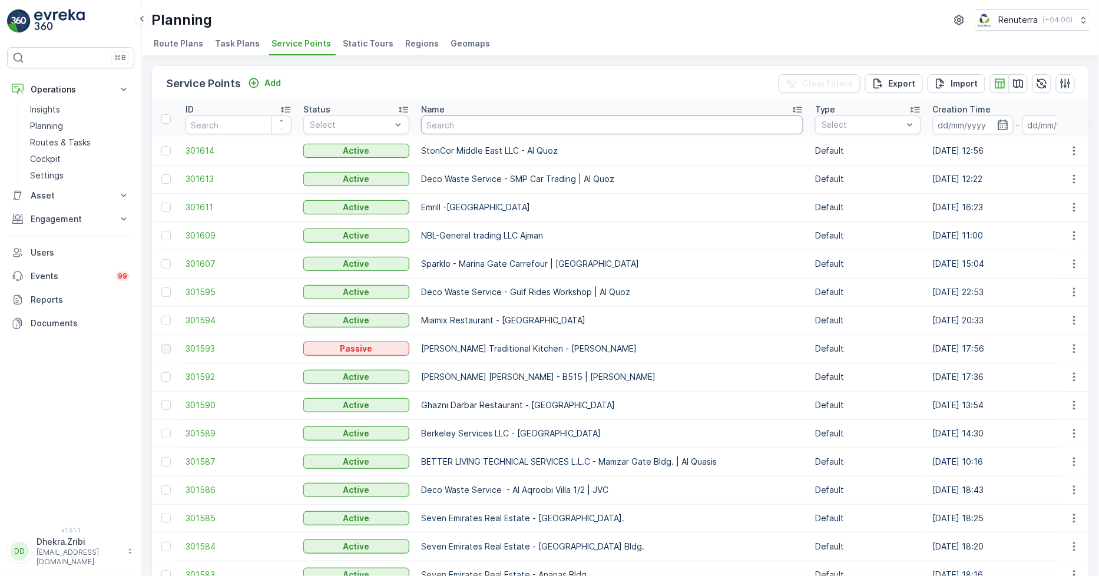
click at [444, 130] on input "text" at bounding box center [612, 124] width 382 height 19
paste input "SOBHA CONSTRUCTIONS LLC - RIVERSIDE CRESCENT Module 1 | Ras Al Khor"
type input "SOBHA CONSTRUCTIONS LLC - RIVERSIDE CRESCENT Module 1 | Ras Al Khor"
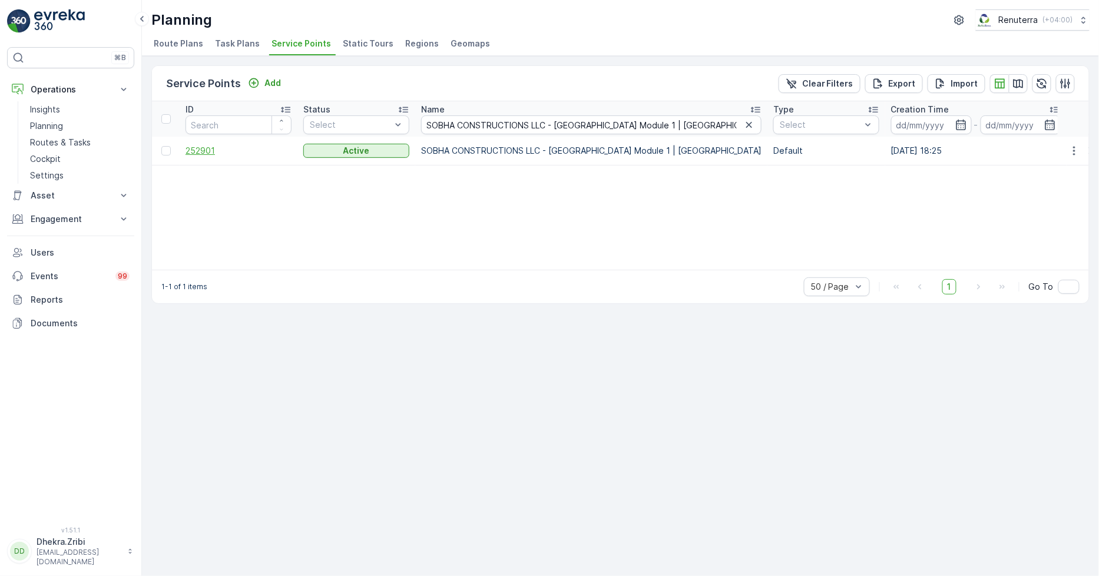
click at [210, 146] on span "252901" at bounding box center [239, 151] width 106 height 12
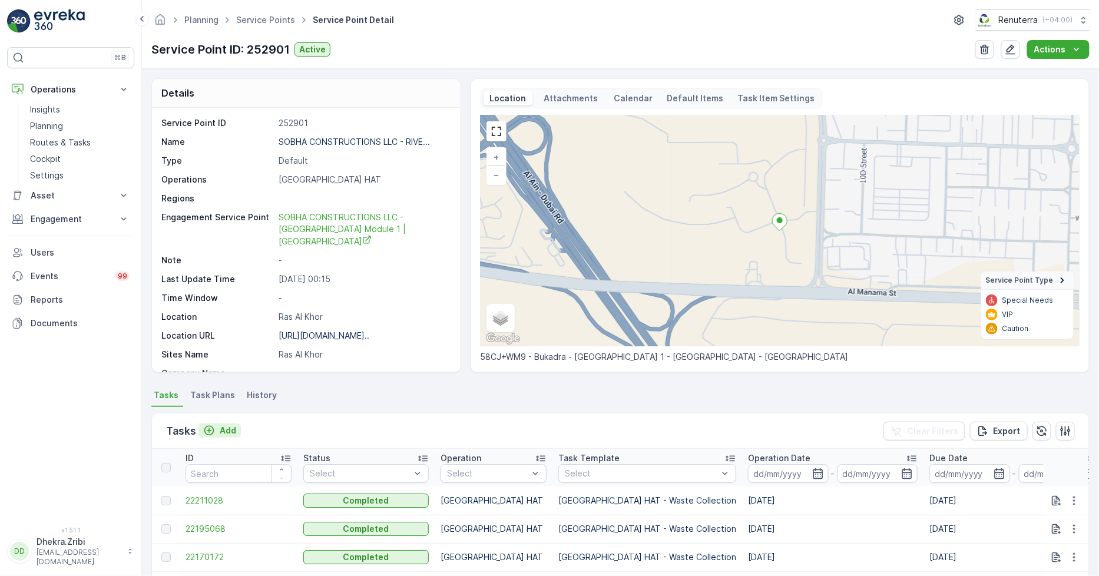
click at [237, 433] on button "Add" at bounding box center [219, 430] width 42 height 14
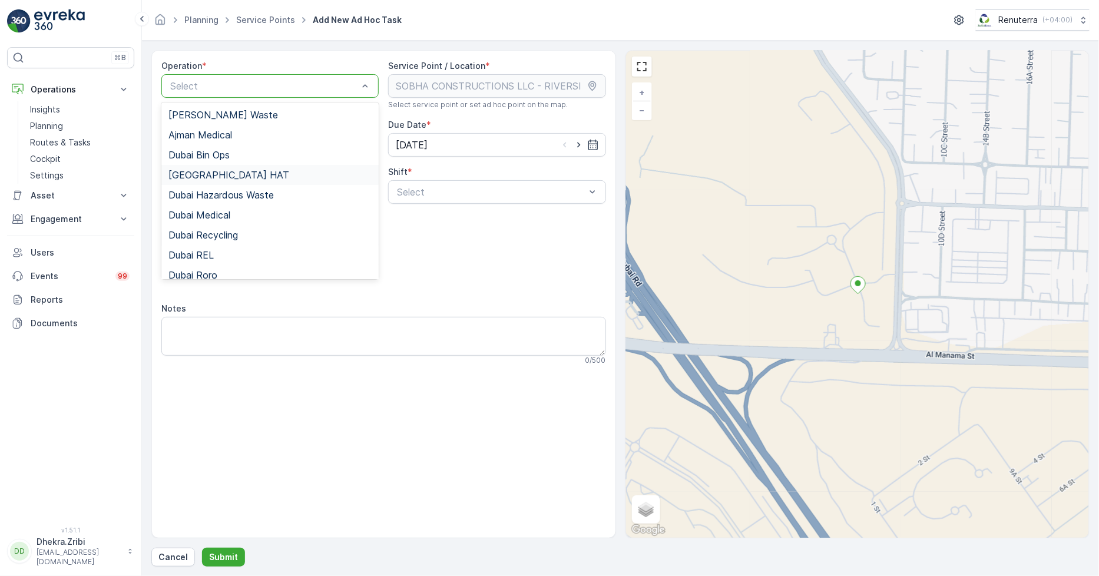
click at [252, 174] on div "[GEOGRAPHIC_DATA] HAT" at bounding box center [269, 175] width 203 height 11
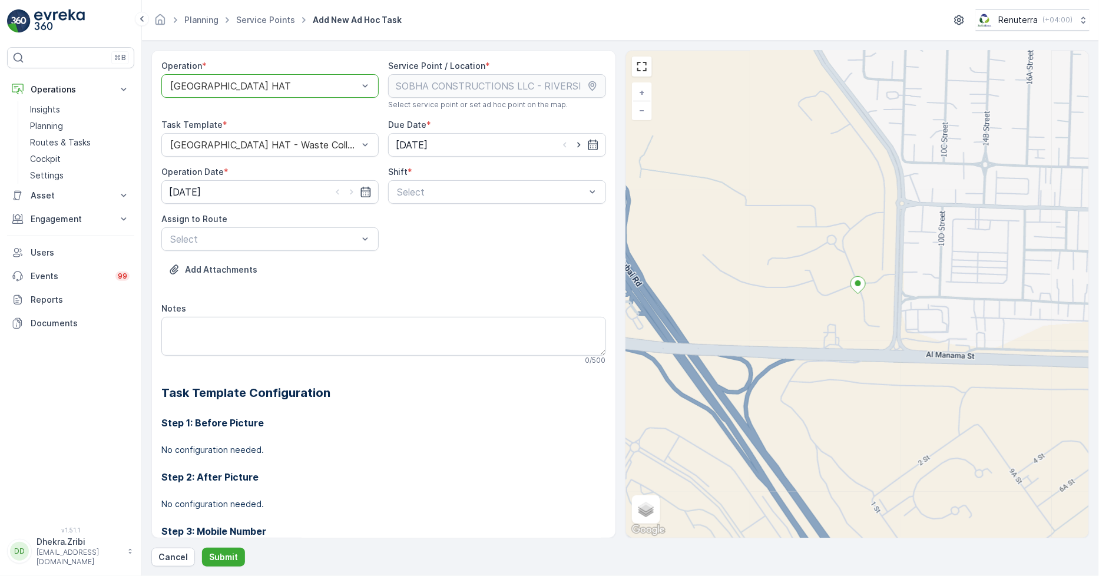
drag, startPoint x: 574, startPoint y: 144, endPoint x: 518, endPoint y: 176, distance: 64.1
click at [574, 144] on icon "button" at bounding box center [579, 145] width 12 height 12
type input "[DATE]"
click at [353, 196] on icon "button" at bounding box center [352, 192] width 12 height 12
type input "[DATE]"
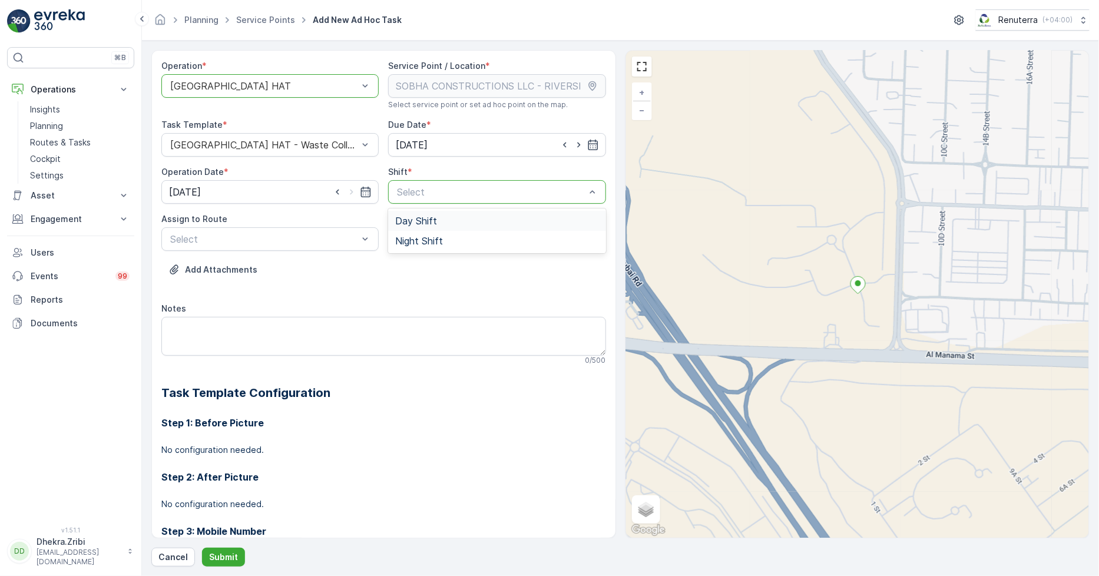
click at [504, 216] on div "Day Shift" at bounding box center [496, 221] width 203 height 11
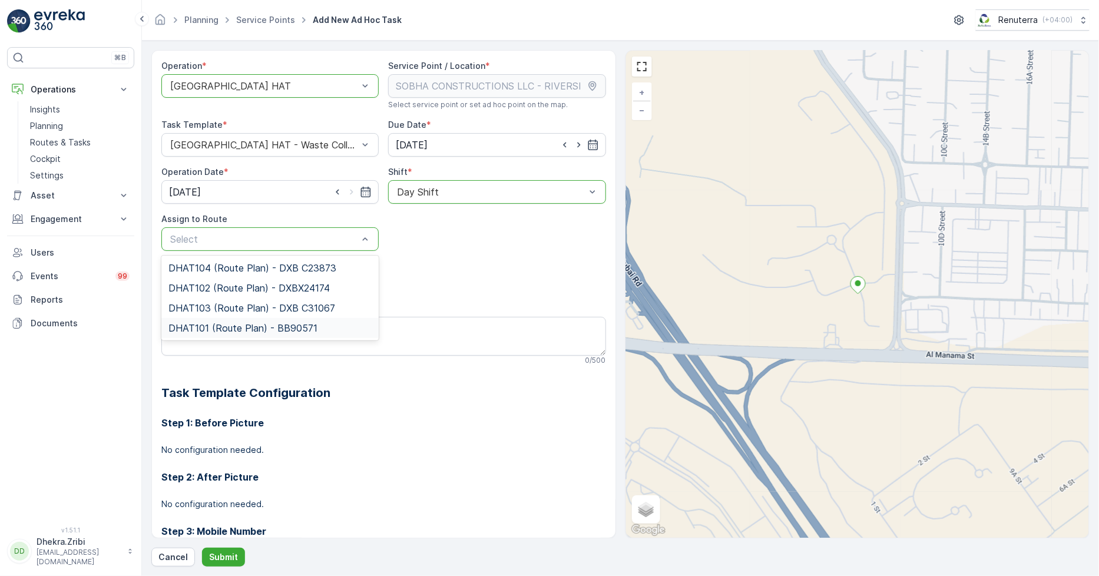
click at [252, 319] on div "DHAT101 (Route Plan) - BB90571" at bounding box center [269, 328] width 217 height 20
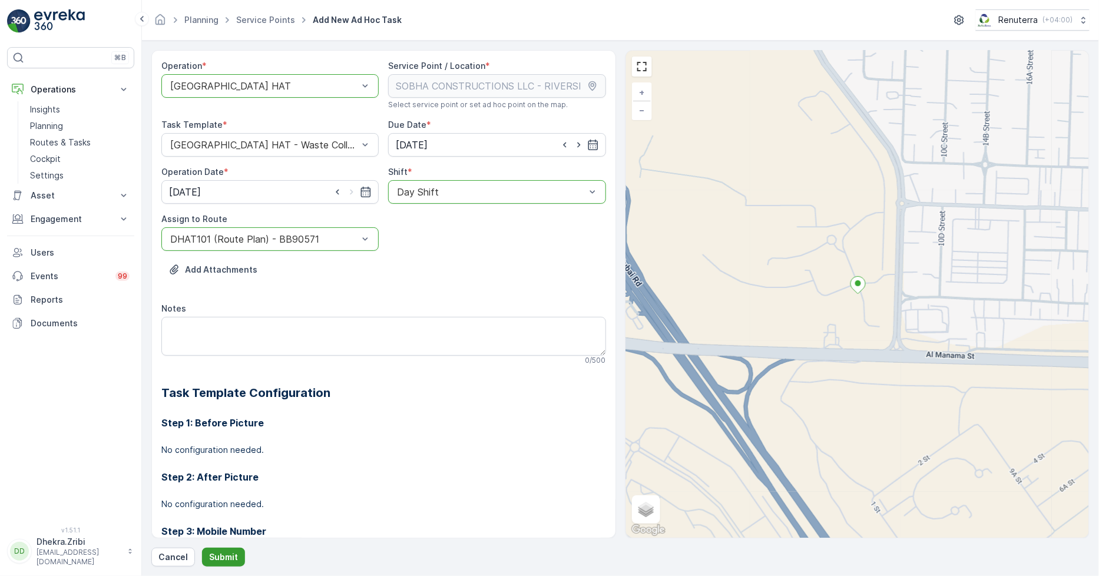
click at [214, 554] on p "Submit" at bounding box center [223, 557] width 29 height 12
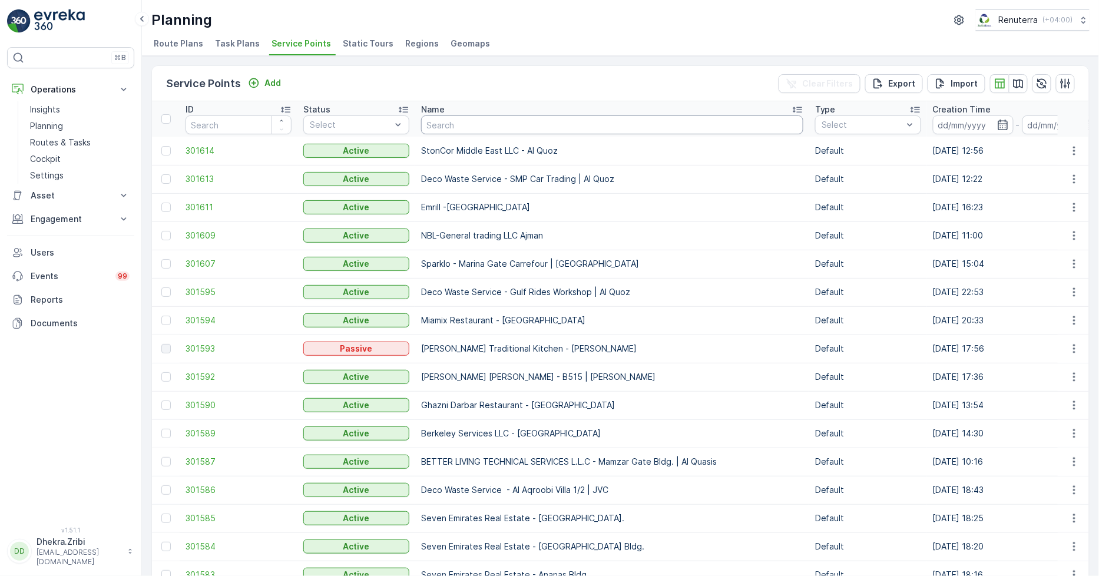
click at [499, 127] on input "text" at bounding box center [612, 124] width 382 height 19
paste input "OTTO BUILDING CONTRACTING L.L.C"
type input "OTTO BUILDING CONTRACTING L.L.C"
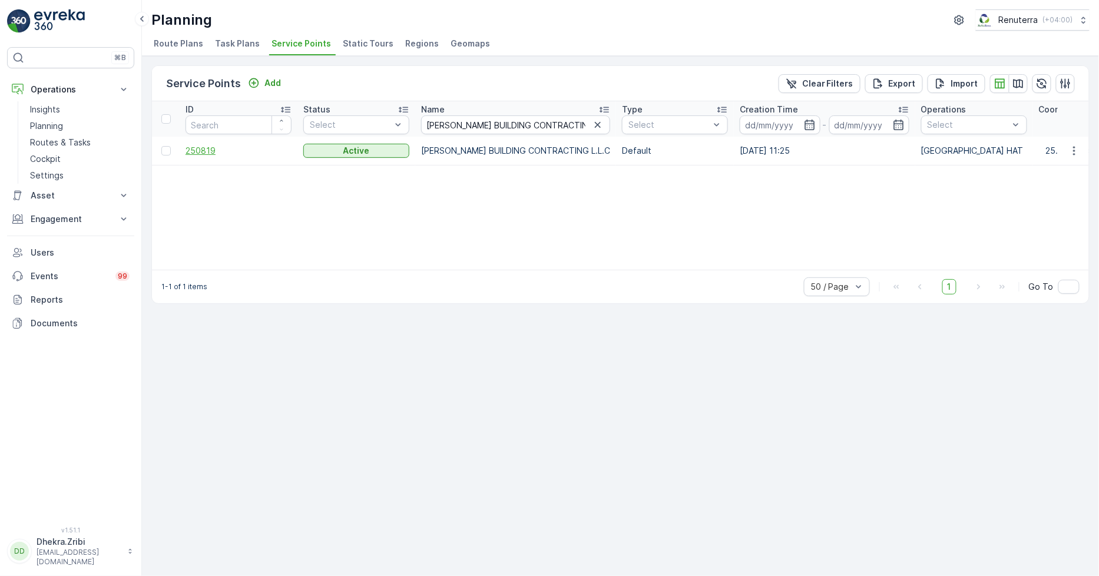
click at [207, 149] on span "250819" at bounding box center [239, 151] width 106 height 12
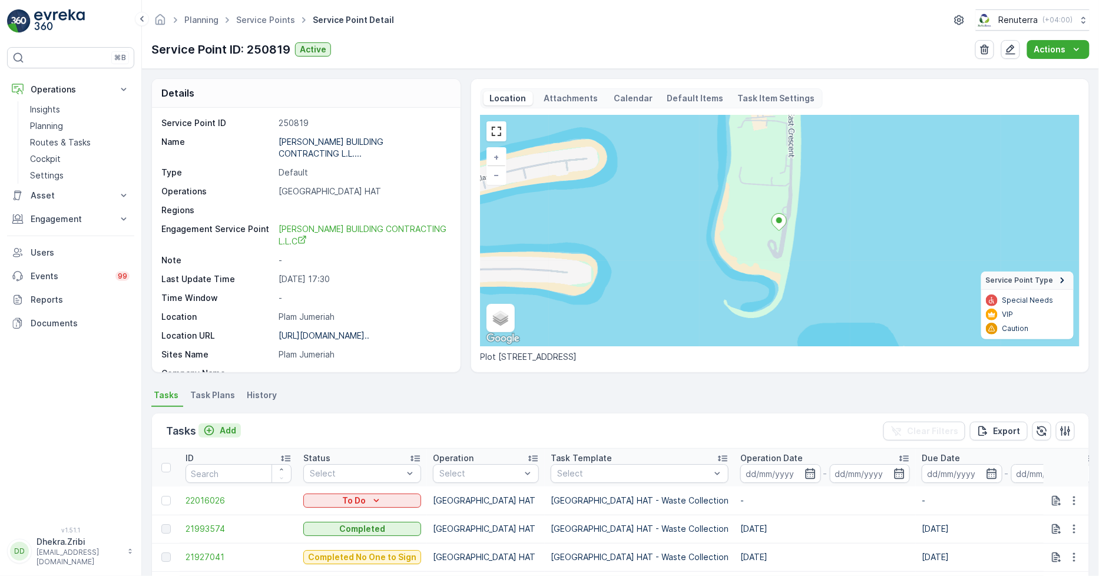
click at [234, 432] on p "Add" at bounding box center [228, 431] width 16 height 12
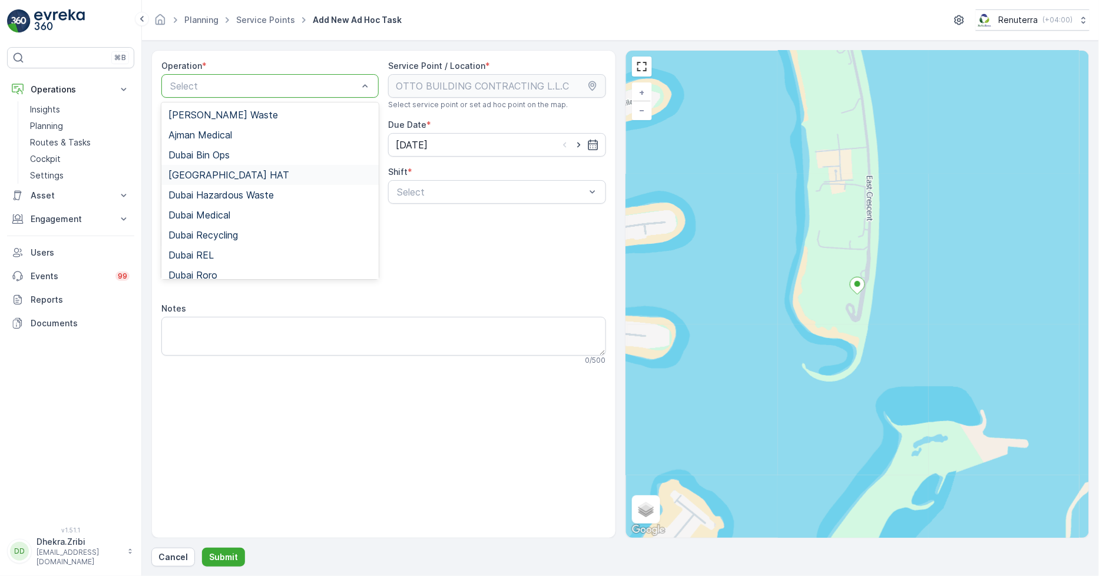
click at [240, 174] on div "[GEOGRAPHIC_DATA] HAT" at bounding box center [269, 175] width 203 height 11
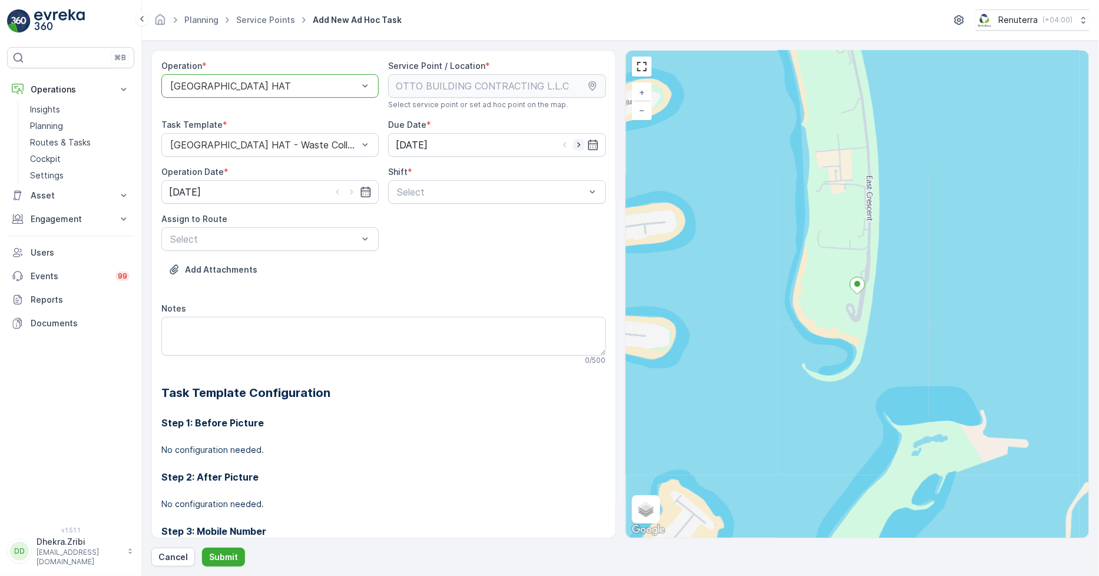
click at [573, 147] on icon "button" at bounding box center [579, 145] width 12 height 12
type input "[DATE]"
click at [354, 191] on icon "button" at bounding box center [352, 192] width 12 height 12
type input "[DATE]"
drag, startPoint x: 522, startPoint y: 218, endPoint x: 511, endPoint y: 216, distance: 10.7
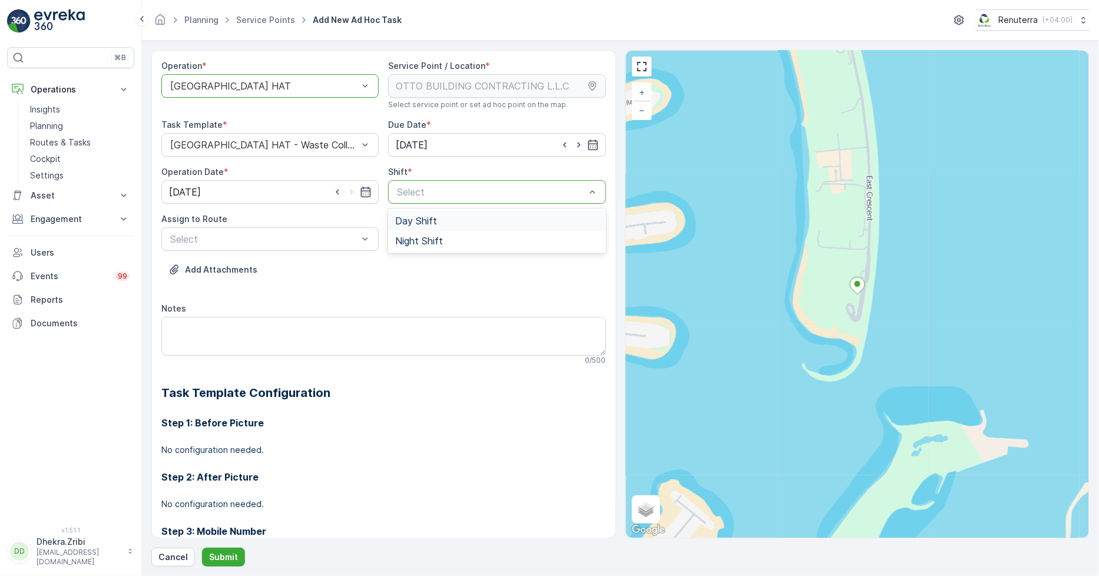
click at [521, 218] on div "Day Shift" at bounding box center [496, 221] width 203 height 11
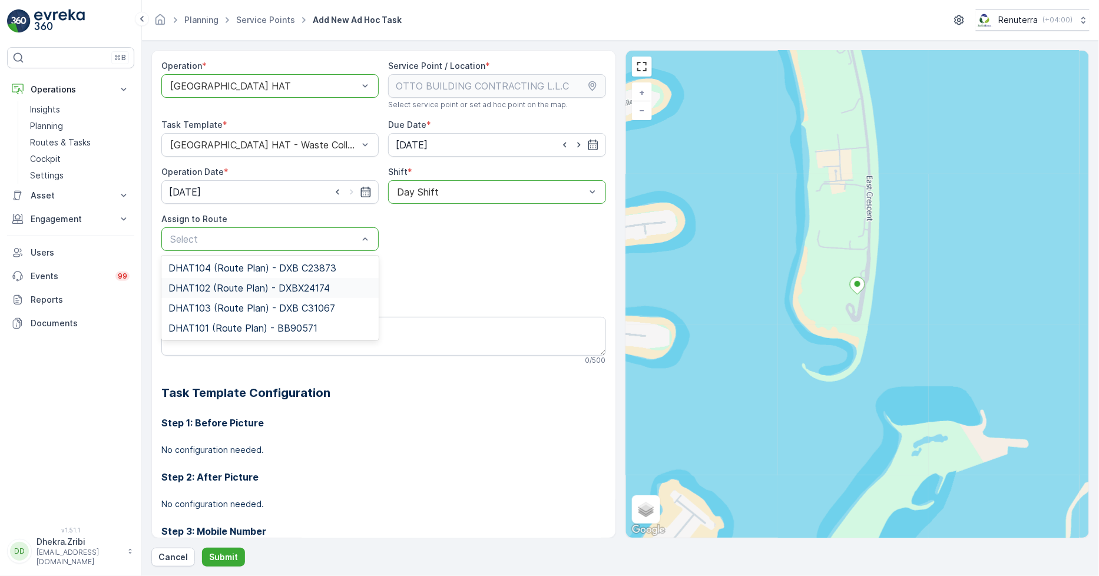
click at [292, 287] on span "DHAT102 (Route Plan) - DXBX24174" at bounding box center [248, 288] width 161 height 11
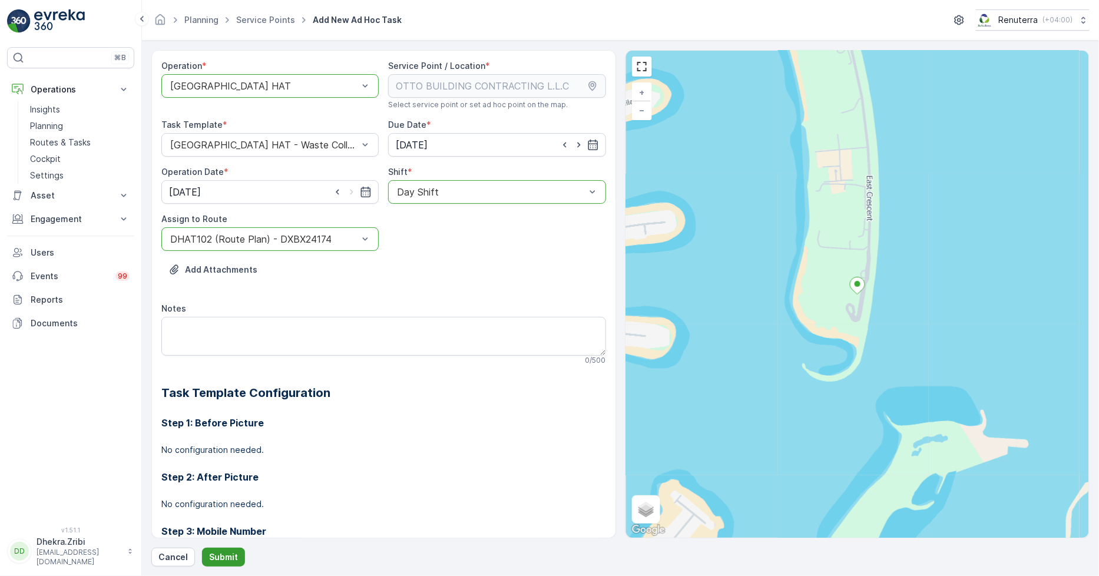
click at [213, 554] on p "Submit" at bounding box center [223, 557] width 29 height 12
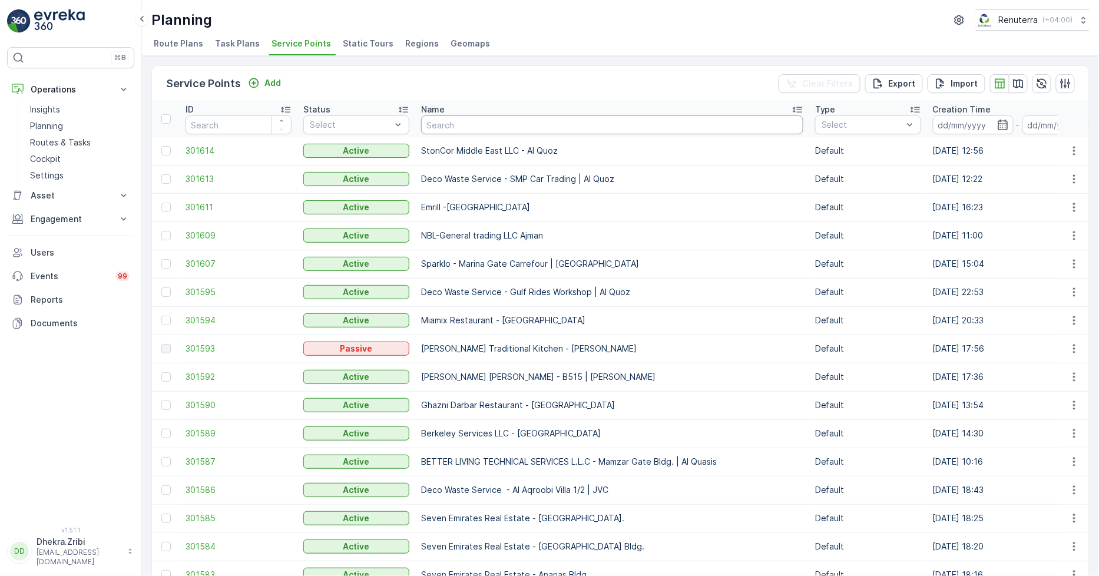
click at [636, 124] on input "text" at bounding box center [612, 124] width 382 height 19
paste input "[PERSON_NAME] Stocks (L.L.C.) - NMC Al Nadha Block A & B"
type input "[PERSON_NAME] Stocks (L.L.C.) - NMC Al Nadha Block A & B"
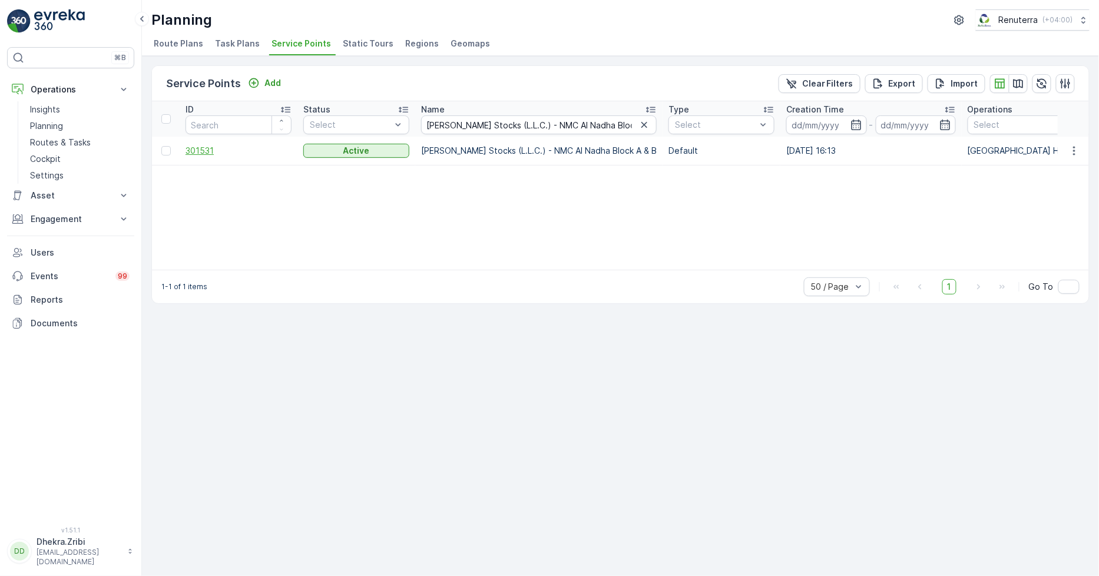
click at [196, 148] on span "301531" at bounding box center [239, 151] width 106 height 12
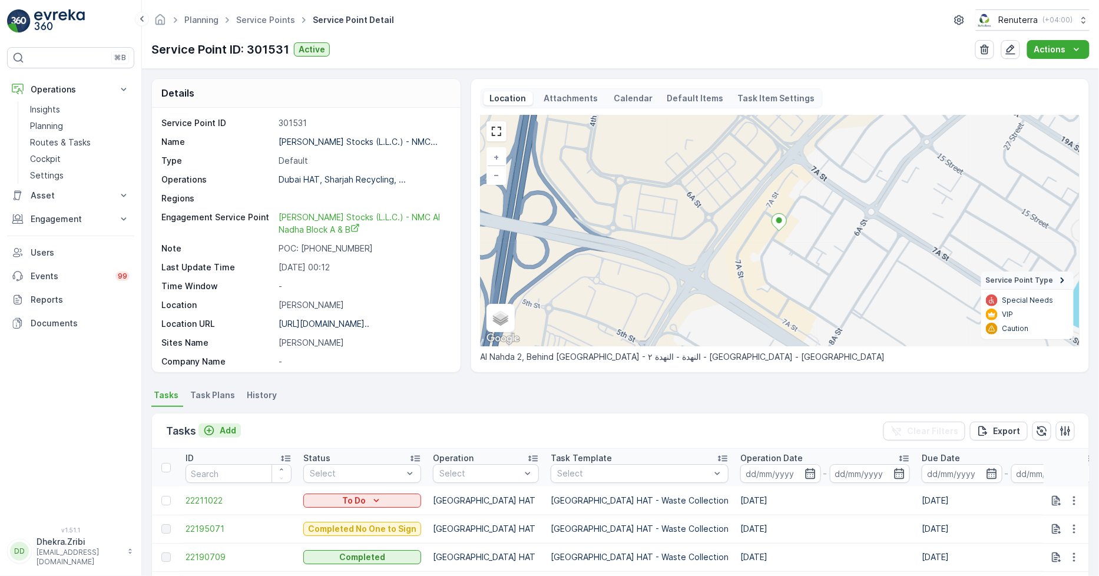
click at [234, 431] on p "Add" at bounding box center [228, 431] width 16 height 12
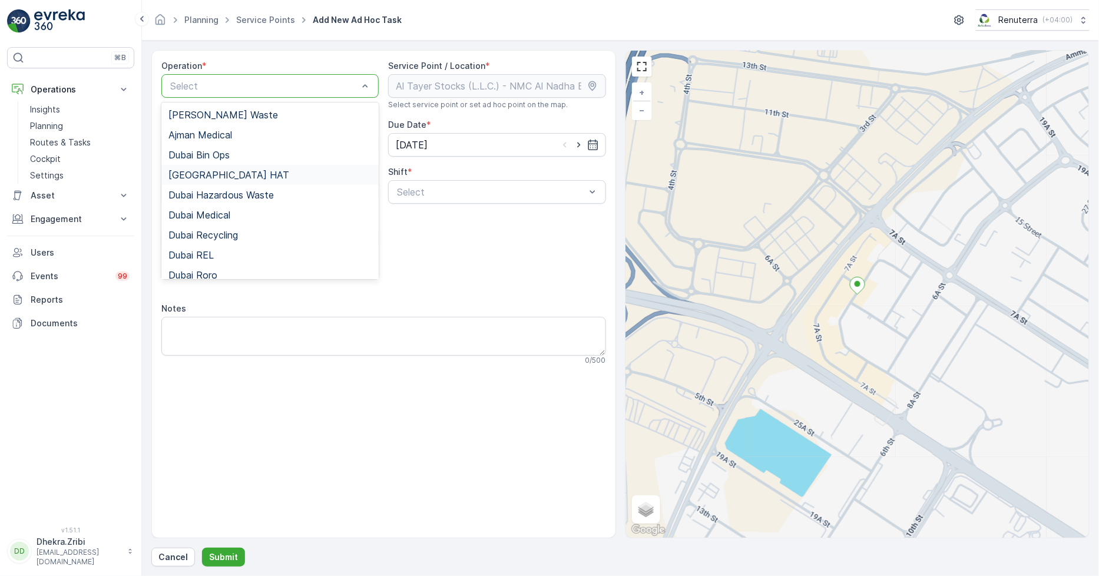
click at [251, 171] on div "[GEOGRAPHIC_DATA] HAT" at bounding box center [269, 175] width 203 height 11
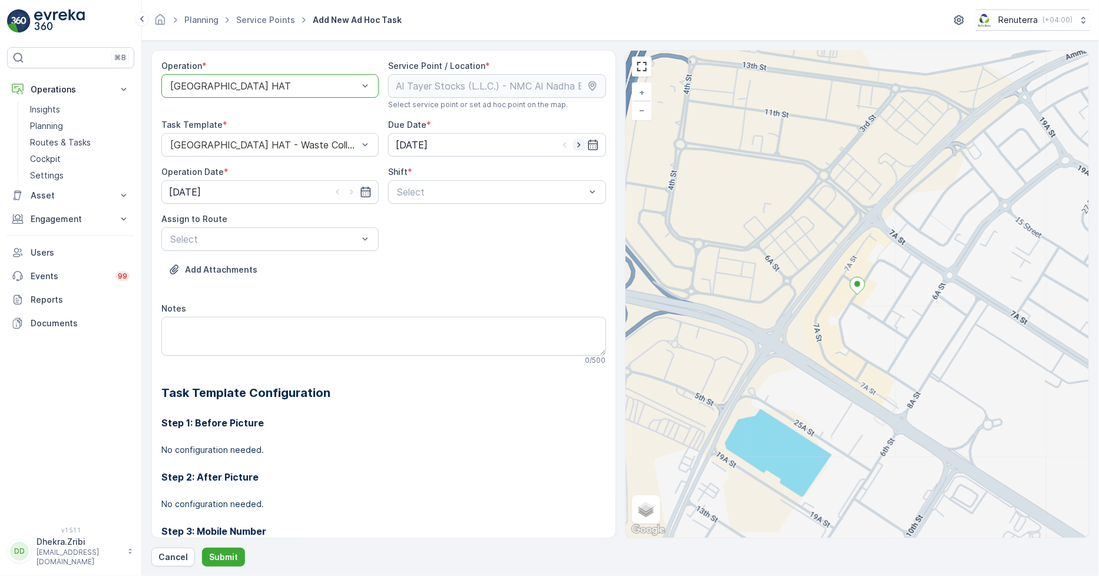
click at [581, 142] on icon "button" at bounding box center [579, 145] width 12 height 12
type input "[DATE]"
click at [355, 191] on icon "button" at bounding box center [352, 192] width 12 height 12
type input "[DATE]"
click at [470, 218] on div "Day Shift" at bounding box center [496, 221] width 203 height 11
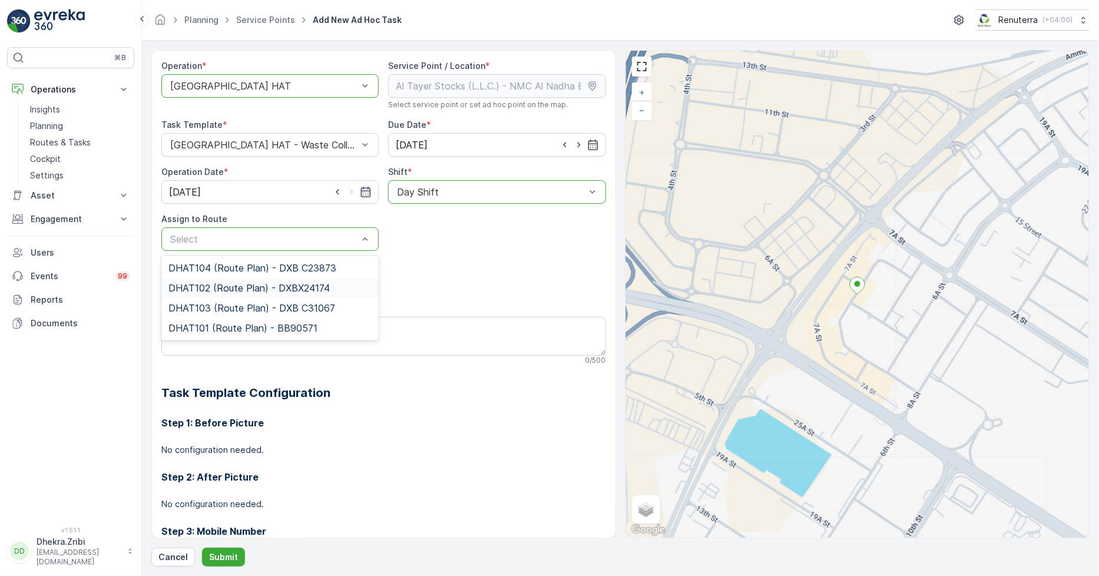
click at [286, 286] on span "DHAT102 (Route Plan) - DXBX24174" at bounding box center [248, 288] width 161 height 11
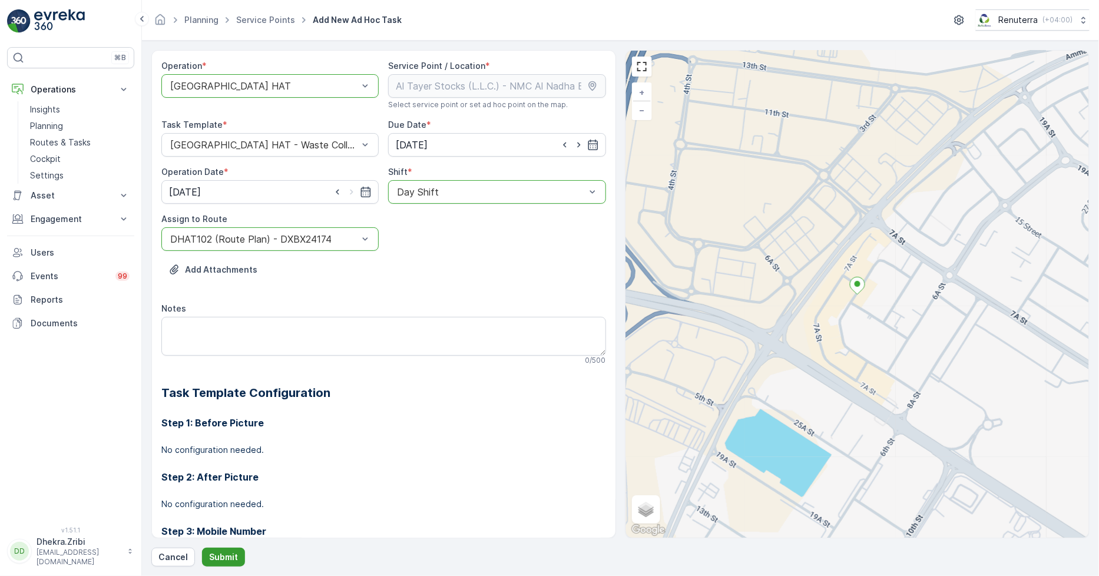
click at [211, 551] on p "Submit" at bounding box center [223, 557] width 29 height 12
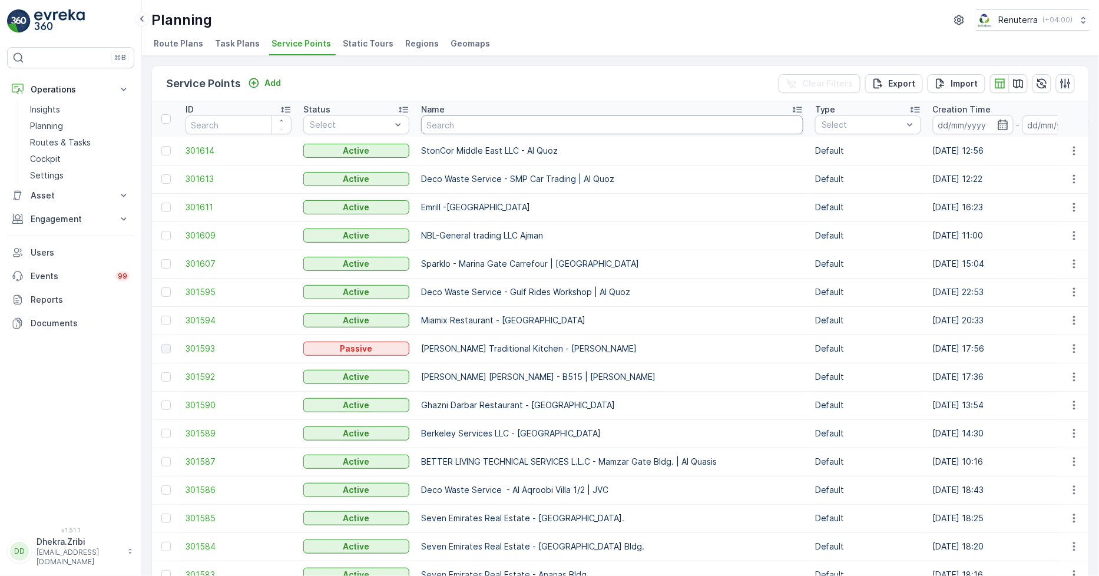
click at [480, 130] on input "text" at bounding box center [612, 124] width 382 height 19
paste input "BBH BUILDING CONTRACTING LLC - Villa 77"
type input "BBH BUILDING CONTRACTING LLC - Villa 77"
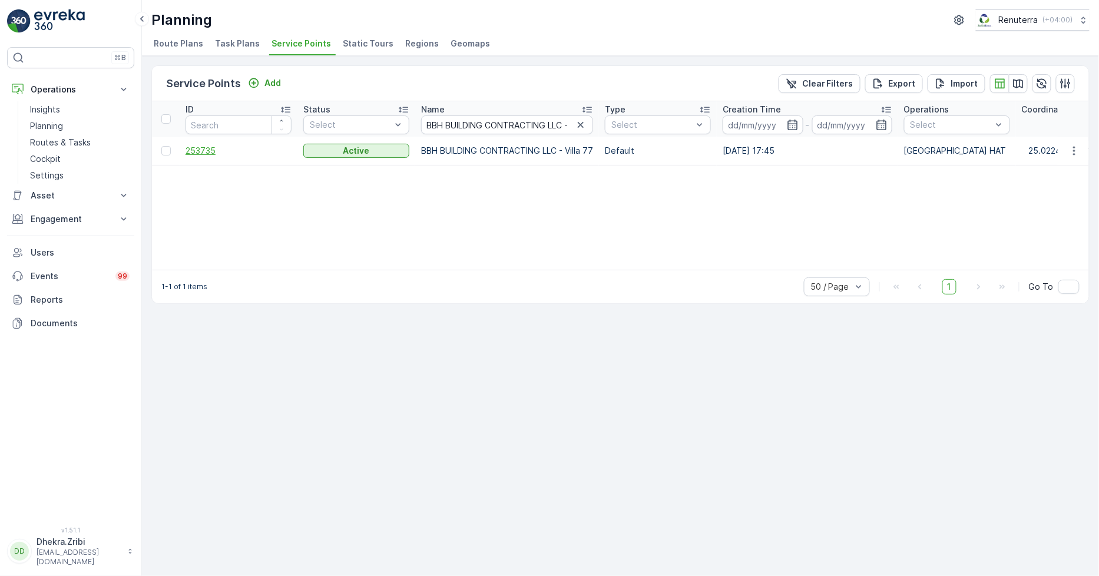
click at [215, 145] on span "253735" at bounding box center [239, 151] width 106 height 12
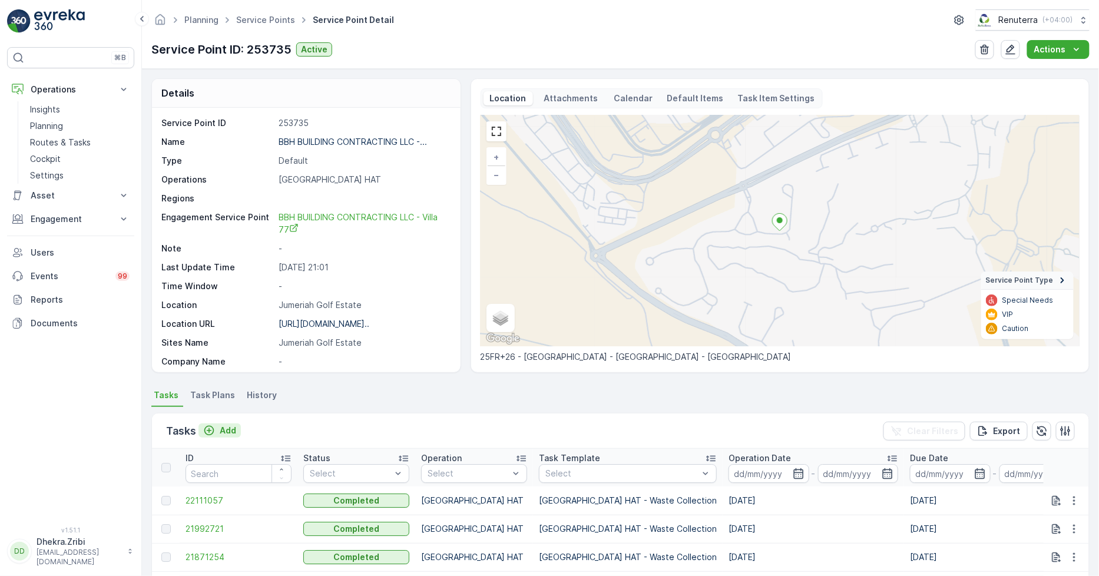
click at [224, 430] on p "Add" at bounding box center [228, 431] width 16 height 12
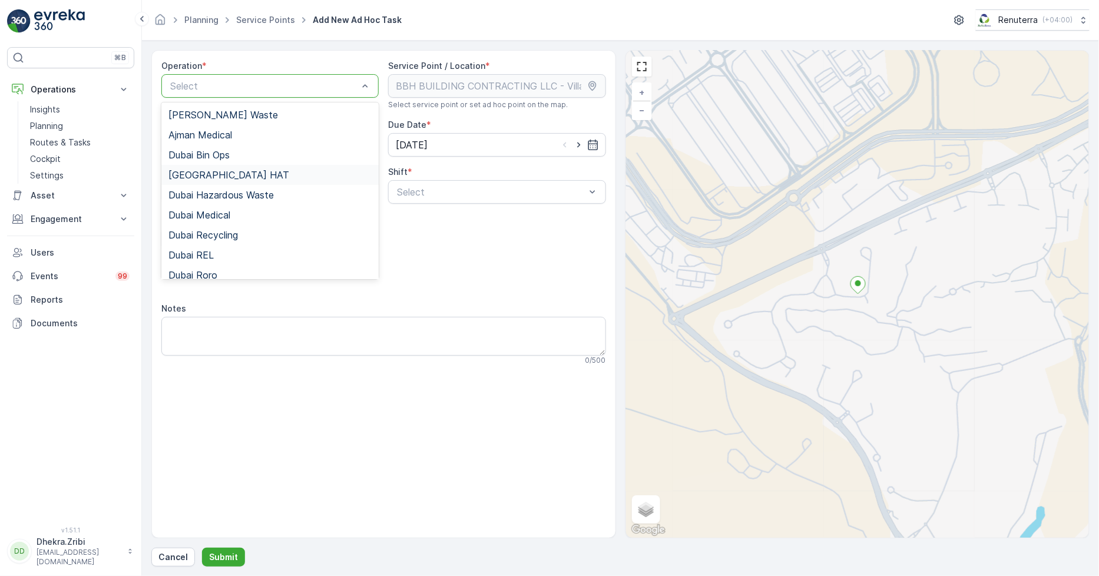
click at [249, 178] on div "[GEOGRAPHIC_DATA] HAT" at bounding box center [269, 175] width 203 height 11
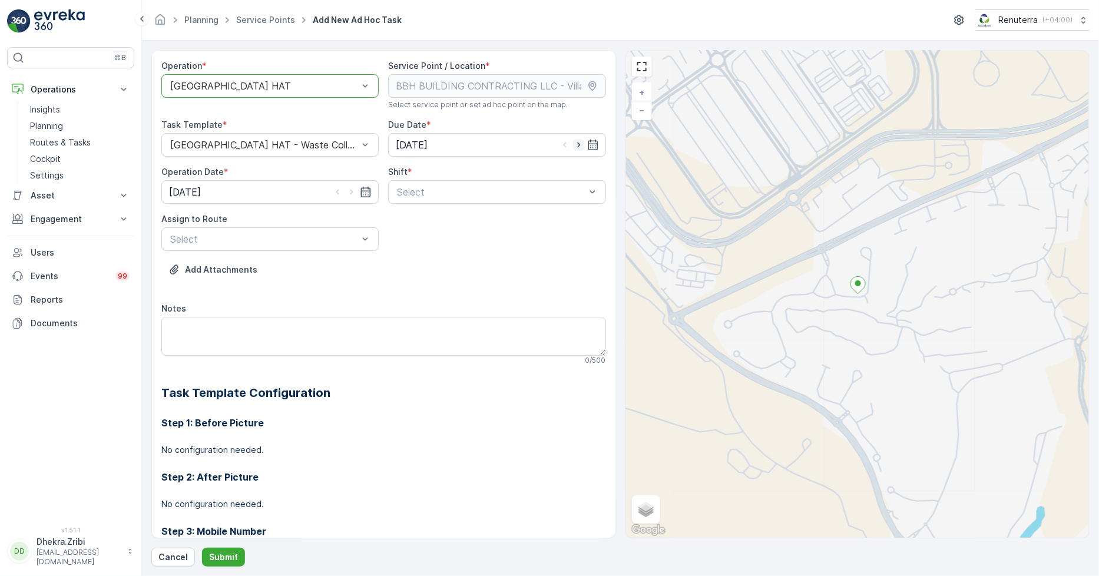
click at [578, 145] on icon "button" at bounding box center [579, 145] width 12 height 12
type input "[DATE]"
click at [353, 191] on icon "button" at bounding box center [352, 192] width 12 height 12
type input "[DATE]"
click at [475, 220] on div "Day Shift" at bounding box center [496, 221] width 203 height 11
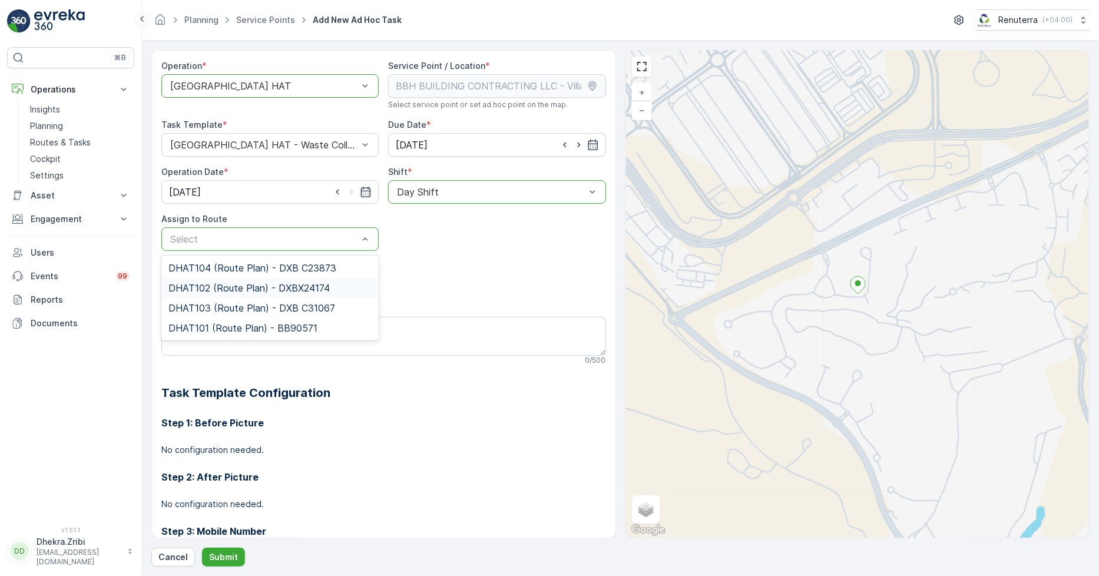
click at [243, 293] on span "DHAT102 (Route Plan) - DXBX24174" at bounding box center [248, 288] width 161 height 11
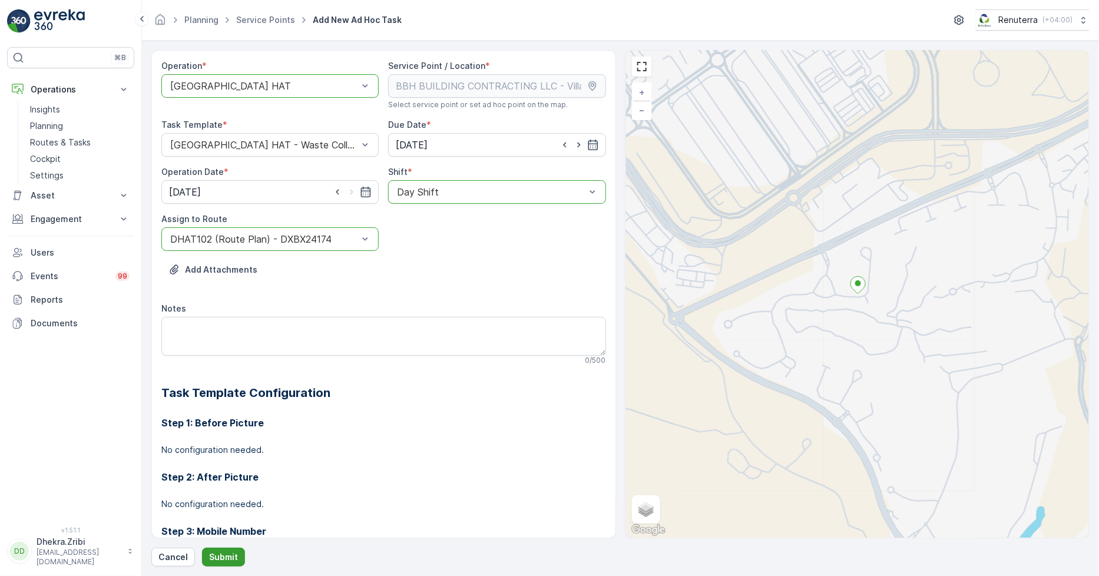
click at [218, 558] on p "Submit" at bounding box center [223, 557] width 29 height 12
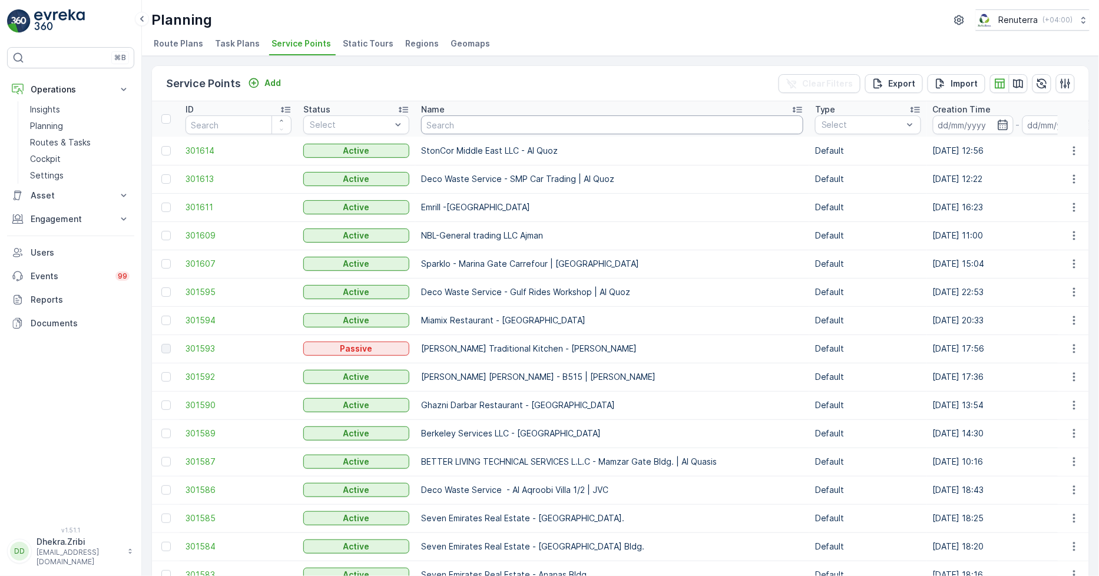
click at [595, 120] on input "text" at bounding box center [612, 124] width 382 height 19
paste input "MAQAD BUILDING CONTRACTING L.L.C - Villa E-39 | Peral Jumeriah"
type input "MAQAD BUILDING CONTRACTING L.L.C - Villa E-39 | Peral Jumeriah"
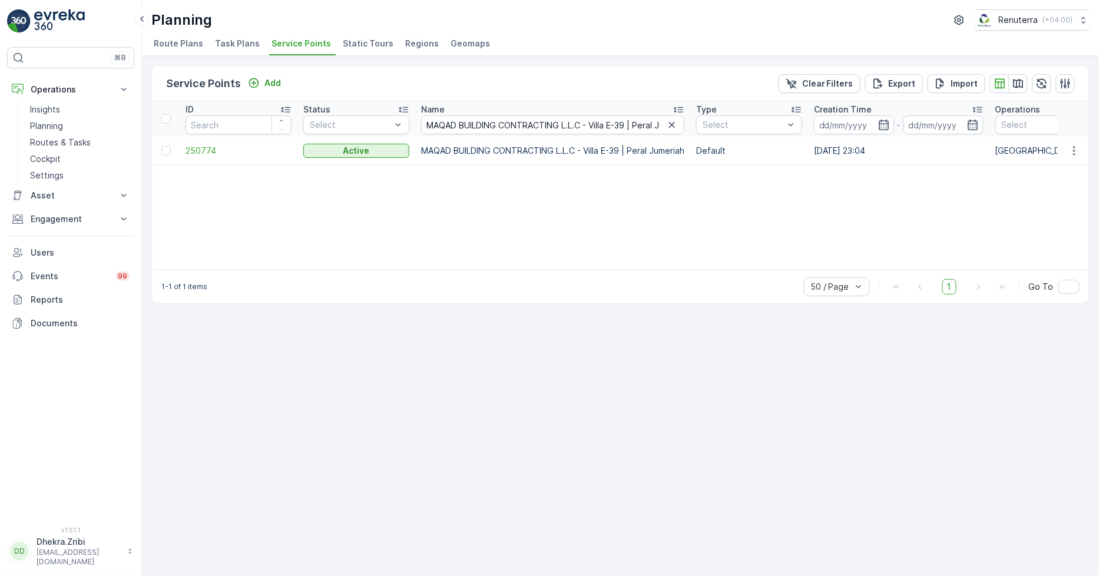
click at [184, 149] on td "250774" at bounding box center [239, 151] width 118 height 28
click at [196, 151] on span "250774" at bounding box center [239, 151] width 106 height 12
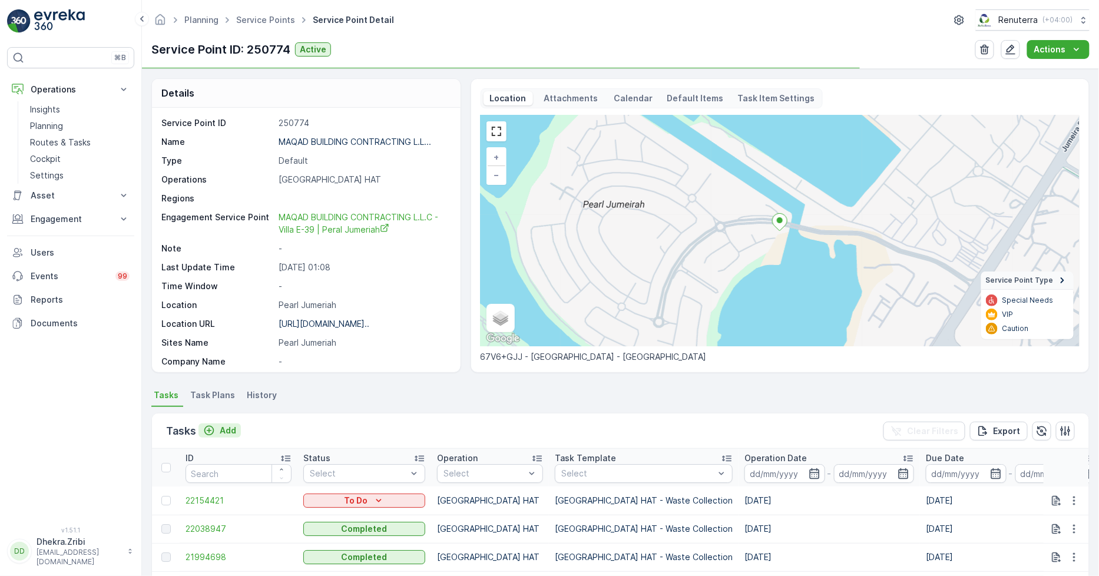
click at [226, 430] on p "Add" at bounding box center [228, 431] width 16 height 12
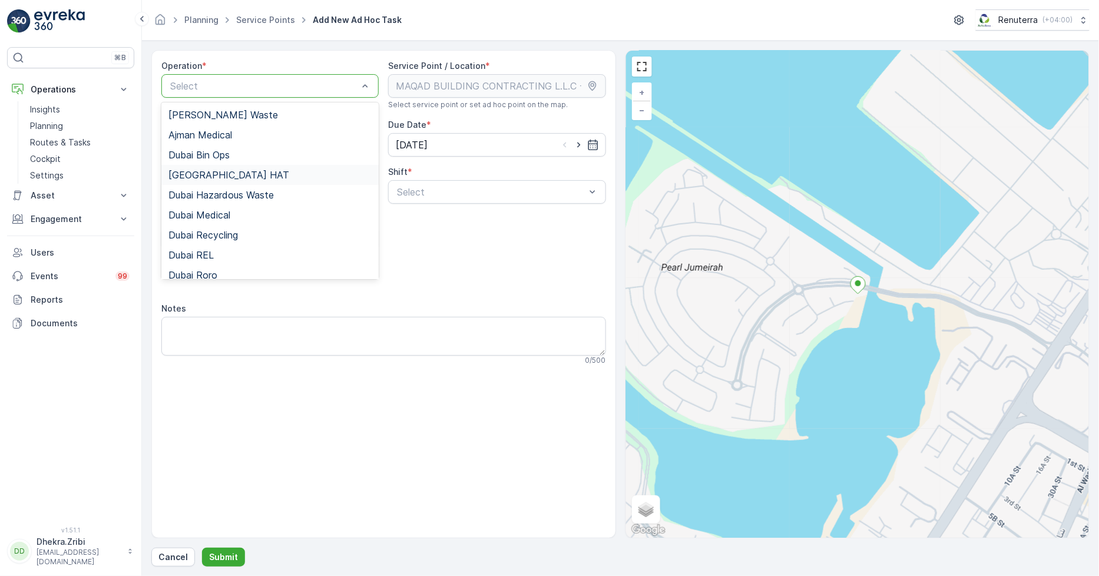
click at [217, 172] on div "[GEOGRAPHIC_DATA] HAT" at bounding box center [269, 175] width 203 height 11
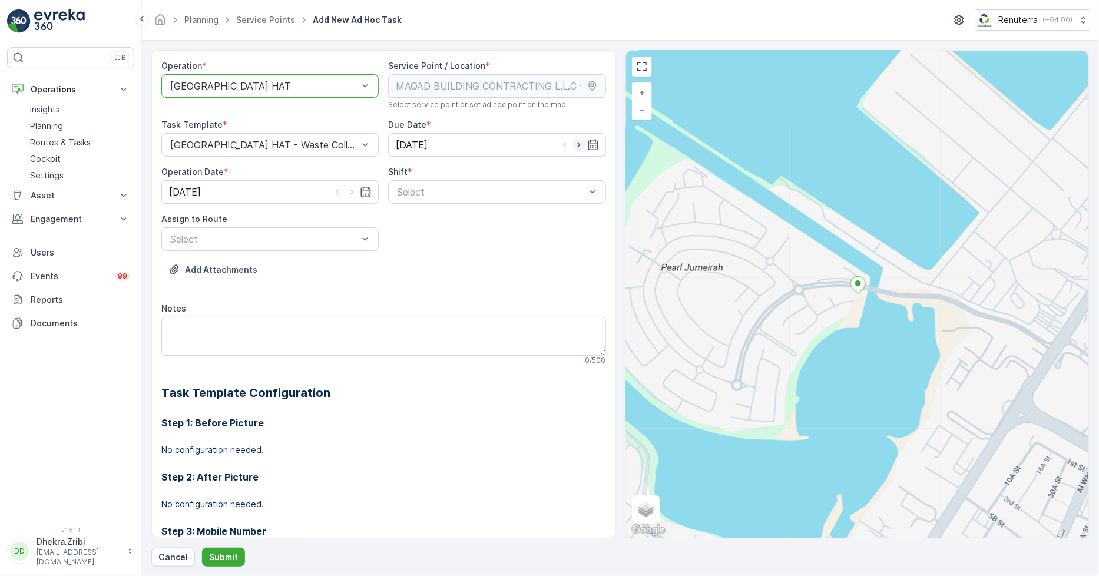
click at [574, 147] on icon "button" at bounding box center [579, 145] width 12 height 12
type input "[DATE]"
click at [356, 191] on icon "button" at bounding box center [352, 192] width 12 height 12
type input "[DATE]"
click at [507, 219] on div "Day Shift" at bounding box center [496, 221] width 203 height 11
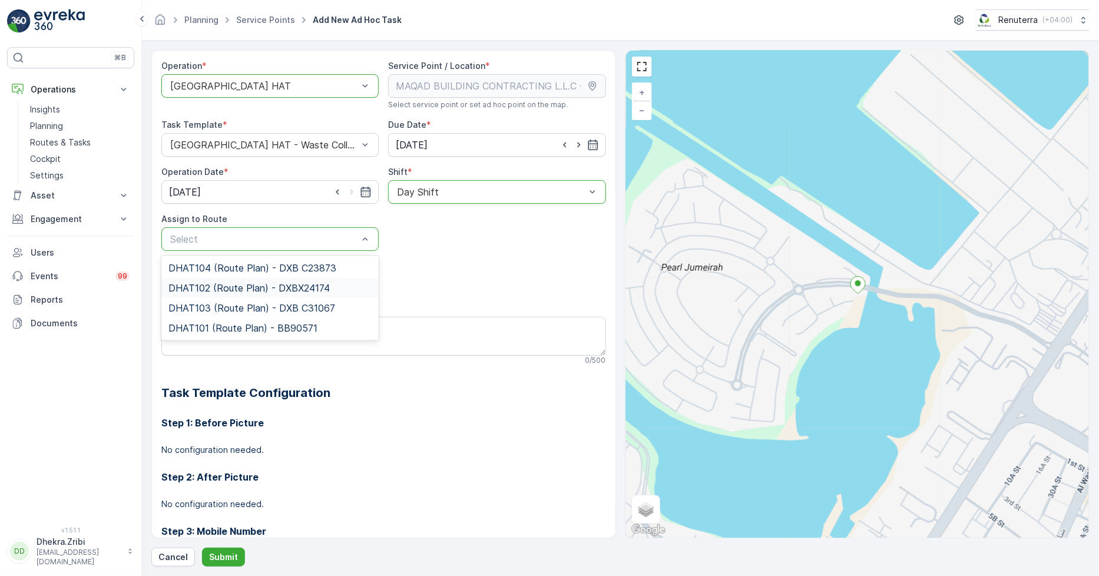
click at [308, 289] on span "DHAT102 (Route Plan) - DXBX24174" at bounding box center [248, 288] width 161 height 11
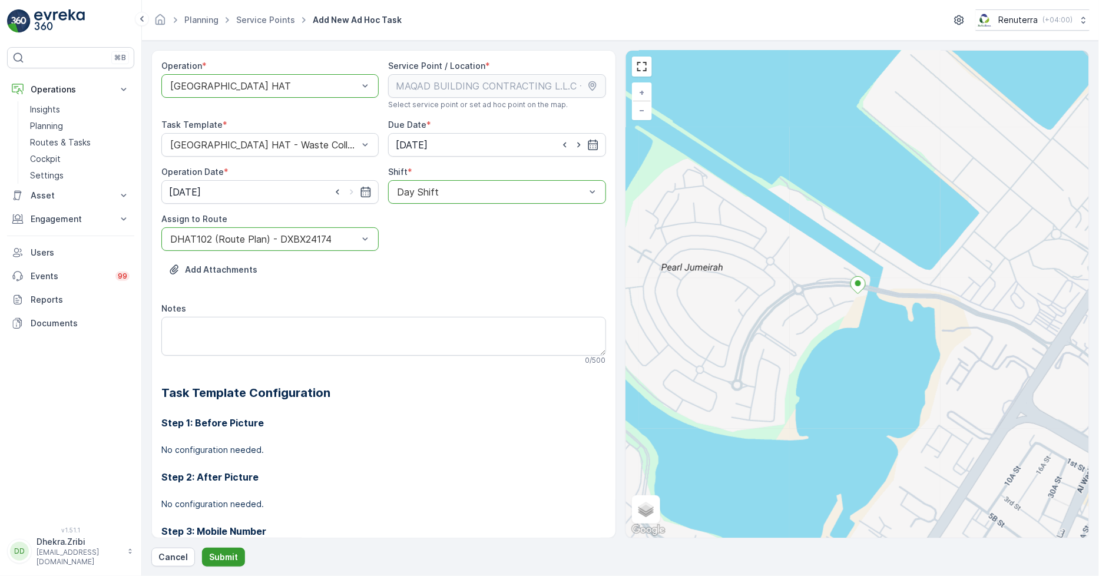
click at [239, 551] on button "Submit" at bounding box center [223, 557] width 43 height 19
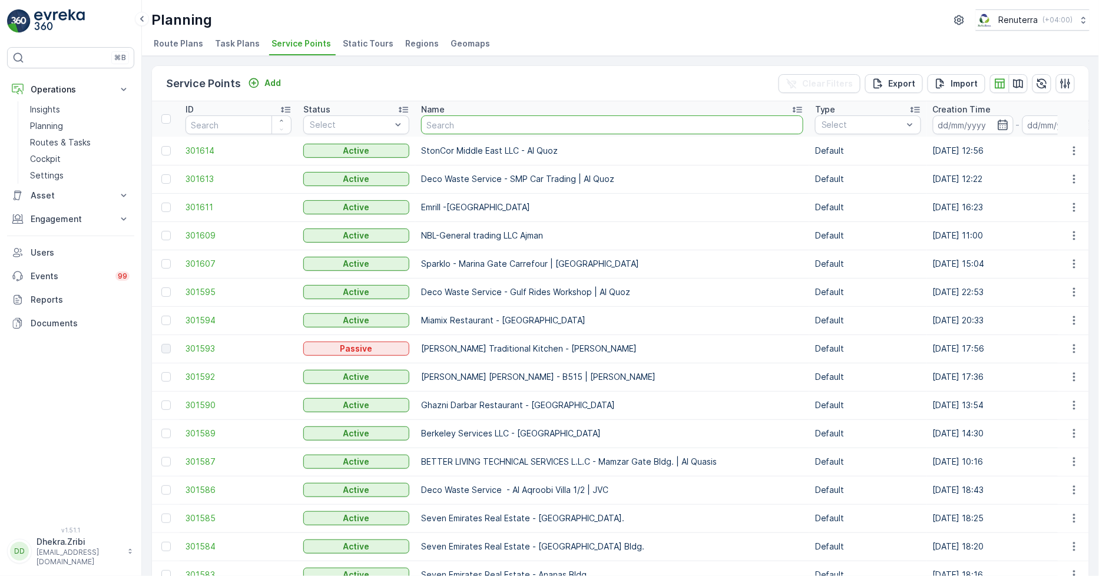
click at [438, 125] on input "text" at bounding box center [612, 124] width 382 height 19
paste input "Modern Building Contracting LLC"
type input "Modern Building Contracting LLC"
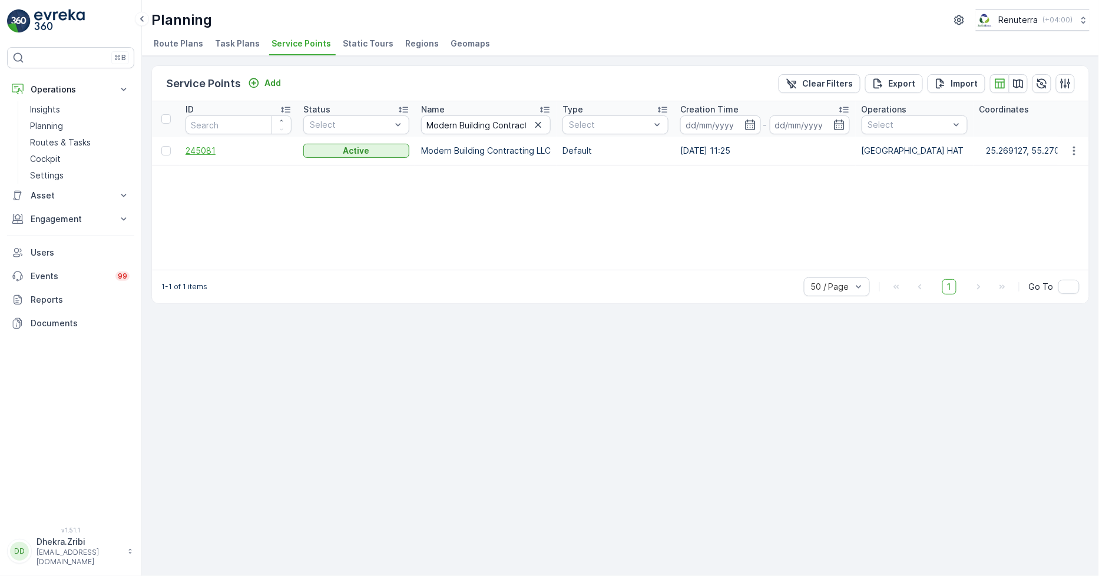
click at [205, 150] on span "245081" at bounding box center [239, 151] width 106 height 12
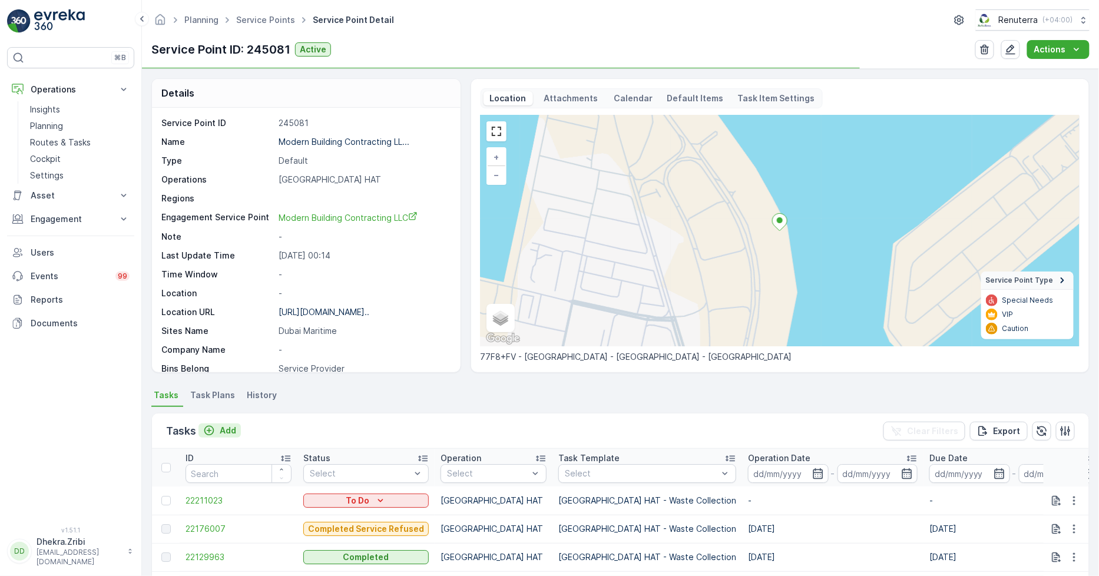
click at [221, 427] on p "Add" at bounding box center [228, 431] width 16 height 12
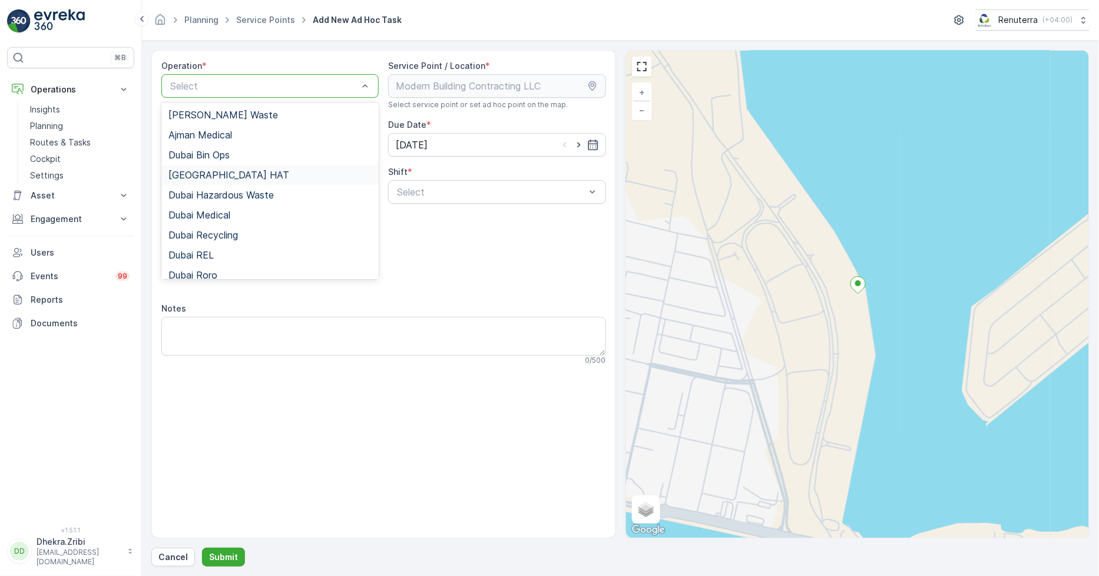
click at [227, 176] on div "[GEOGRAPHIC_DATA] HAT" at bounding box center [269, 175] width 203 height 11
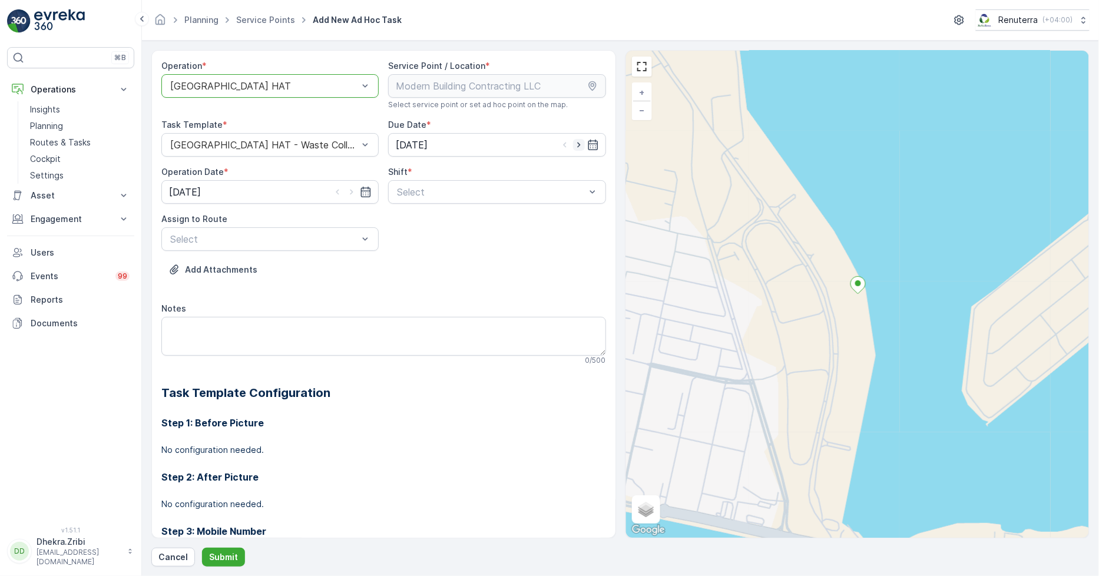
click at [577, 143] on icon "button" at bounding box center [579, 145] width 12 height 12
type input "[DATE]"
click at [349, 189] on icon "button" at bounding box center [352, 192] width 12 height 12
type input "[DATE]"
click at [480, 218] on div "Day Shift" at bounding box center [496, 221] width 203 height 11
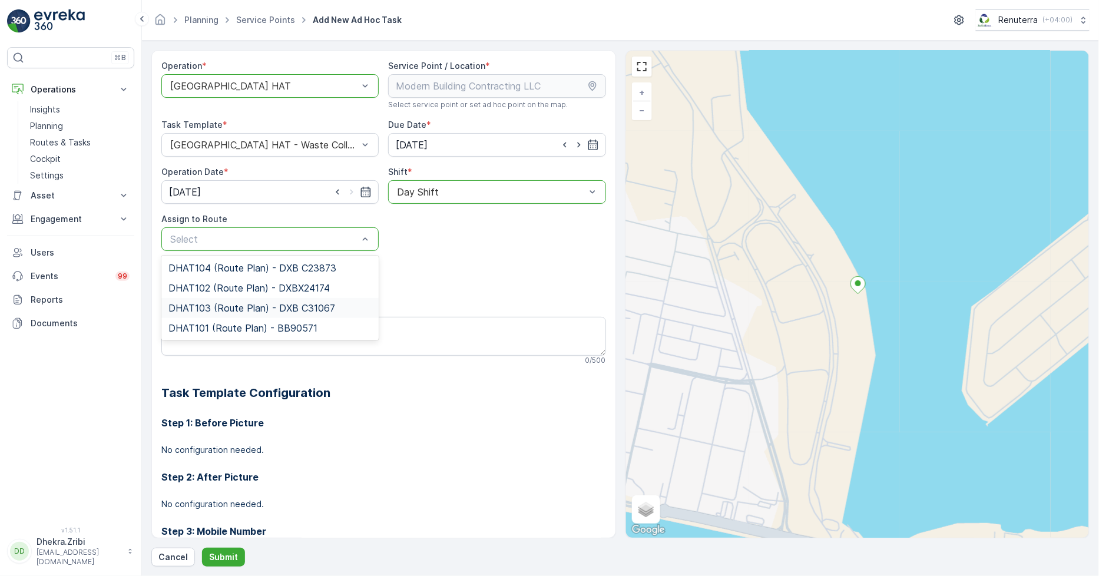
click at [257, 307] on span "DHAT103 (Route Plan) - DXB C31067" at bounding box center [251, 308] width 167 height 11
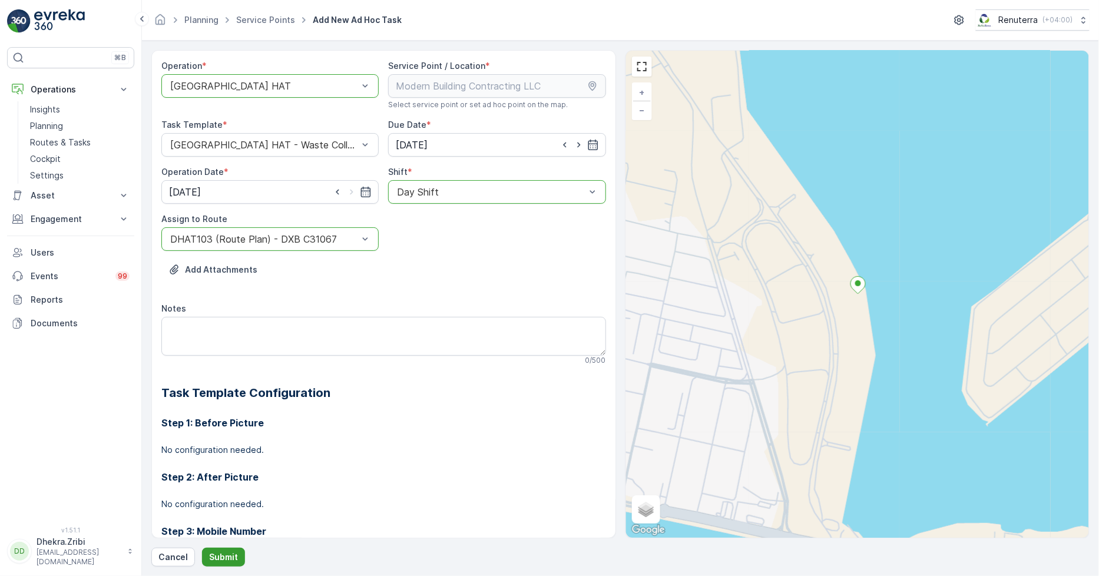
click at [215, 557] on p "Submit" at bounding box center [223, 557] width 29 height 12
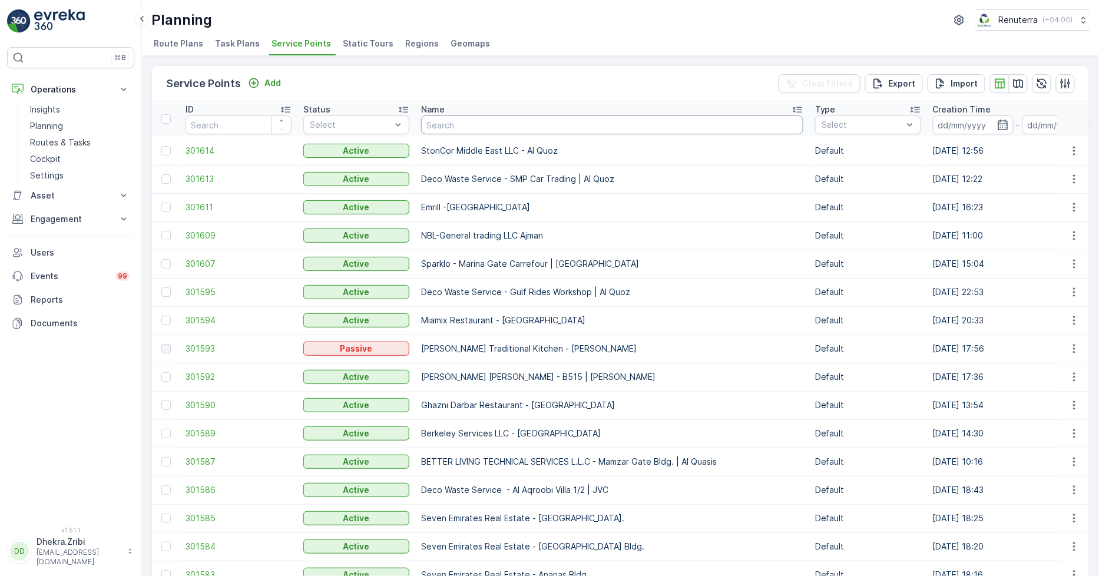
click at [458, 130] on input "text" at bounding box center [612, 124] width 382 height 19
paste input "ARABIAN CONSTRUCTION COMPANY L.L.C. - OMNIYAT | Business Bay"
type input "ARABIAN CONSTRUCTION COMPANY L.L.C. - OMNIYAT | Business Bay"
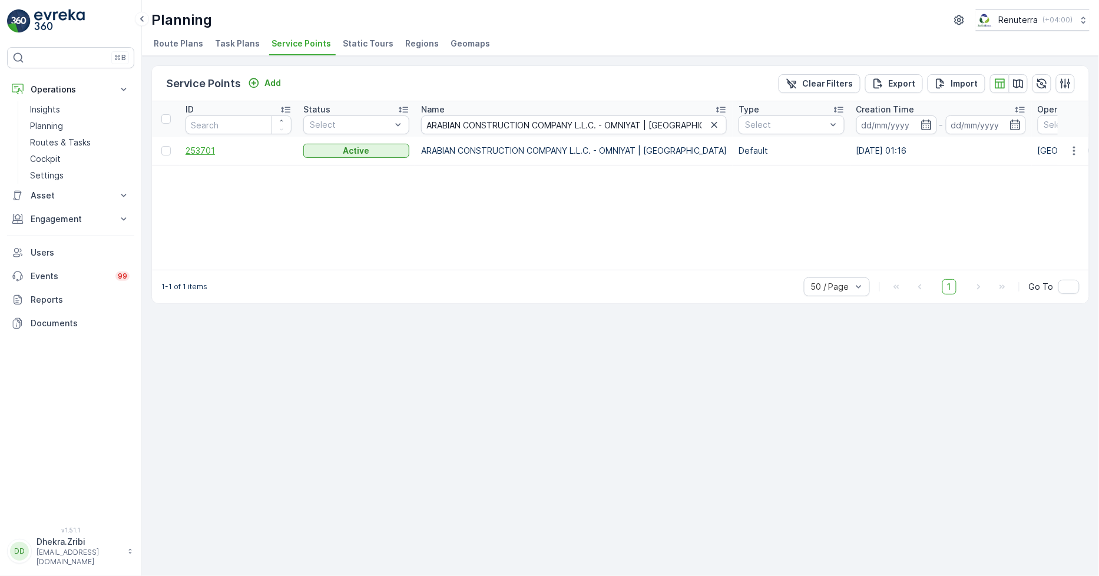
click at [213, 150] on span "253701" at bounding box center [239, 151] width 106 height 12
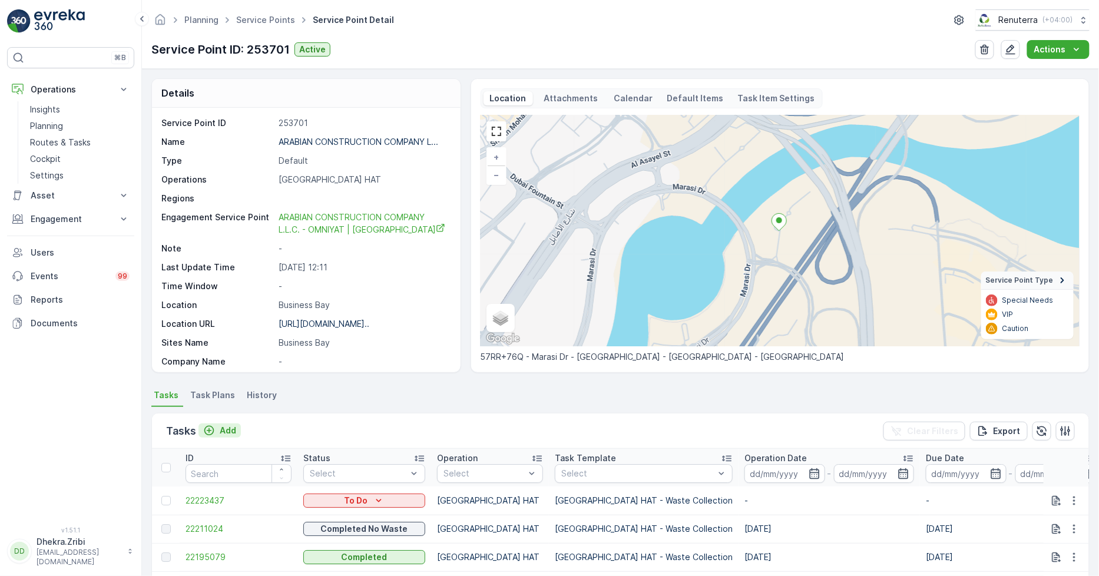
click at [222, 430] on p "Add" at bounding box center [228, 431] width 16 height 12
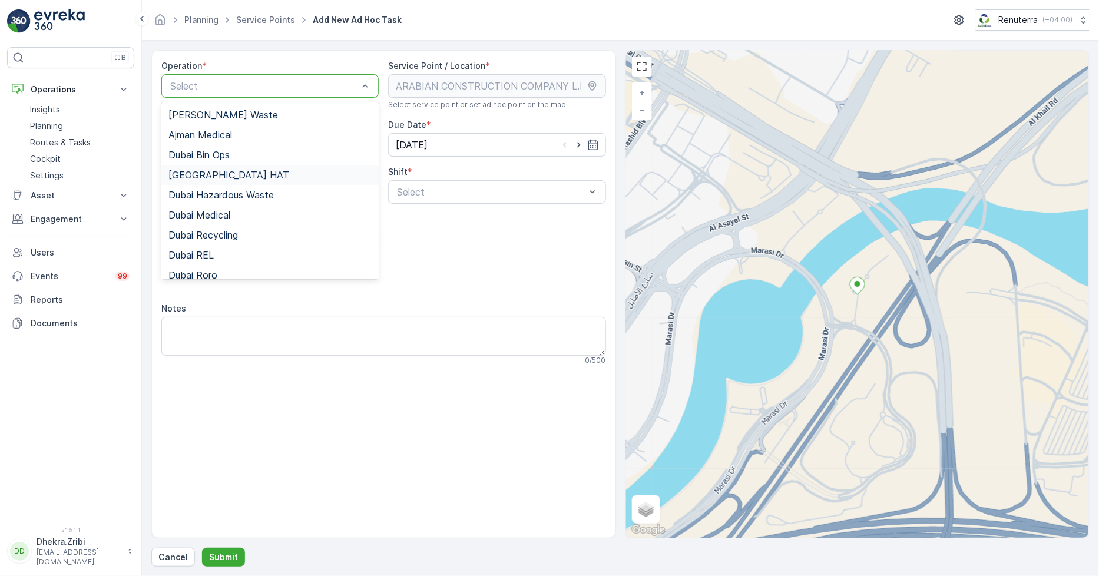
click at [201, 166] on div "[GEOGRAPHIC_DATA] HAT" at bounding box center [269, 175] width 217 height 20
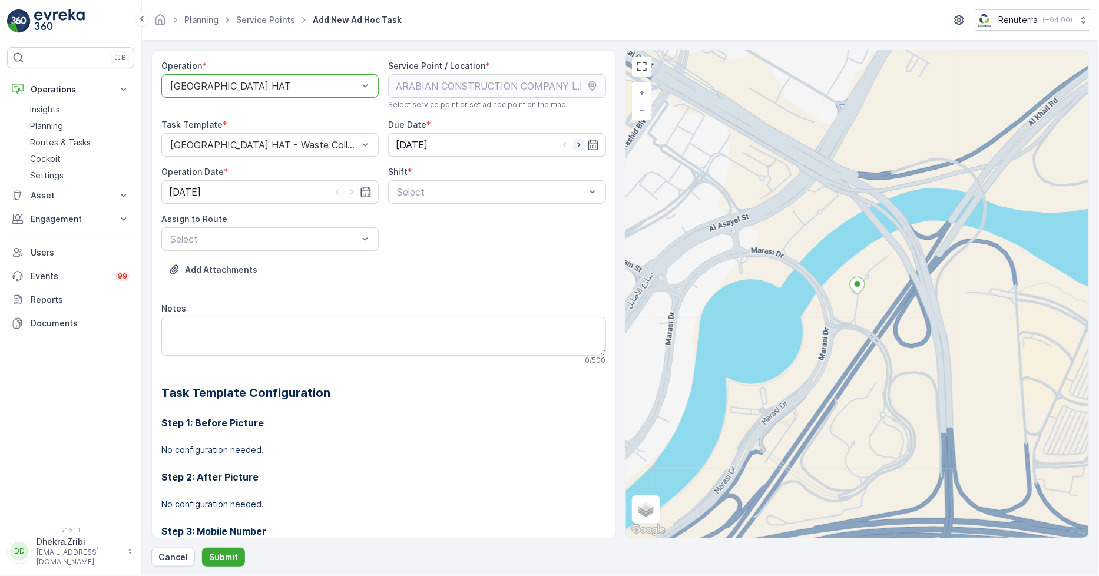
click at [574, 145] on icon "button" at bounding box center [579, 145] width 12 height 12
type input "[DATE]"
click at [355, 192] on icon "button" at bounding box center [352, 192] width 12 height 12
type input "[DATE]"
click at [456, 213] on div "Day Shift" at bounding box center [496, 221] width 217 height 20
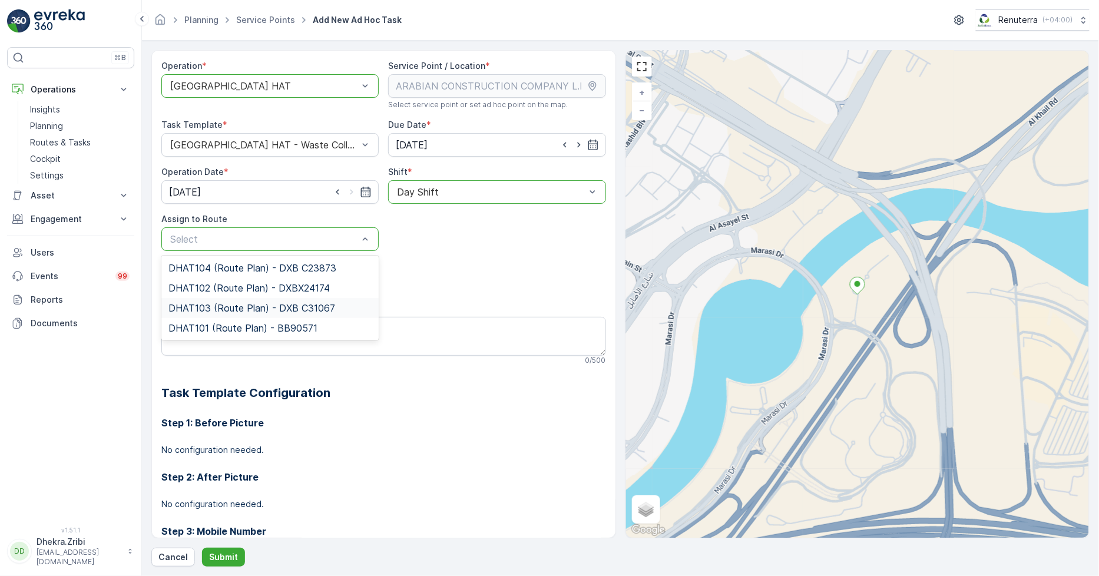
click at [273, 304] on span "DHAT103 (Route Plan) - DXB C31067" at bounding box center [251, 308] width 167 height 11
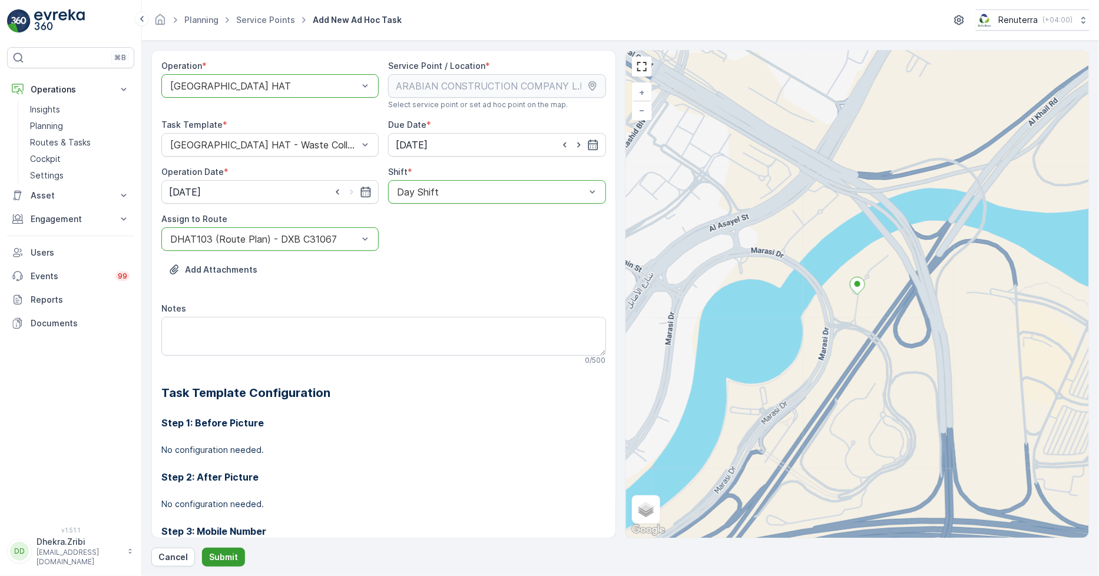
click at [233, 558] on p "Submit" at bounding box center [223, 557] width 29 height 12
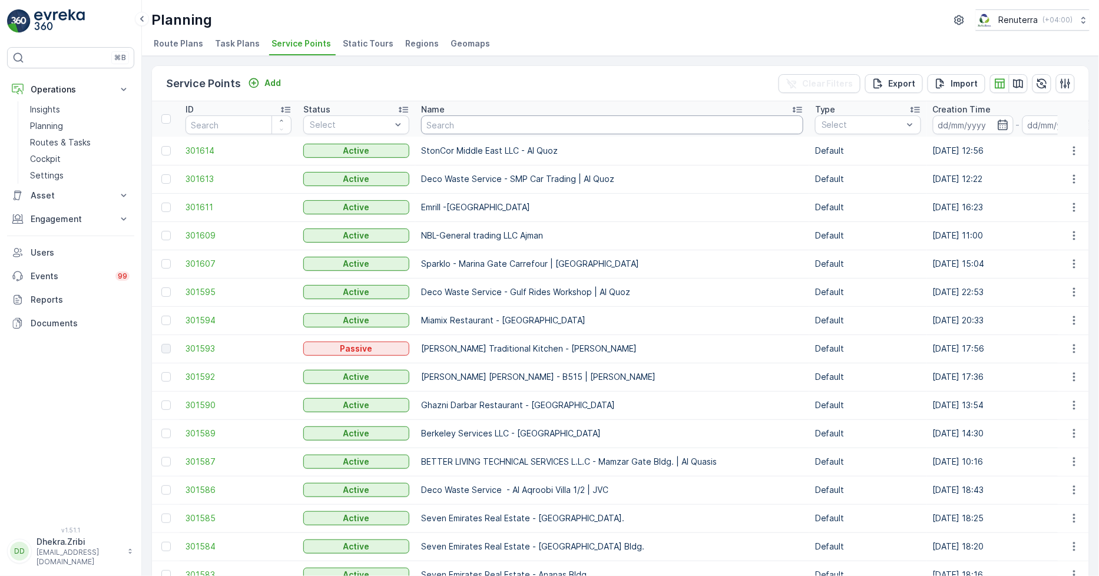
click at [487, 115] on input "text" at bounding box center [612, 124] width 382 height 19
paste input "DELTA AL WADI CONTRACTING (L.L.C)"
type input "DELTA AL WADI CONTRACTING (L.L.C)"
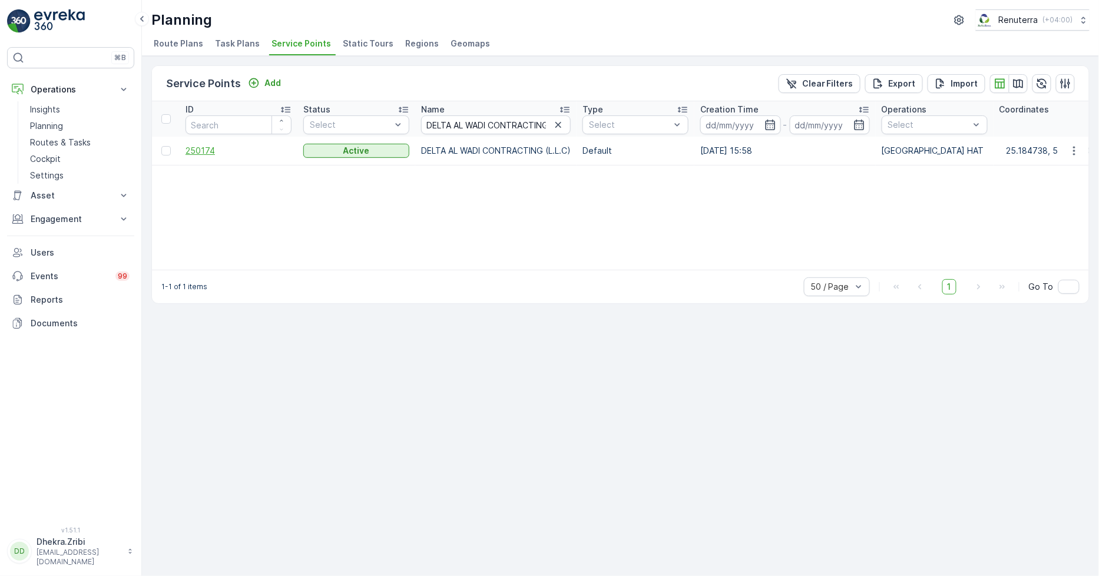
click at [209, 146] on span "250174" at bounding box center [239, 151] width 106 height 12
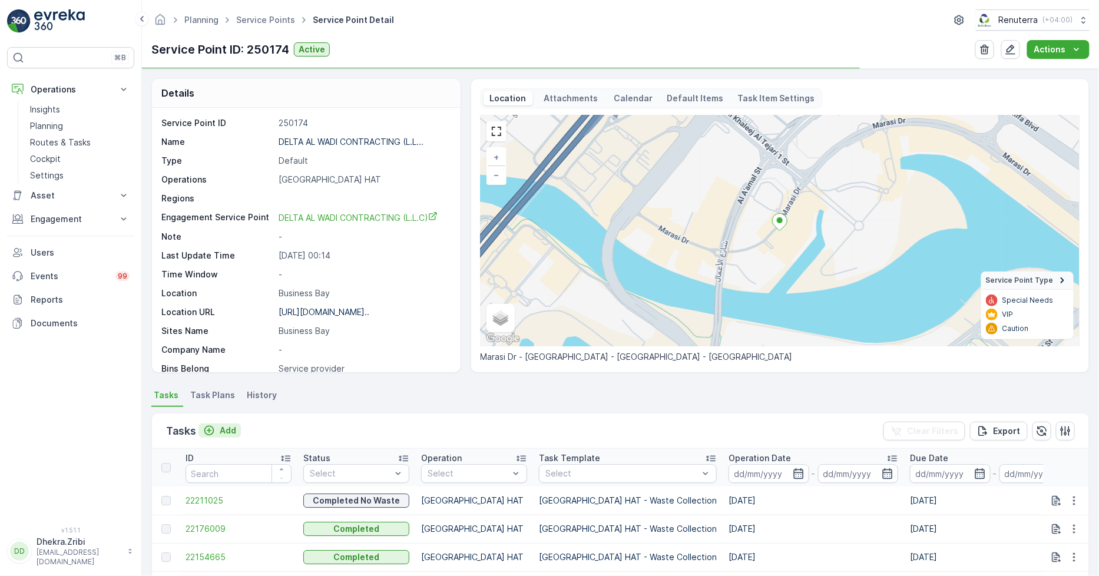
click at [221, 428] on p "Add" at bounding box center [228, 431] width 16 height 12
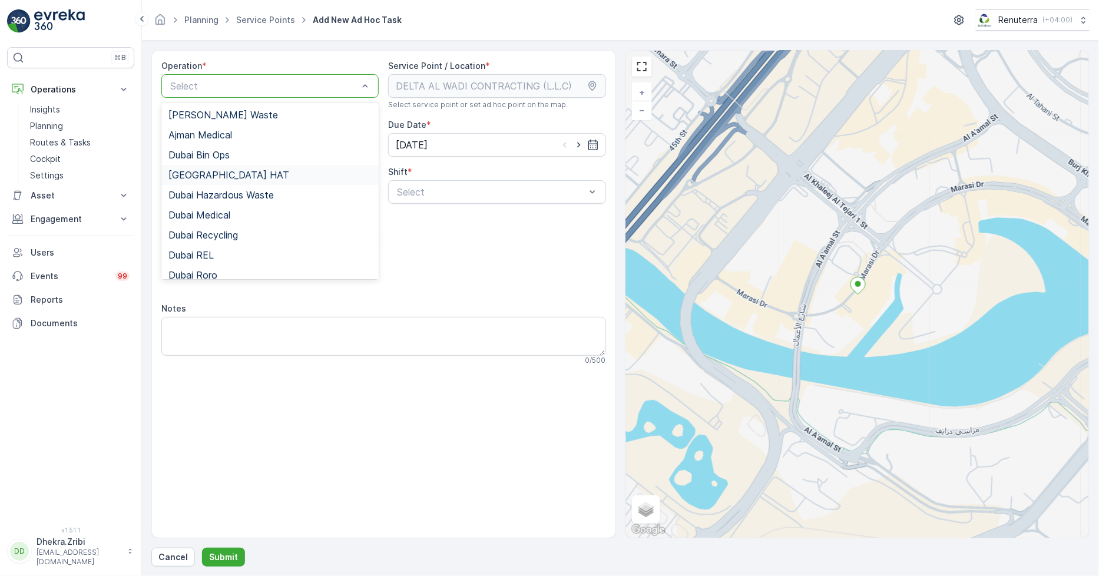
click at [222, 168] on div "[GEOGRAPHIC_DATA] HAT" at bounding box center [269, 175] width 217 height 20
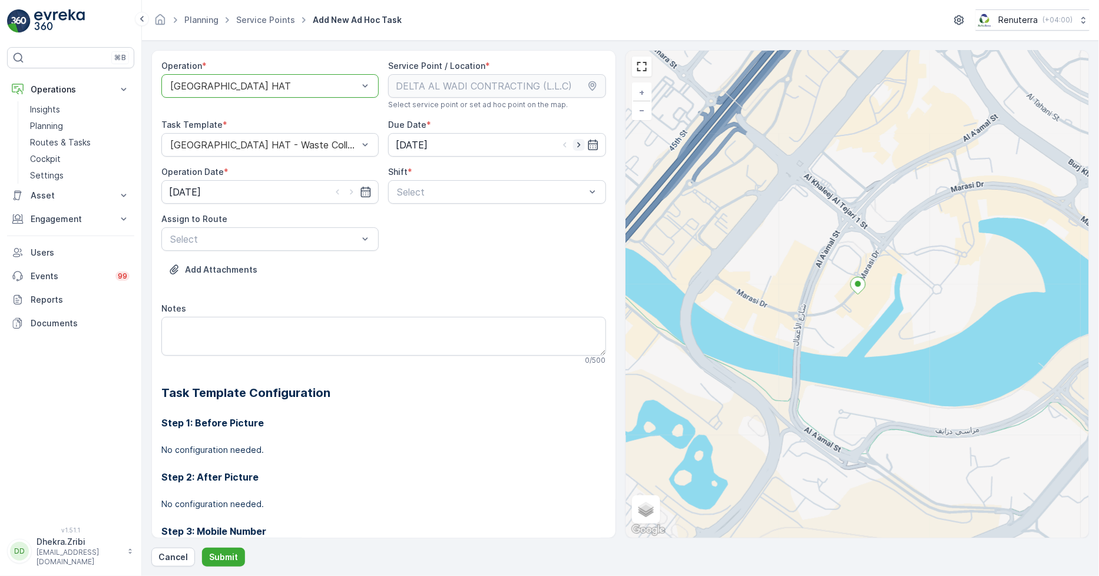
click at [574, 140] on icon "button" at bounding box center [579, 145] width 12 height 12
type input "[DATE]"
click at [352, 197] on icon "button" at bounding box center [352, 192] width 12 height 12
type input "[DATE]"
click at [457, 219] on div "Day Shift" at bounding box center [496, 221] width 203 height 11
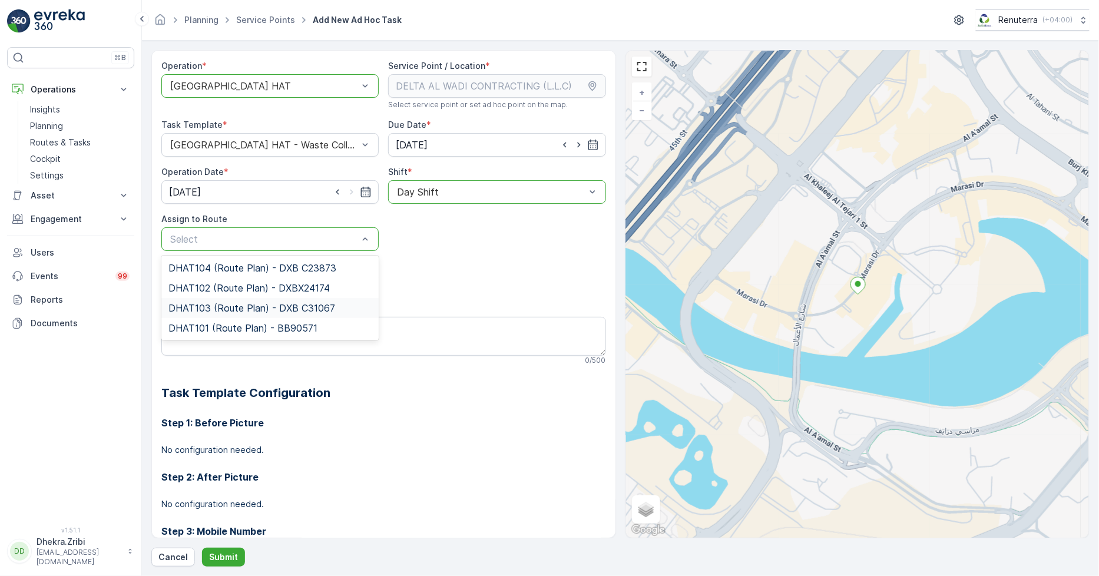
click at [276, 314] on div "DHAT103 (Route Plan) - DXB C31067" at bounding box center [269, 308] width 217 height 20
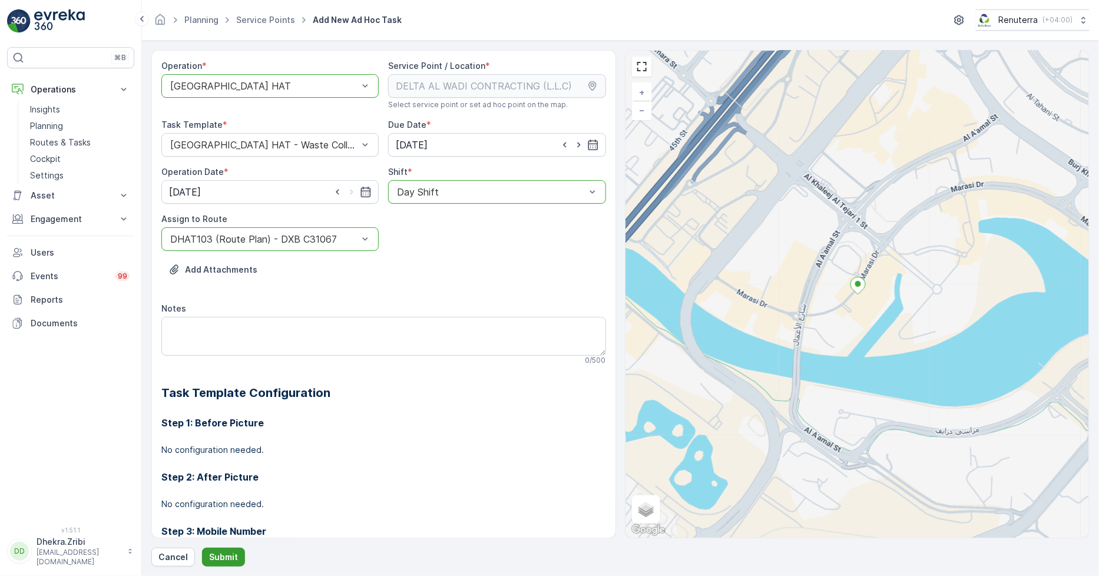
click at [220, 557] on p "Submit" at bounding box center [223, 557] width 29 height 12
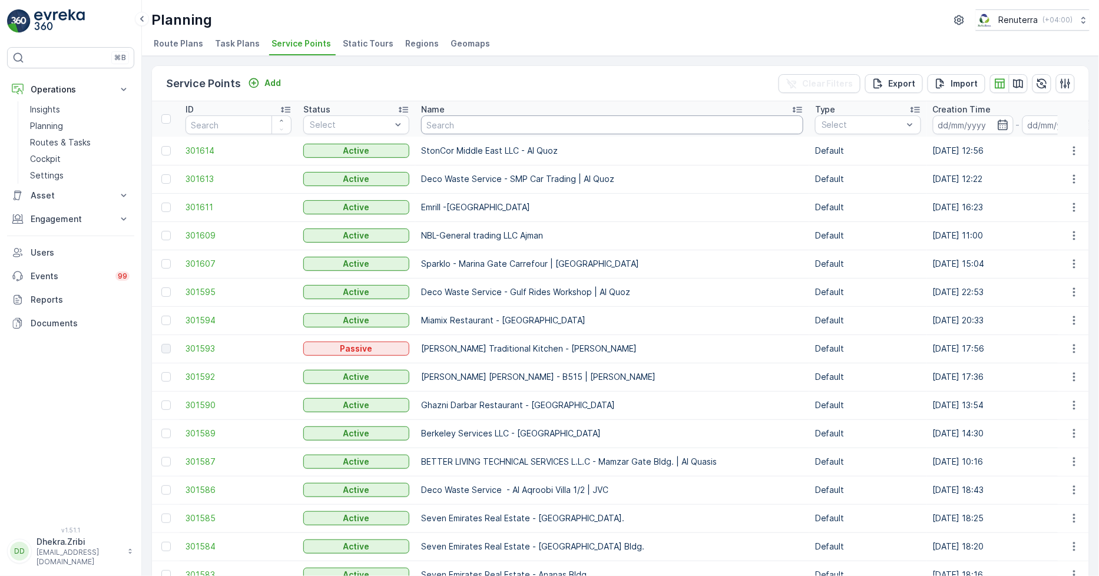
click at [454, 124] on input "text" at bounding box center [612, 124] width 382 height 19
paste input "ZABEEL CONTRACTING COMPANY LLC - DWC"
type input "ZABEEL CONTRACTING COMPANY LLC - DWC"
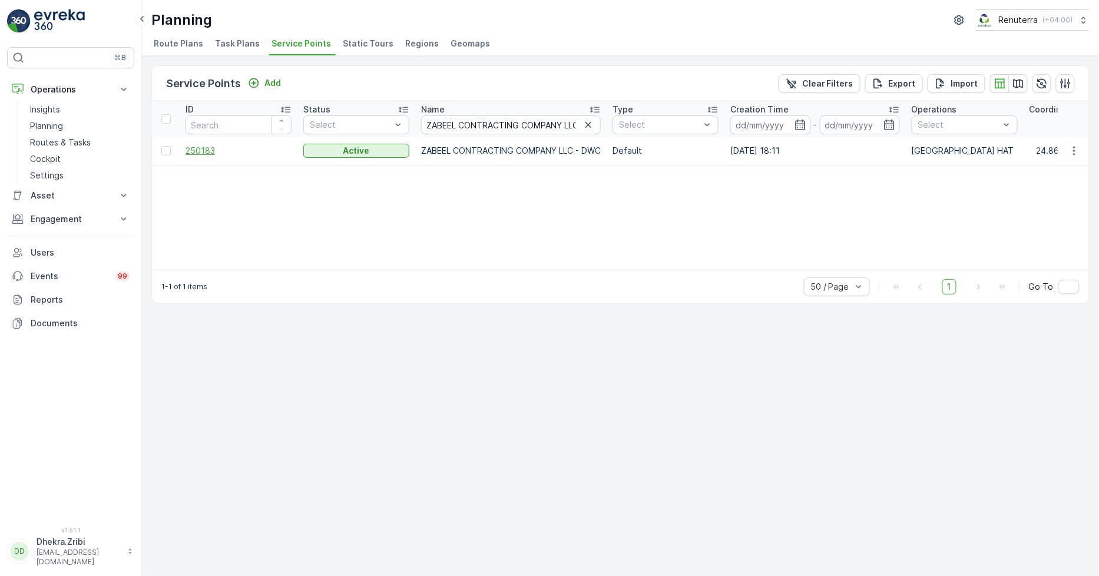
click at [197, 149] on span "250183" at bounding box center [239, 151] width 106 height 12
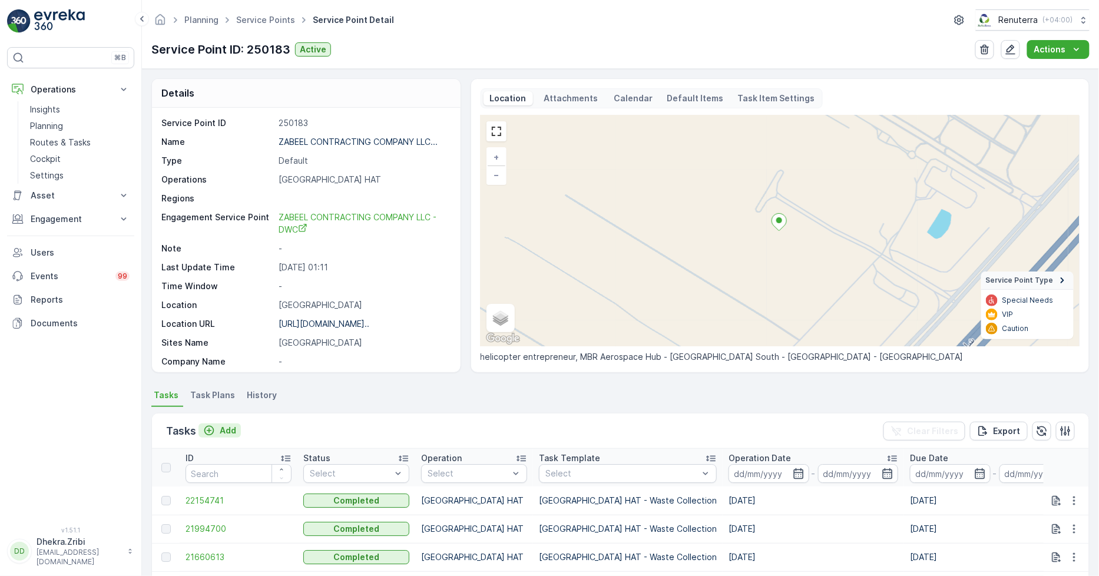
click at [222, 431] on p "Add" at bounding box center [228, 431] width 16 height 12
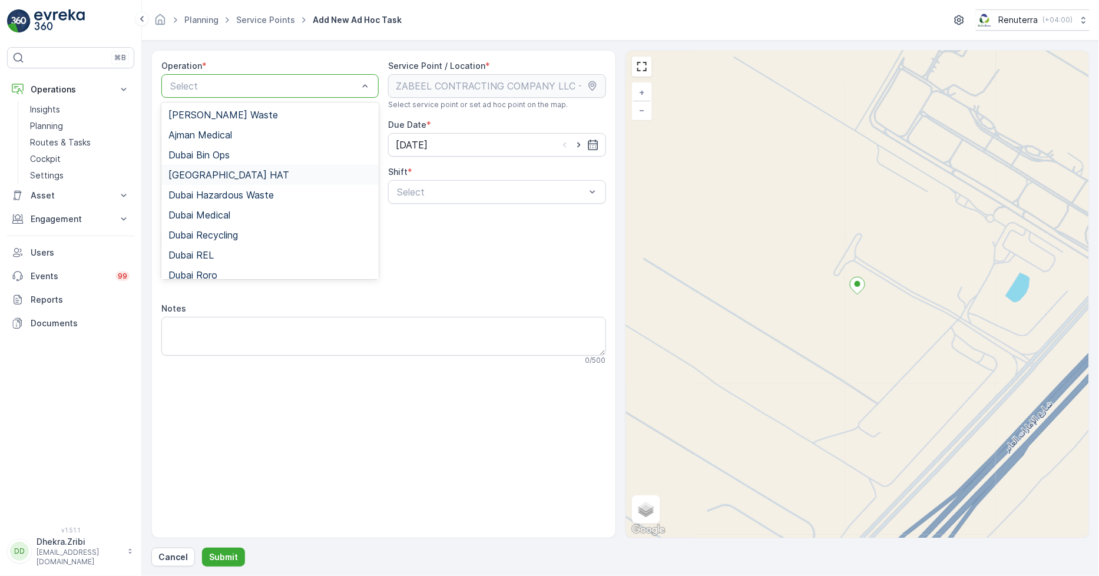
click at [237, 177] on div "[GEOGRAPHIC_DATA] HAT" at bounding box center [269, 175] width 203 height 11
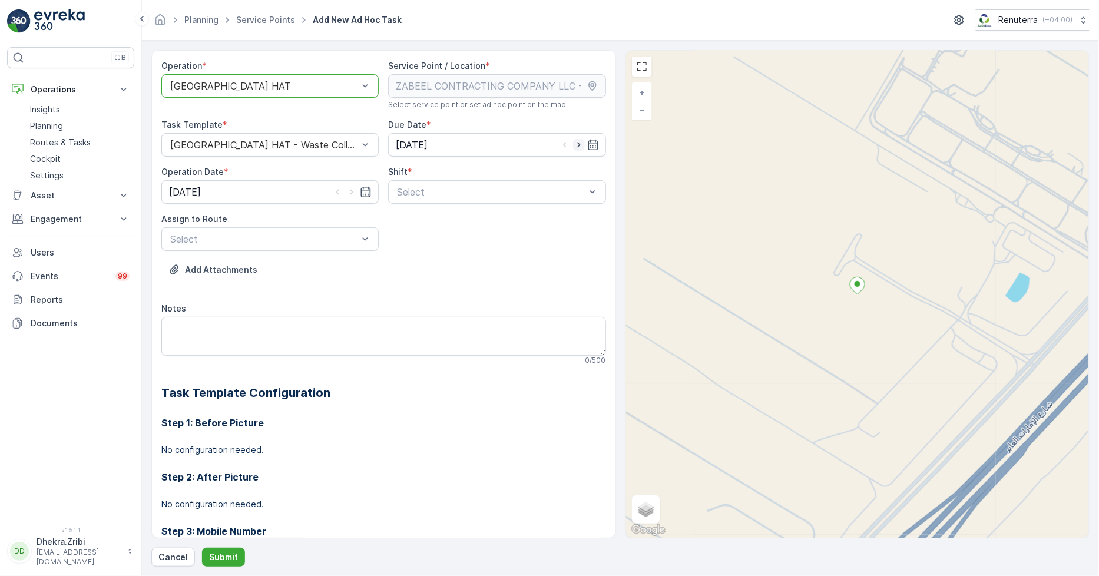
click at [573, 144] on icon "button" at bounding box center [579, 145] width 12 height 12
type input "[DATE]"
click at [349, 193] on icon "button" at bounding box center [352, 192] width 12 height 12
type input "[DATE]"
click at [429, 220] on span "Day Shift" at bounding box center [416, 221] width 42 height 11
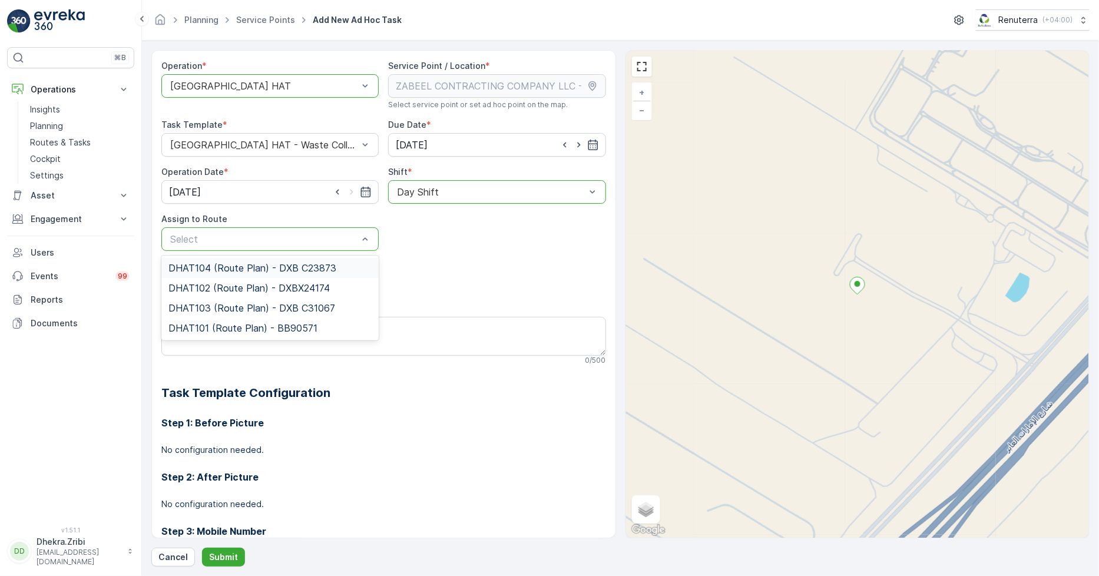
click at [299, 274] on div "DHAT104 (Route Plan) - DXB C23873" at bounding box center [269, 268] width 217 height 20
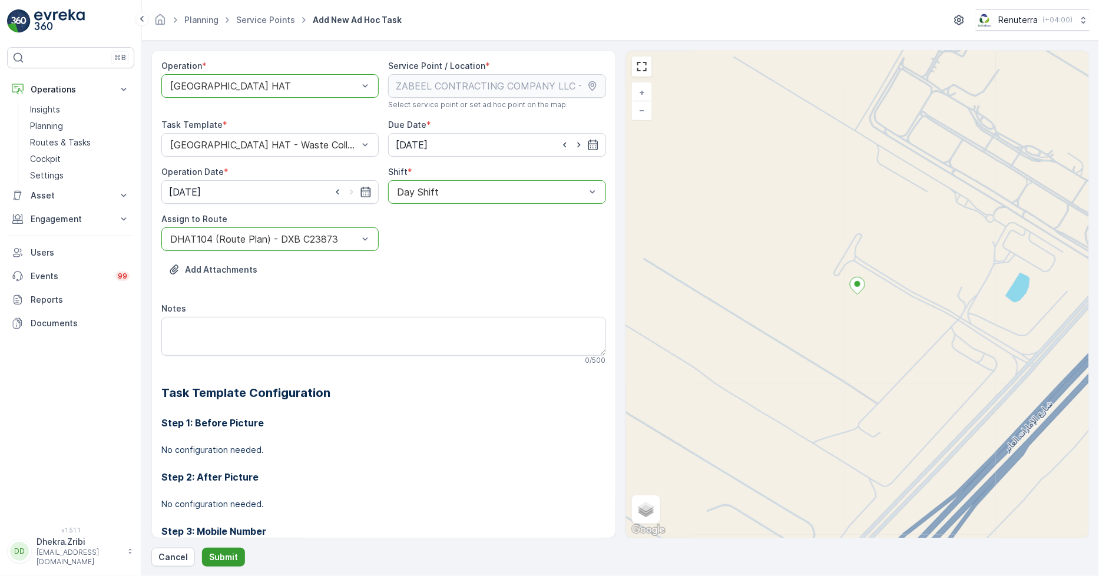
click at [226, 552] on p "Submit" at bounding box center [223, 557] width 29 height 12
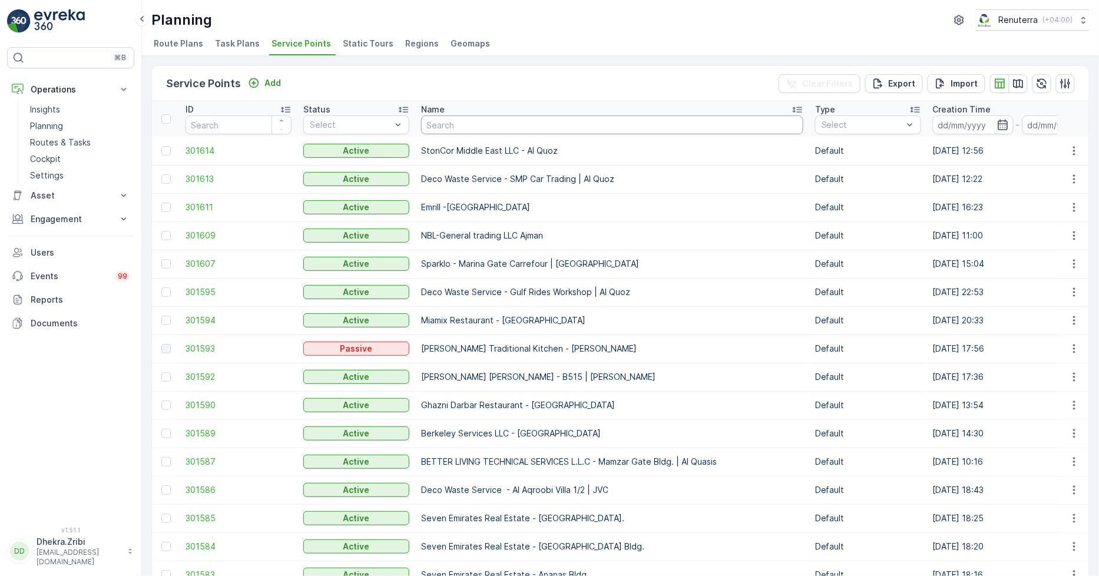
click at [449, 121] on input "text" at bounding box center [612, 124] width 382 height 19
paste input "Yousuf Lootah Contracting LLC - Obaid Almheiri Project | Nad Al Sheba 3"
type input "Yousuf Lootah Contracting LLC - Obaid Almheiri Project | Nad Al Sheba 3"
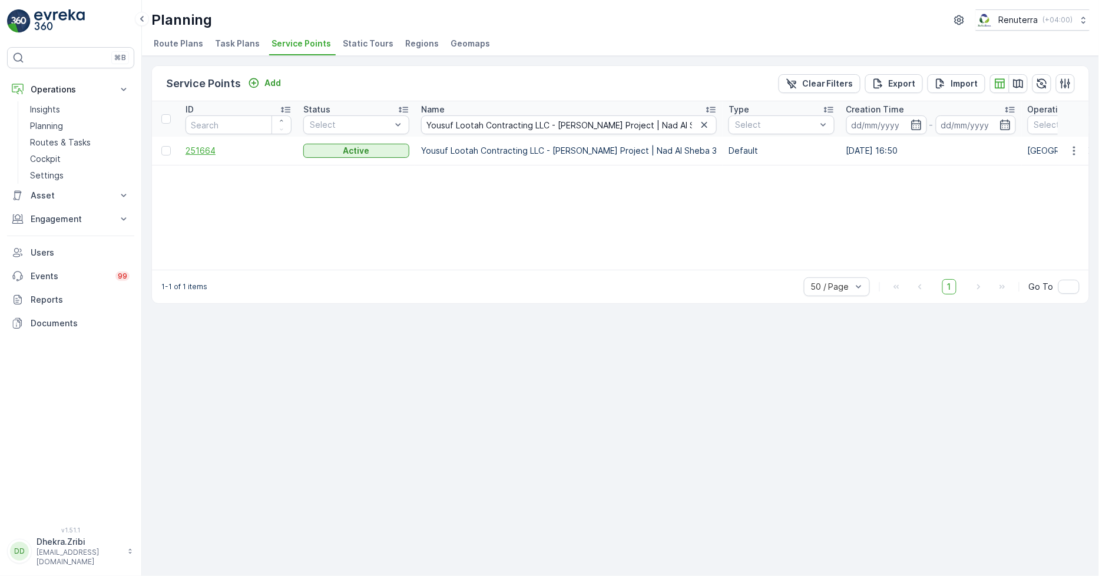
click at [204, 150] on span "251664" at bounding box center [239, 151] width 106 height 12
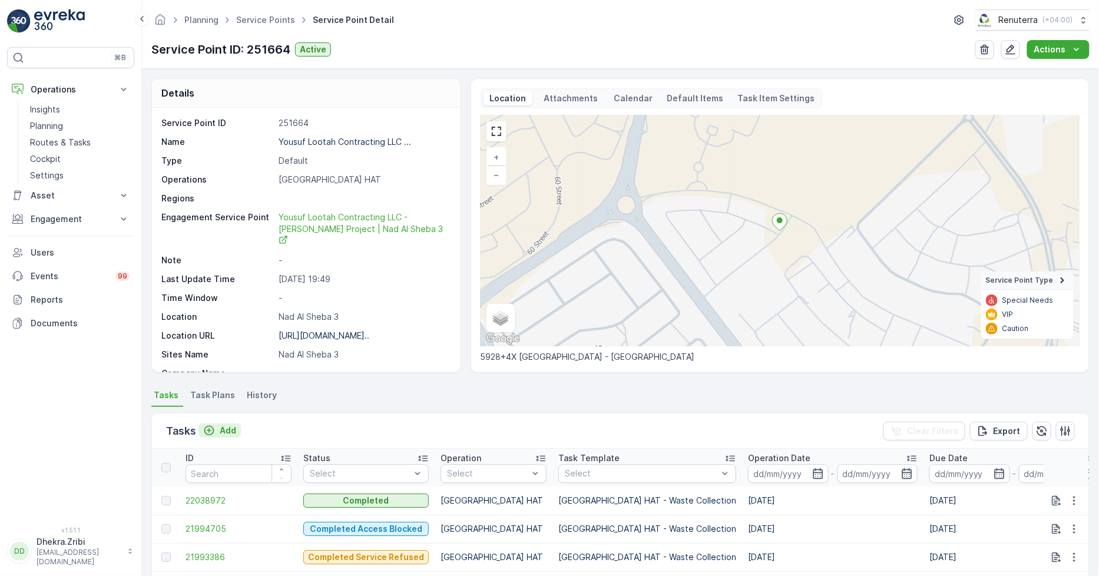
click at [220, 433] on p "Add" at bounding box center [228, 431] width 16 height 12
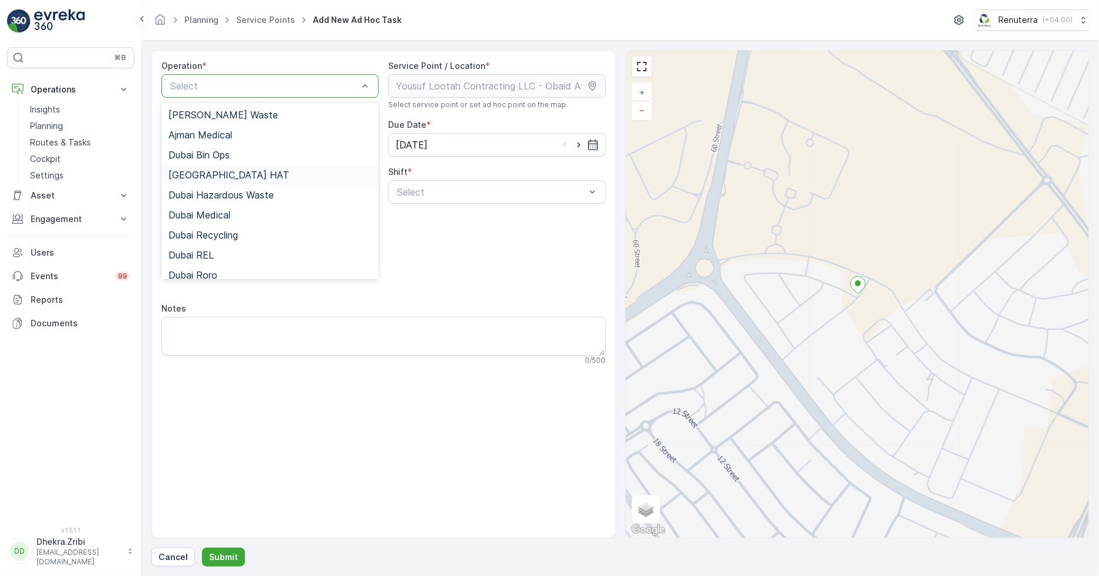
click at [216, 173] on div "[GEOGRAPHIC_DATA] HAT" at bounding box center [269, 175] width 203 height 11
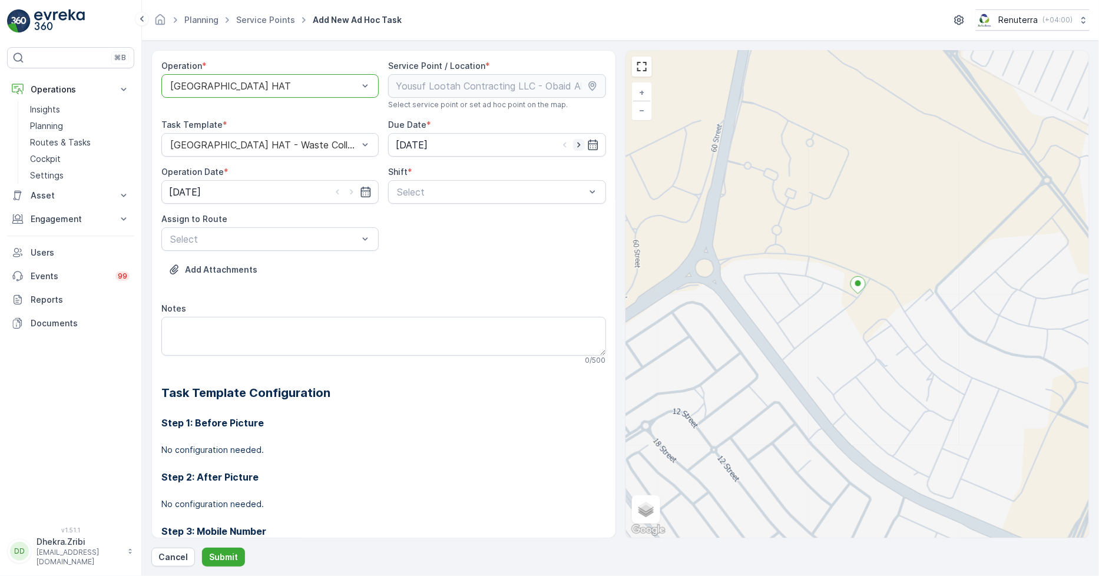
click at [575, 144] on icon "button" at bounding box center [579, 145] width 12 height 12
type input "[DATE]"
click at [352, 191] on icon "button" at bounding box center [352, 192] width 12 height 12
type input "[DATE]"
click at [456, 220] on div "Day Shift" at bounding box center [496, 221] width 203 height 11
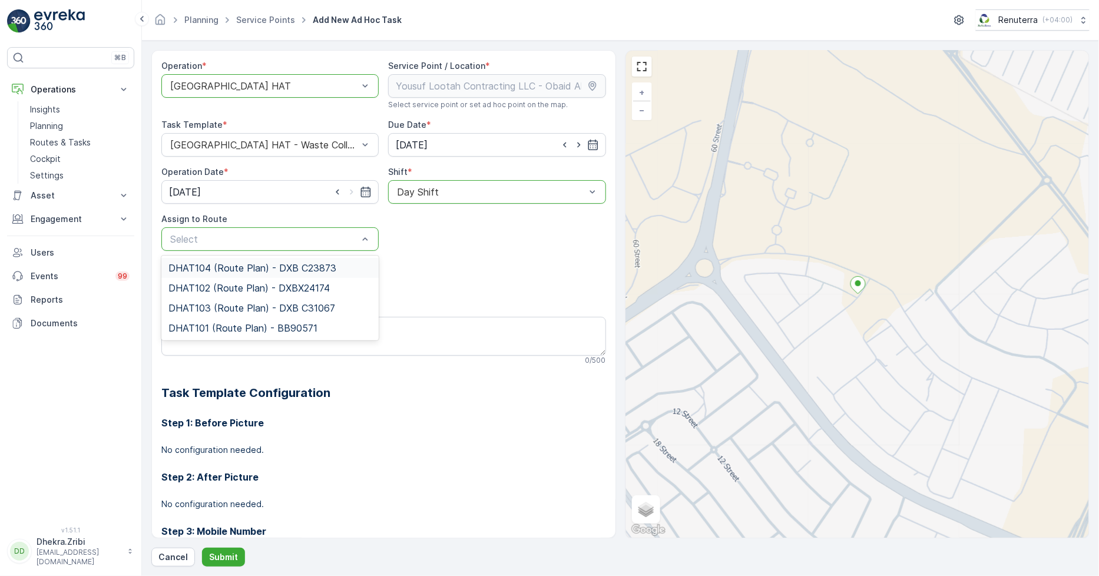
click at [254, 272] on span "DHAT104 (Route Plan) - DXB C23873" at bounding box center [252, 268] width 168 height 11
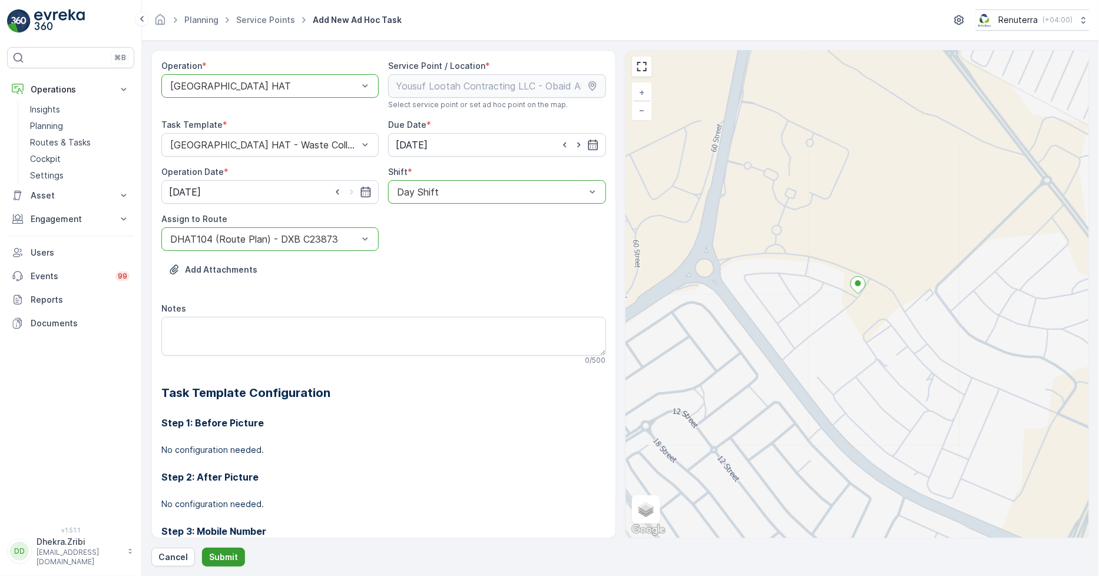
click at [226, 555] on p "Submit" at bounding box center [223, 557] width 29 height 12
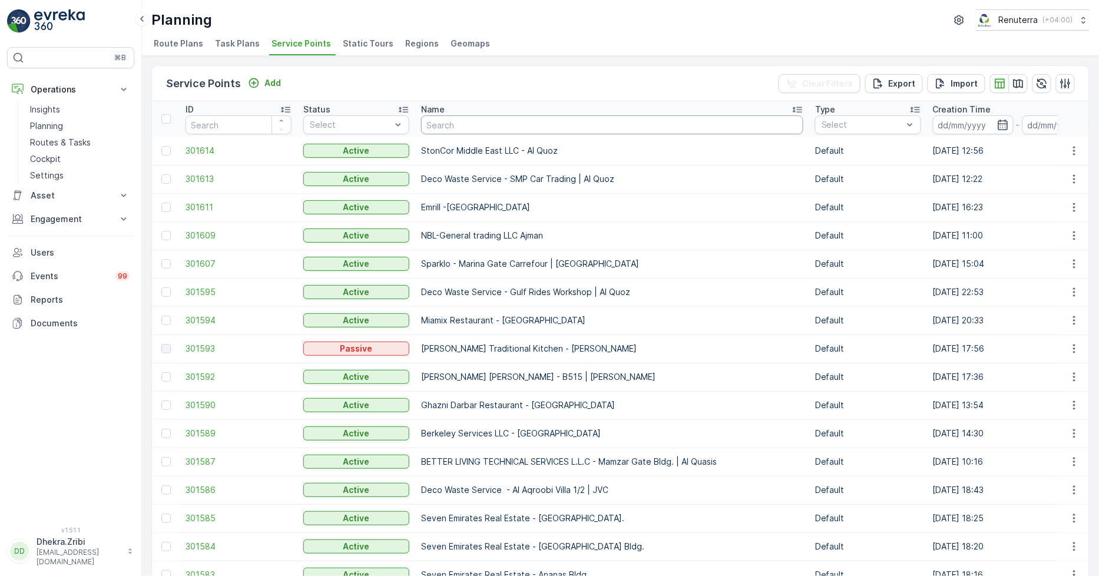
click at [510, 120] on input "text" at bounding box center [612, 124] width 382 height 19
paste input "Arifco Building Contracting - 115 Debris Lifting | Barari"
type input "Arifco Building Contracting - 115 Debris Lifting | Barari"
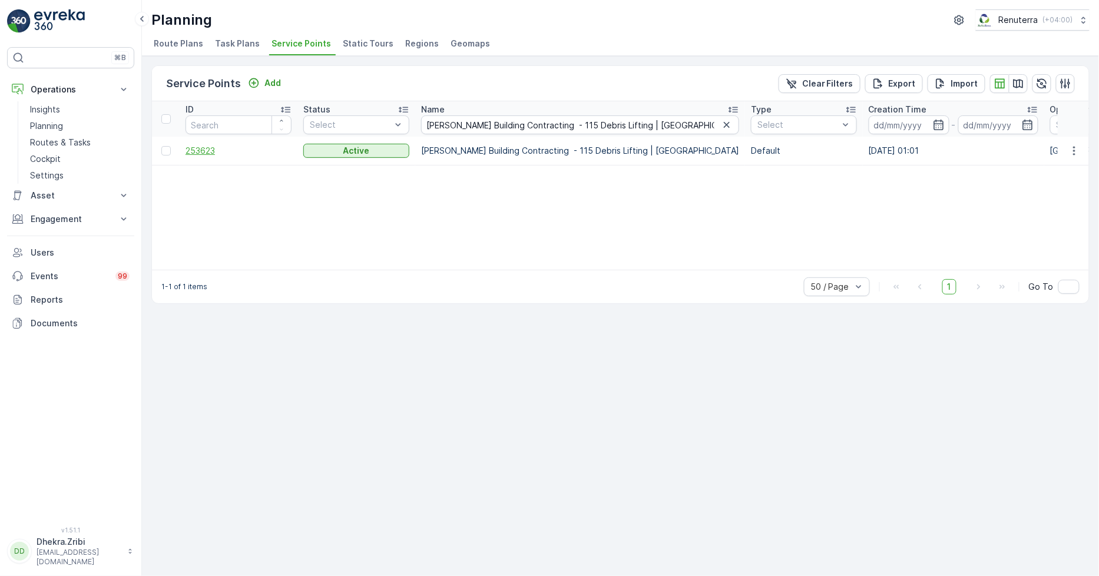
click at [215, 149] on span "253623" at bounding box center [239, 151] width 106 height 12
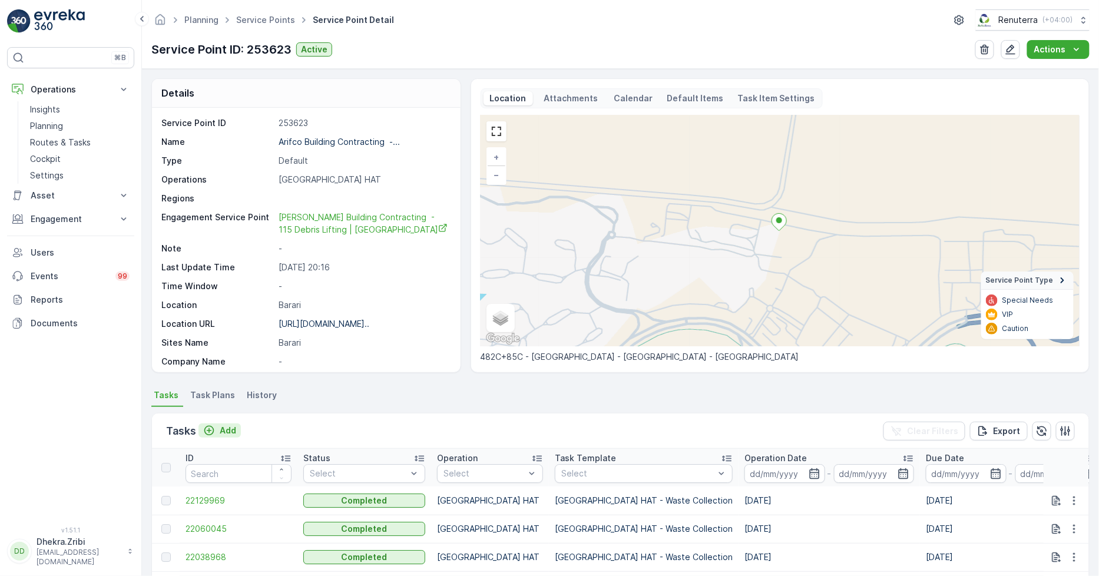
click at [225, 426] on p "Add" at bounding box center [228, 431] width 16 height 12
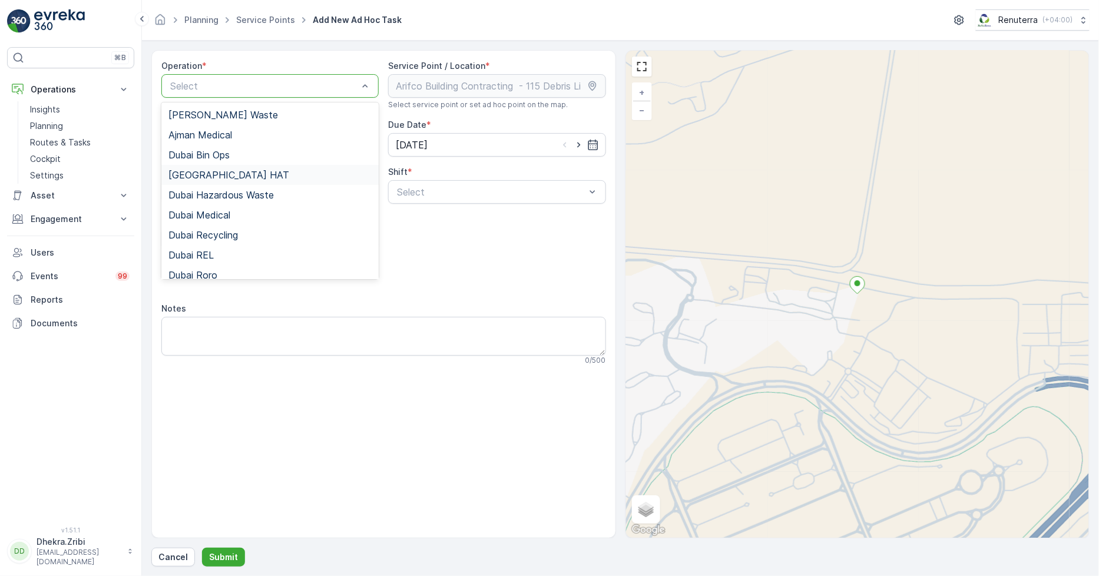
click at [203, 170] on span "[GEOGRAPHIC_DATA] HAT" at bounding box center [228, 175] width 121 height 11
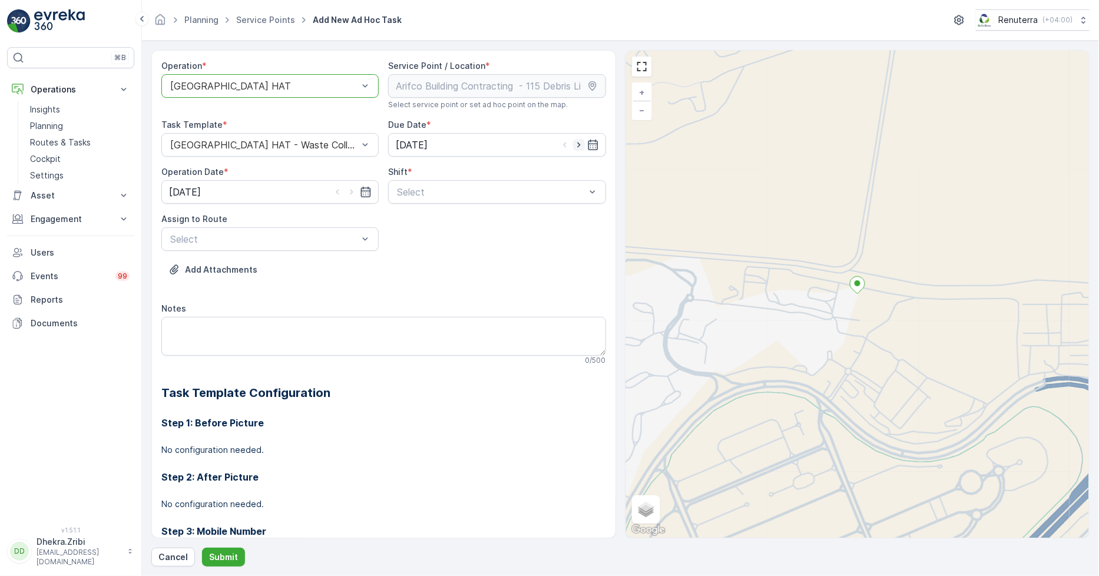
click at [577, 146] on icon "button" at bounding box center [578, 145] width 3 height 5
type input "[DATE]"
click at [355, 193] on icon "button" at bounding box center [352, 192] width 12 height 12
type input "[DATE]"
click at [471, 219] on div "Day Shift" at bounding box center [496, 221] width 203 height 11
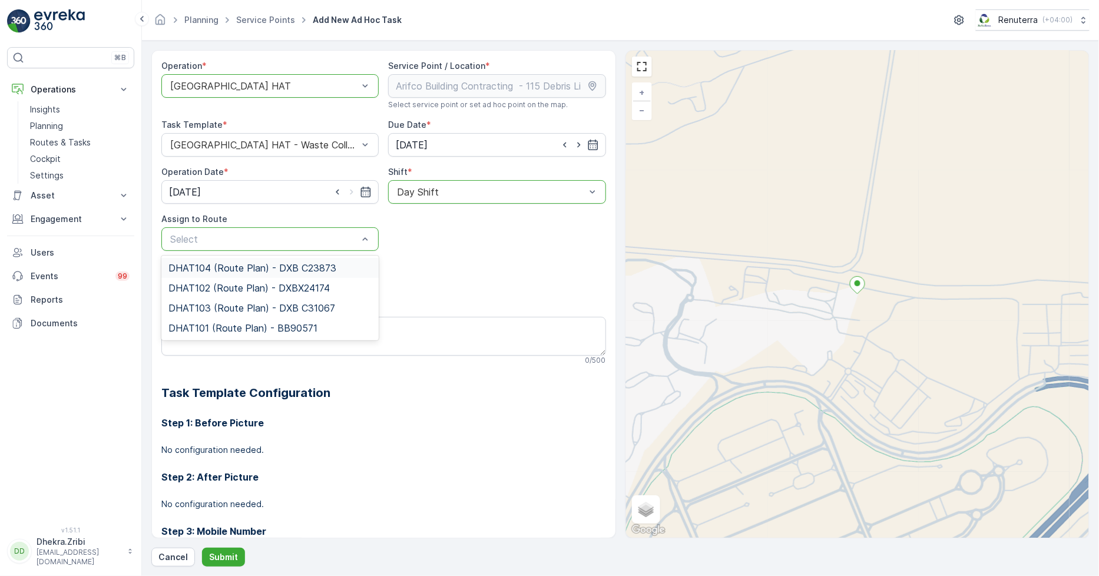
click at [230, 270] on span "DHAT104 (Route Plan) - DXB C23873" at bounding box center [252, 268] width 168 height 11
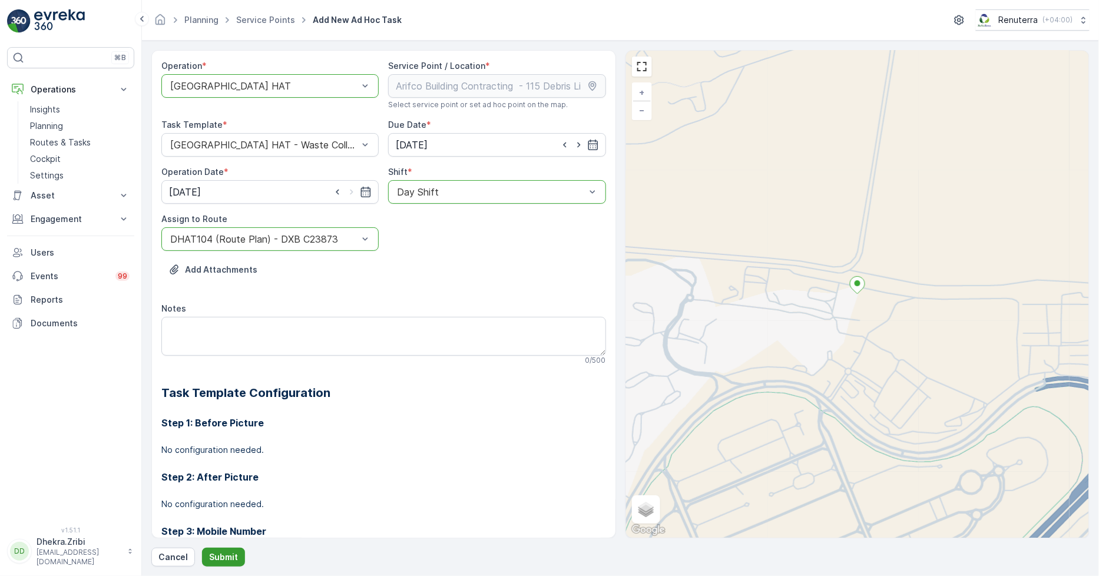
click at [213, 552] on p "Submit" at bounding box center [223, 557] width 29 height 12
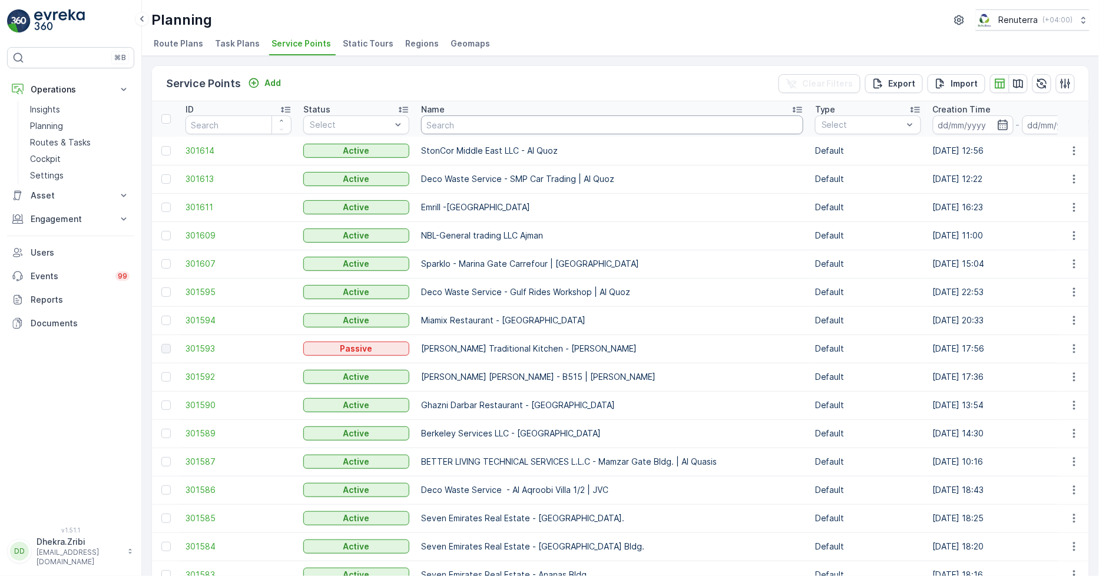
click at [444, 127] on input "text" at bounding box center [612, 124] width 382 height 19
paste input "Reliable Properties LLC-Al Qusais"
type input "Reliable Properties LLC-Al Qusais"
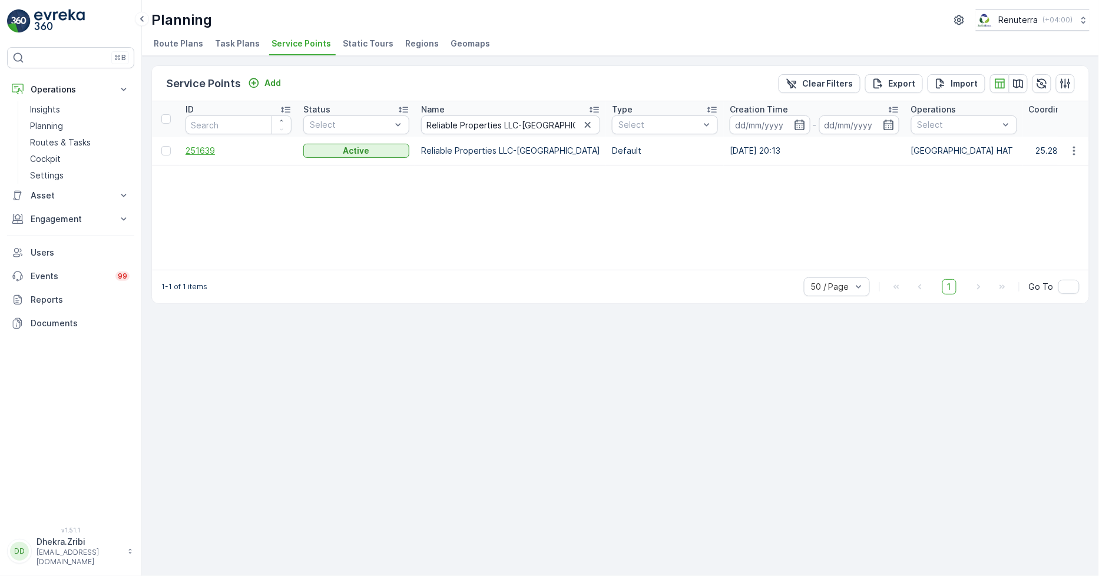
click at [209, 152] on span "251639" at bounding box center [239, 151] width 106 height 12
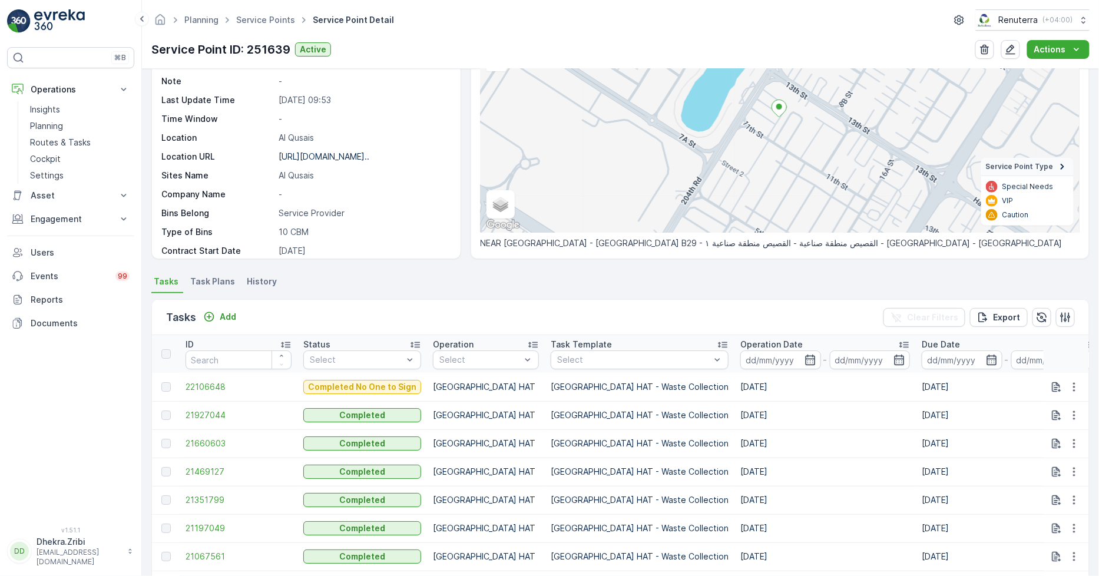
scroll to position [131, 0]
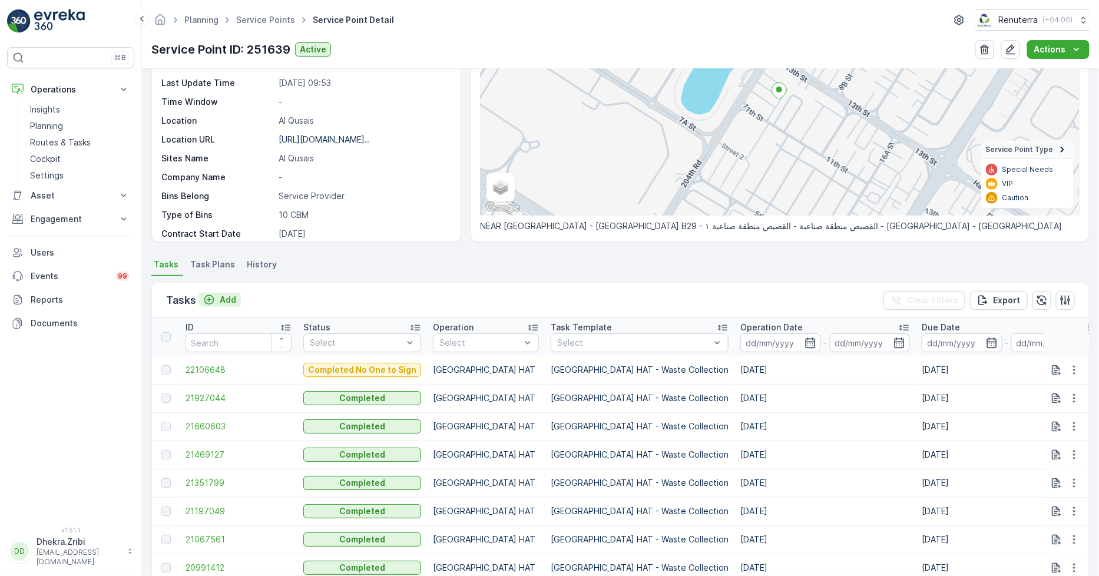
click at [222, 300] on p "Add" at bounding box center [228, 300] width 16 height 12
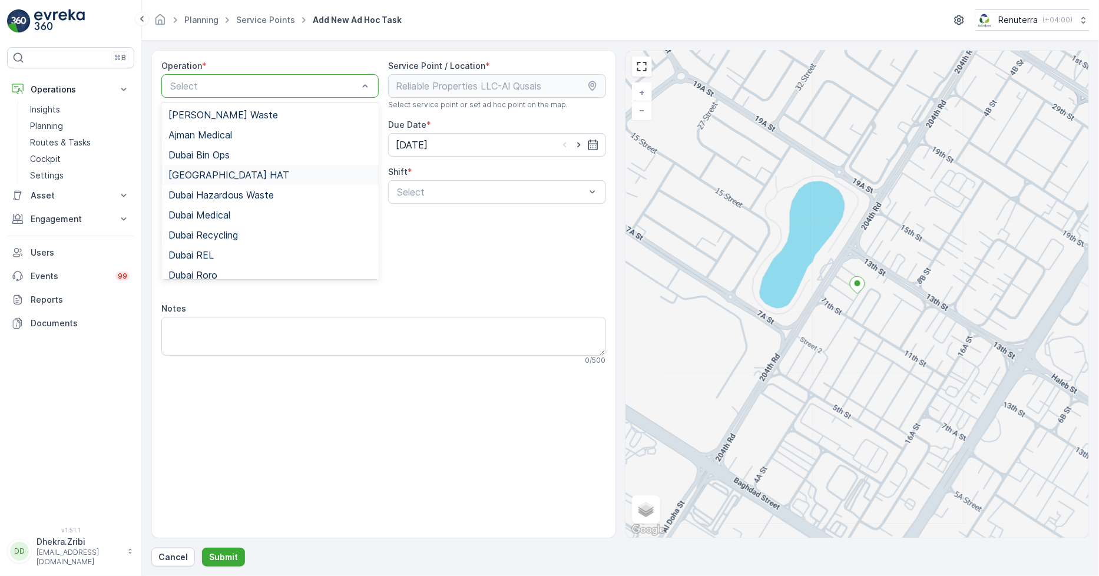
click at [203, 174] on span "[GEOGRAPHIC_DATA] HAT" at bounding box center [228, 175] width 121 height 11
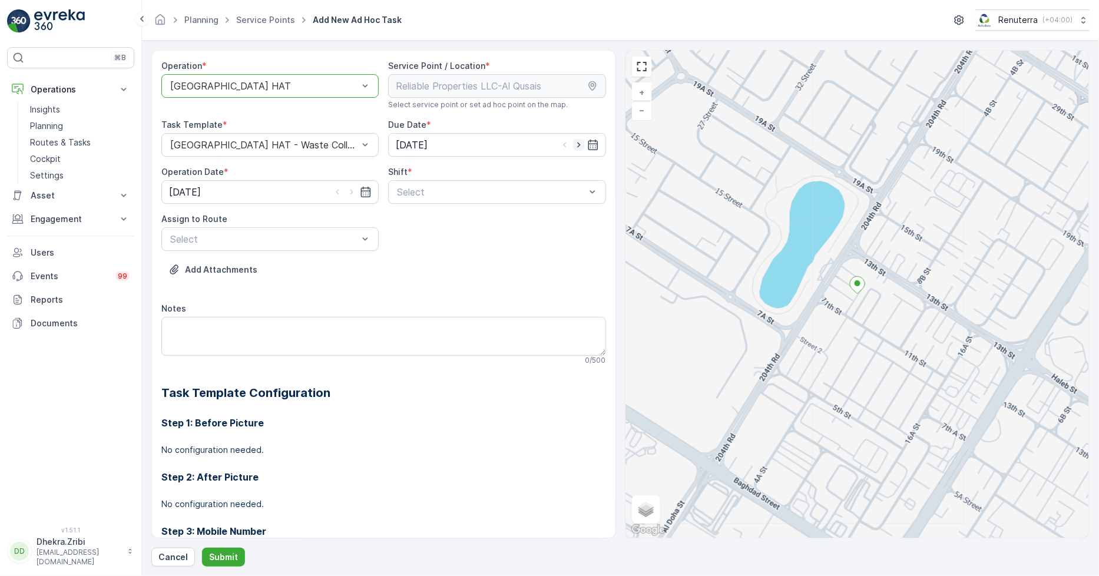
click at [576, 142] on icon "button" at bounding box center [579, 145] width 12 height 12
type input "[DATE]"
click at [356, 192] on icon "button" at bounding box center [352, 192] width 12 height 12
type input "[DATE]"
click at [427, 220] on span "Day Shift" at bounding box center [416, 221] width 42 height 11
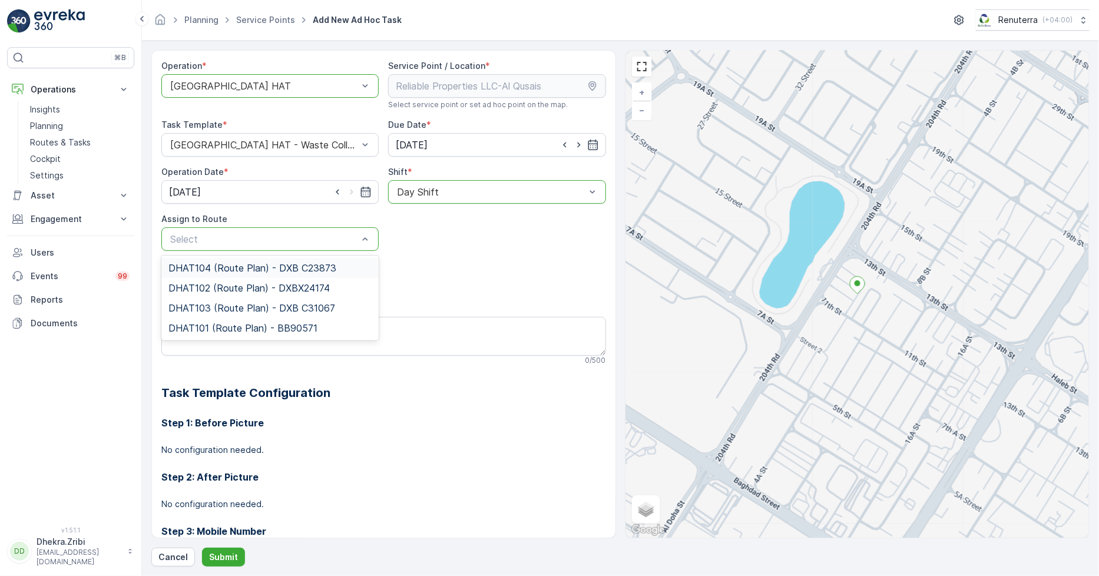
click at [263, 270] on span "DHAT104 (Route Plan) - DXB C23873" at bounding box center [252, 268] width 168 height 11
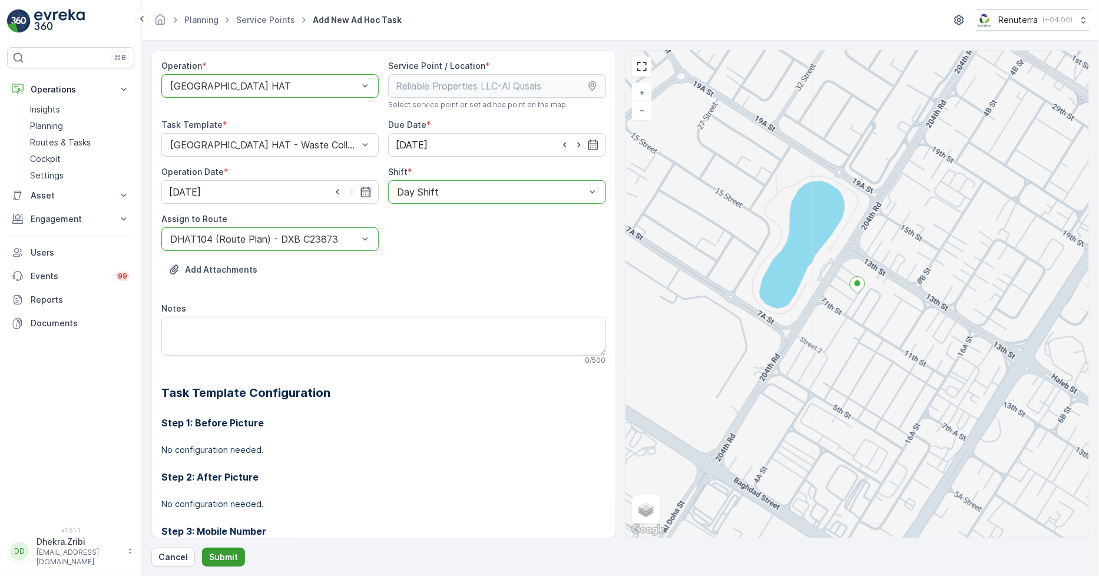
click at [227, 558] on p "Submit" at bounding box center [223, 557] width 29 height 12
